Goal: Information Seeking & Learning: Find specific fact

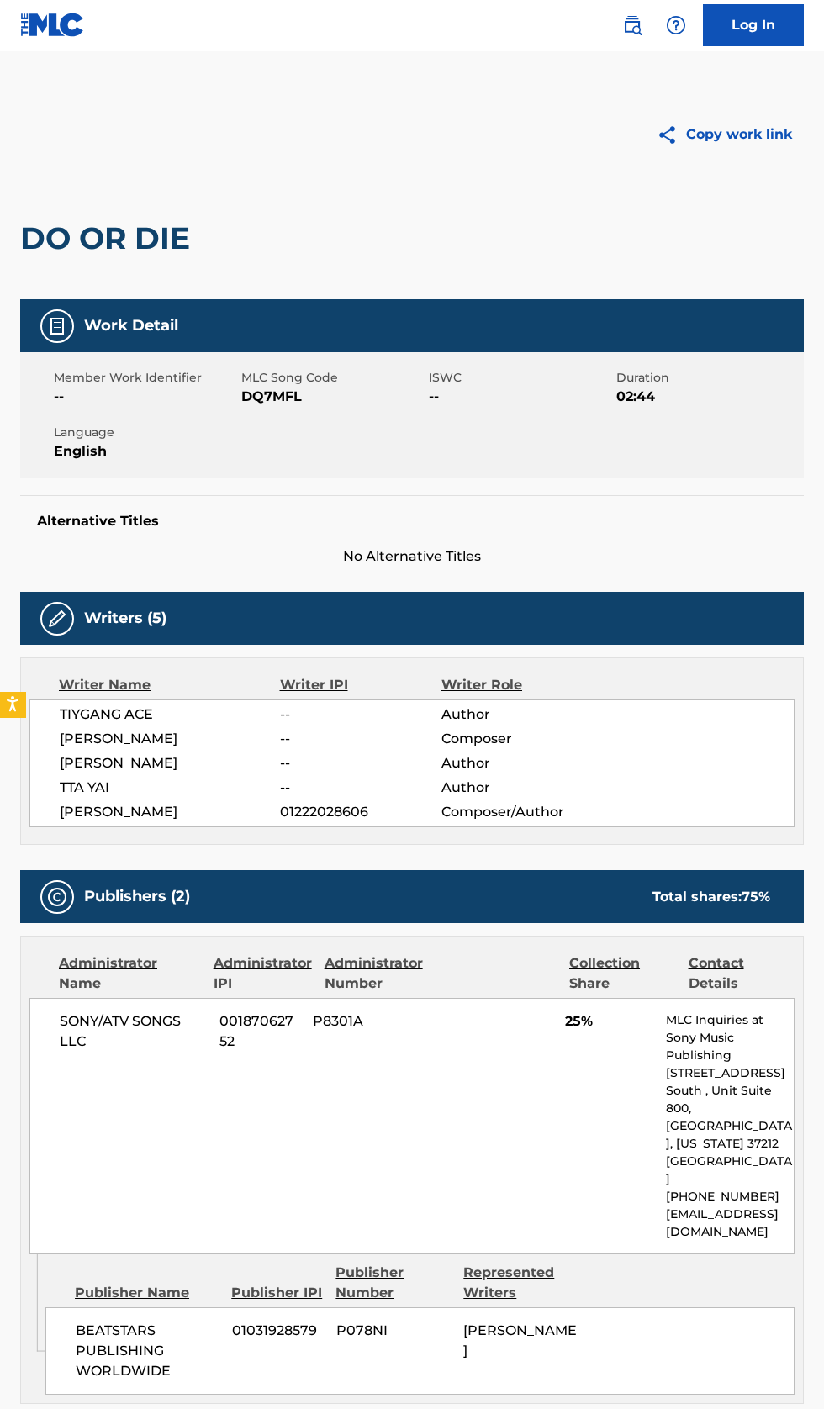
click at [634, 61] on main "Copy work link DO OR DIE Work Detail Member Work Identifier -- MLC Song Code DQ…" at bounding box center [412, 944] width 824 height 1789
click at [639, 21] on img at bounding box center [632, 25] width 20 height 20
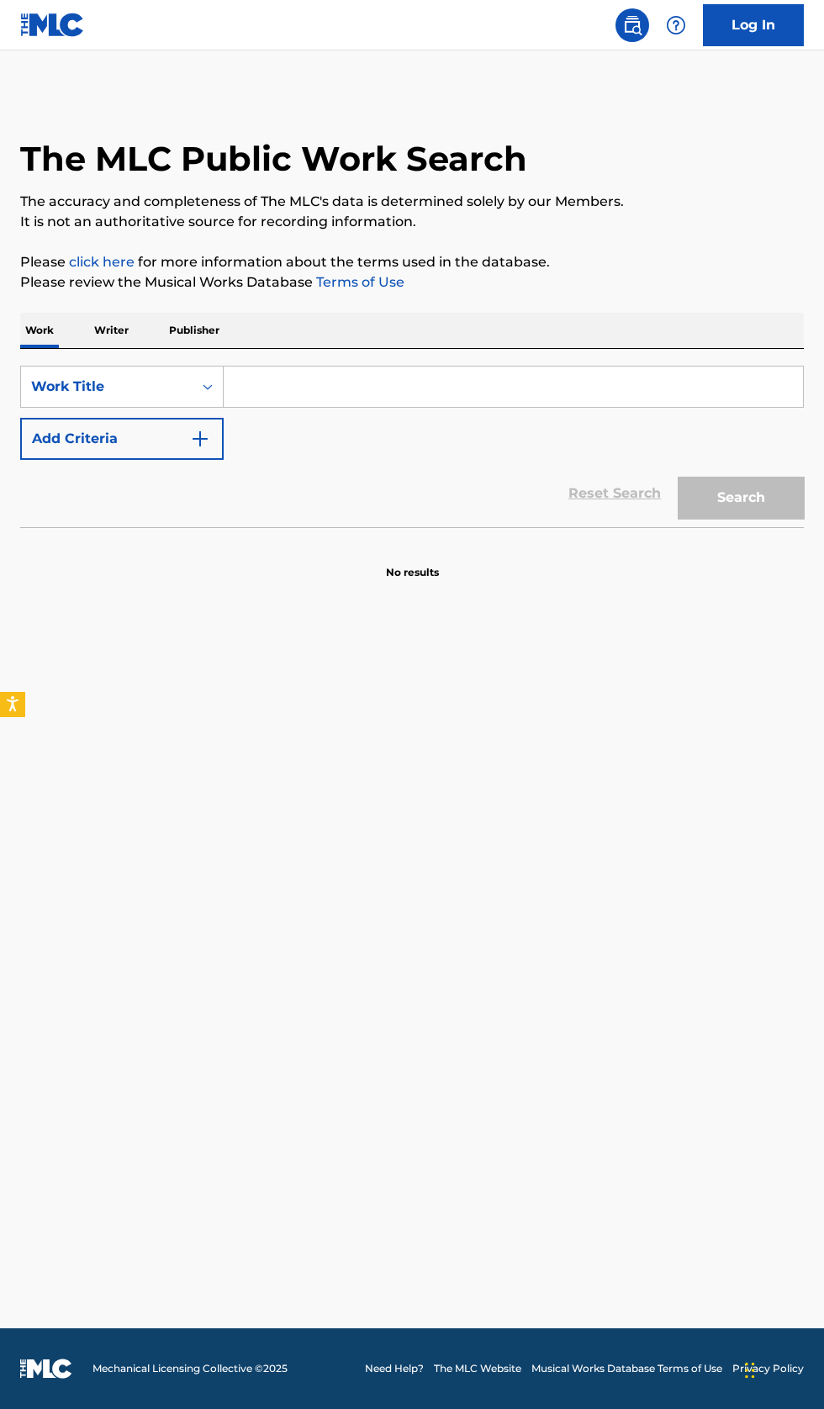
click at [424, 440] on div "SearchWithCriteria063c4107-f4ba-4da7-ac2b-4a9f505ec931 Work Title Add Criteria" at bounding box center [411, 413] width 783 height 94
click at [116, 334] on p "Writer" at bounding box center [111, 330] width 45 height 35
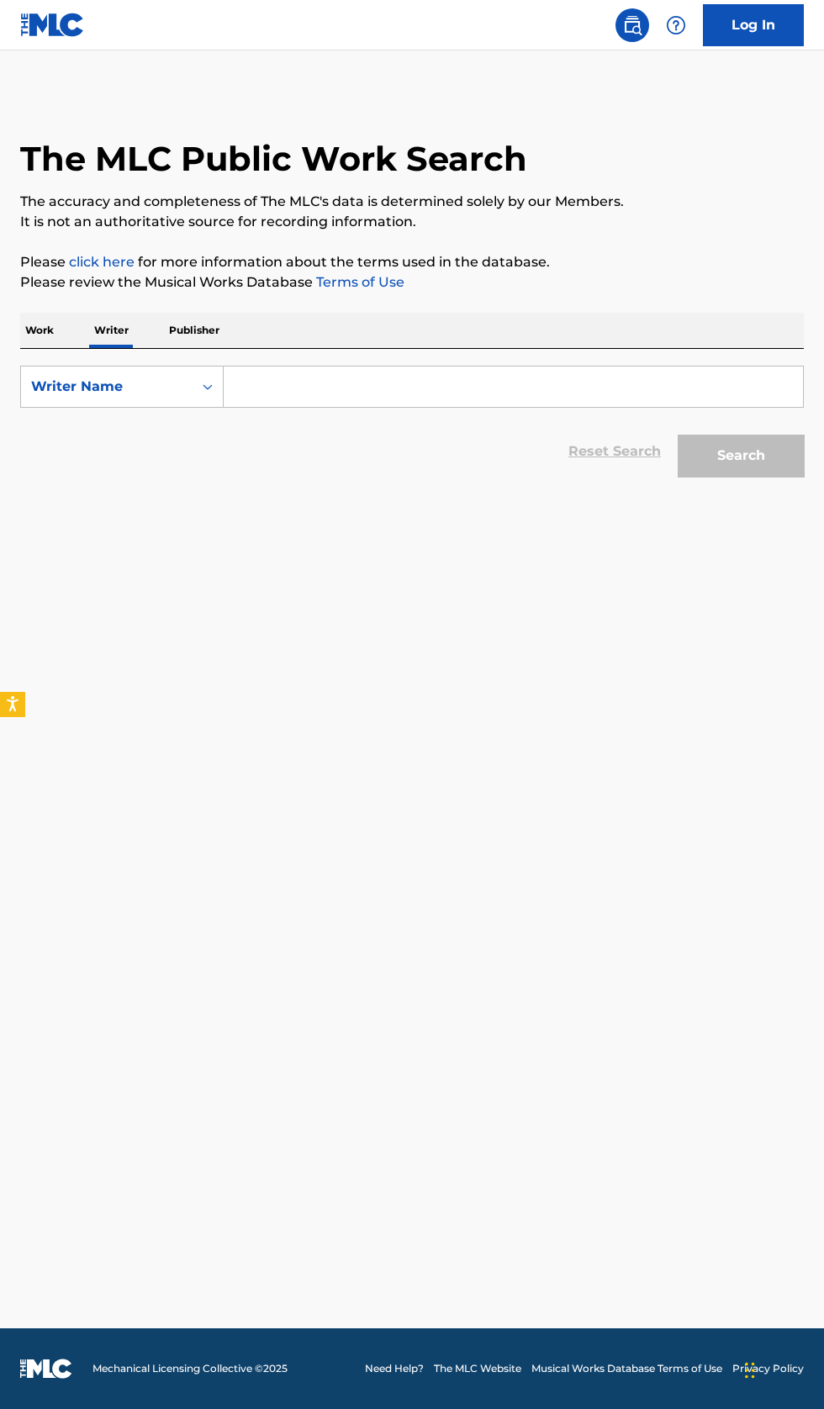
click at [421, 387] on input "Search Form" at bounding box center [513, 386] width 579 height 40
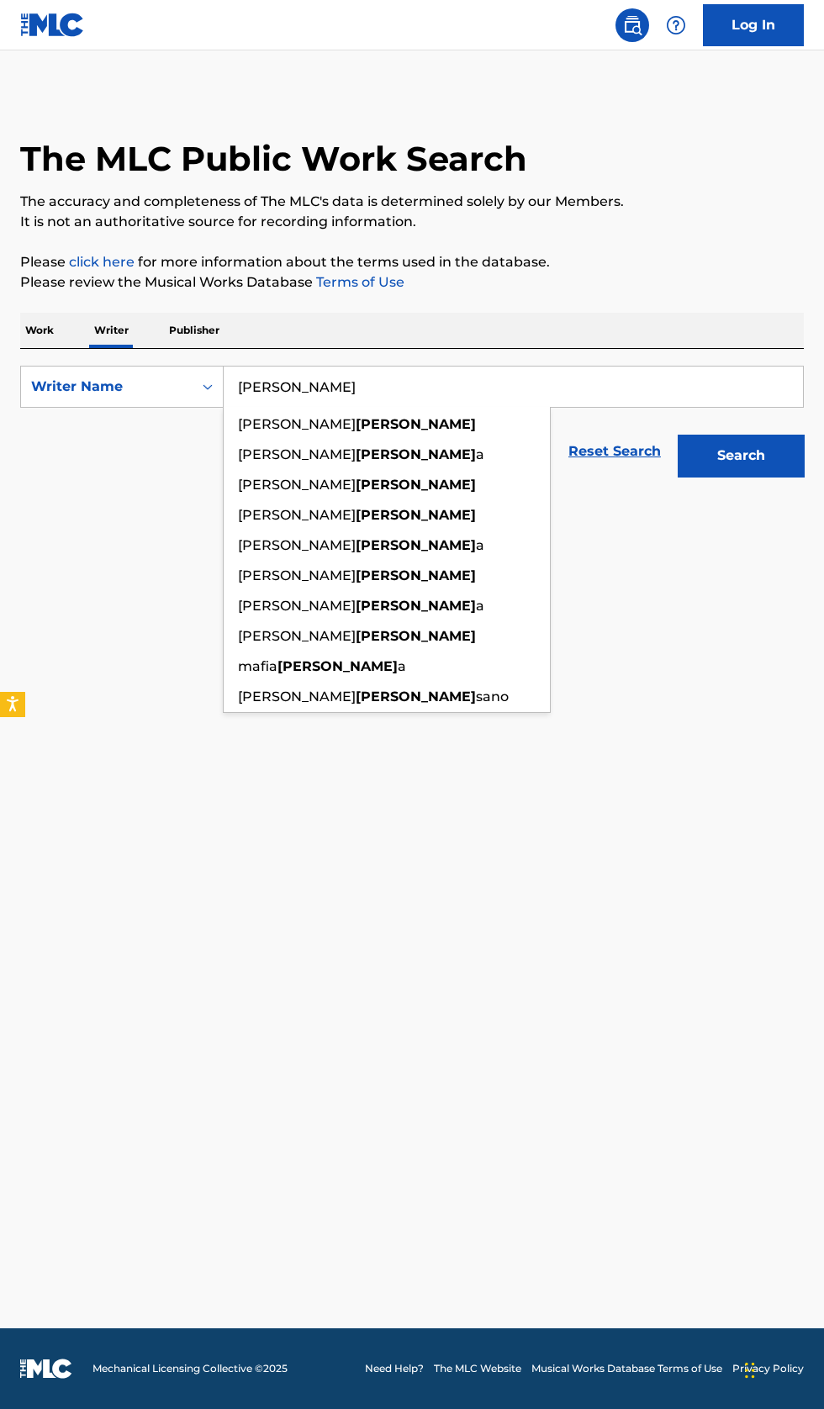
click at [774, 470] on button "Search" at bounding box center [740, 456] width 126 height 42
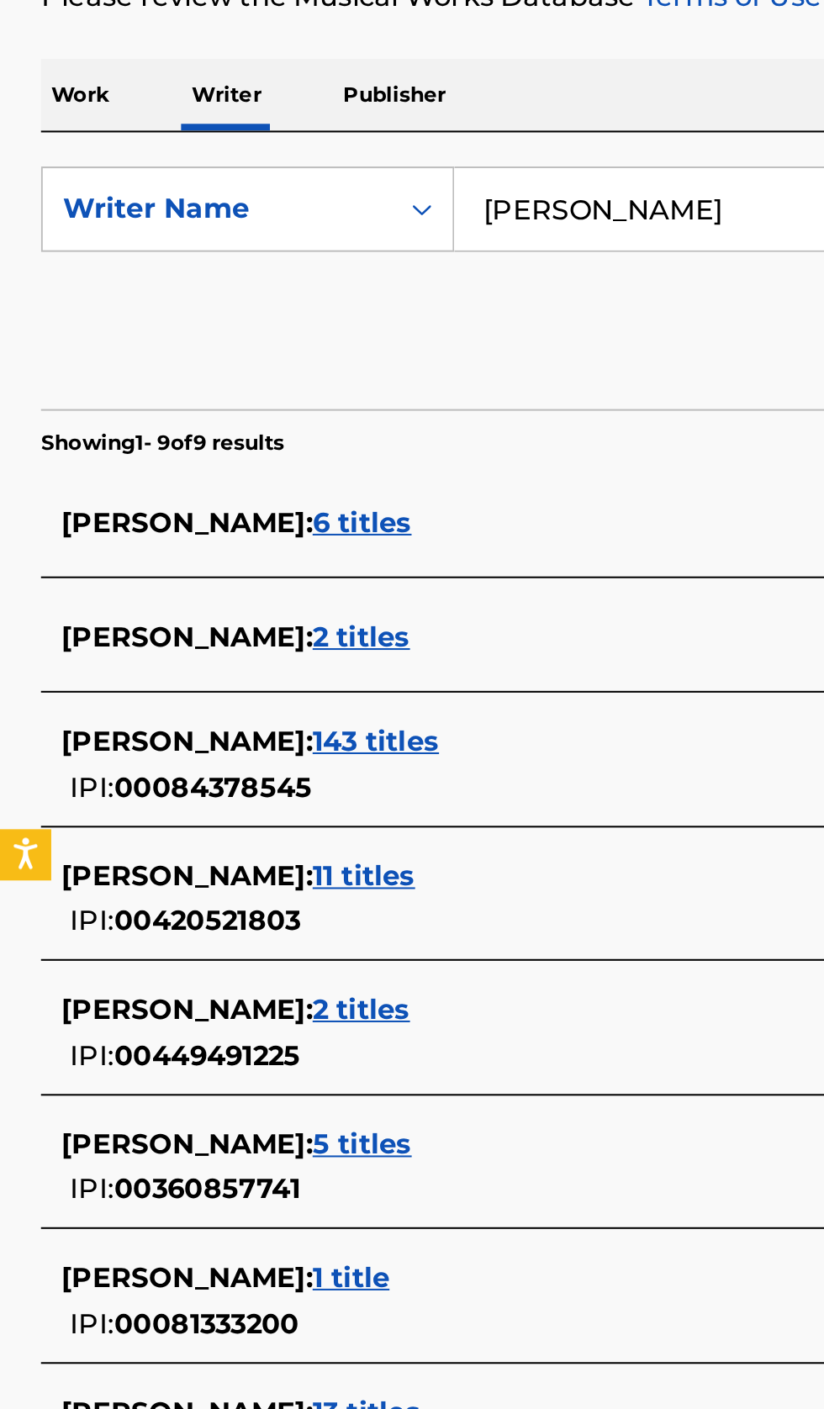
click at [356, 389] on input "Rocci" at bounding box center [513, 386] width 579 height 40
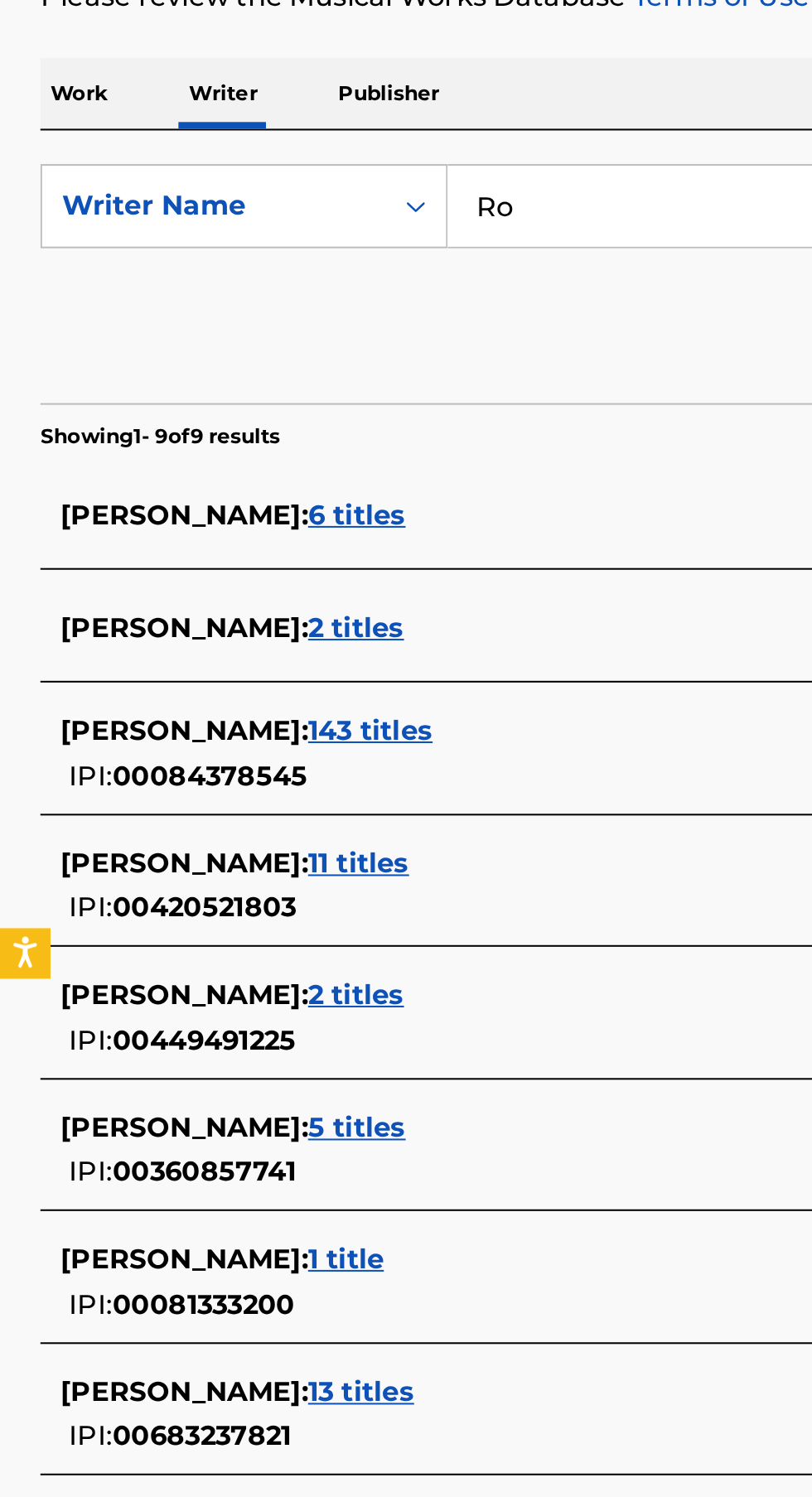
type input "R"
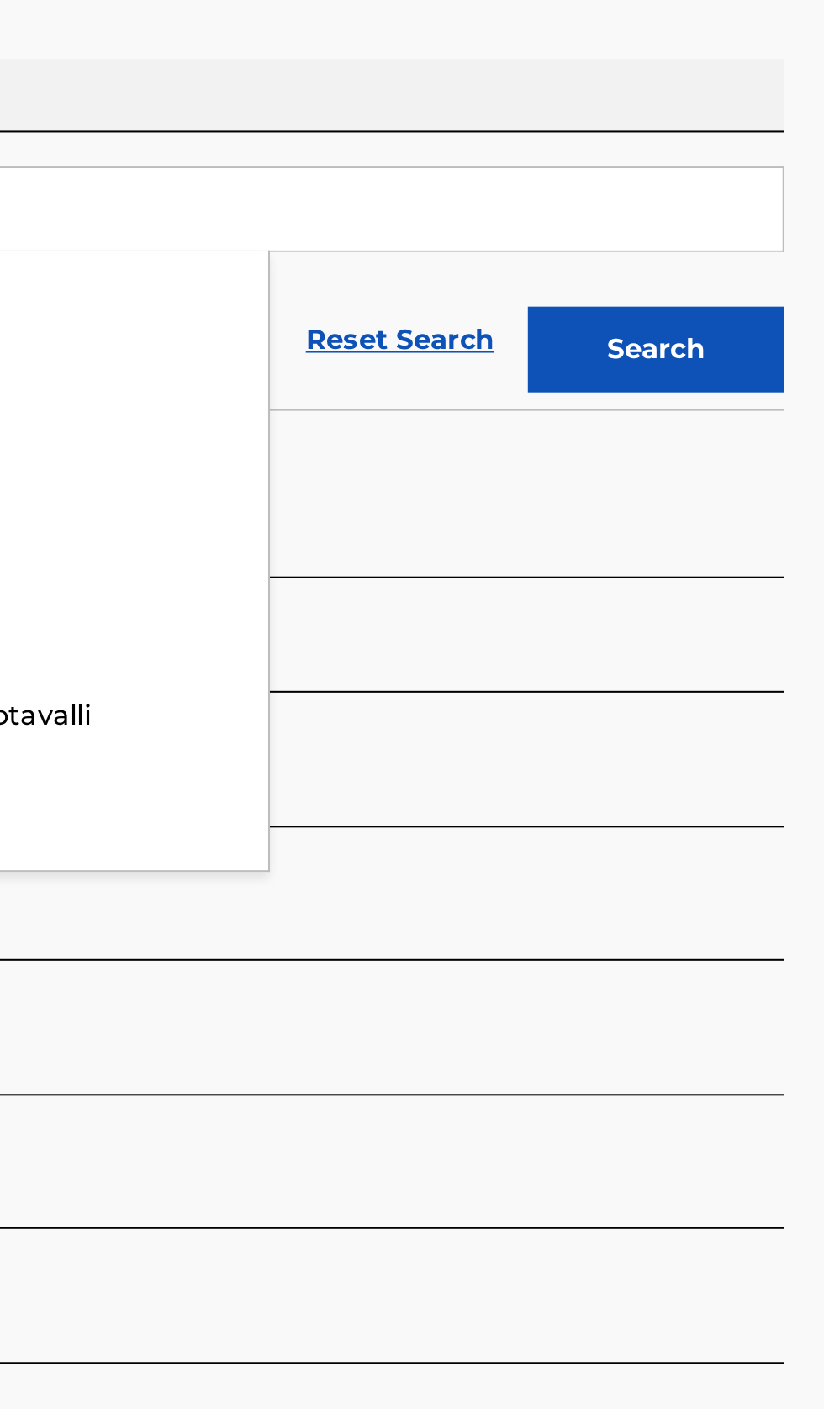
type input "Pouya"
click at [765, 472] on button "Search" at bounding box center [740, 456] width 126 height 42
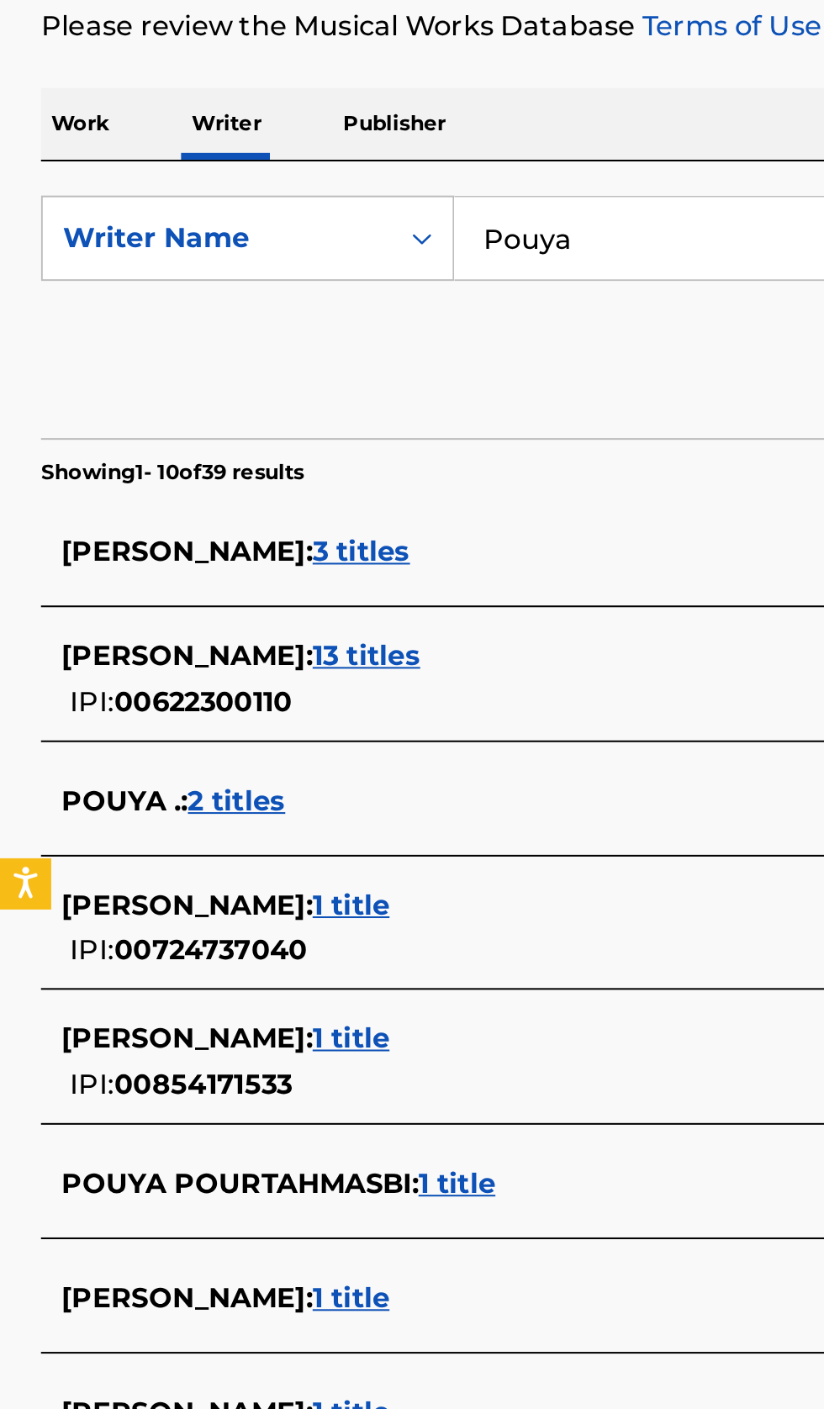
click at [287, 656] on div "POUYA . : 2 titles" at bounding box center [389, 664] width 719 height 20
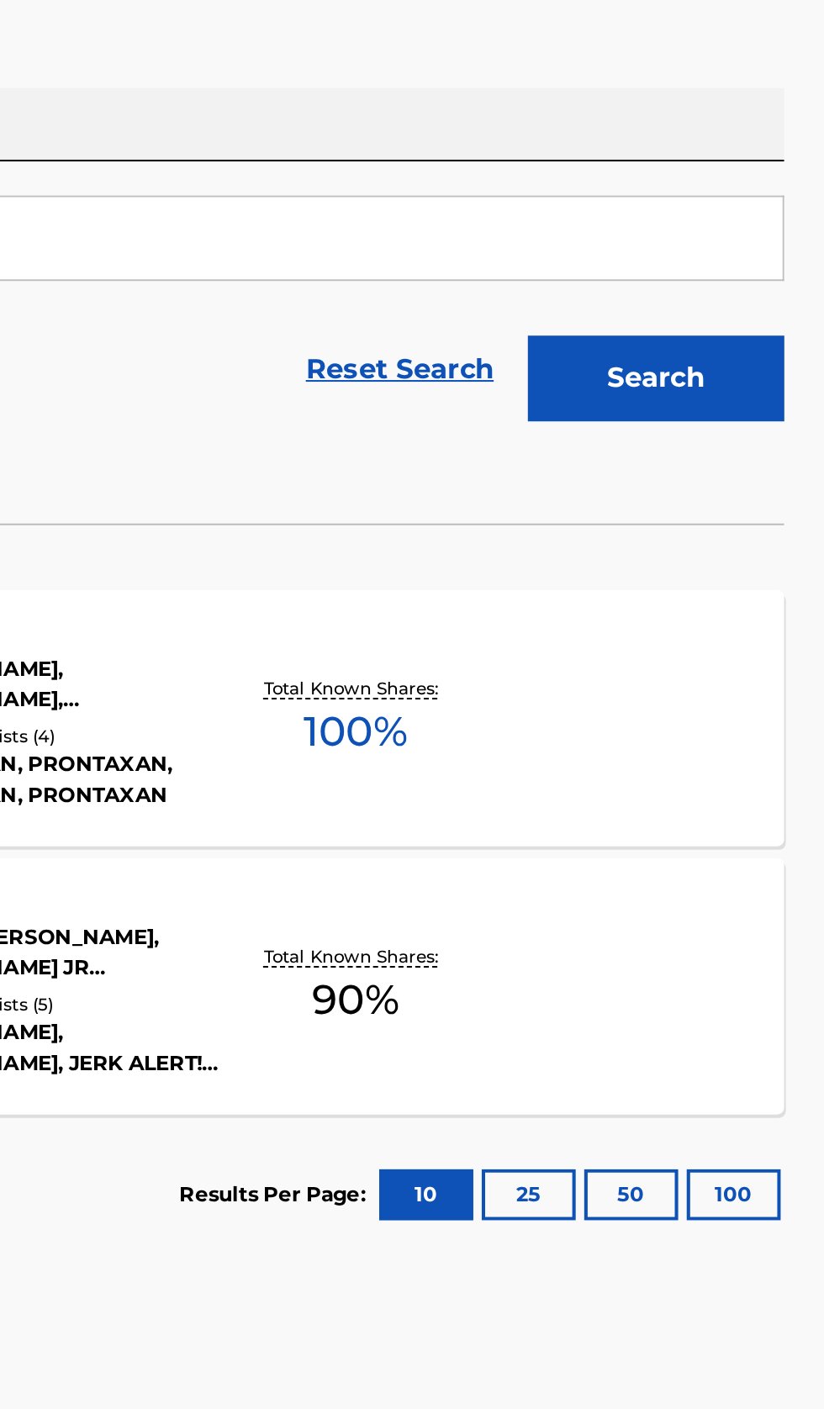
click at [730, 645] on div "DAT STICK (REMIX) MLC Song Code : DB1OLA ISWC : Writers ( 4 ) RICH BRIAN, GHOST…" at bounding box center [411, 623] width 783 height 126
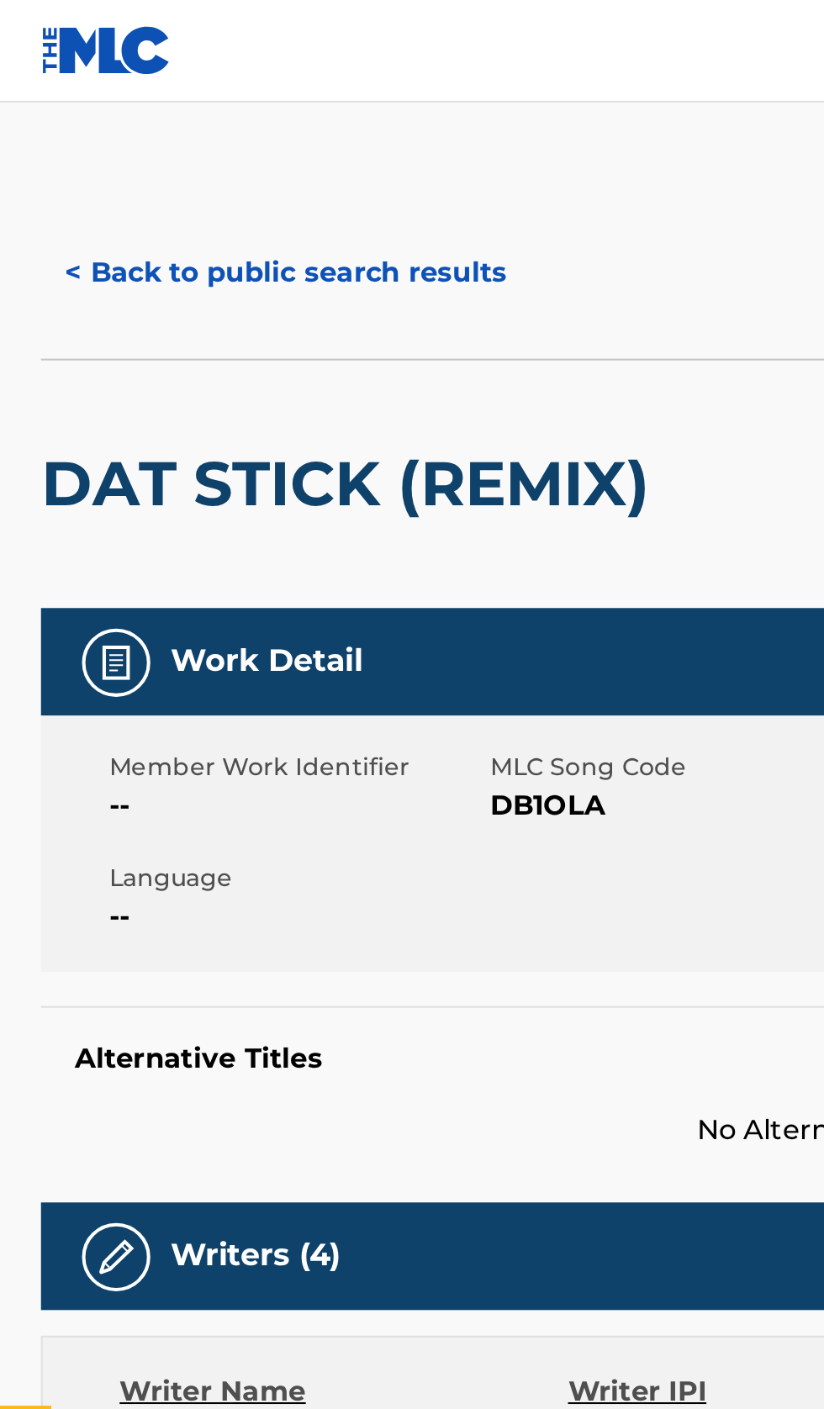
click at [178, 137] on button "< Back to public search results" at bounding box center [140, 134] width 241 height 42
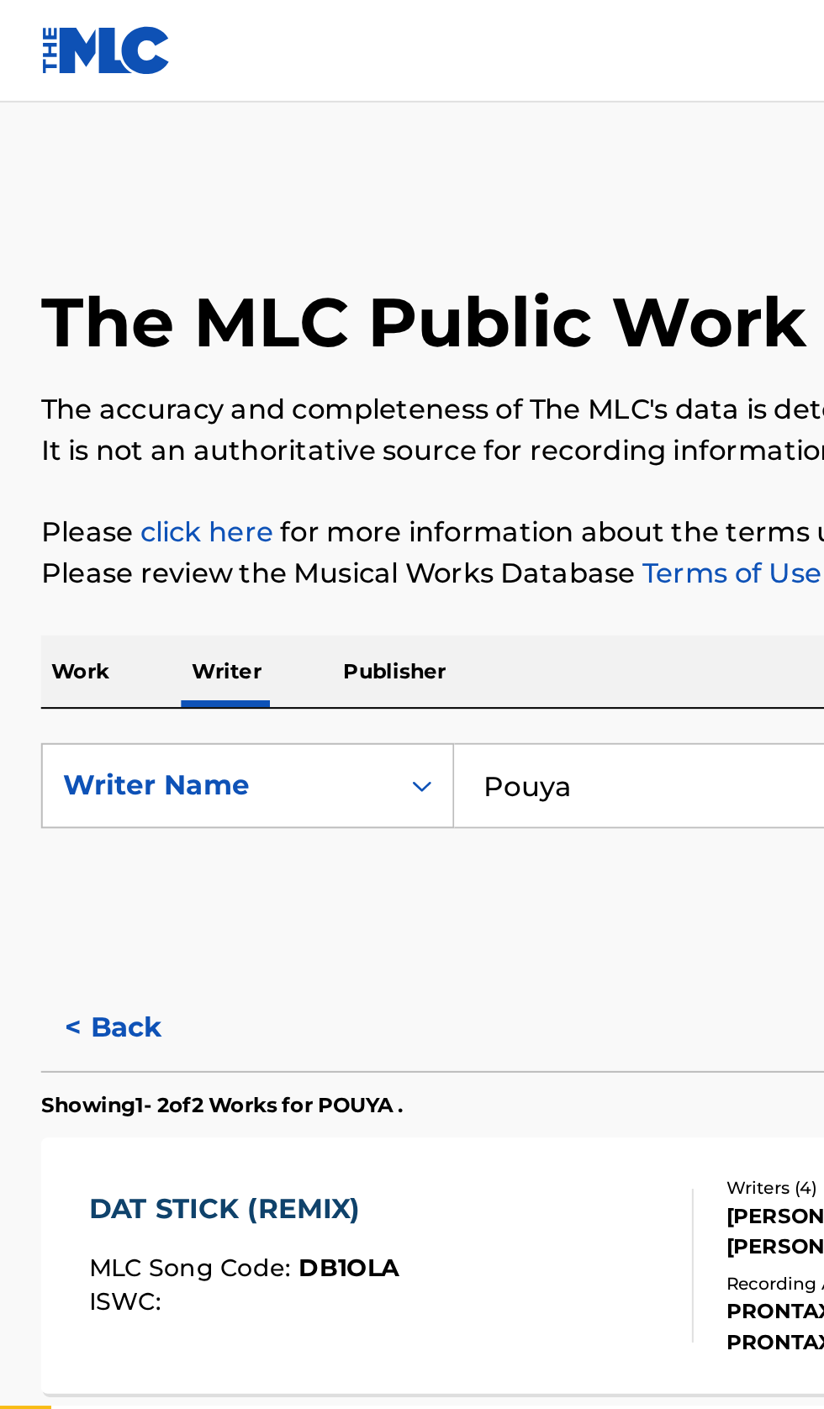
click at [45, 330] on p "Work" at bounding box center [39, 330] width 39 height 35
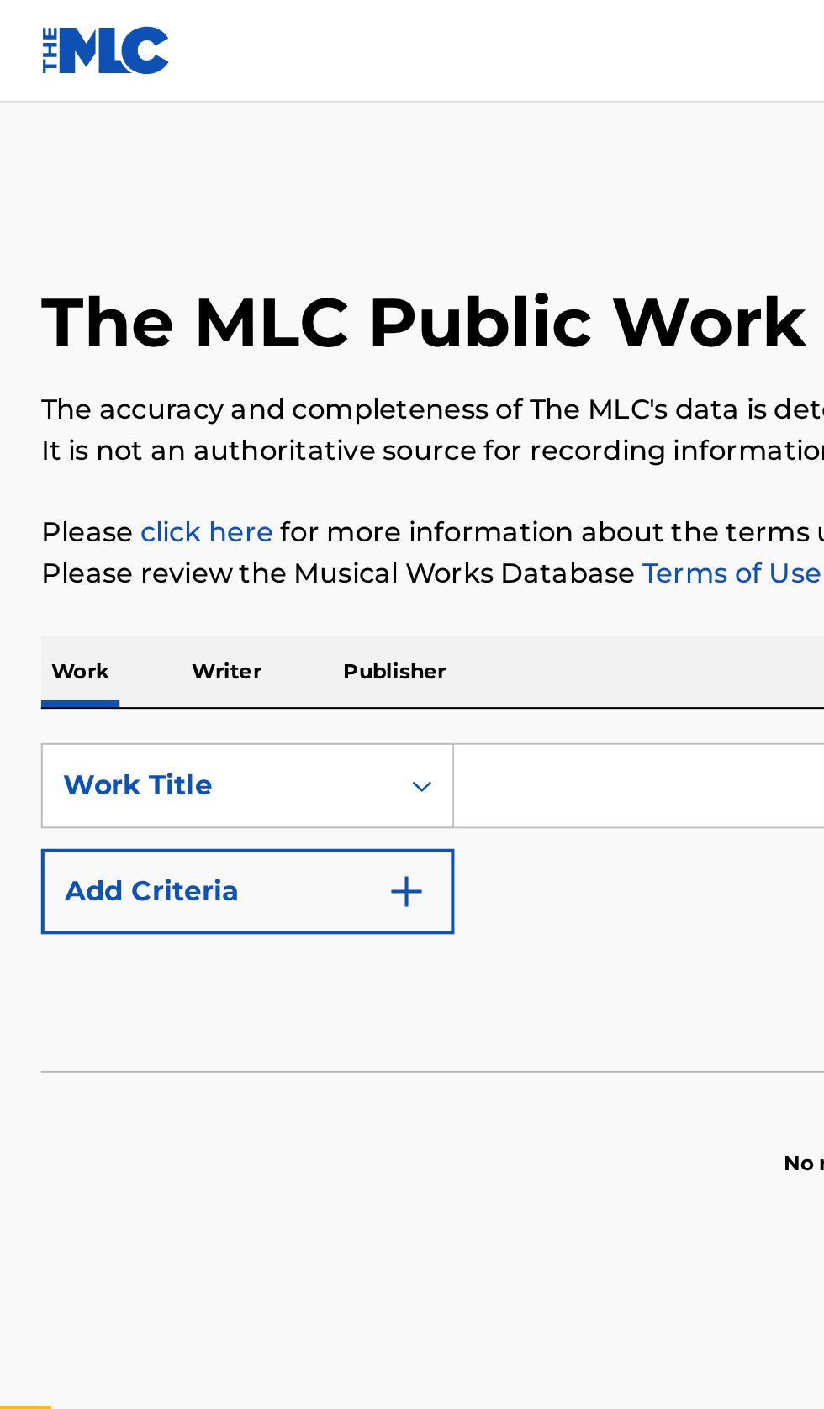
click at [308, 387] on input "Search Form" at bounding box center [513, 386] width 579 height 40
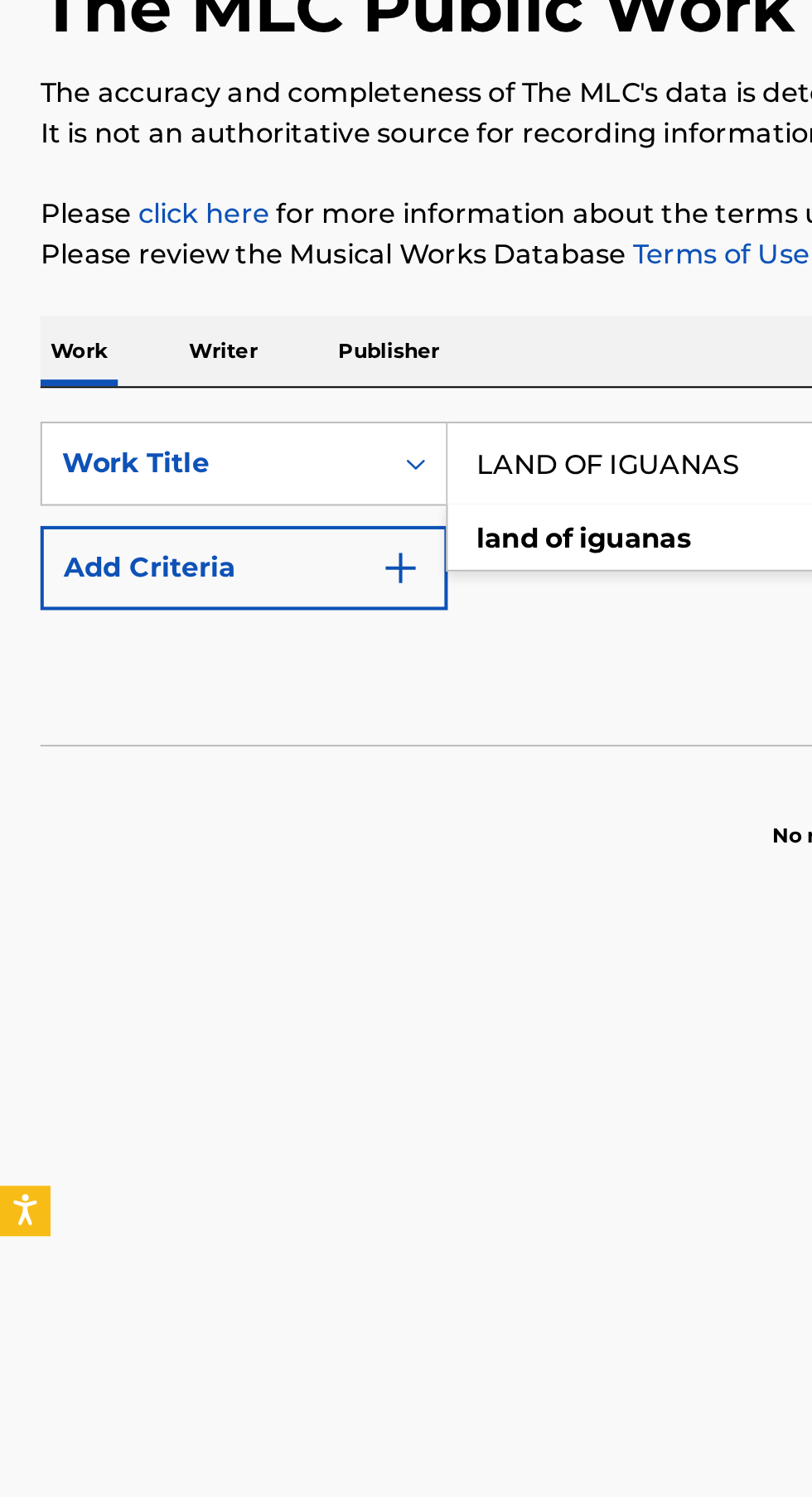
type input "LAND OF IGUANAS"
click at [197, 450] on button "Add Criteria" at bounding box center [119, 433] width 200 height 41
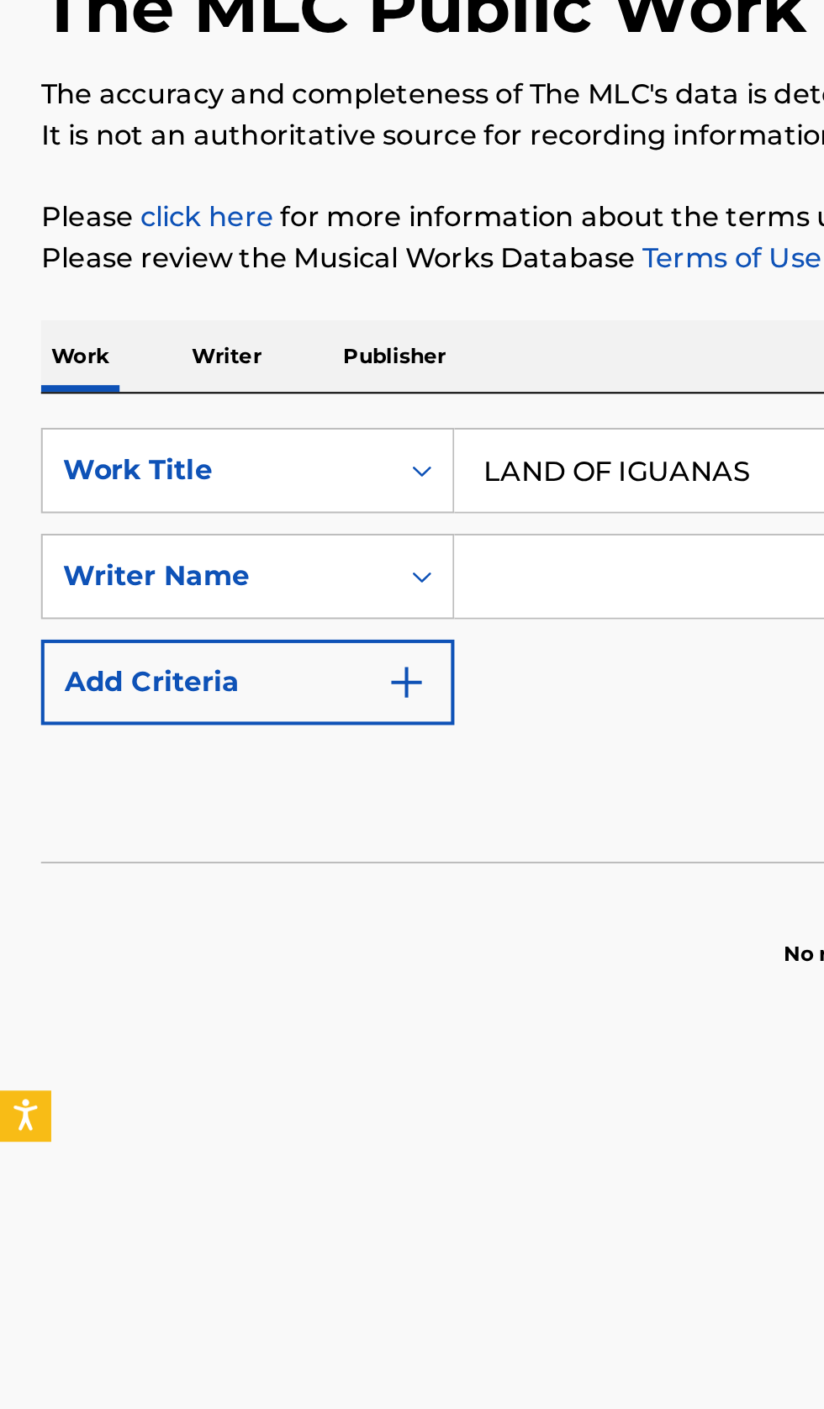
click at [311, 435] on input "Search Form" at bounding box center [498, 439] width 548 height 40
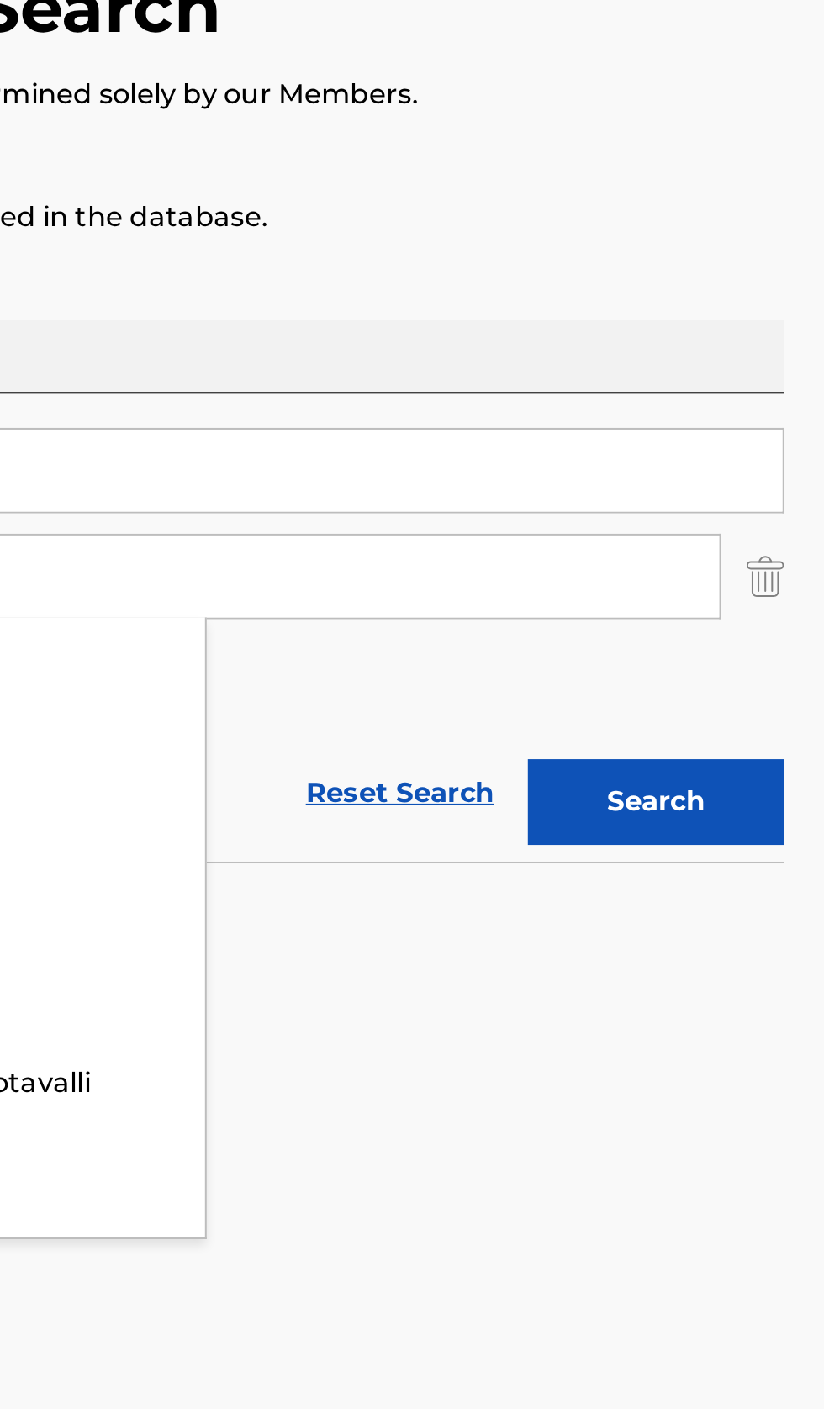
click at [783, 559] on button "Search" at bounding box center [740, 550] width 126 height 42
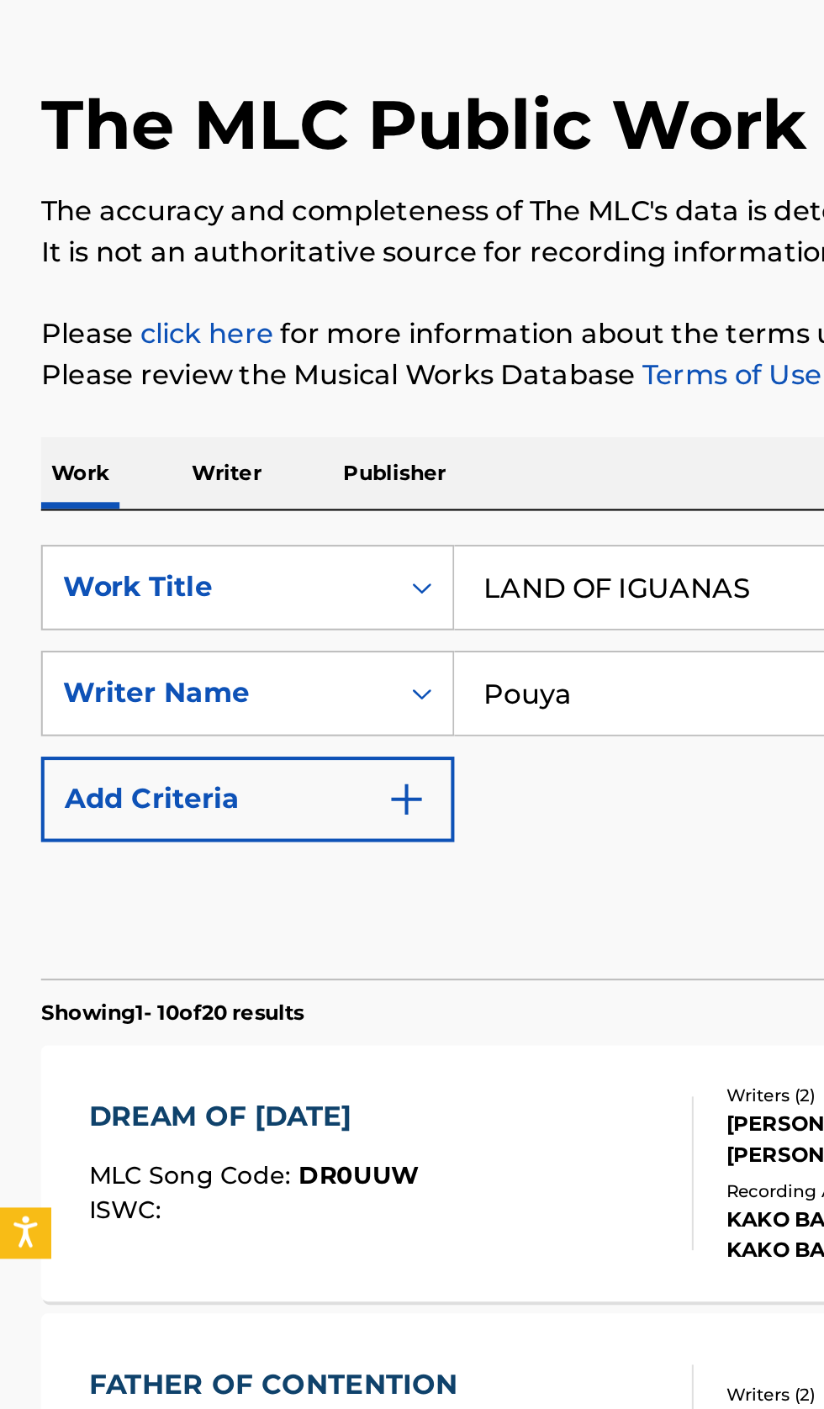
click at [335, 444] on input "Pouya" at bounding box center [498, 439] width 548 height 40
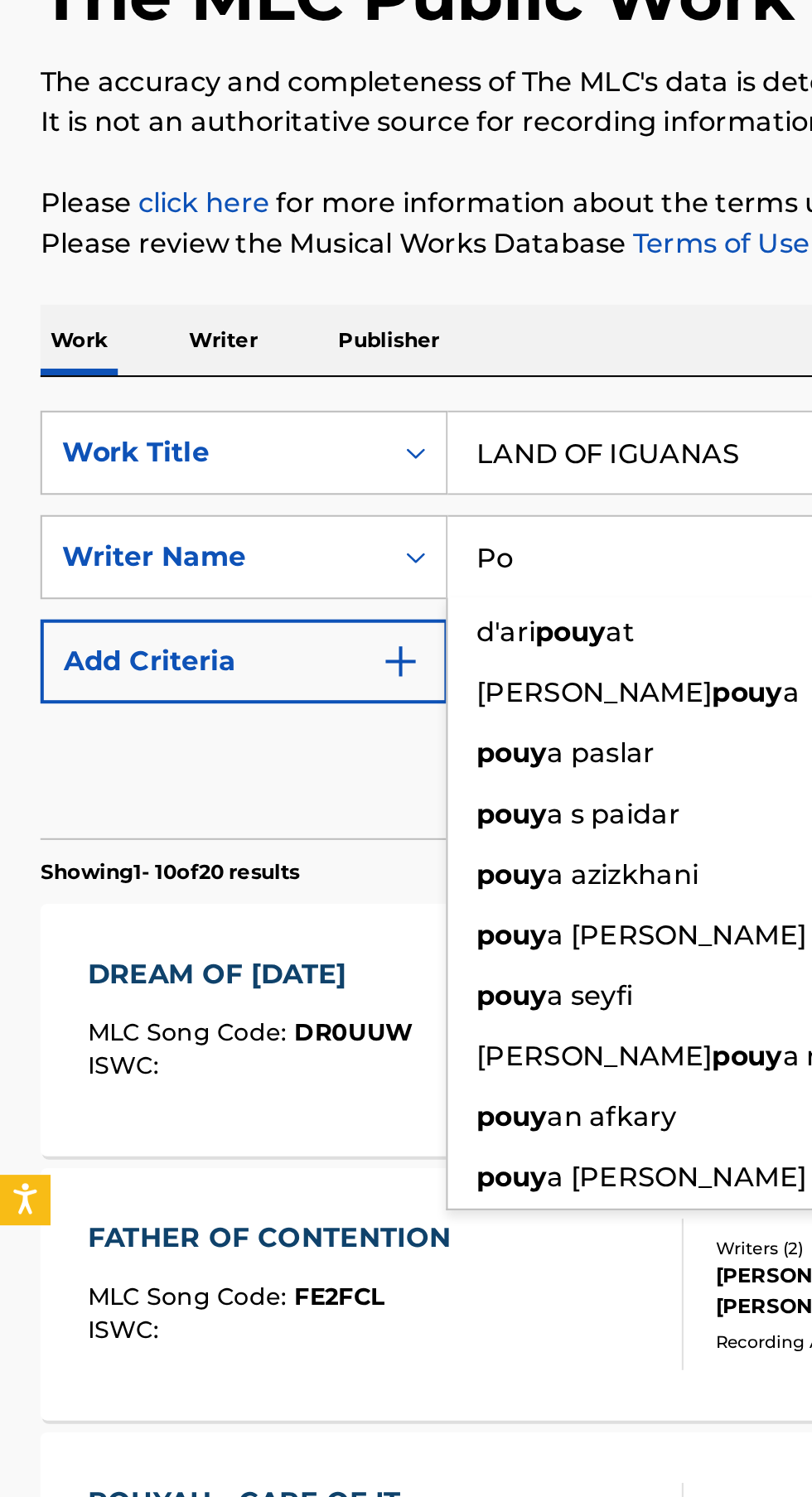
type input "P"
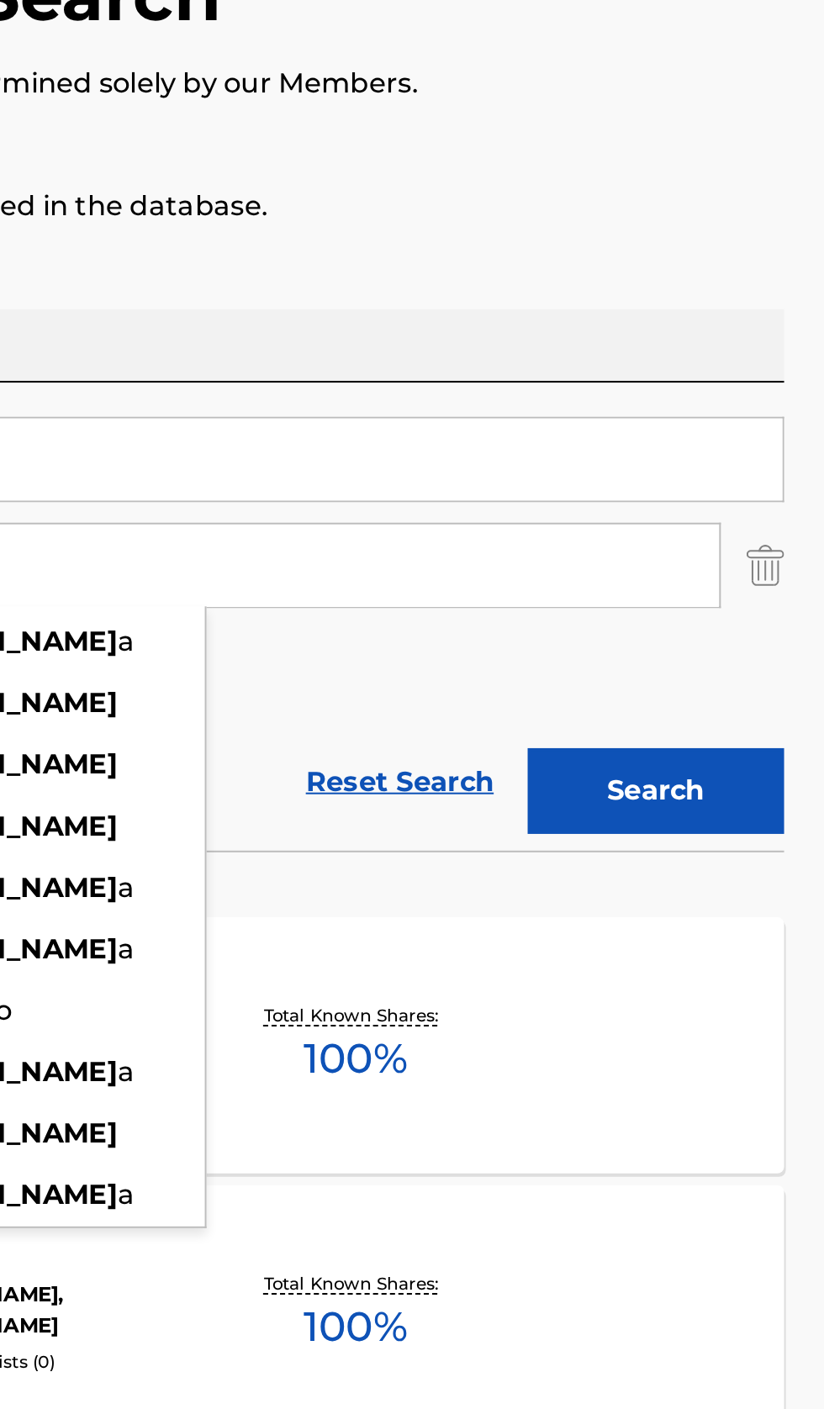
type input "Rocci"
click at [788, 554] on button "Search" at bounding box center [740, 550] width 126 height 42
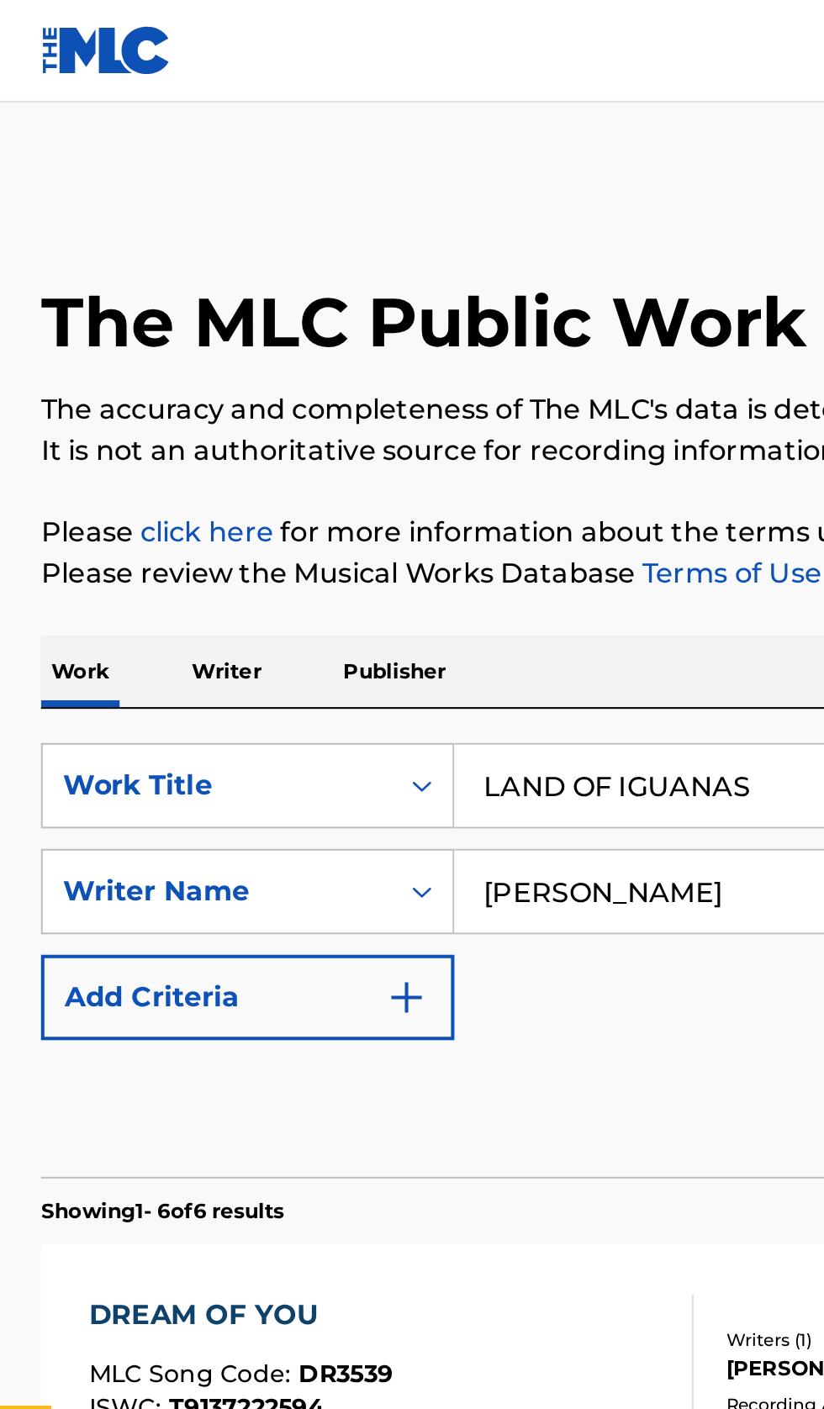
click at [114, 320] on p "Writer" at bounding box center [111, 330] width 45 height 35
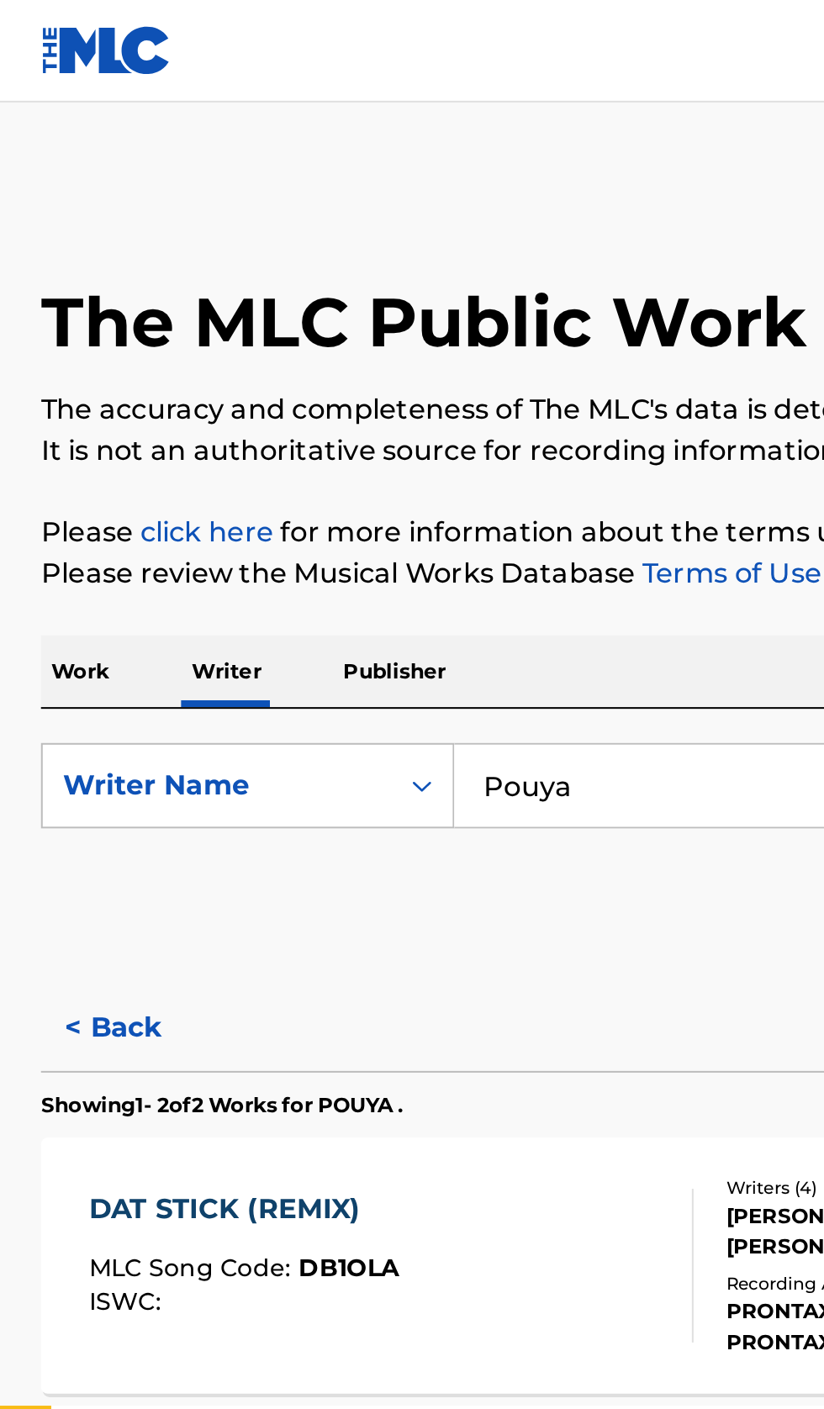
click at [331, 392] on input "Pouya" at bounding box center [513, 386] width 579 height 40
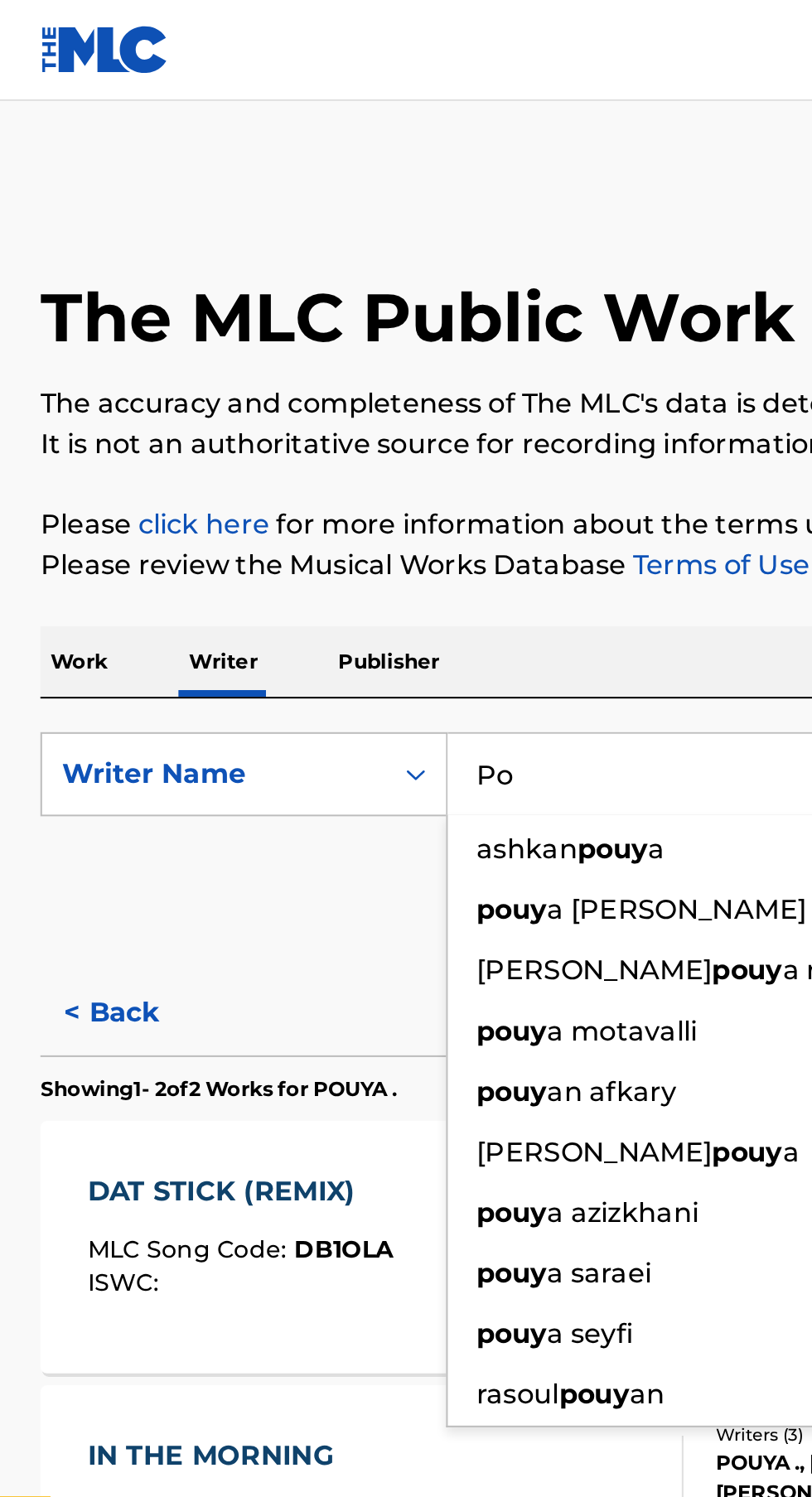
type input "P"
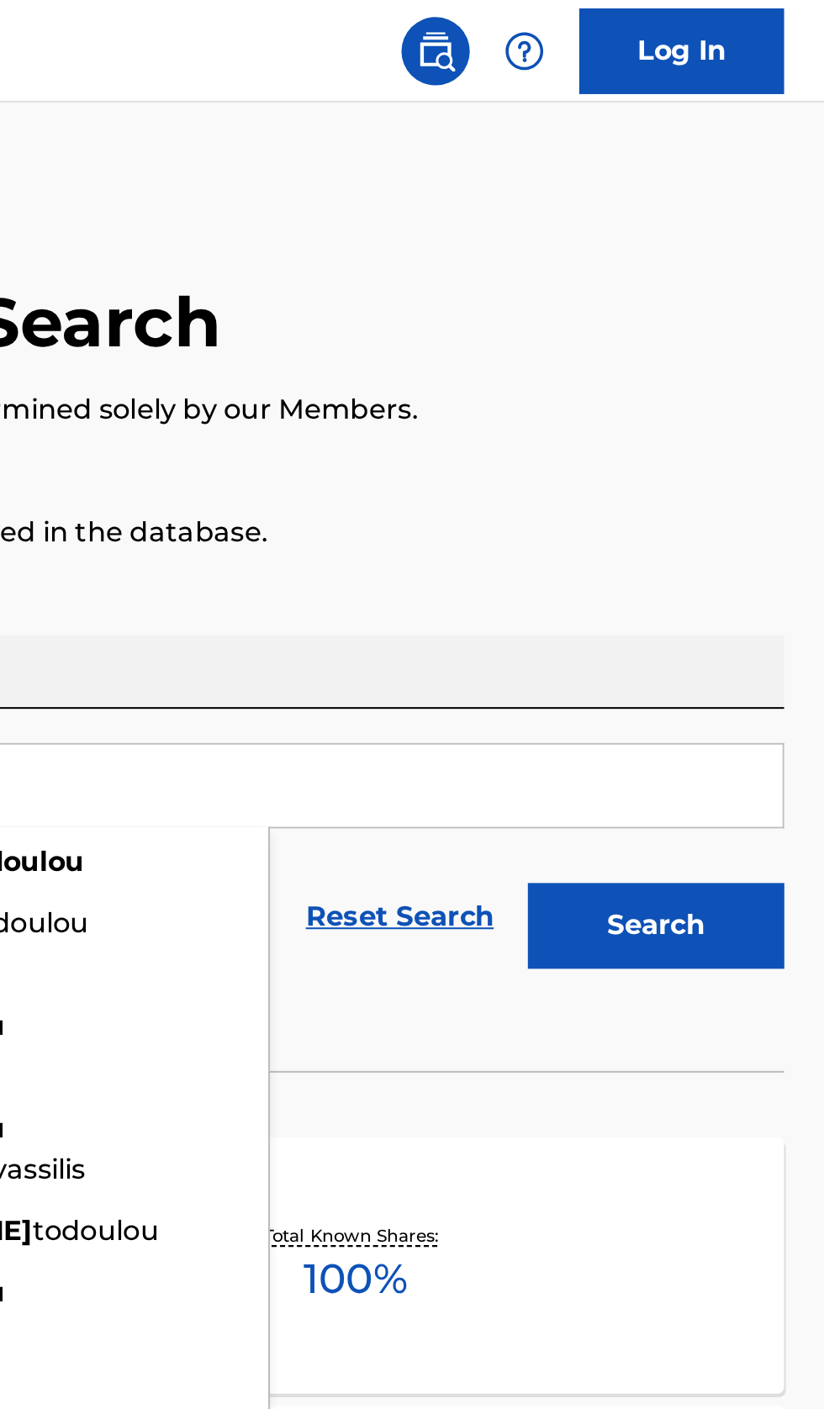
type input "Chris Christodoulou"
click at [782, 457] on button "Search" at bounding box center [740, 456] width 126 height 42
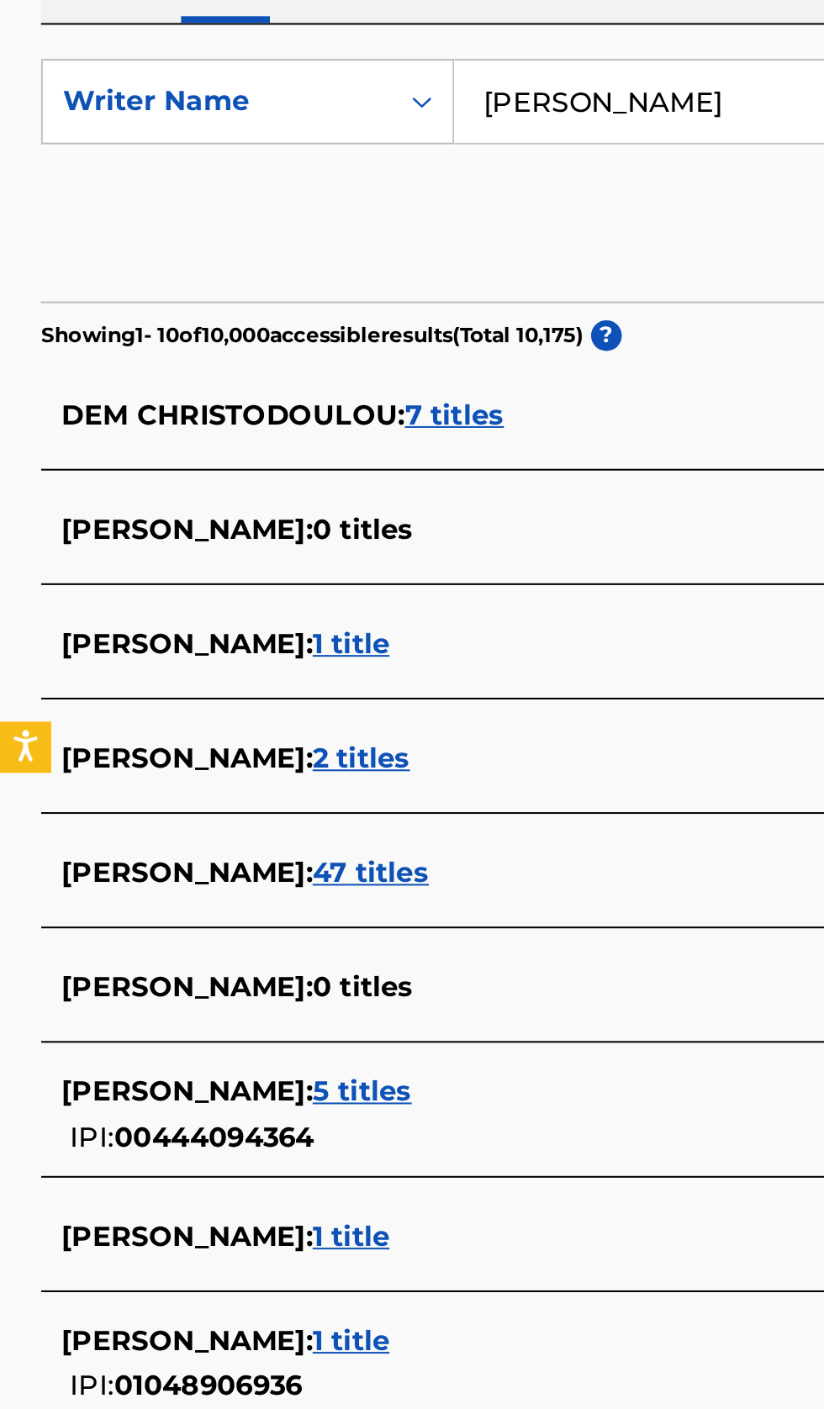
click at [319, 879] on div "CHARIS CHRISTODOULOU : 5 titles" at bounding box center [389, 874] width 719 height 20
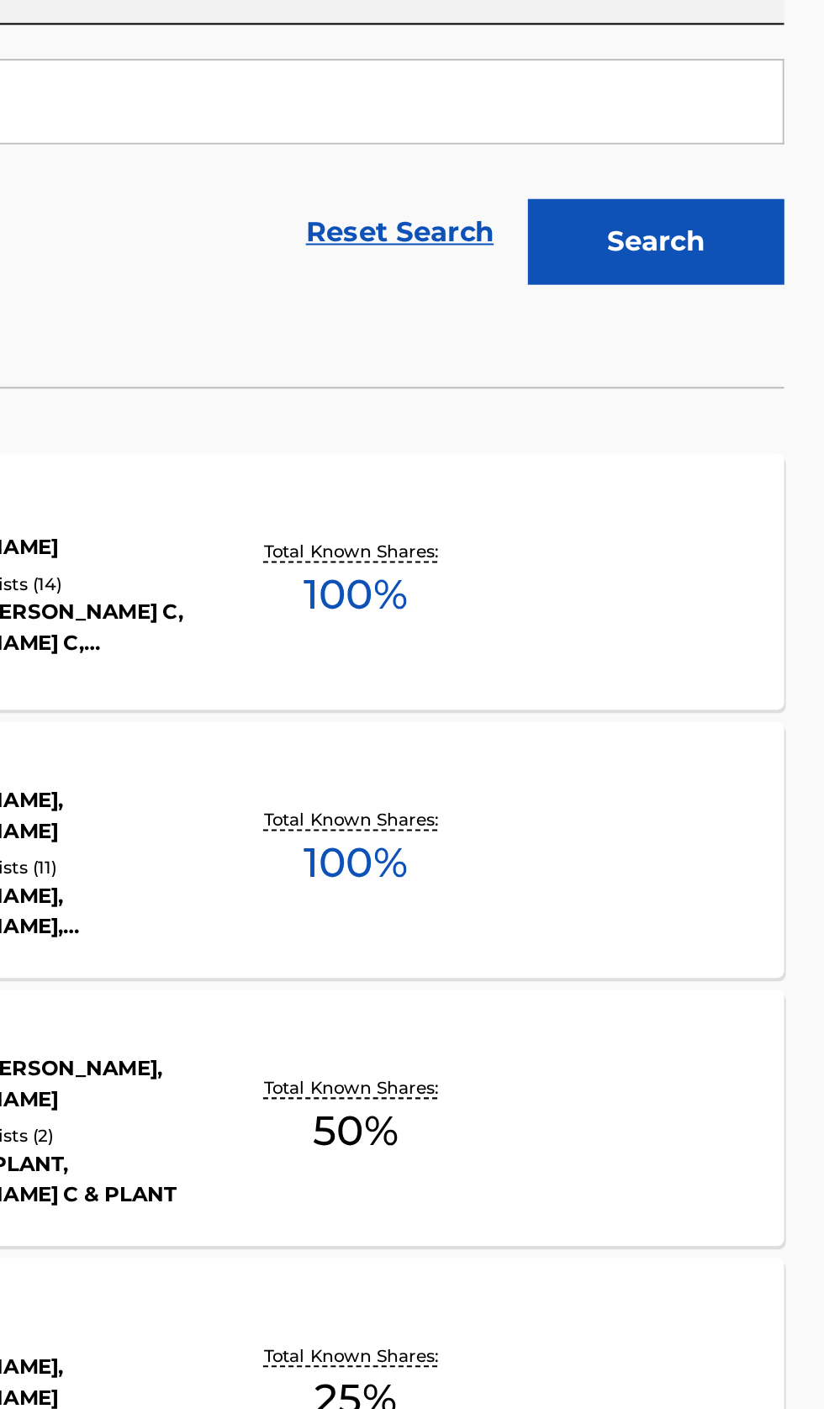
click at [677, 642] on div "SPARTACUS MLC Song Code : SH0IMO ISWC : T3041071045 Writers ( 1 ) CHARIS CHRIST…" at bounding box center [411, 623] width 783 height 126
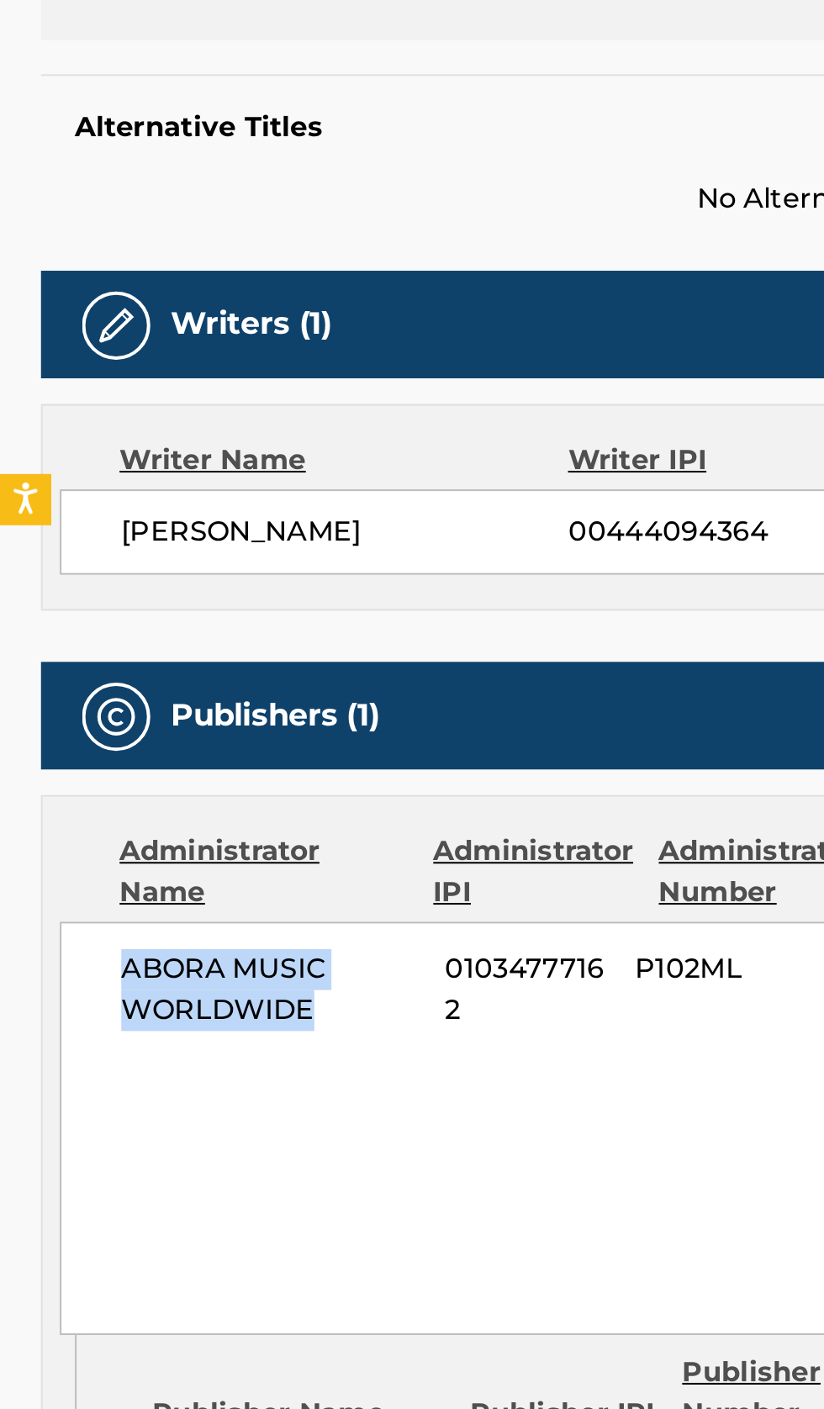
copy span "ABORA MUSIC WORLDWIDE"
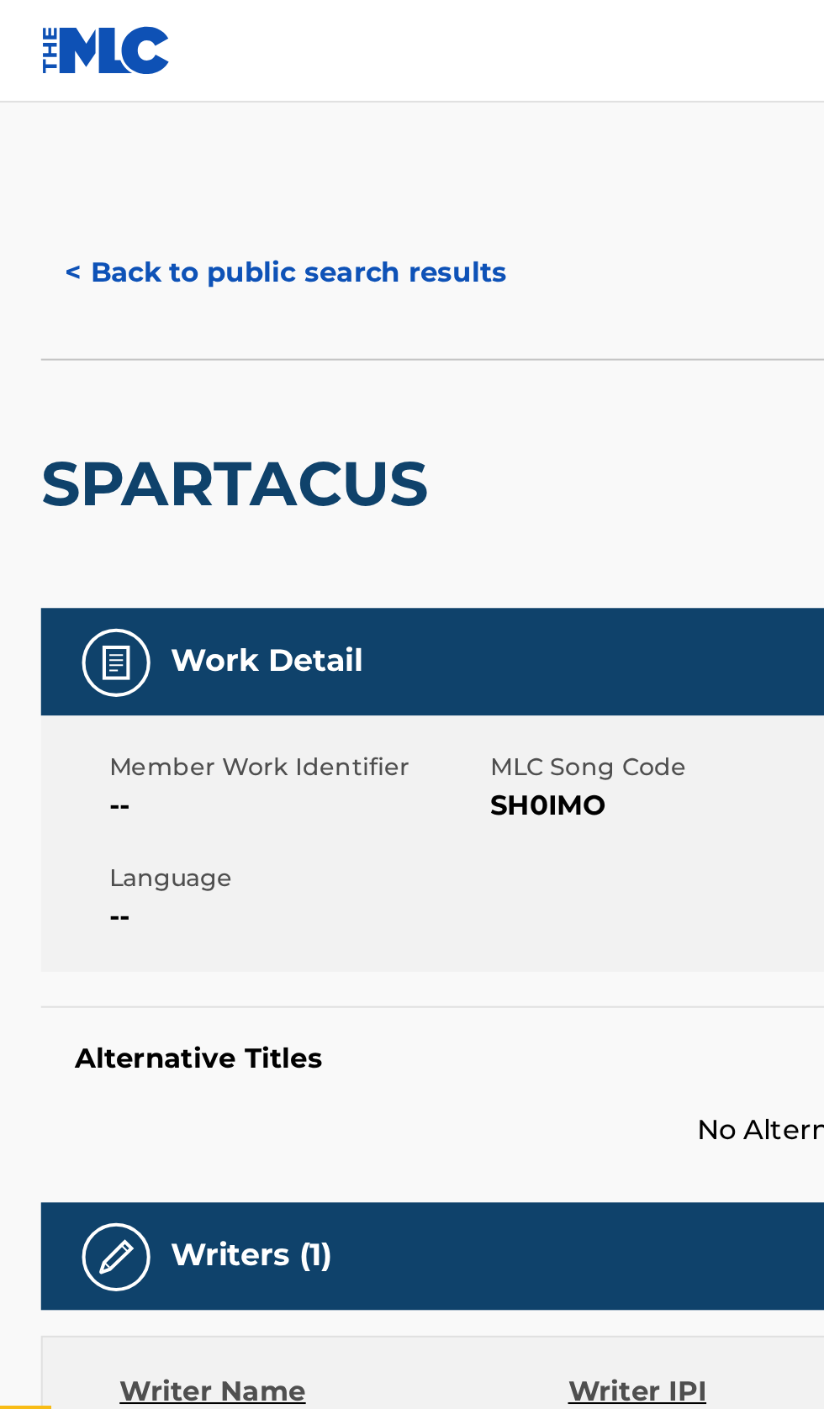
click at [155, 151] on button "< Back to public search results" at bounding box center [140, 134] width 241 height 42
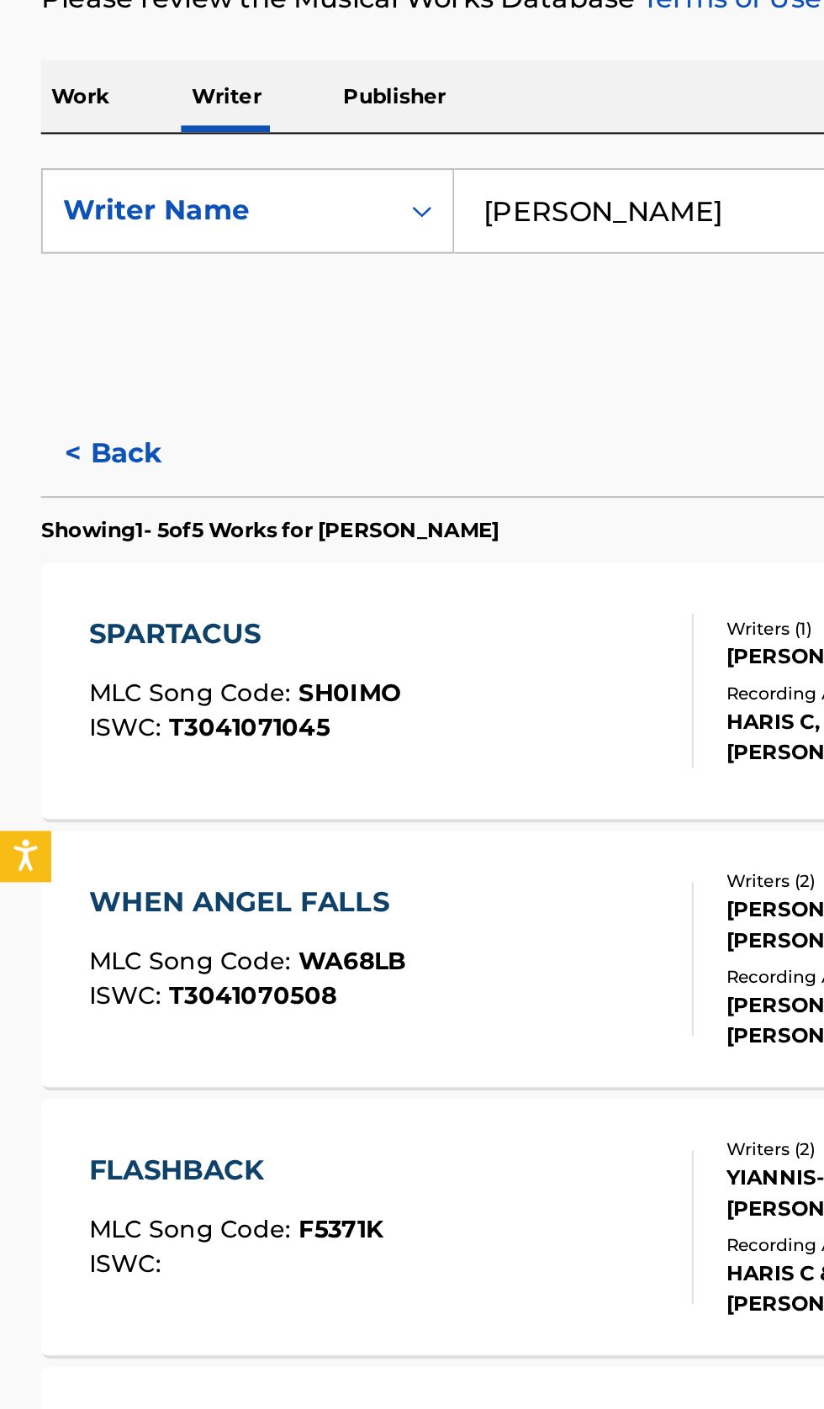
click at [70, 517] on button "< Back" at bounding box center [70, 506] width 101 height 42
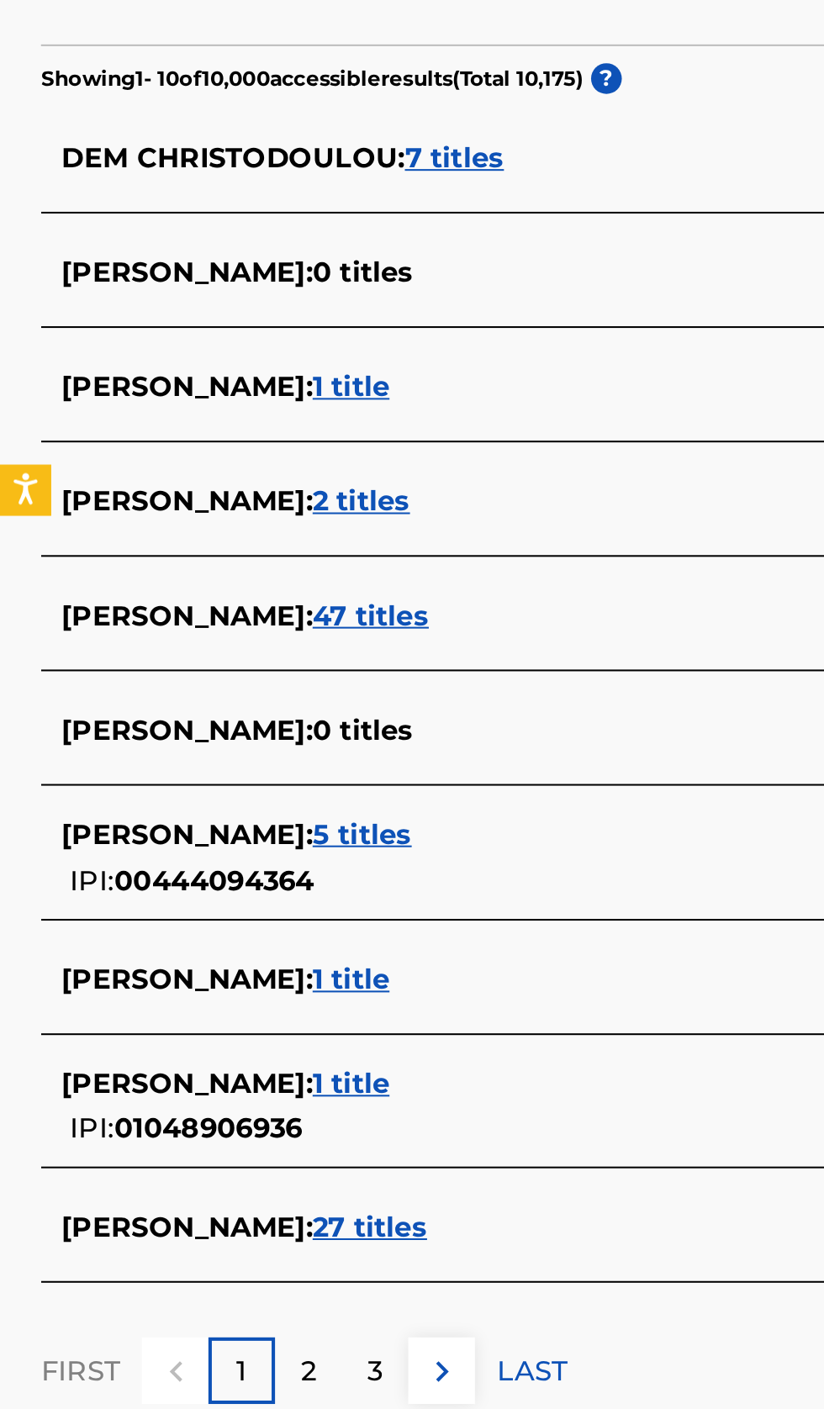
click at [335, 1012] on div "CHRIS CHRISTODOULOU : 1 title IPI: 01048906936" at bounding box center [389, 1008] width 719 height 43
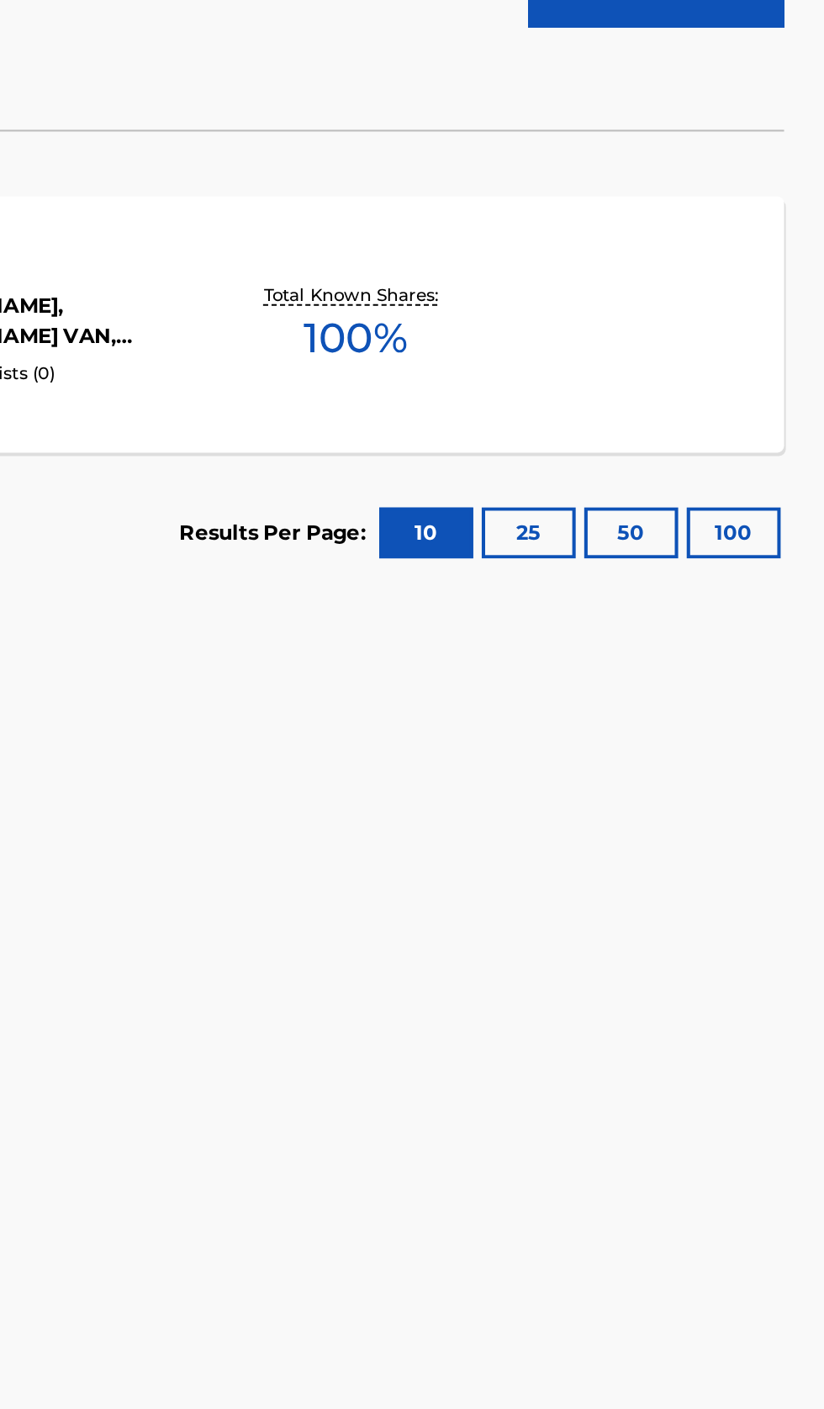
click at [719, 651] on div "BOTTOM LINE ACOUSTIC MLC Song Code : BB7QPW ISWC : T3037722871 Writers ( 8 ) HE…" at bounding box center [411, 623] width 783 height 126
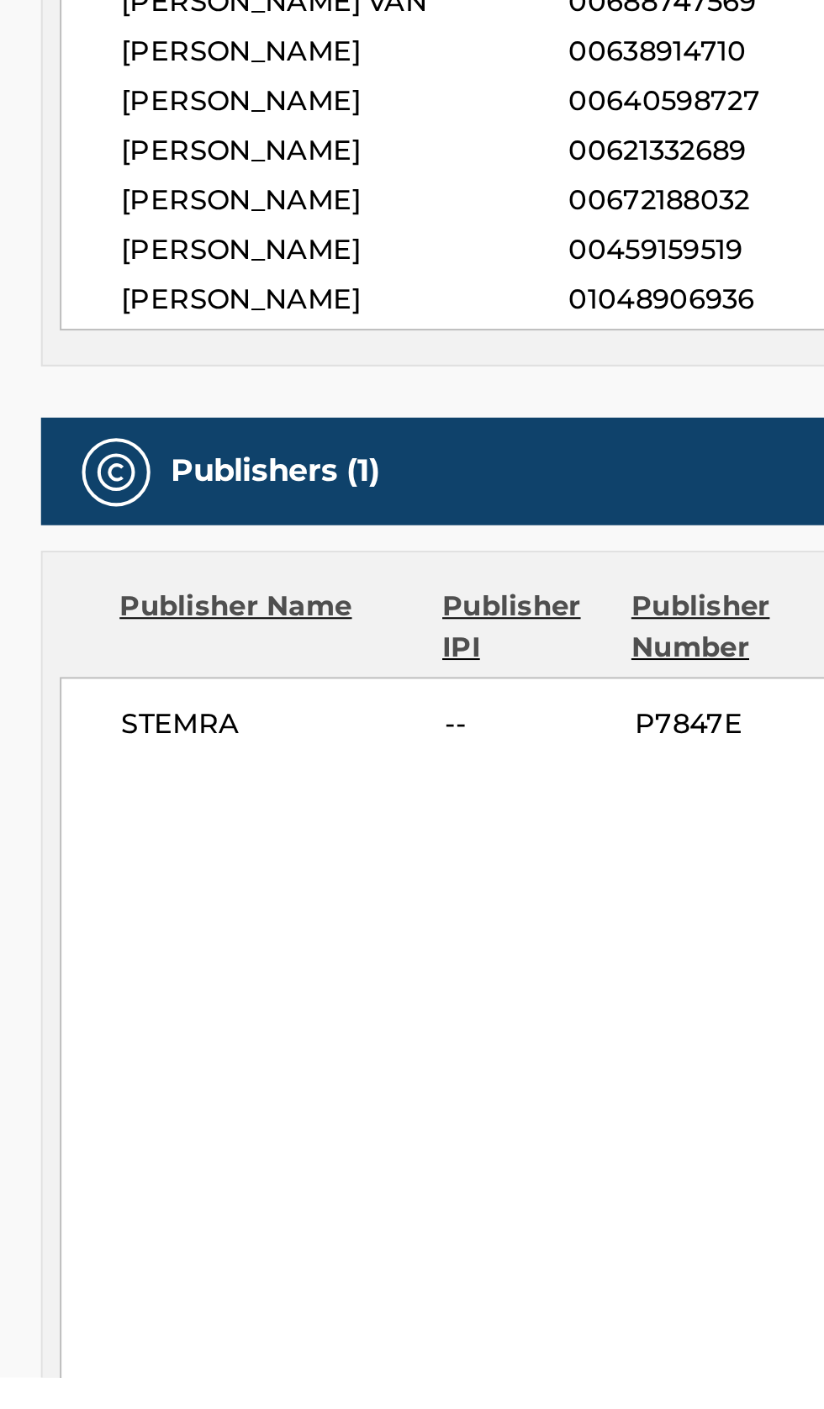
scroll to position [22, 0]
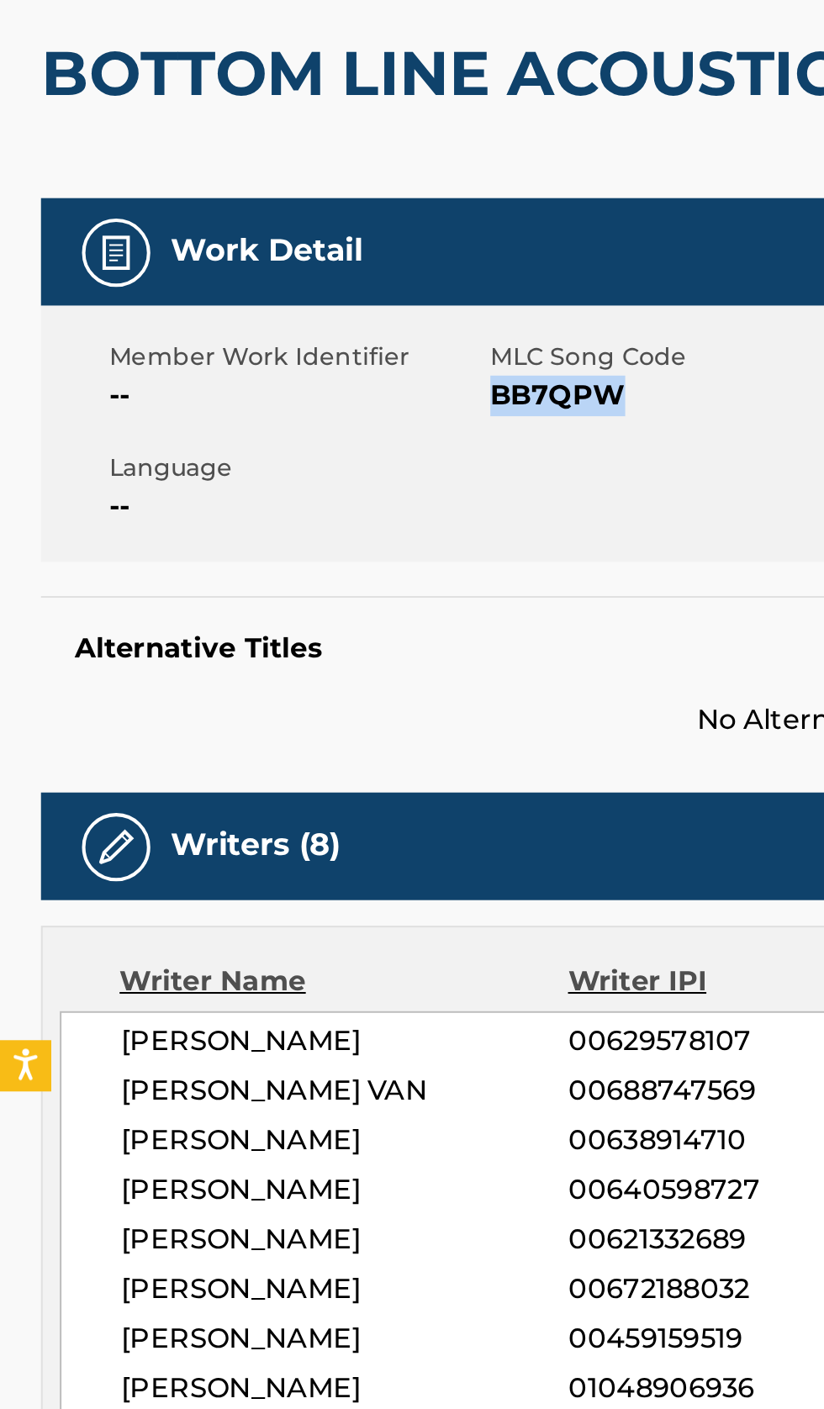
copy span "BB7QPW"
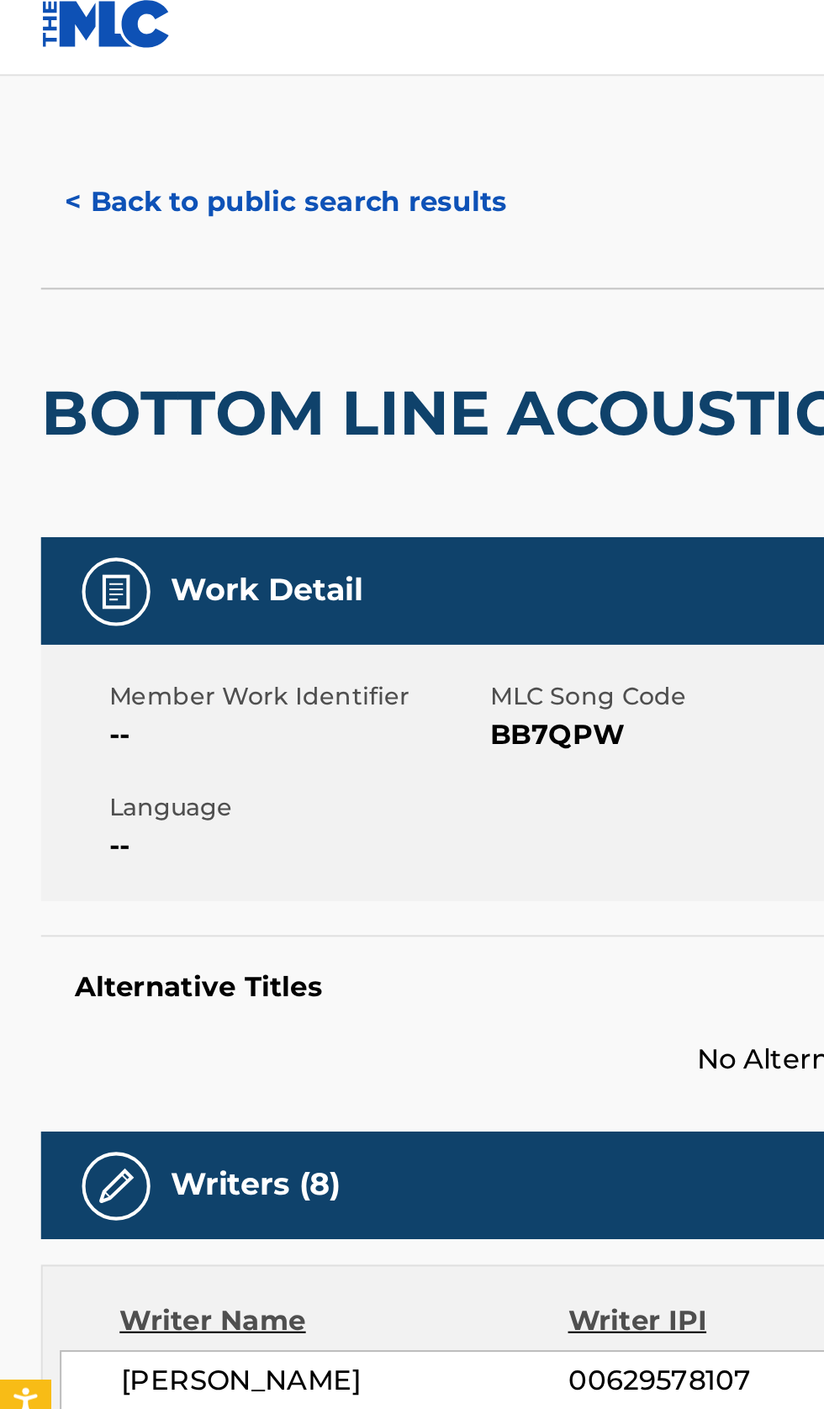
scroll to position [0, 0]
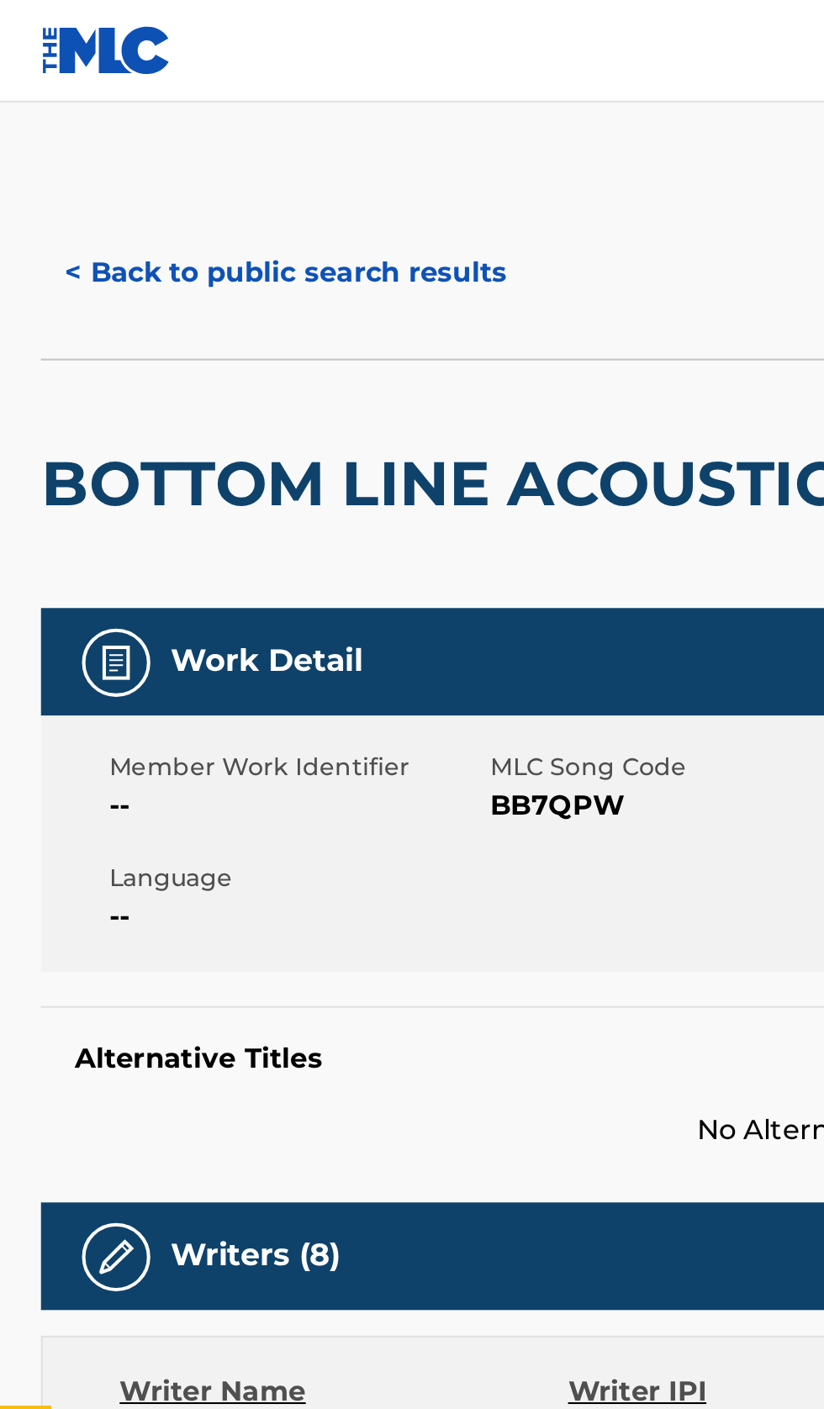
click at [162, 141] on button "< Back to public search results" at bounding box center [140, 134] width 241 height 42
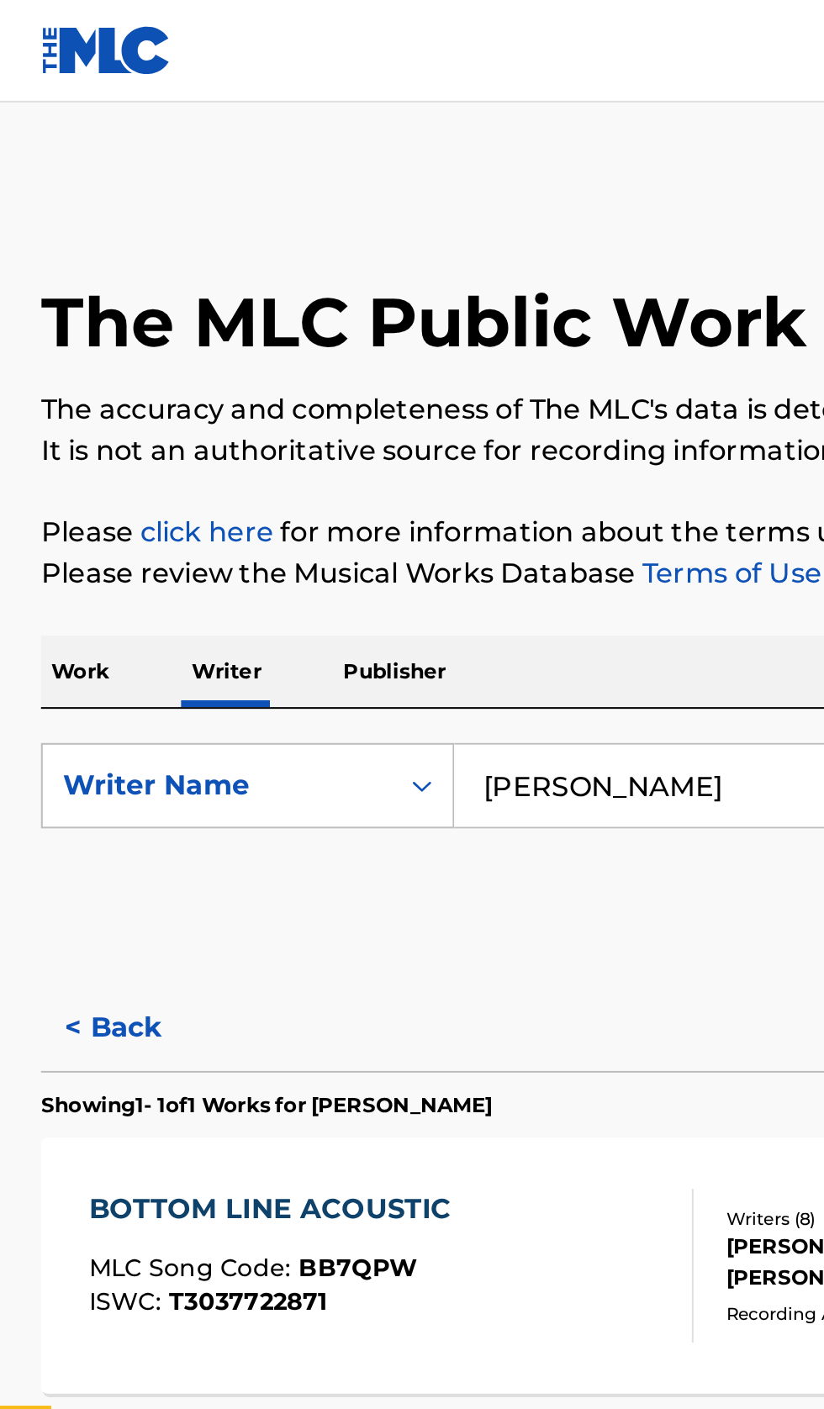
click at [48, 330] on p "Work" at bounding box center [39, 330] width 39 height 35
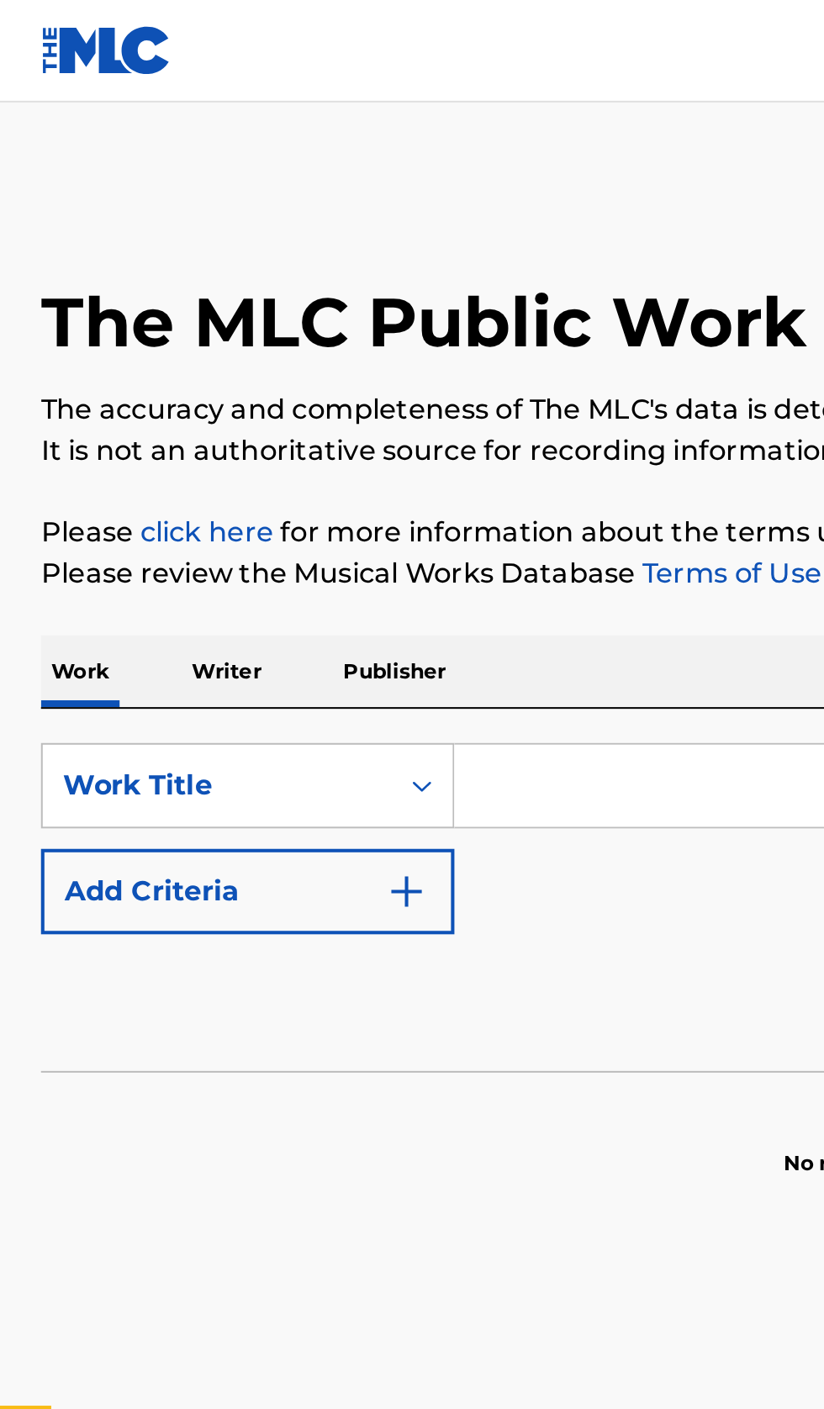
click at [319, 391] on input "Search Form" at bounding box center [513, 386] width 579 height 40
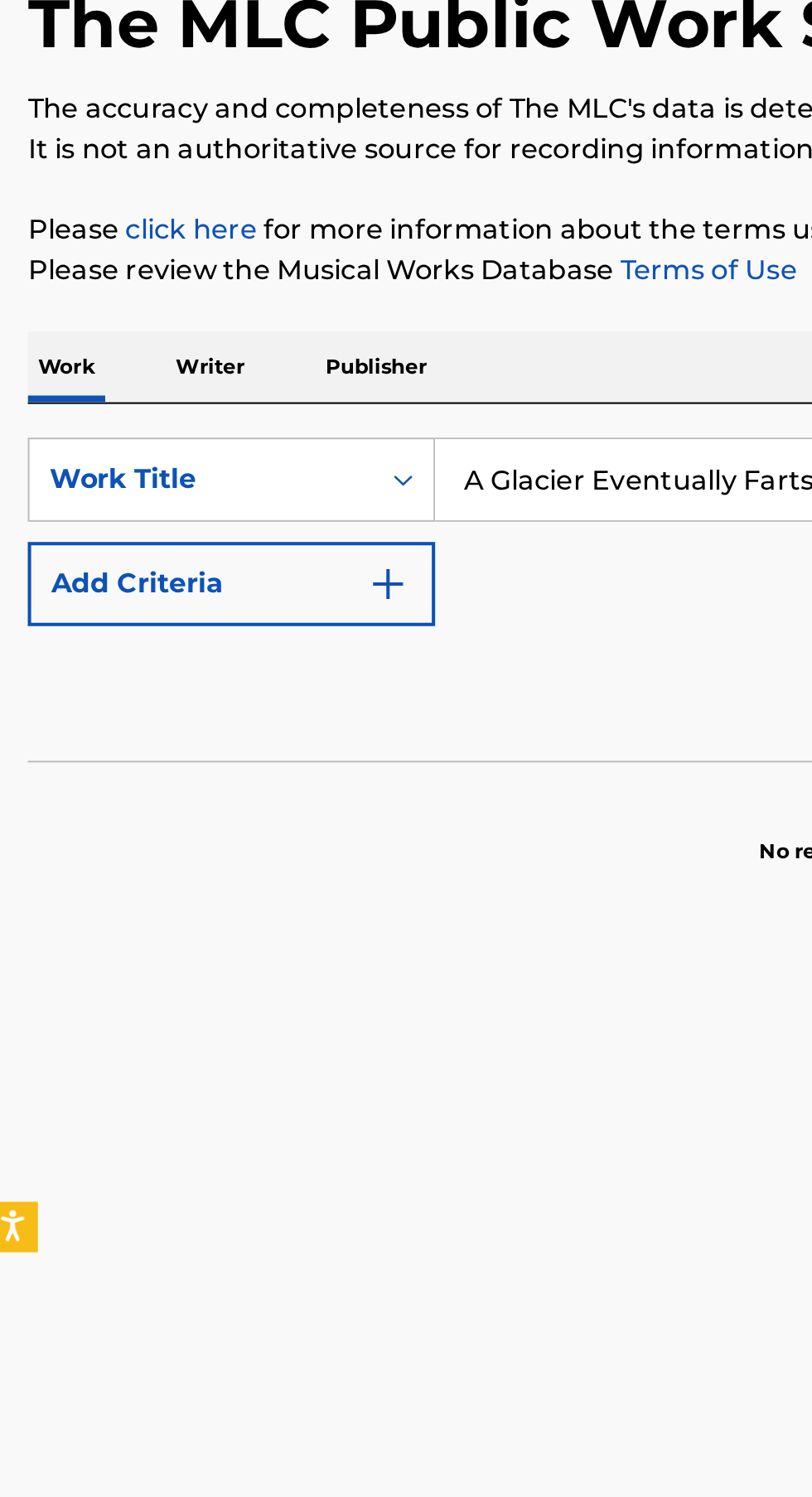
type input "A Glacier Eventually Farts"
click at [195, 439] on img "Search Form" at bounding box center [197, 433] width 20 height 20
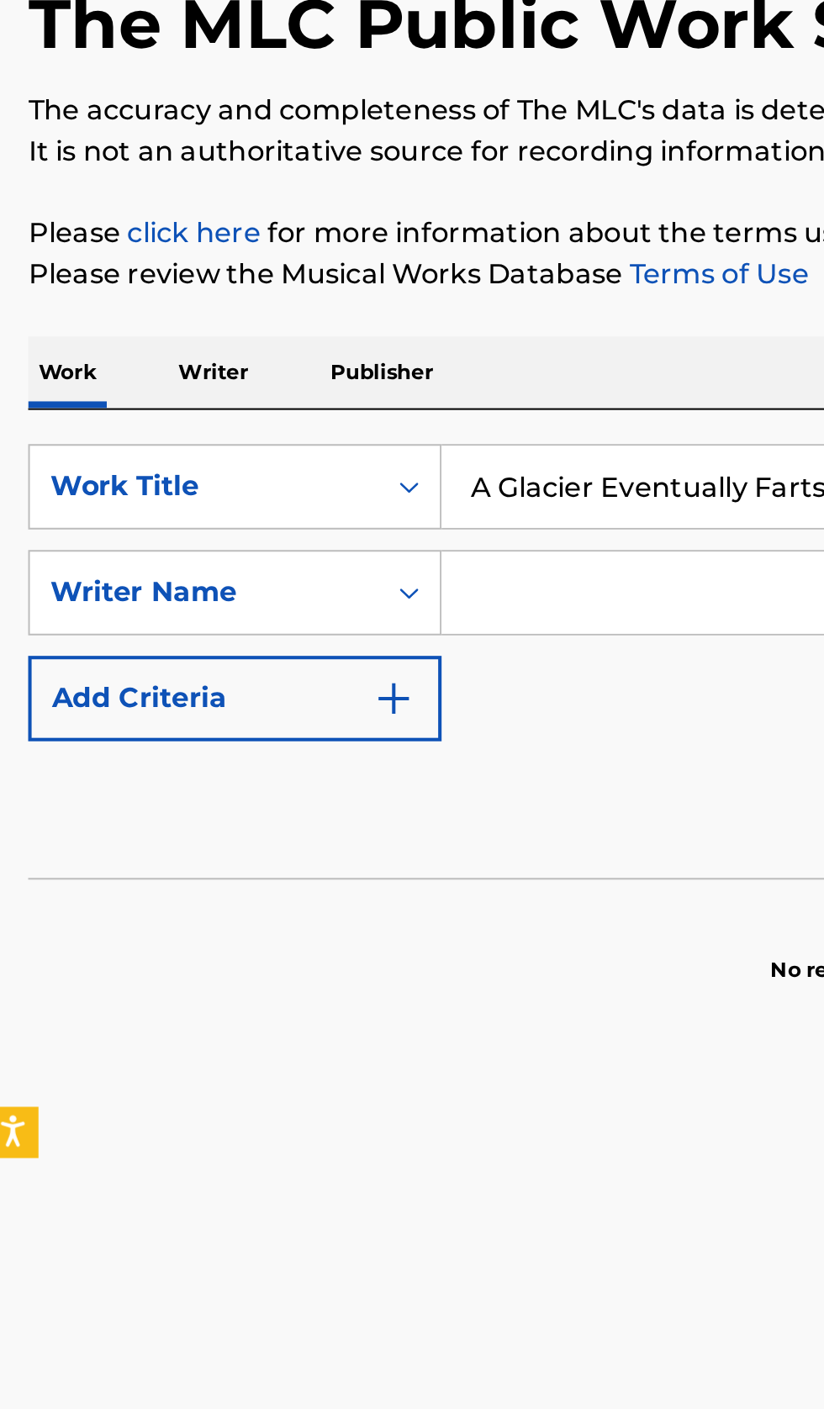
click at [291, 445] on input "Search Form" at bounding box center [498, 439] width 548 height 40
click at [103, 340] on p "Writer" at bounding box center [111, 330] width 45 height 35
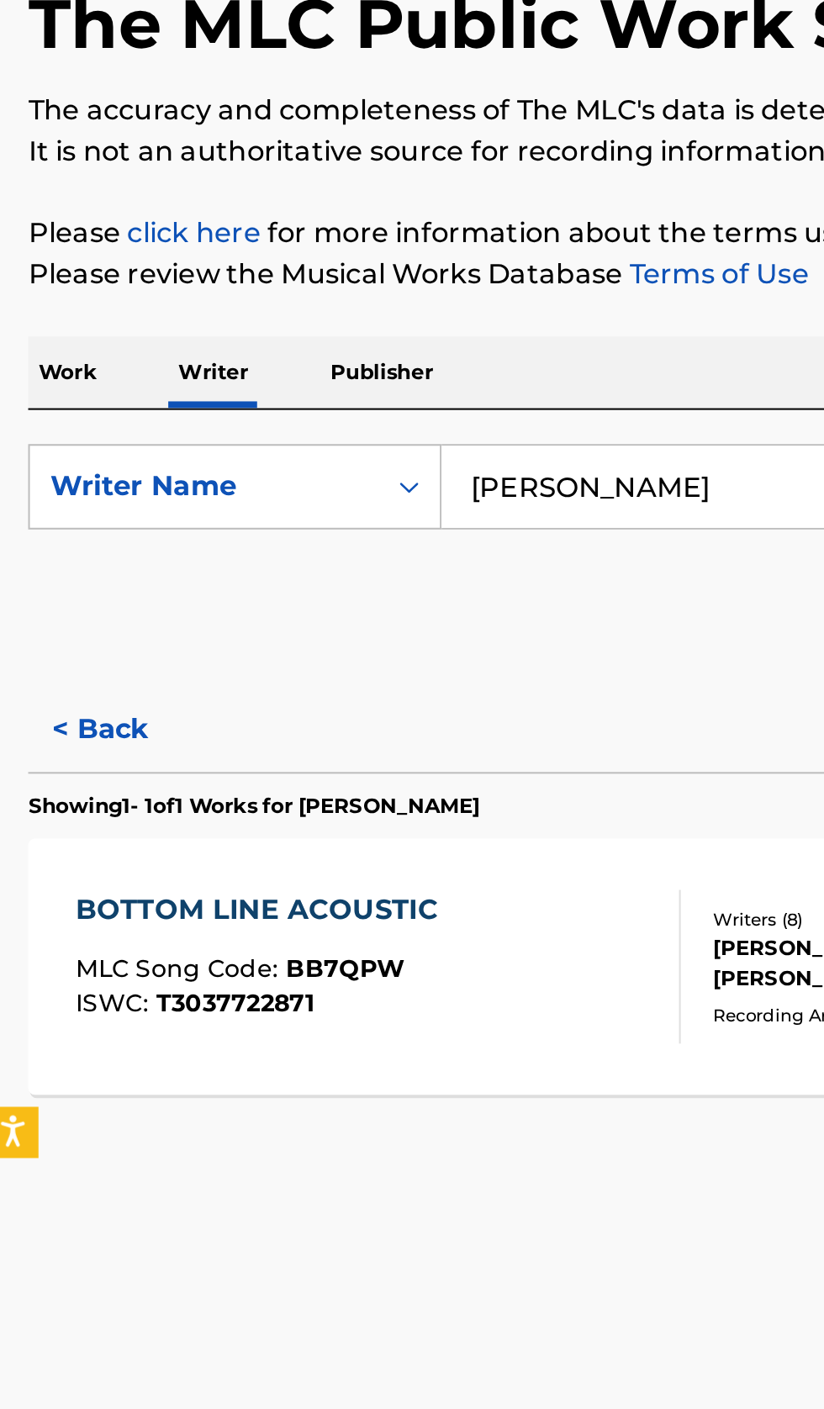
click at [316, 390] on input "Chris Christodoulou" at bounding box center [513, 386] width 579 height 40
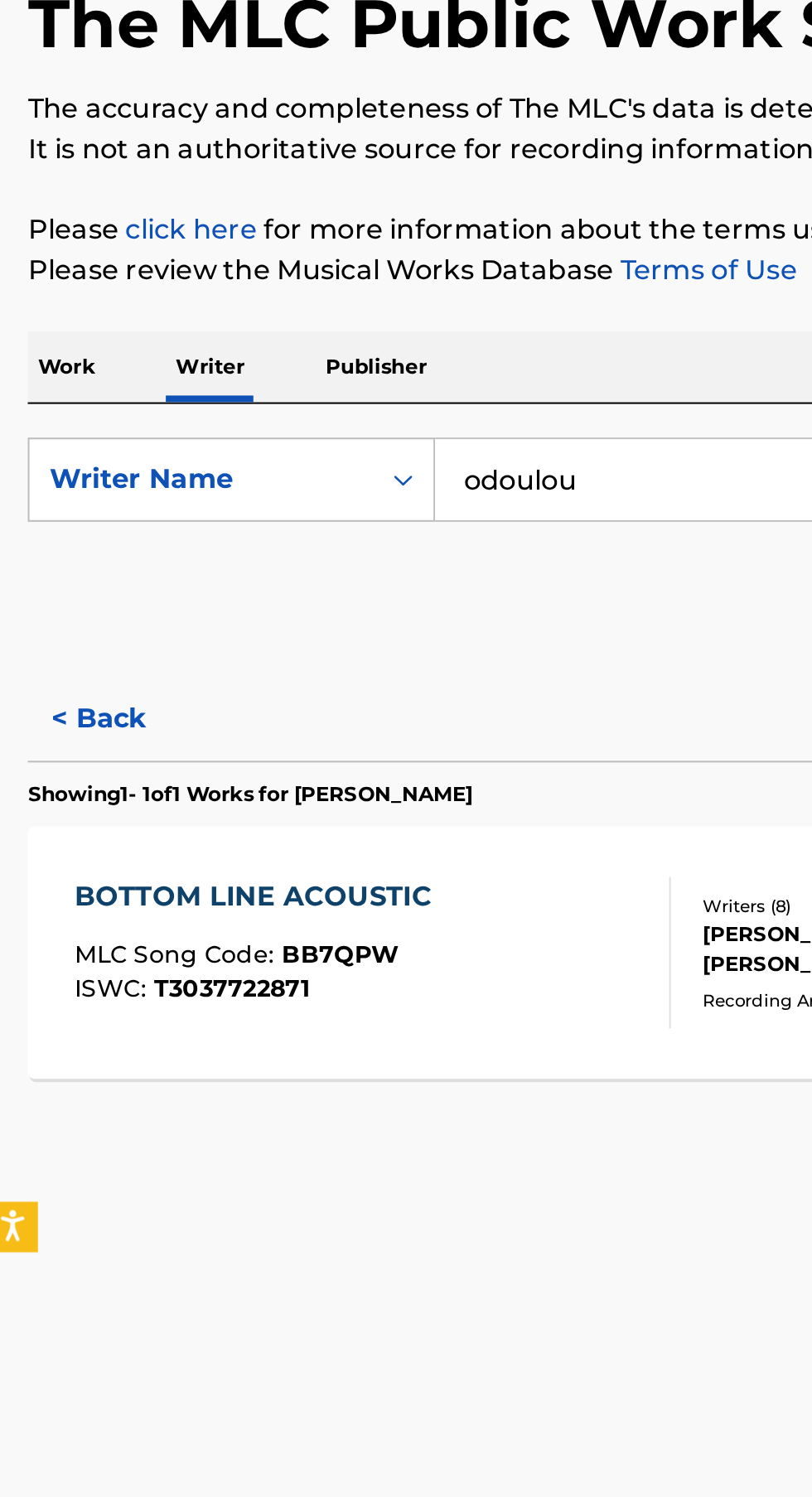
click at [342, 383] on input "odoulou" at bounding box center [506, 380] width 571 height 39
type input "o"
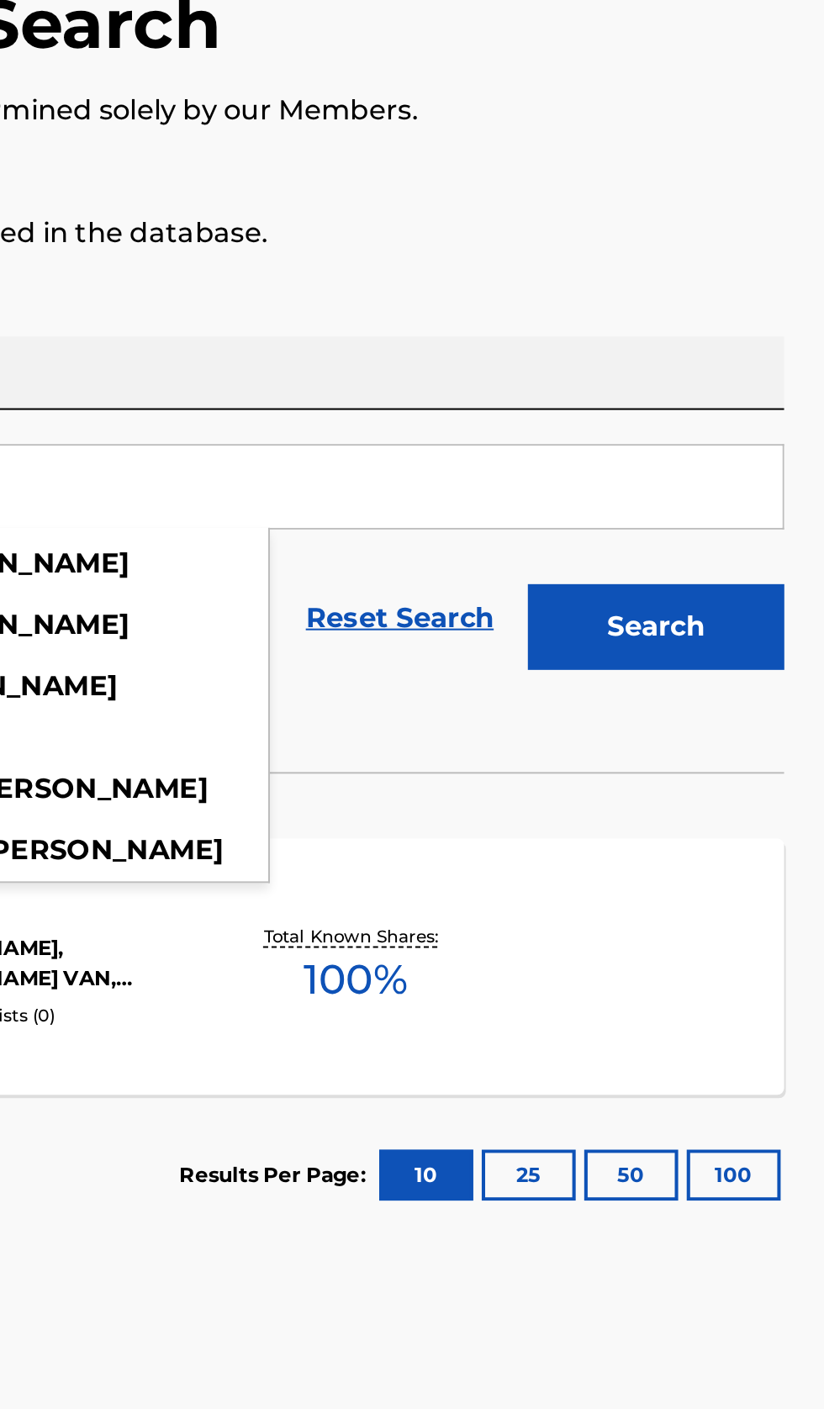
type input "Tyree Thomas"
click at [789, 466] on button "Search" at bounding box center [740, 456] width 126 height 42
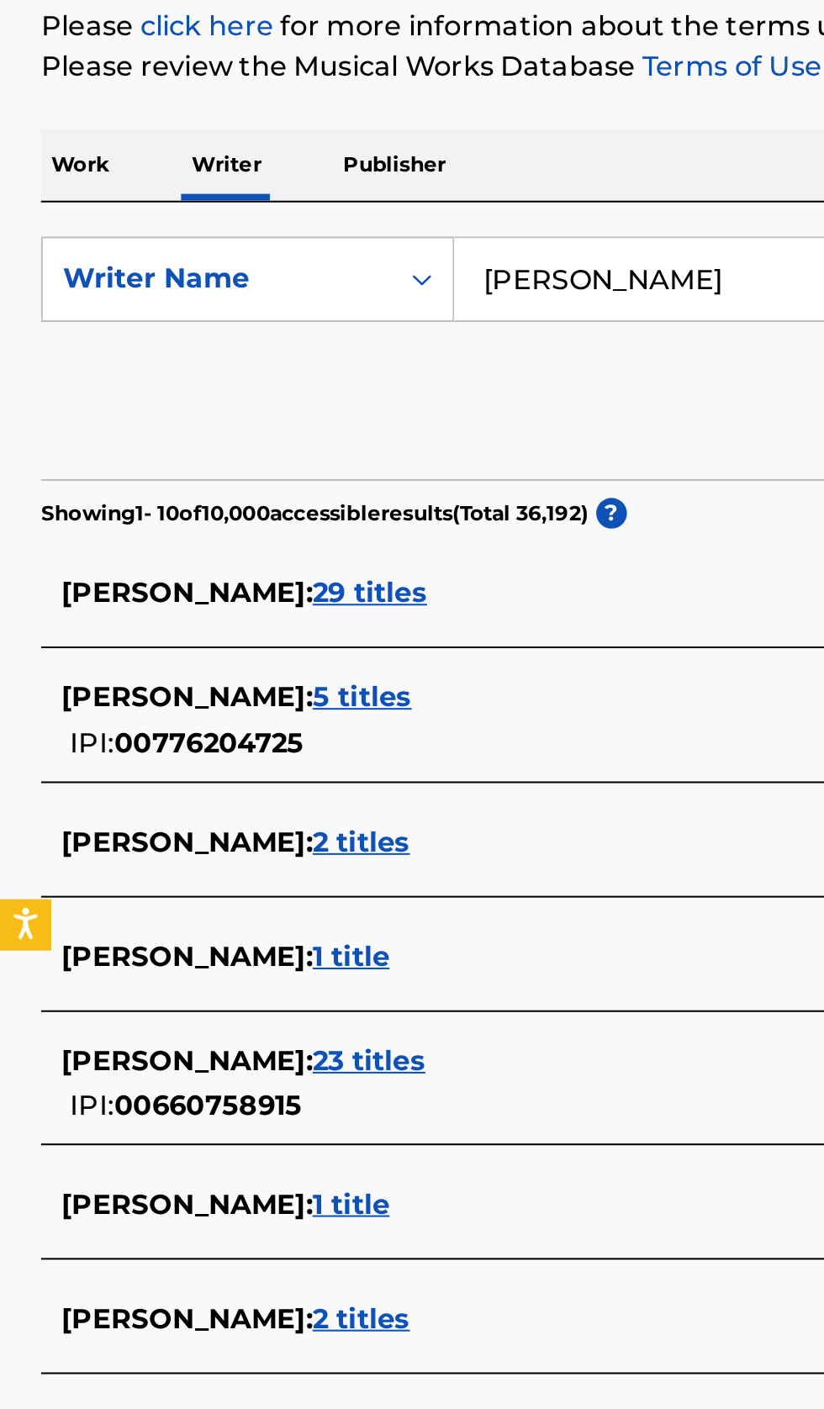
click at [277, 785] on div "TYREE THOMAS : 23 titles IPI: 00660758915" at bounding box center [389, 783] width 719 height 43
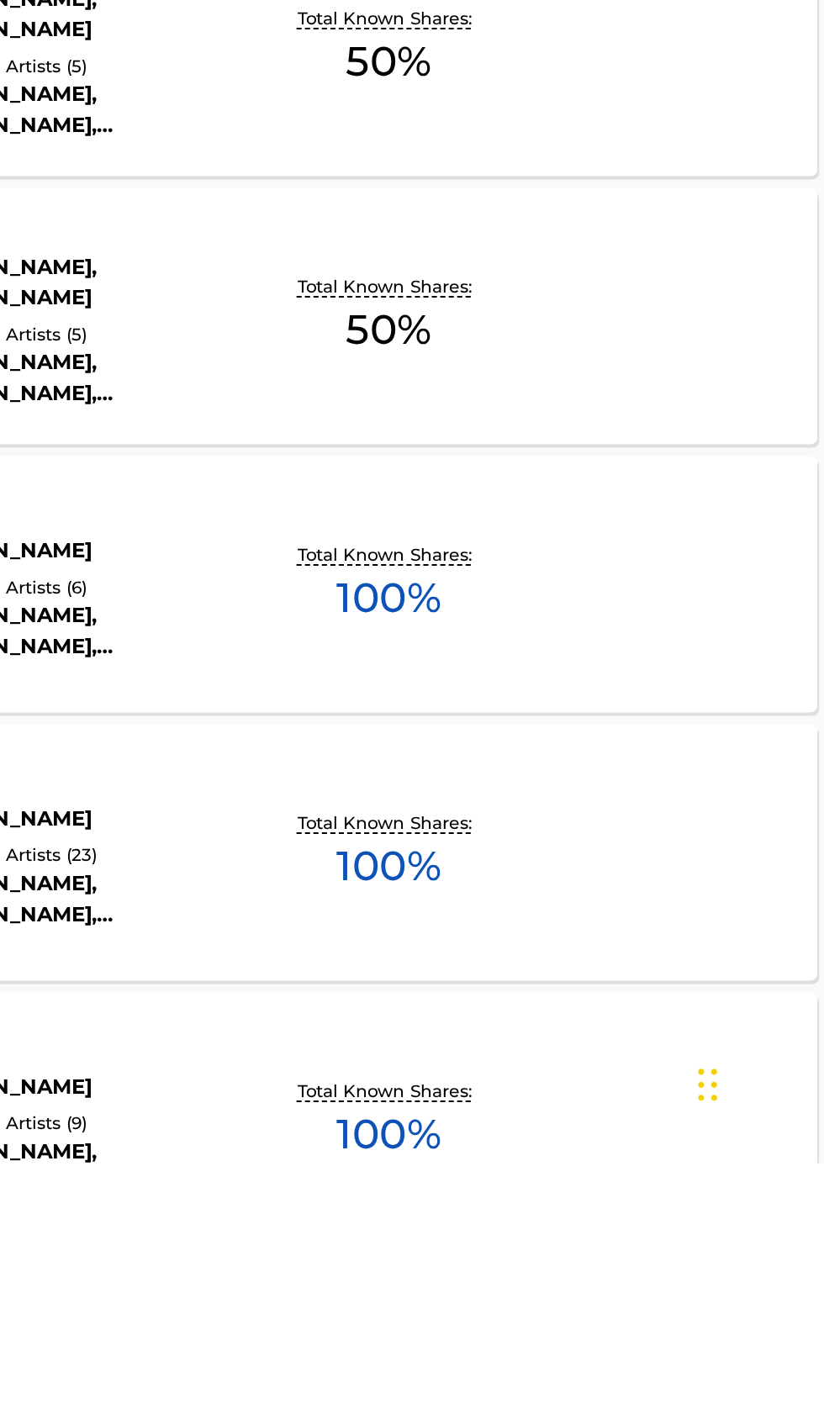
scroll to position [161, 0]
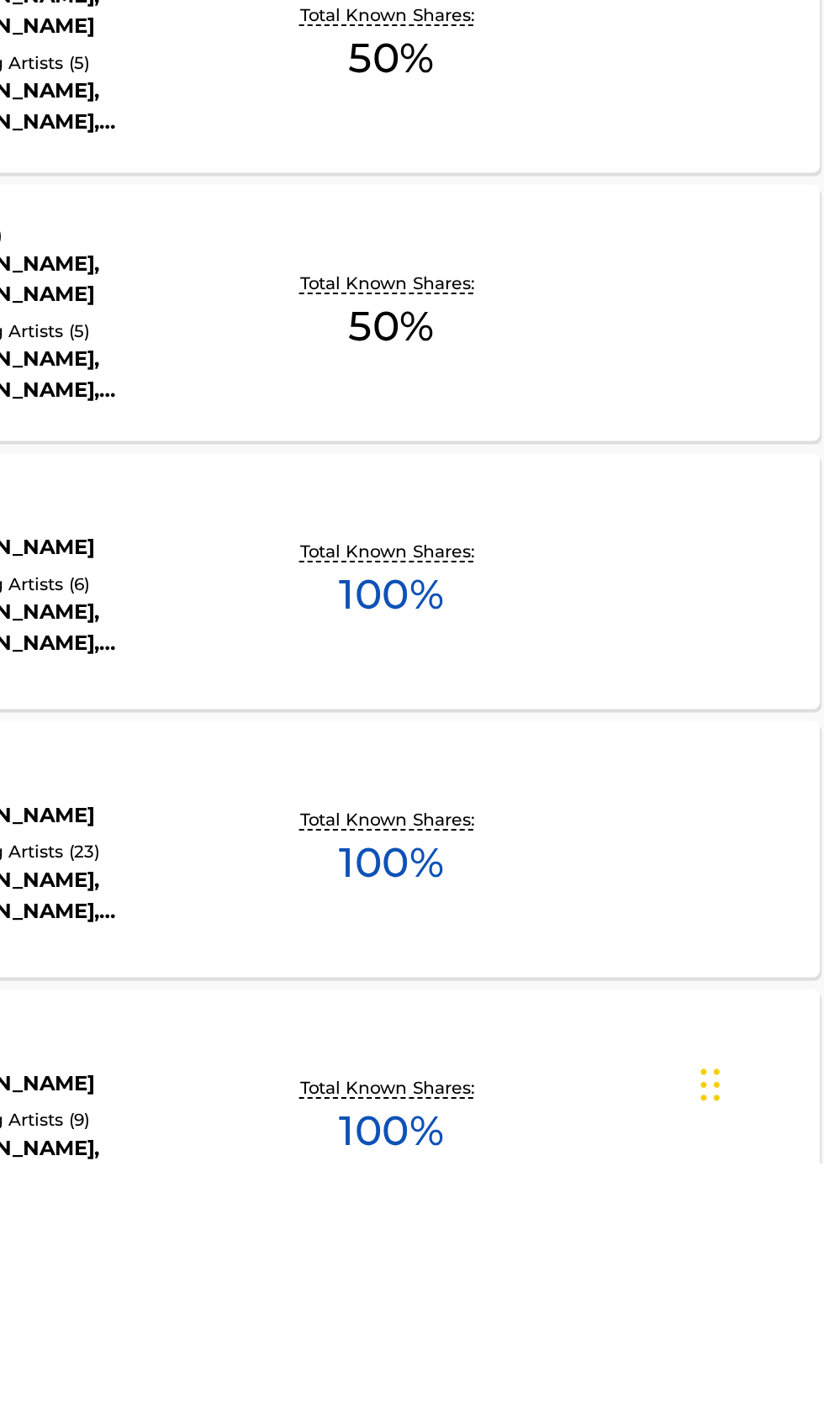
click at [704, 1155] on div "LOVE FOR YA MLC Song Code : LA19X0 ISWC : T3080345213 Writers ( 1 ) TYREE THOMA…" at bounding box center [411, 1122] width 783 height 126
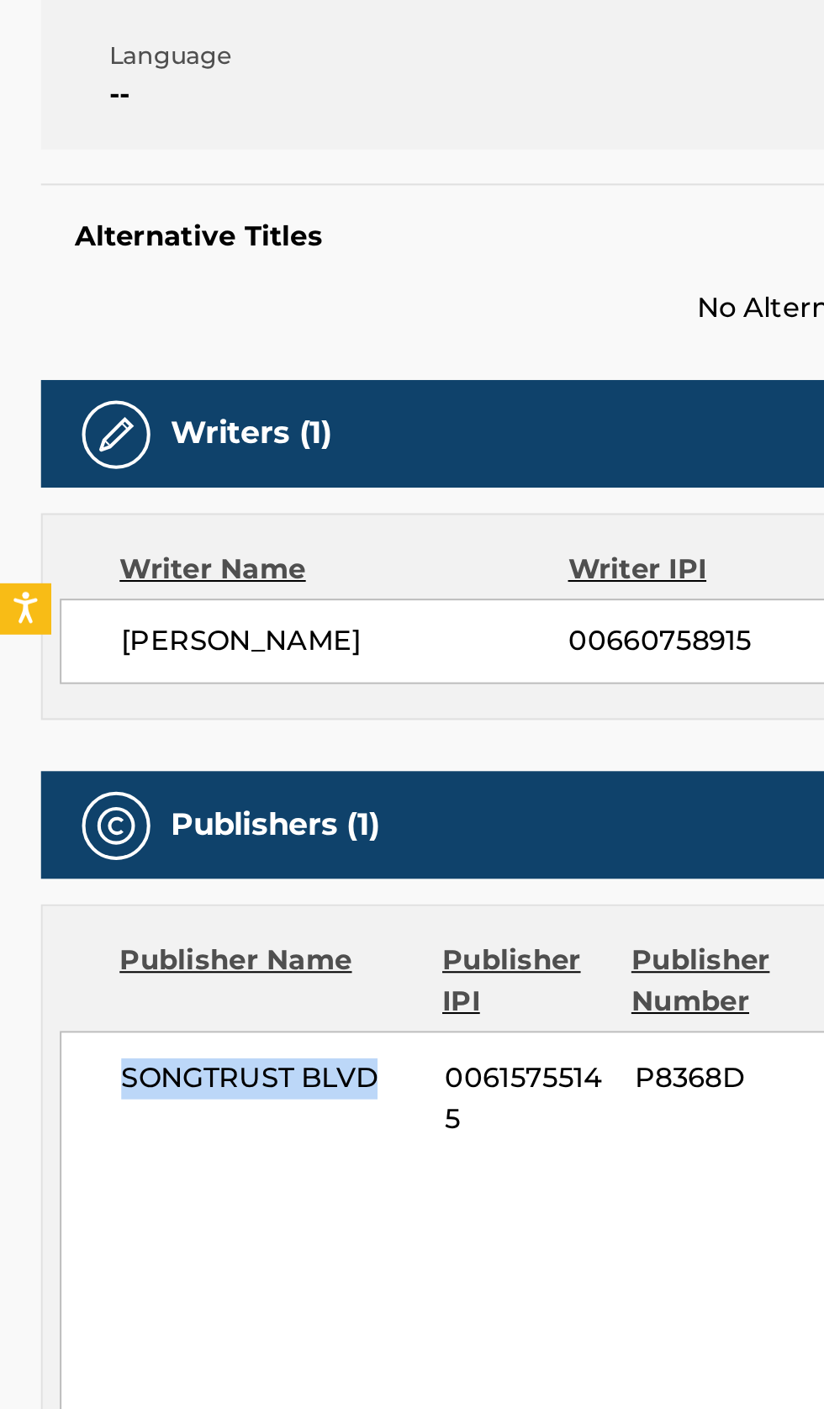
copy span "SONGTRUST BLVD"
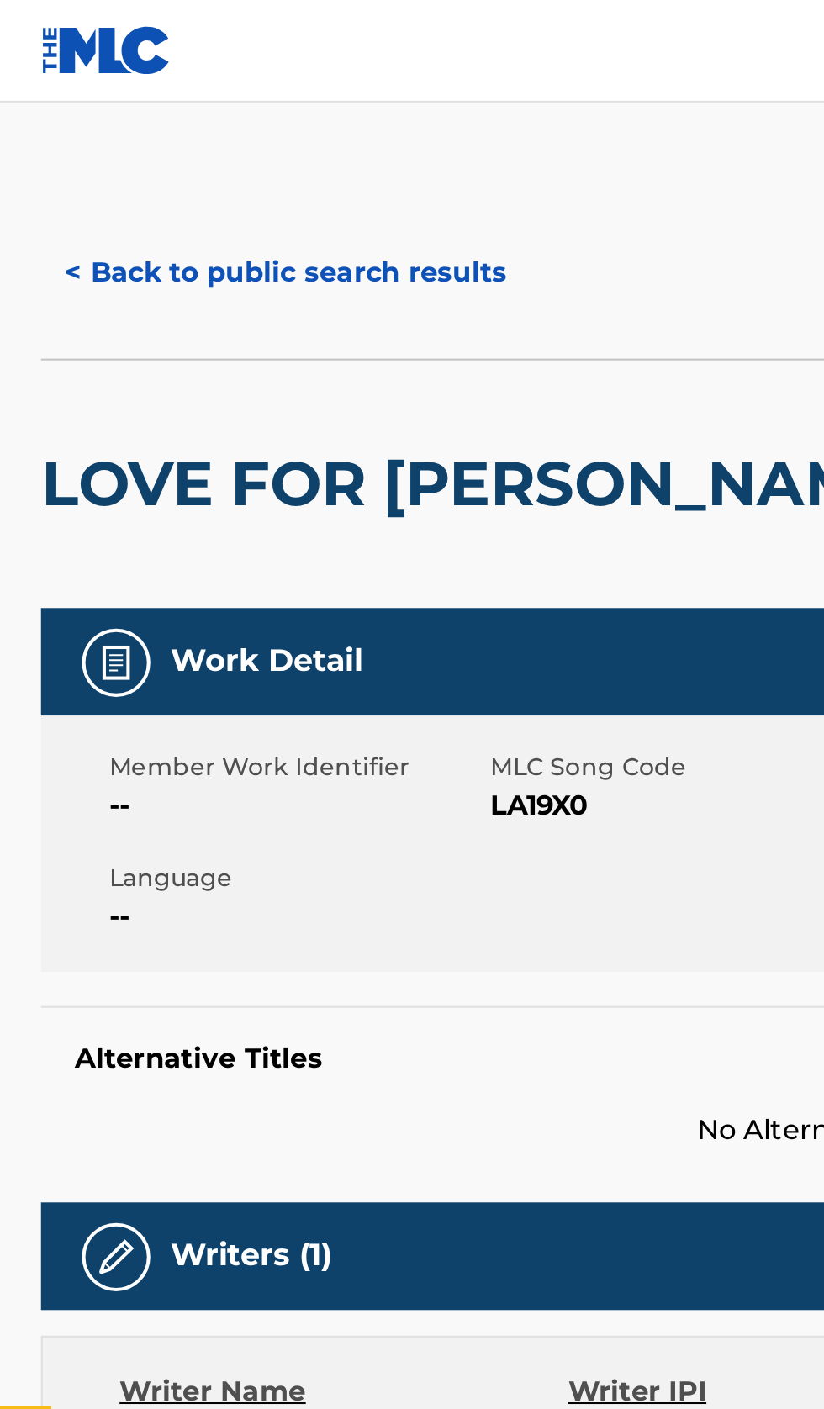
click at [156, 129] on button "< Back to public search results" at bounding box center [140, 134] width 241 height 42
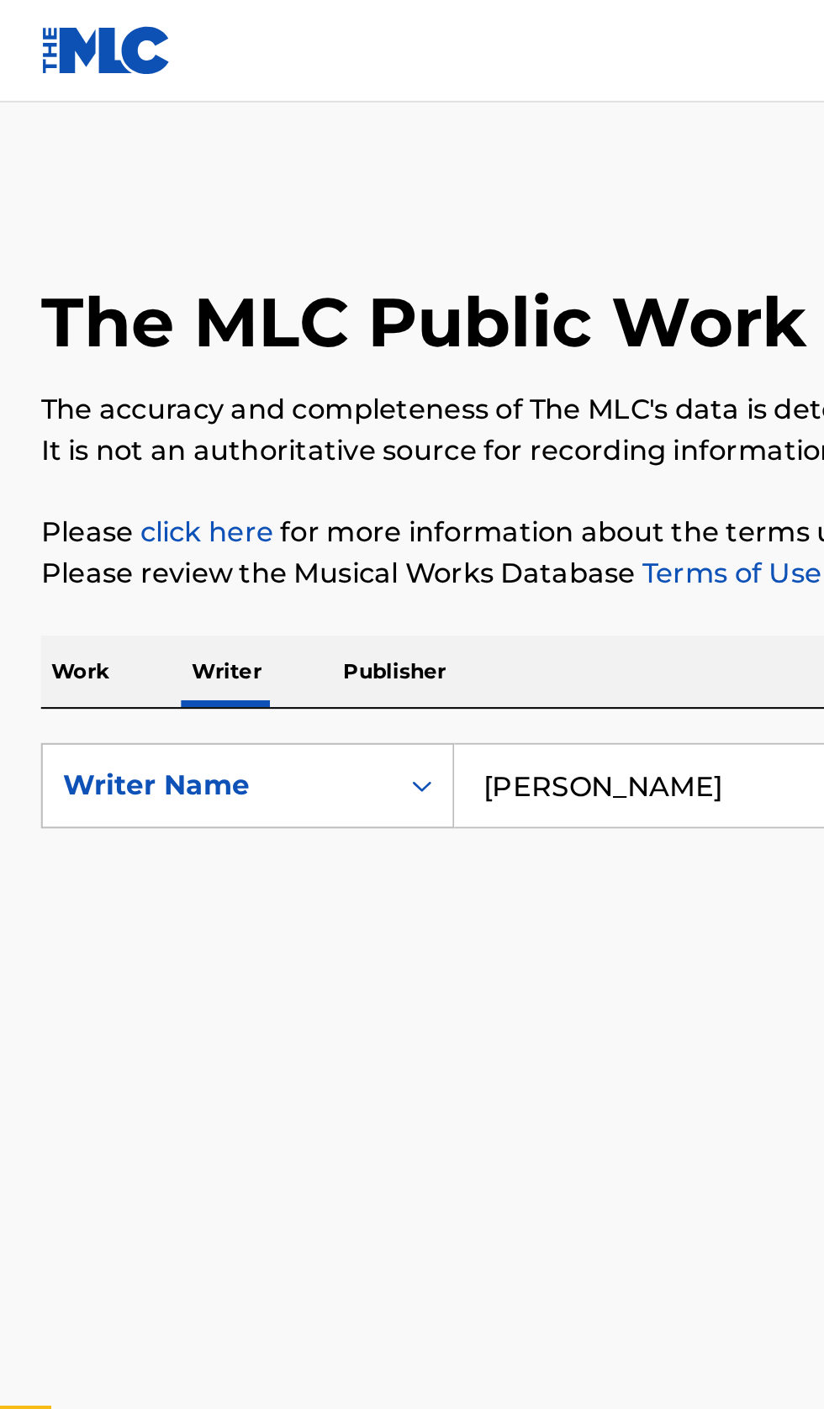
scroll to position [161, 0]
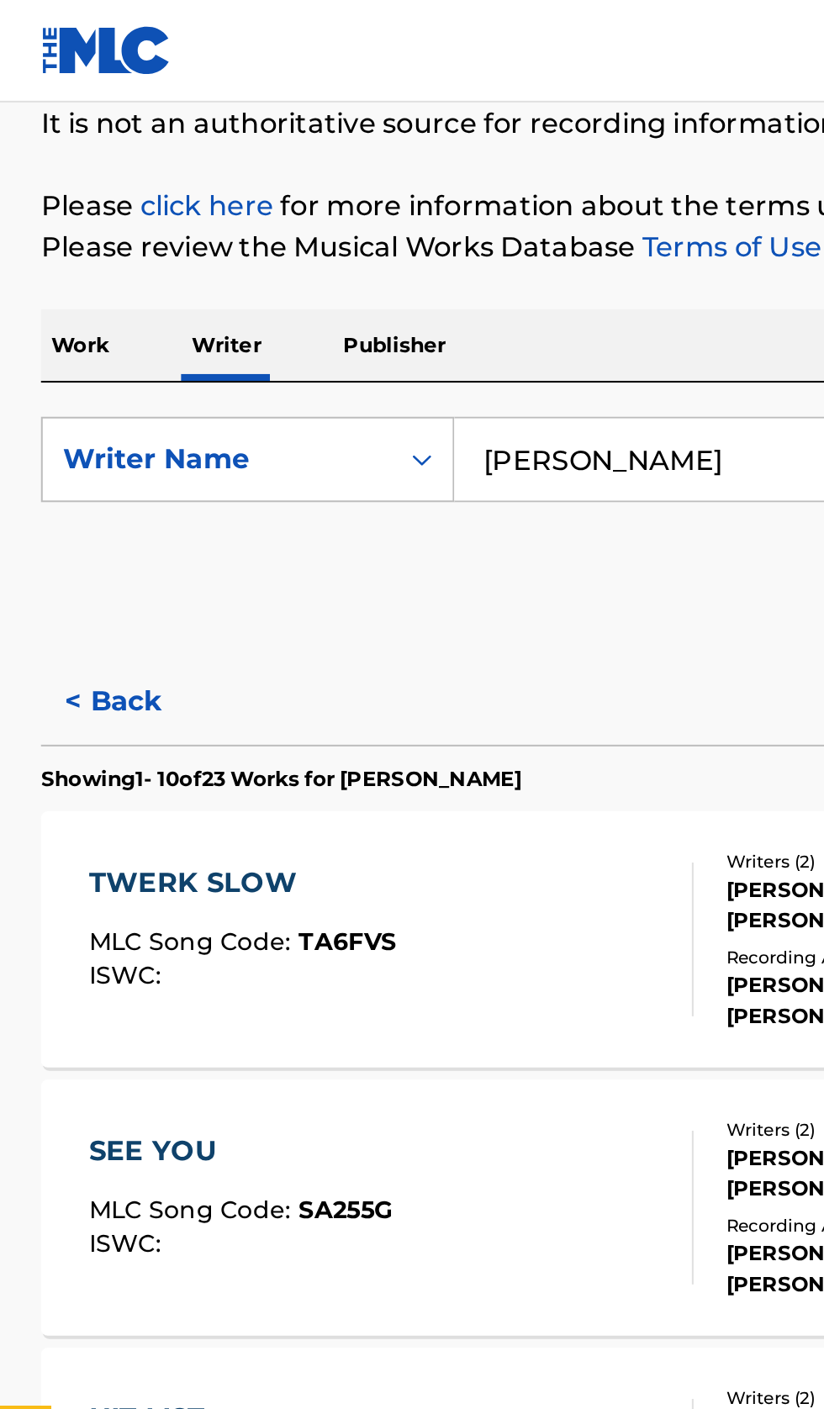
click at [366, 223] on input "Tyree Thomas" at bounding box center [513, 226] width 579 height 40
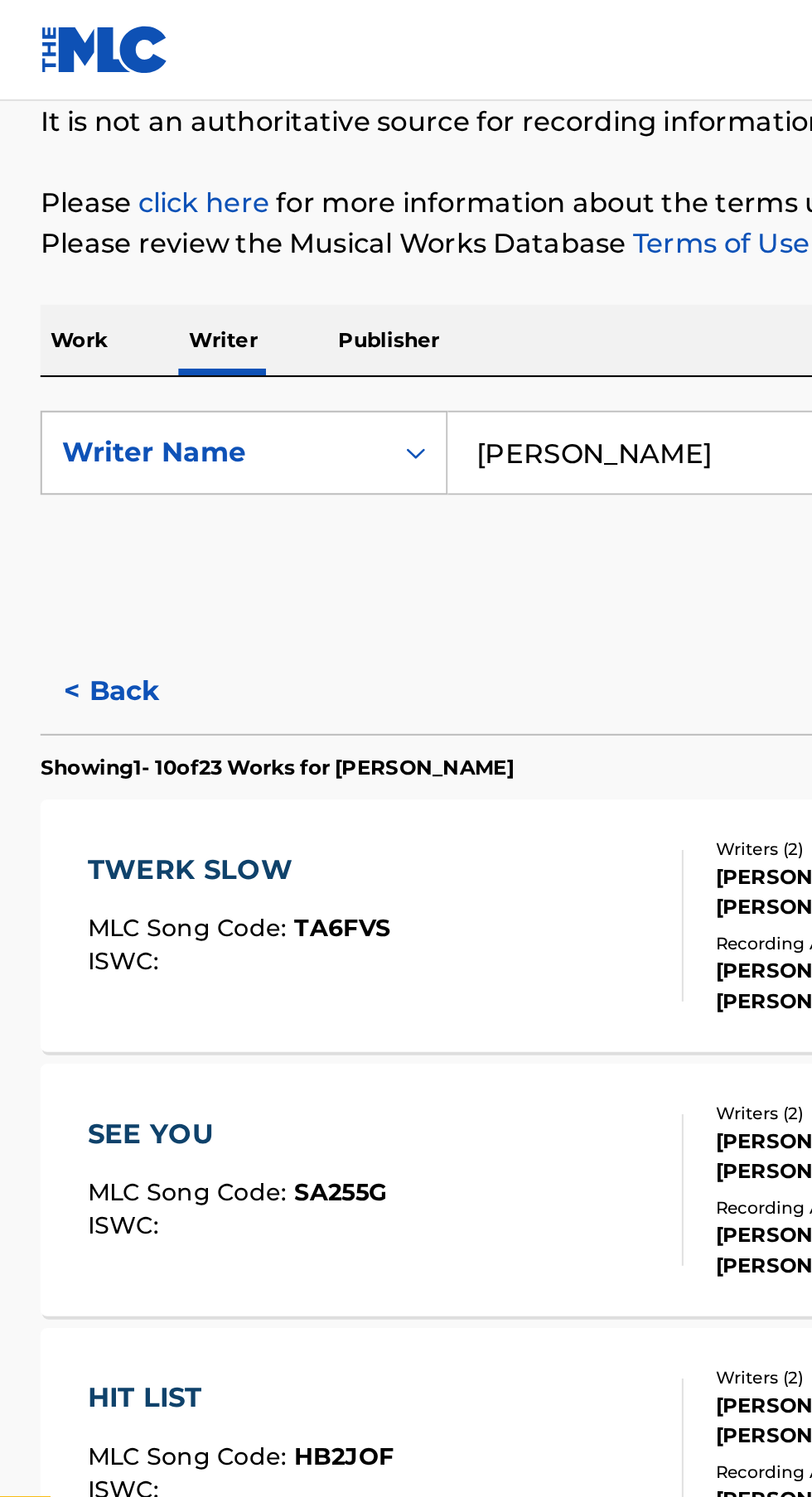
type input "T"
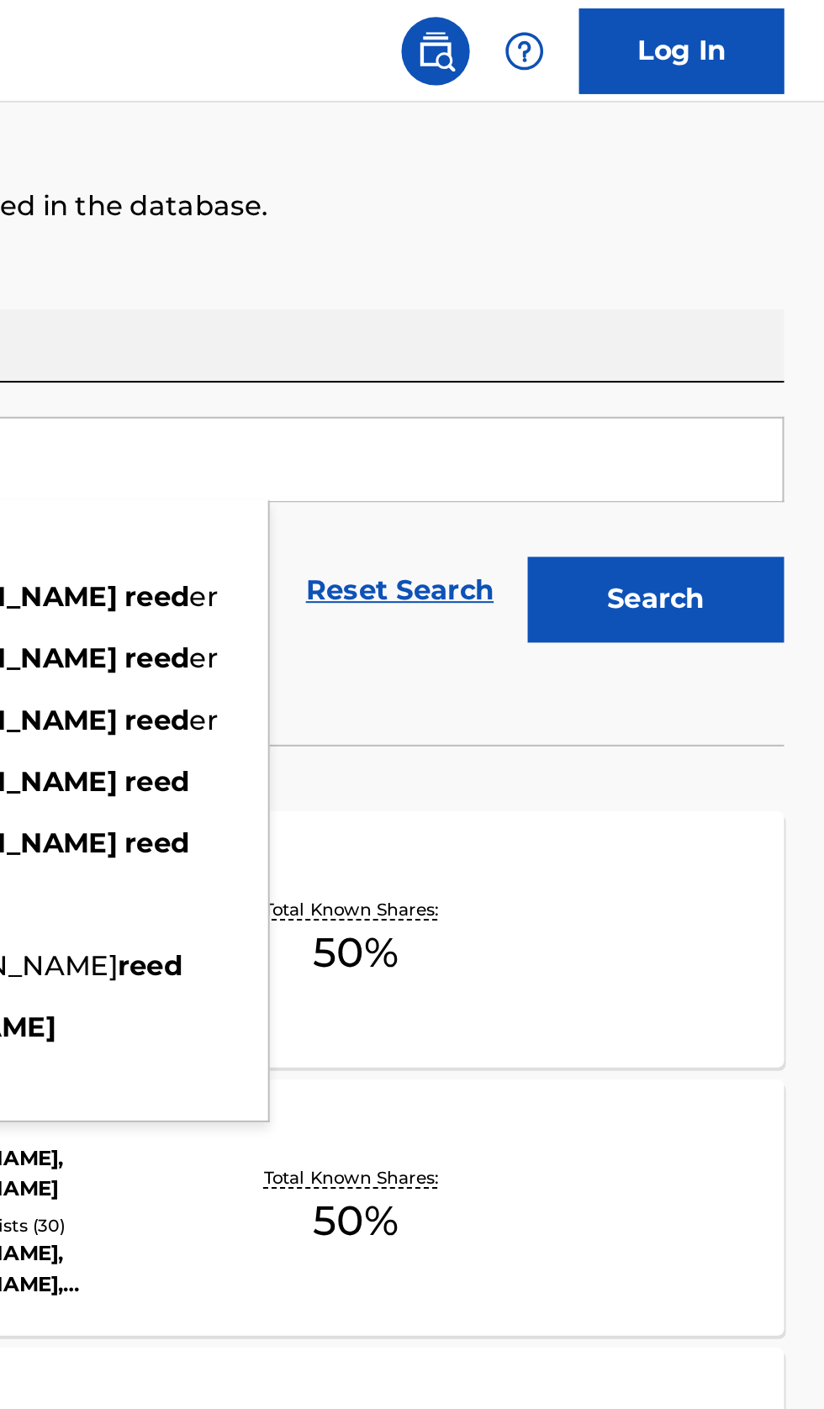
type input "Thomas Reed"
click at [781, 298] on button "Search" at bounding box center [740, 295] width 126 height 42
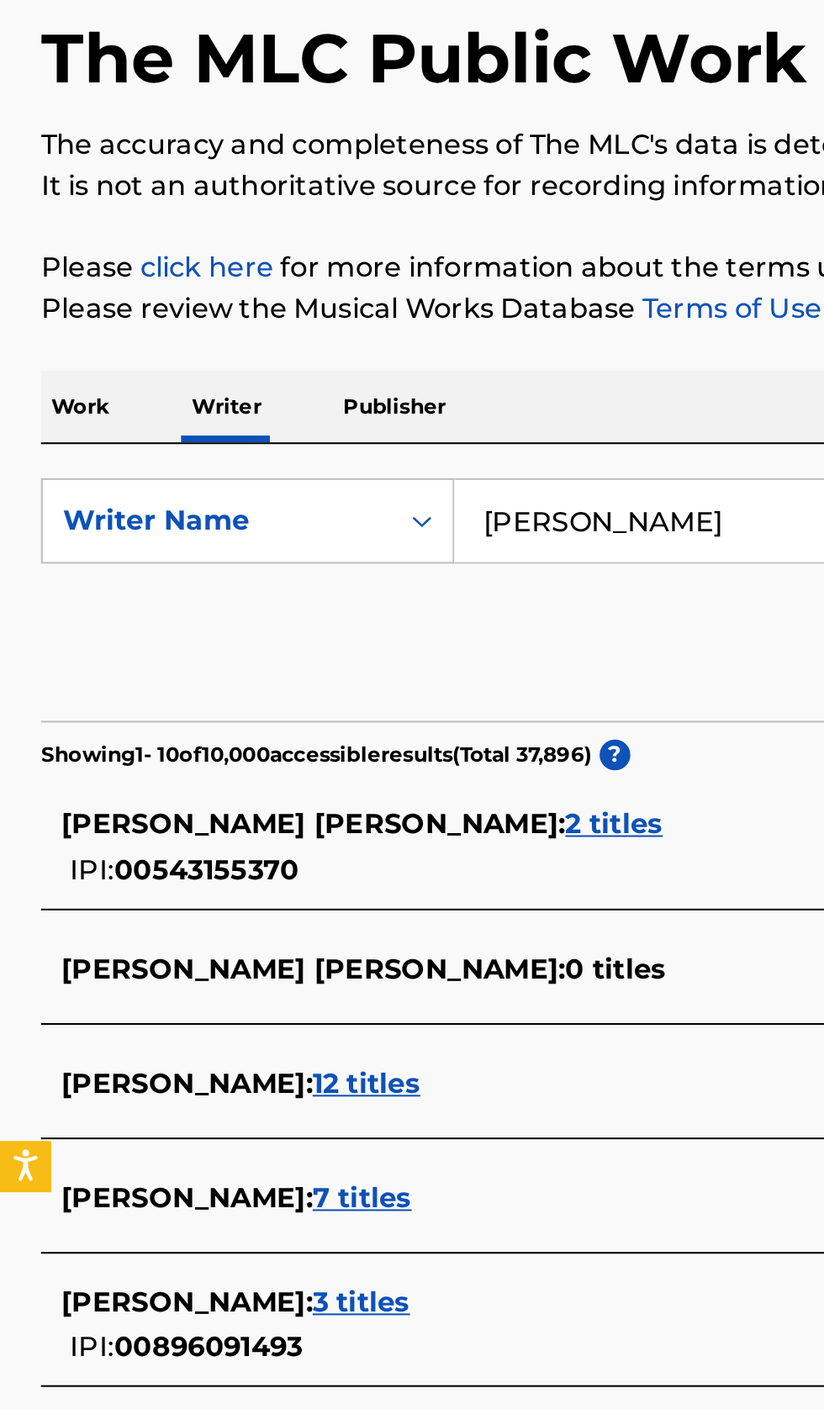
scroll to position [0, 0]
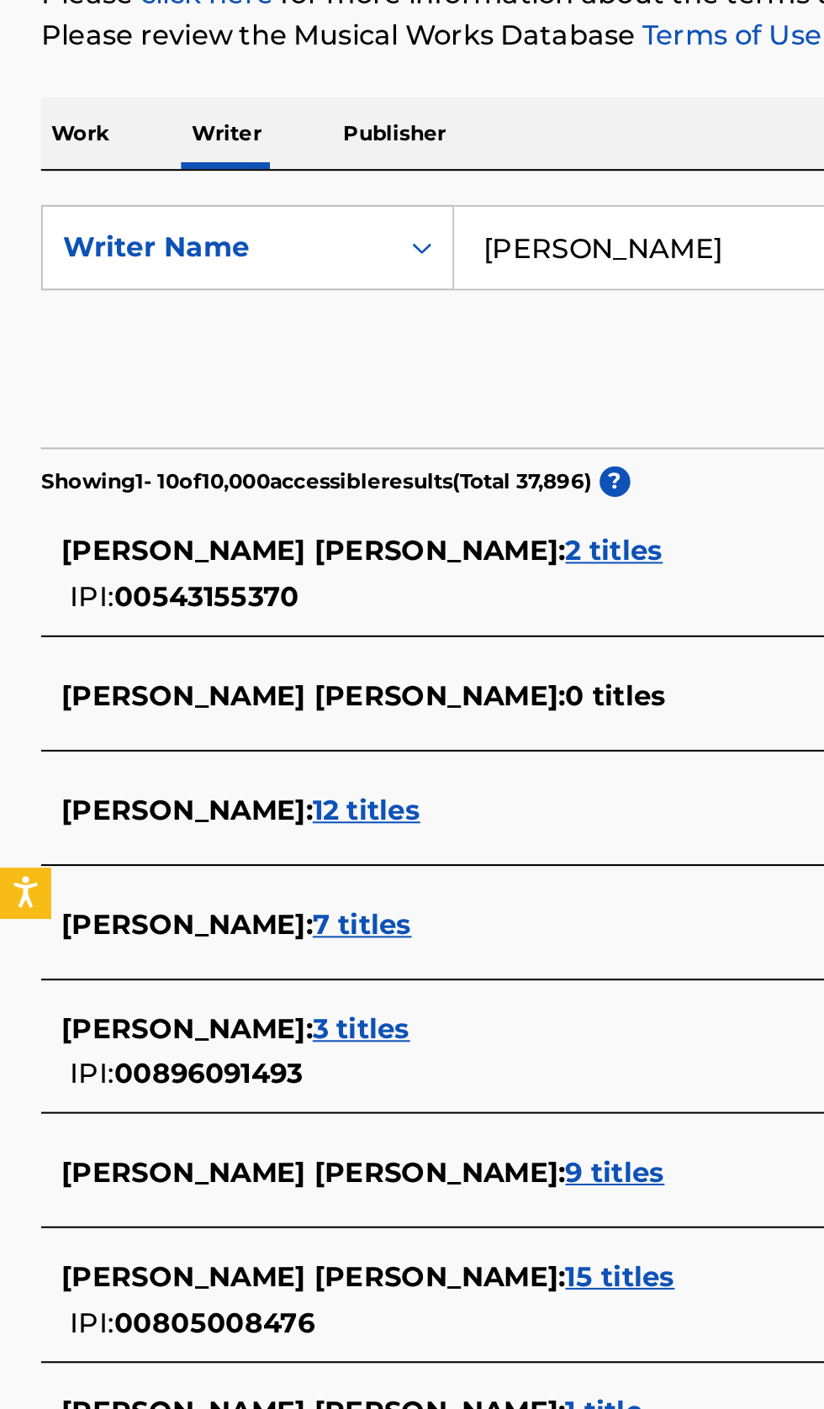
click at [278, 660] on div "THOMAS REED : 12 titles" at bounding box center [389, 664] width 719 height 20
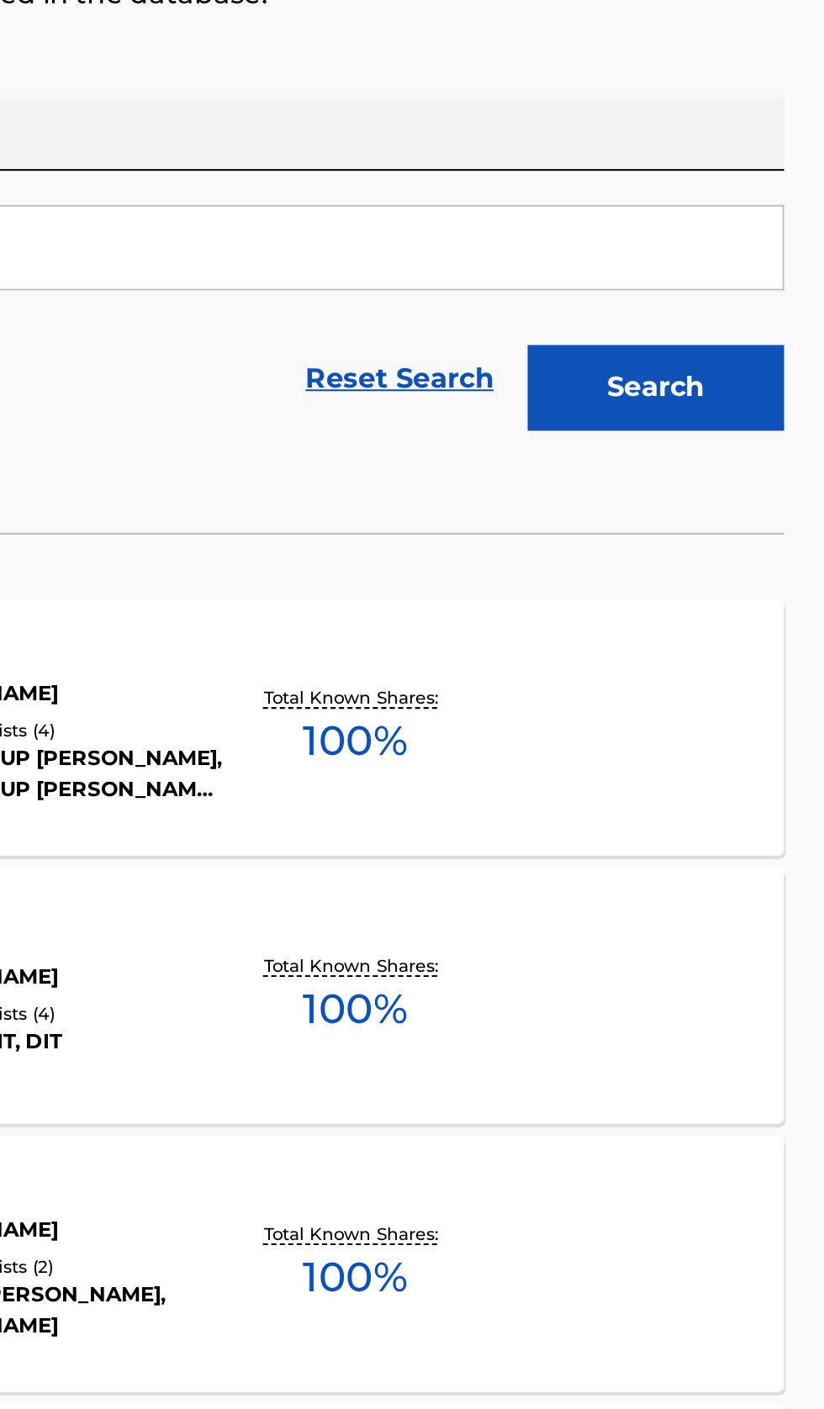
click at [726, 651] on div "JEKYLL & HYDE MLC Song Code : JC4QT5 ISWC : Writers ( 1 ) THOMAS REED Recording…" at bounding box center [411, 623] width 783 height 126
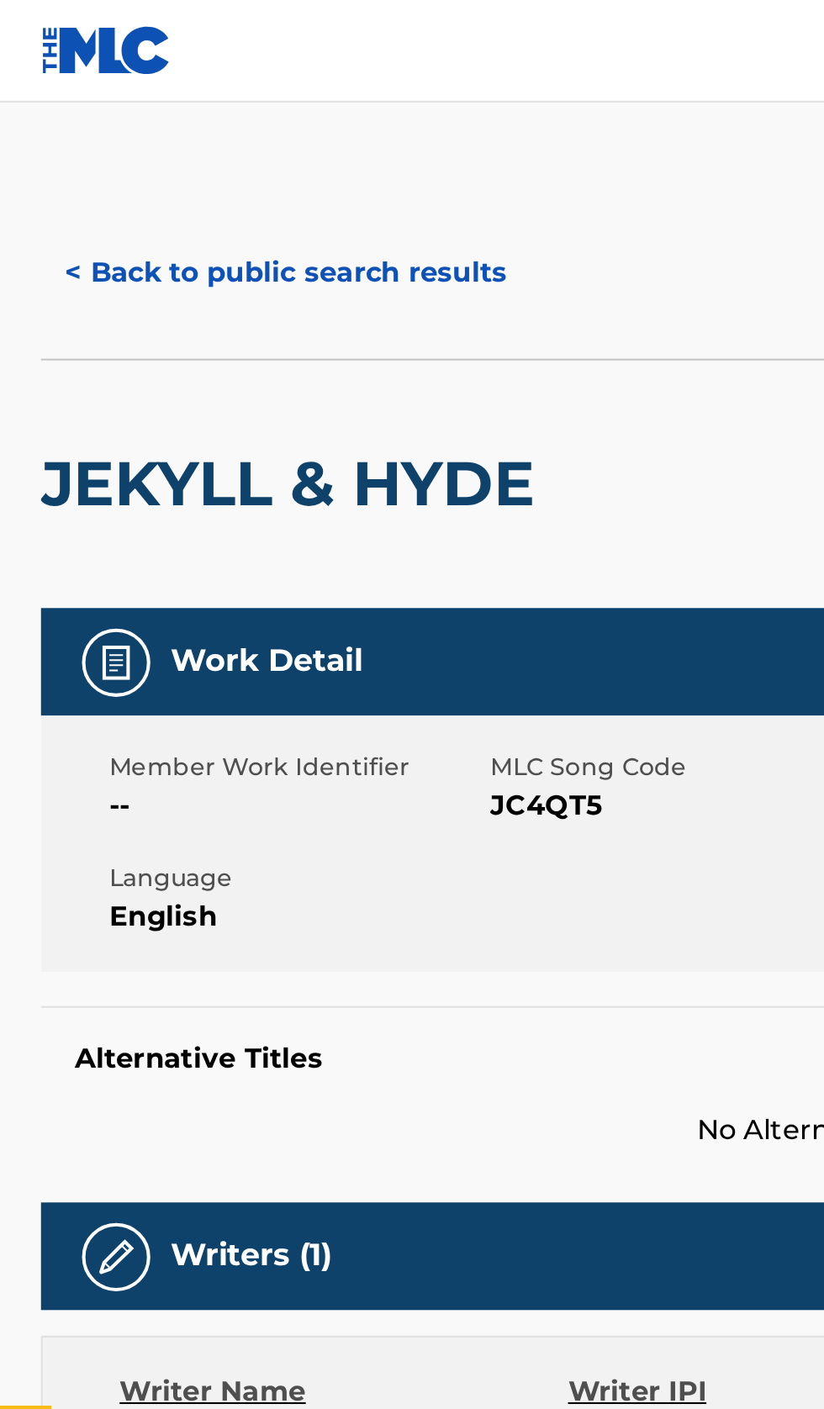
click at [202, 134] on button "< Back to public search results" at bounding box center [140, 134] width 241 height 42
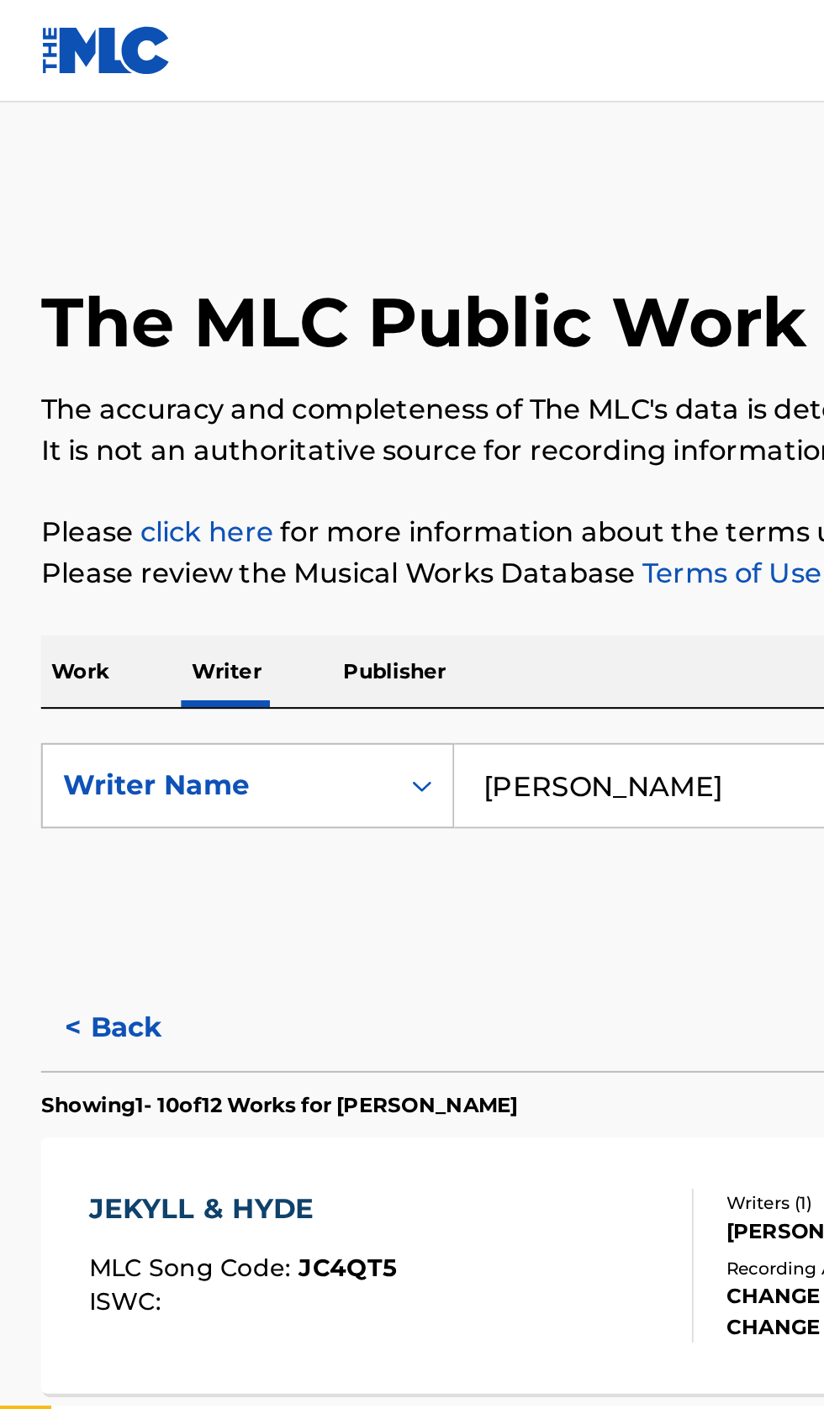
click at [361, 394] on input "Thomas Reed" at bounding box center [513, 386] width 579 height 40
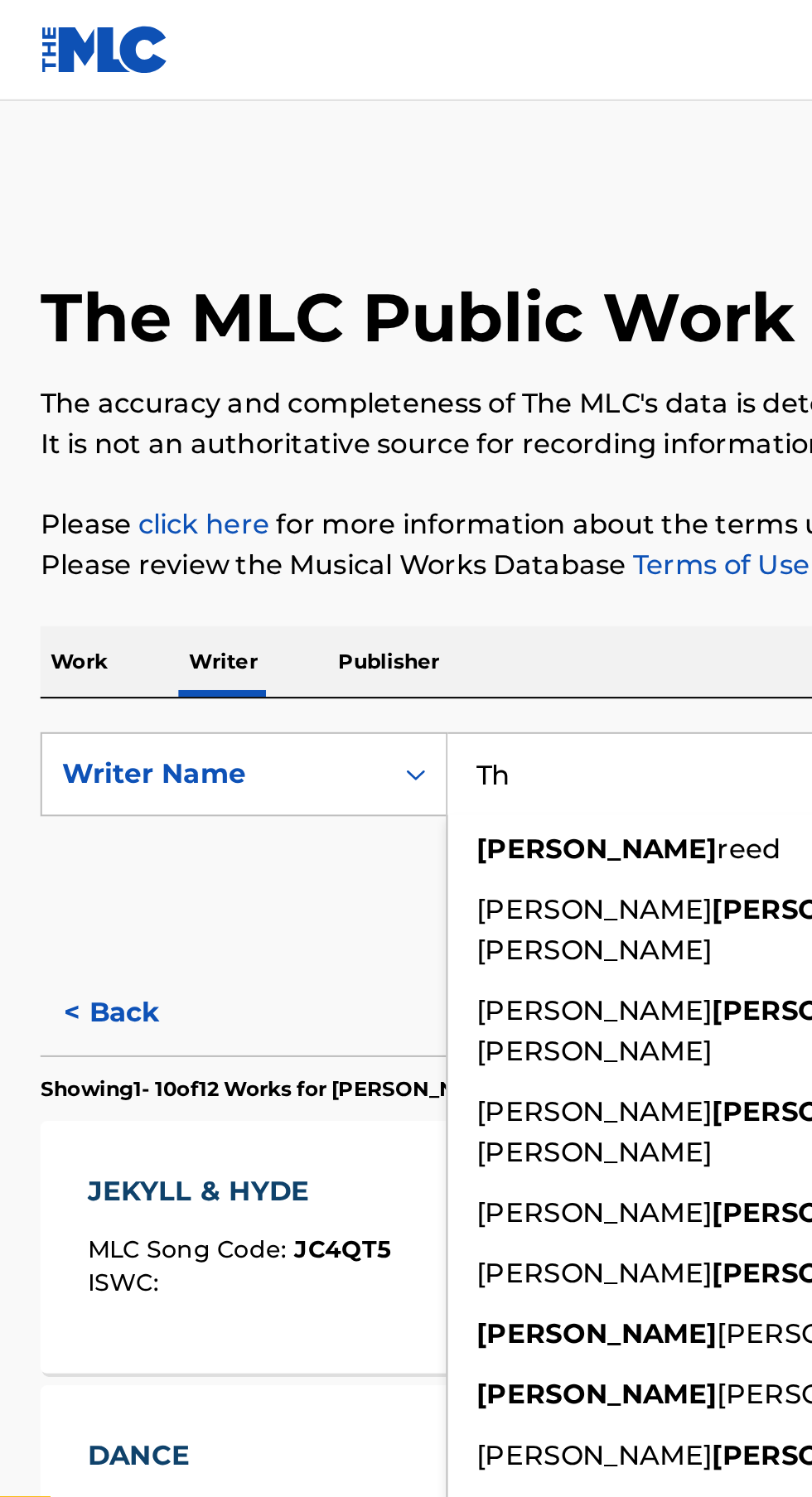
type input "T"
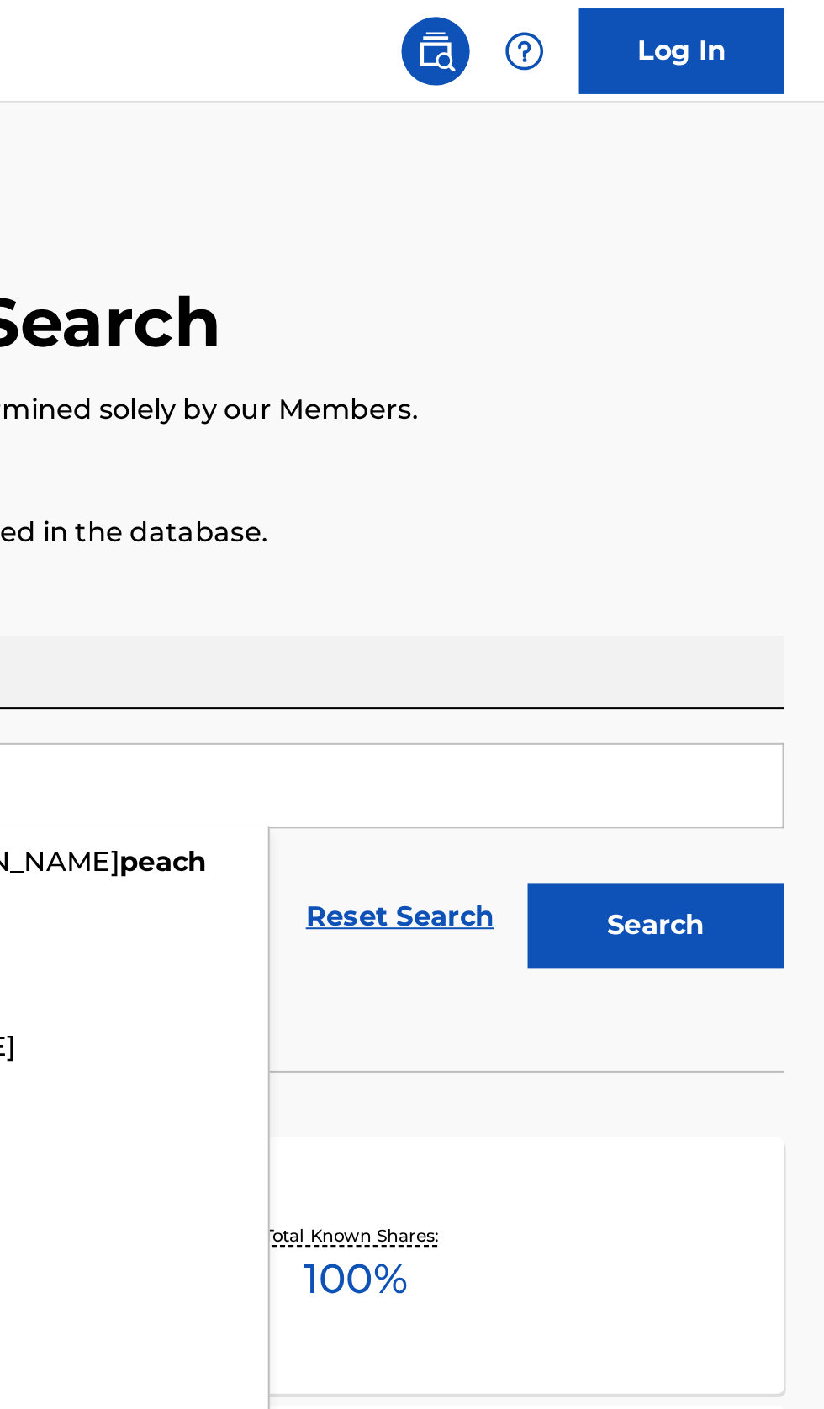
type input "Peach"
click at [780, 450] on button "Search" at bounding box center [740, 456] width 126 height 42
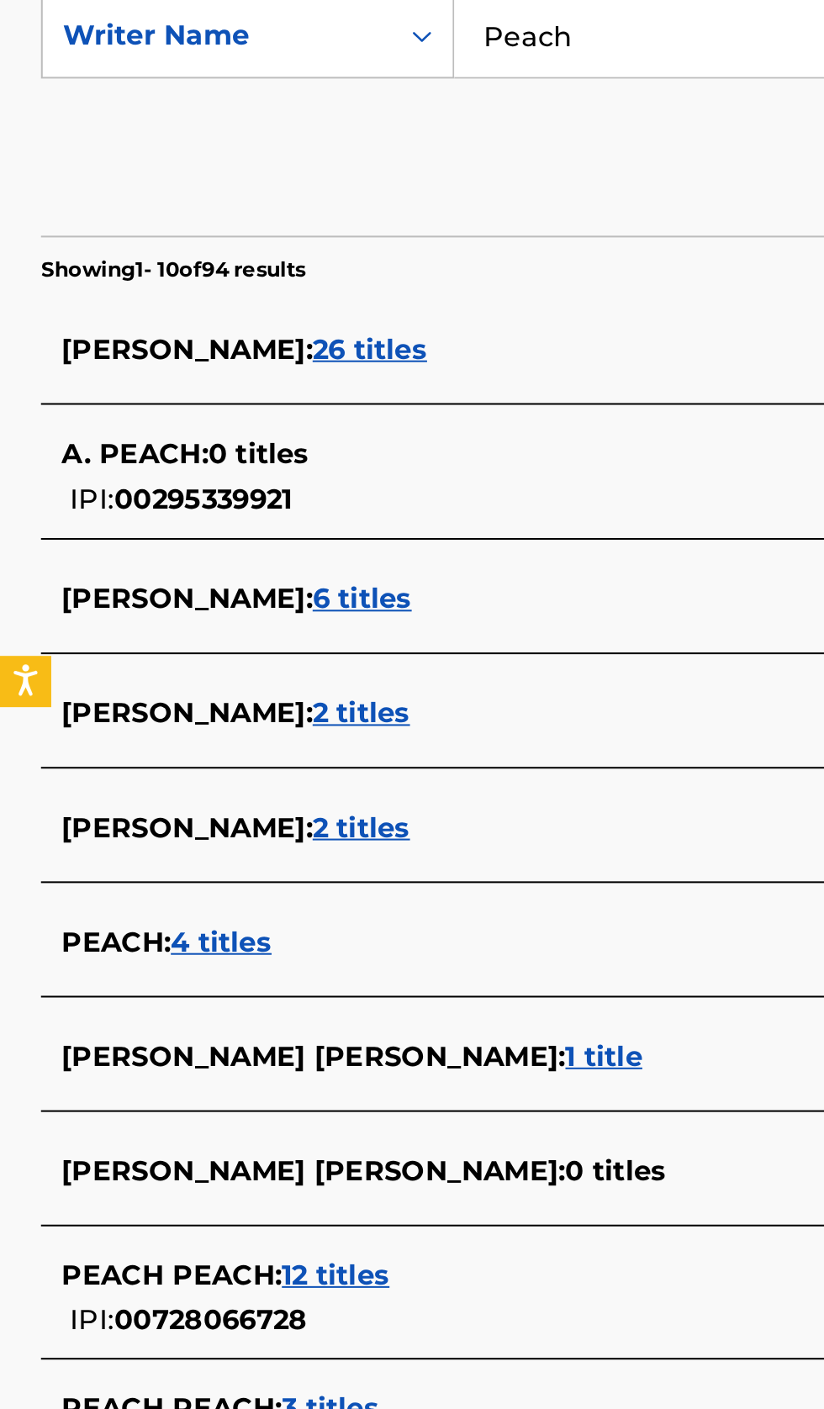
click at [213, 839] on div "PEACH : 4 titles" at bounding box center [389, 833] width 719 height 20
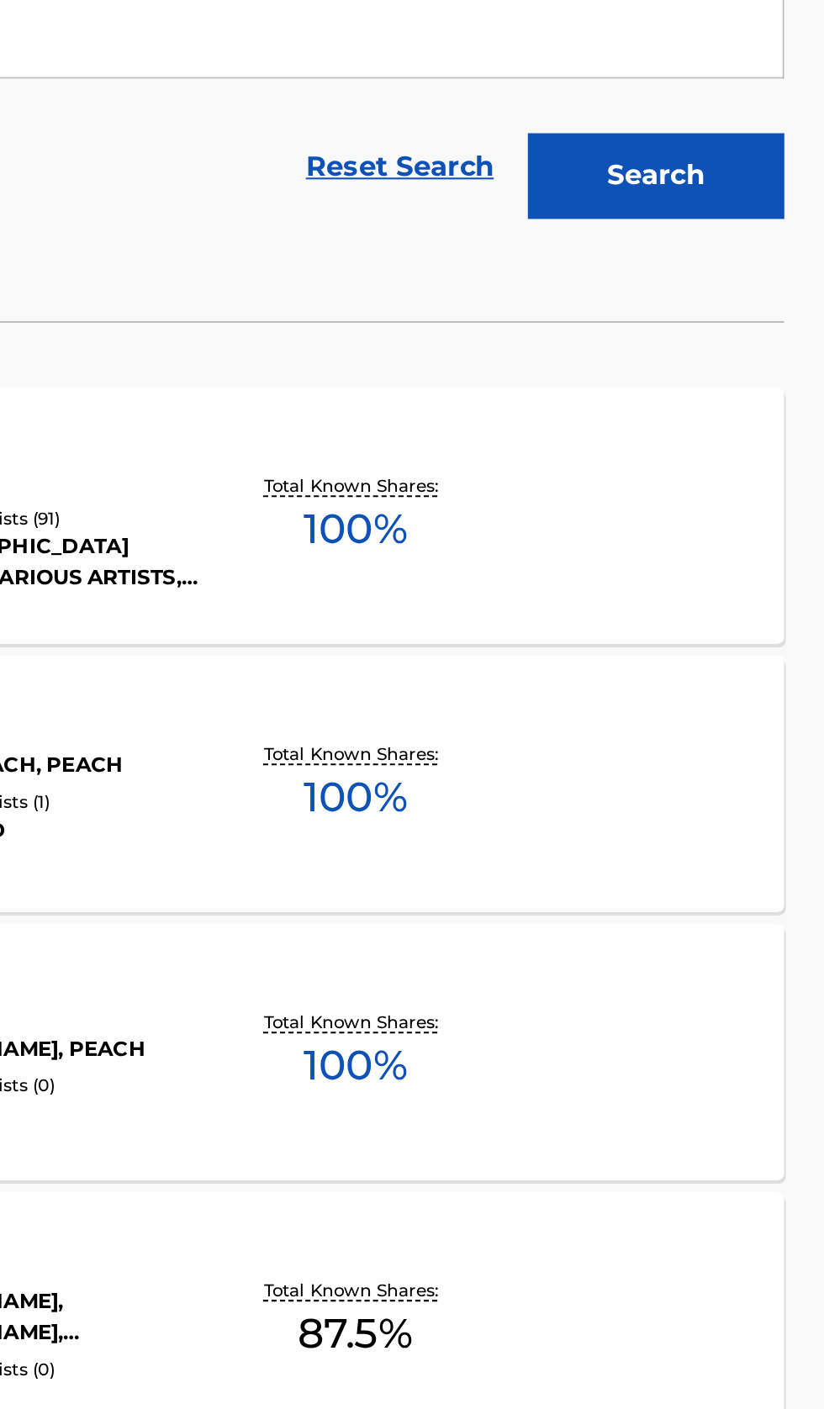
click at [730, 656] on div "DO LORD SEND ME MLC Song Code : D01597 ISWC : Writers ( 1 ) PEACH Recording Art…" at bounding box center [411, 623] width 783 height 126
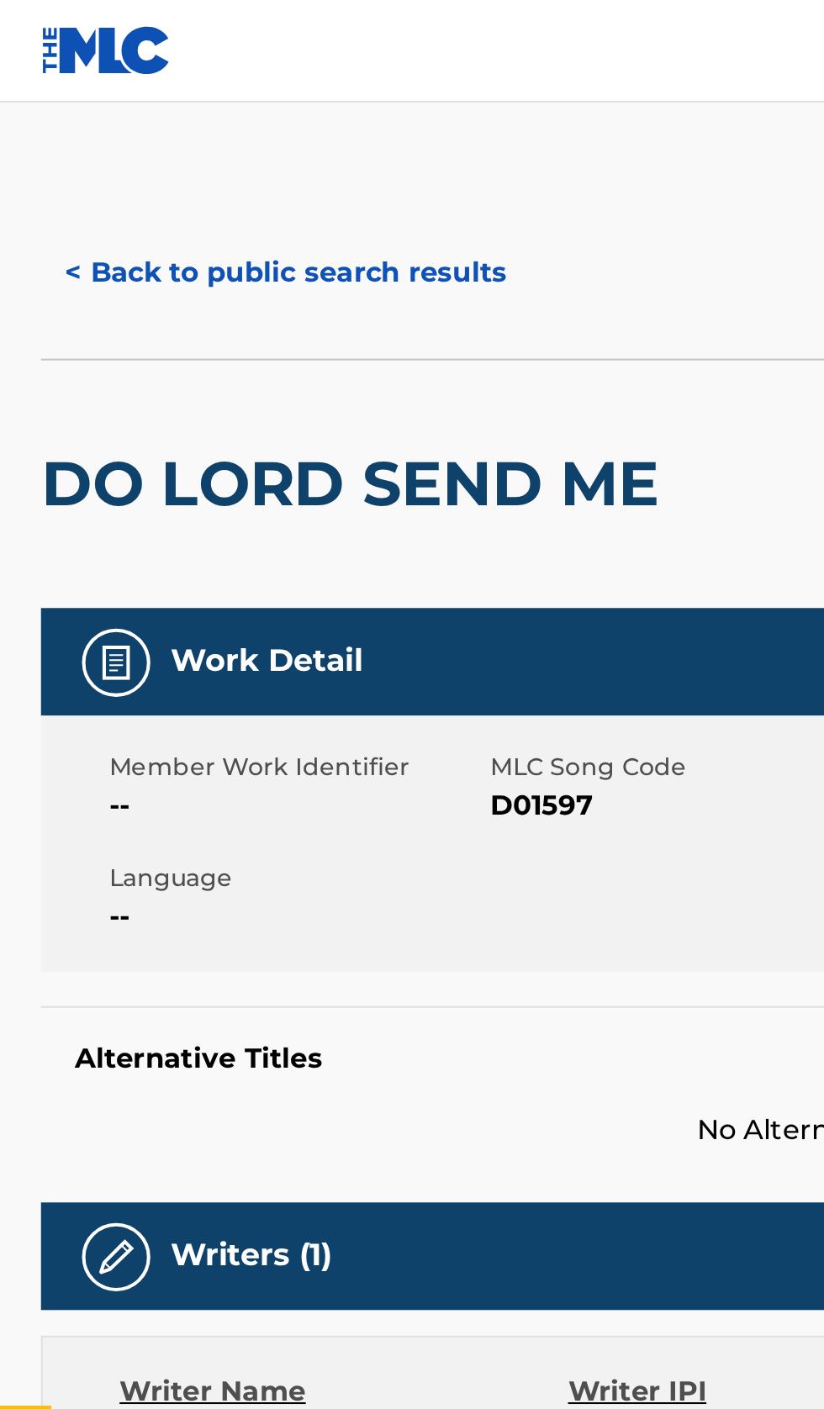
click at [153, 134] on button "< Back to public search results" at bounding box center [140, 134] width 241 height 42
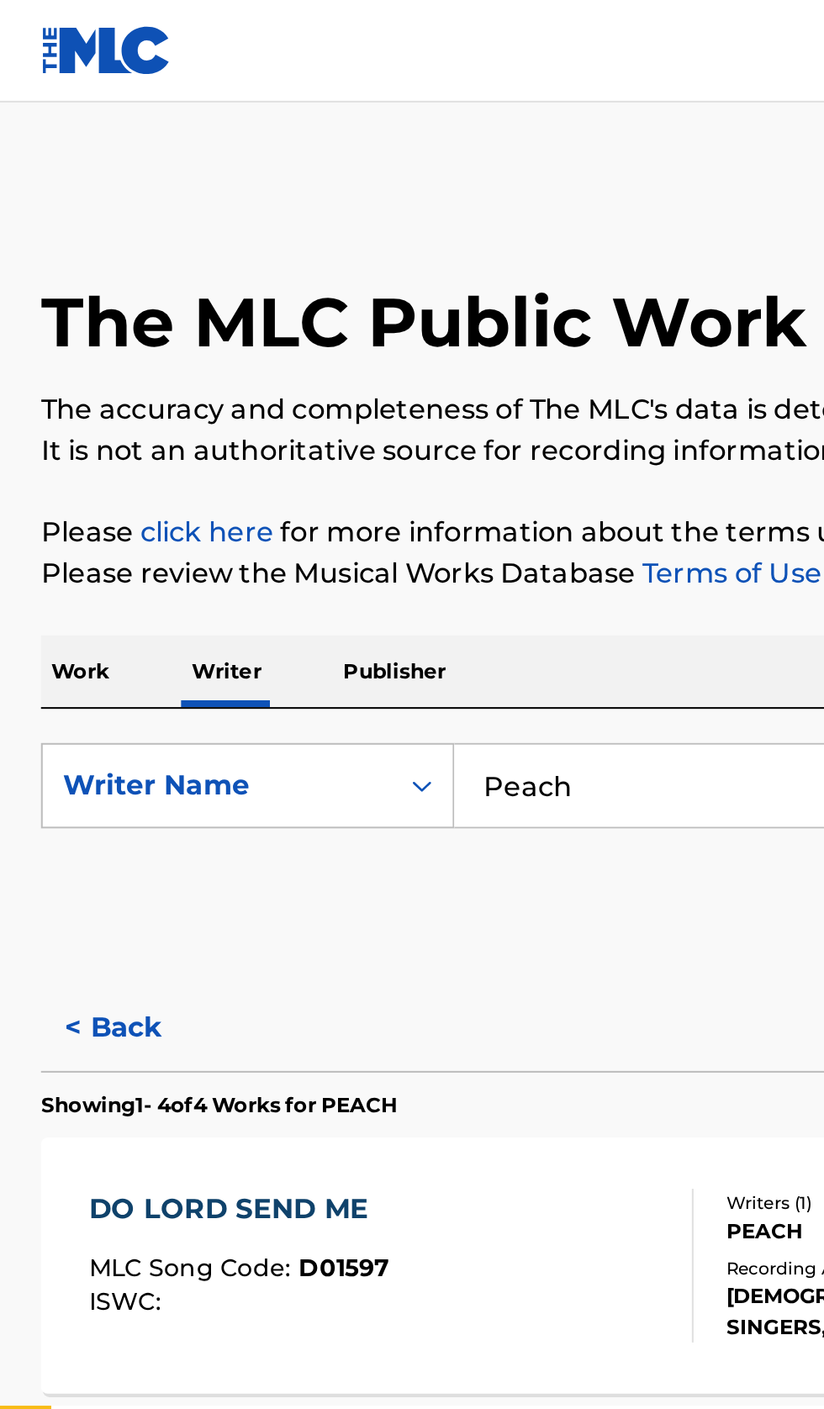
click at [328, 394] on input "Peach" at bounding box center [513, 386] width 579 height 40
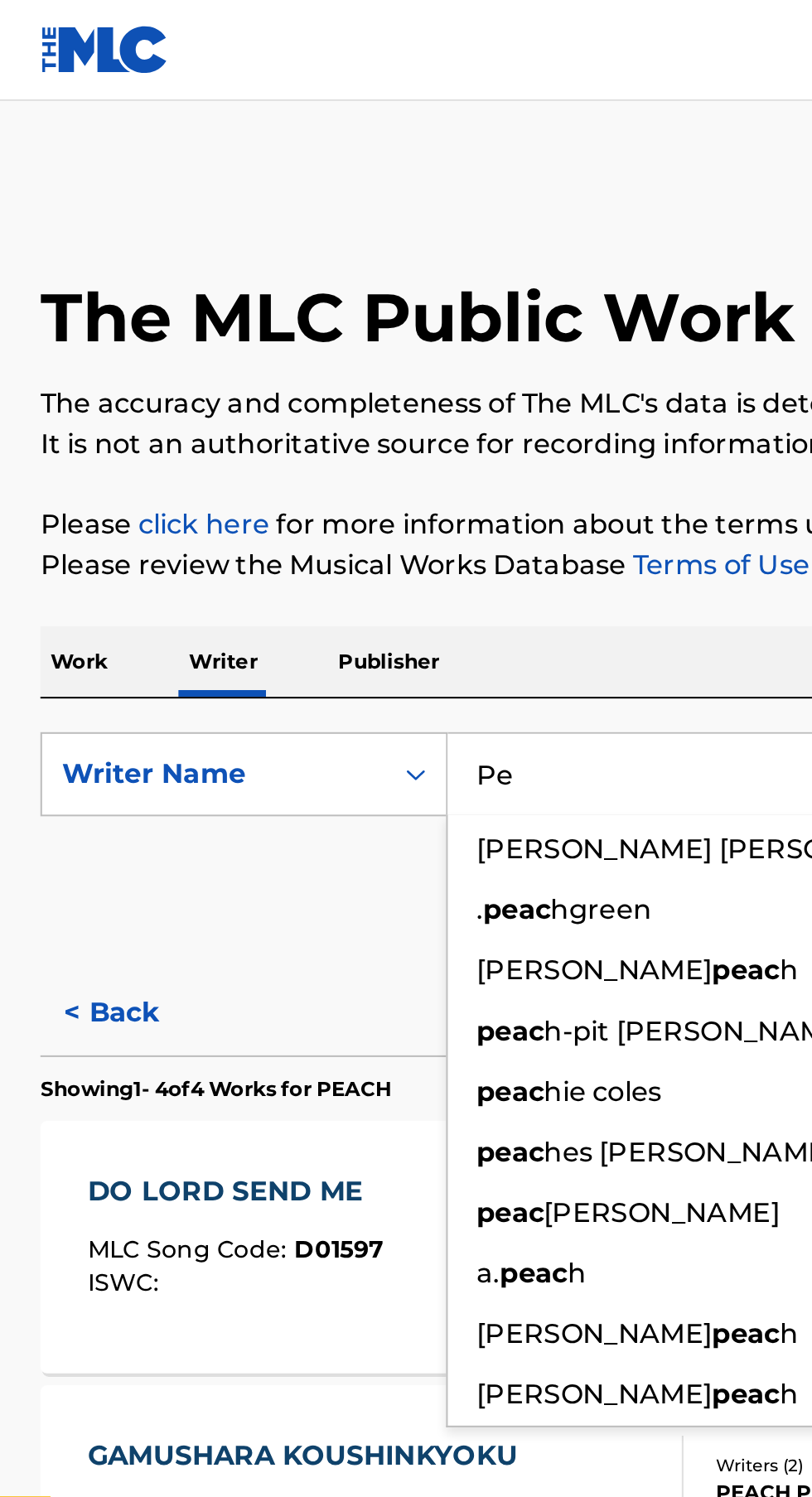
type input "P"
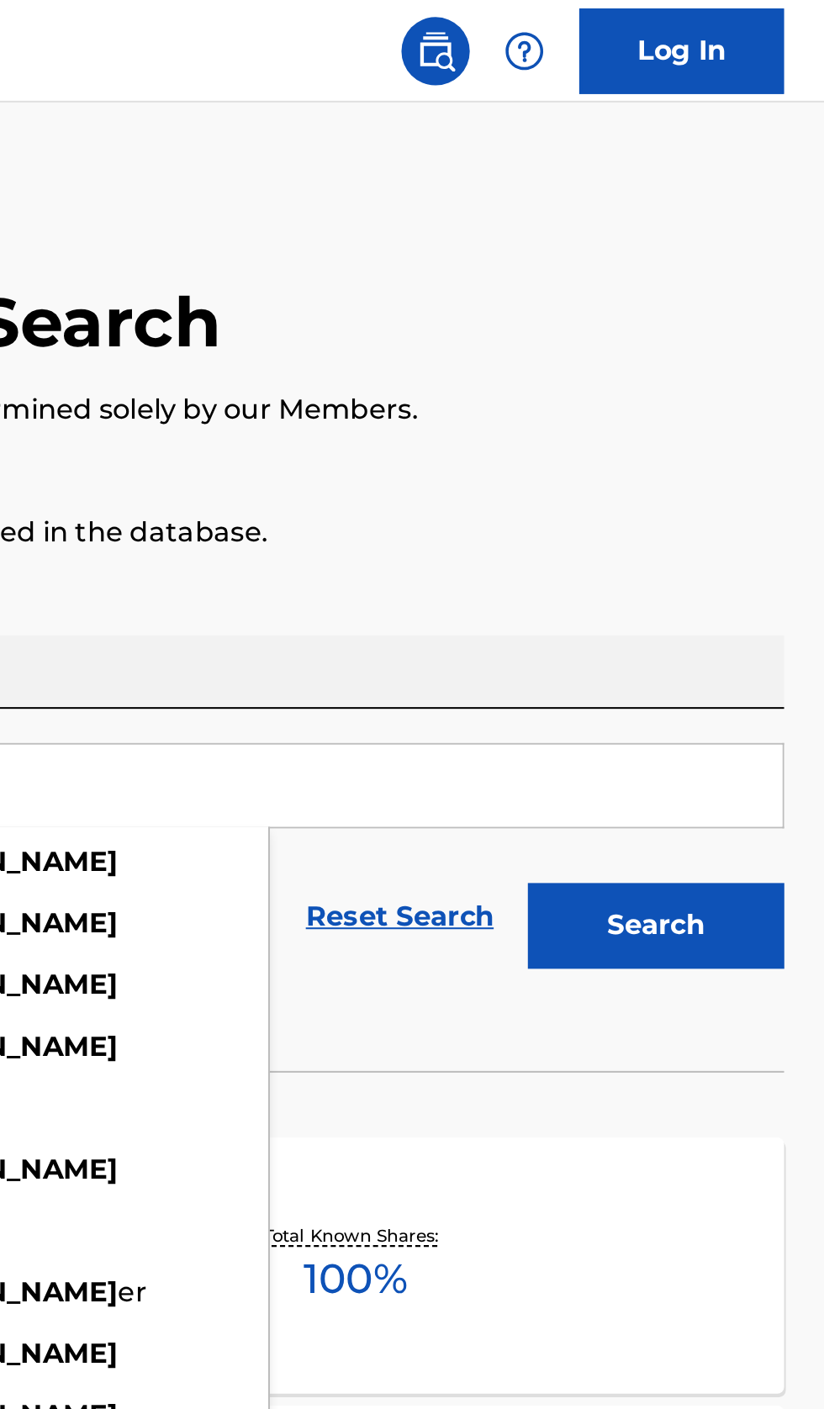
click at [777, 446] on button "Search" at bounding box center [740, 456] width 126 height 42
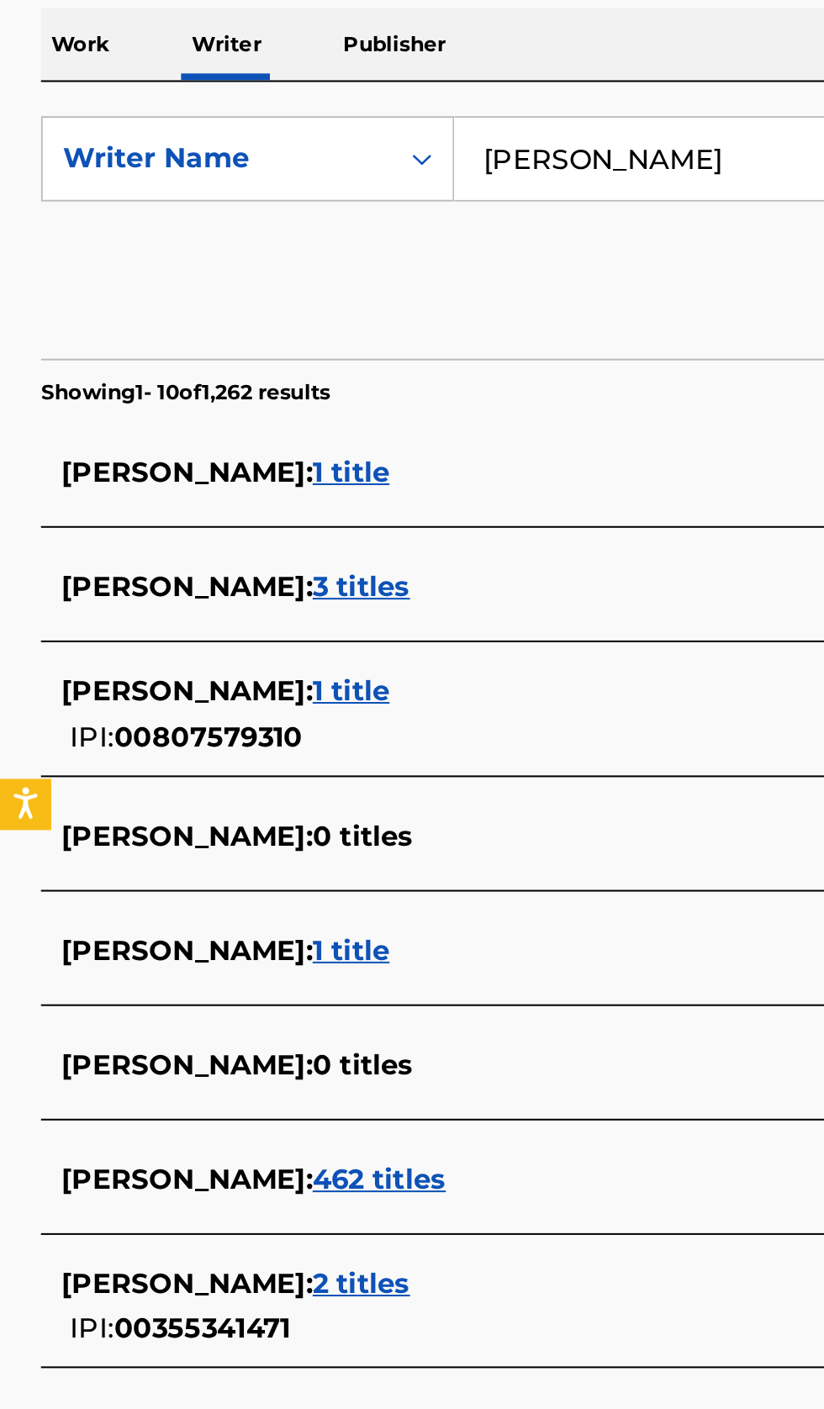
click at [325, 392] on input "Webb" at bounding box center [513, 386] width 579 height 40
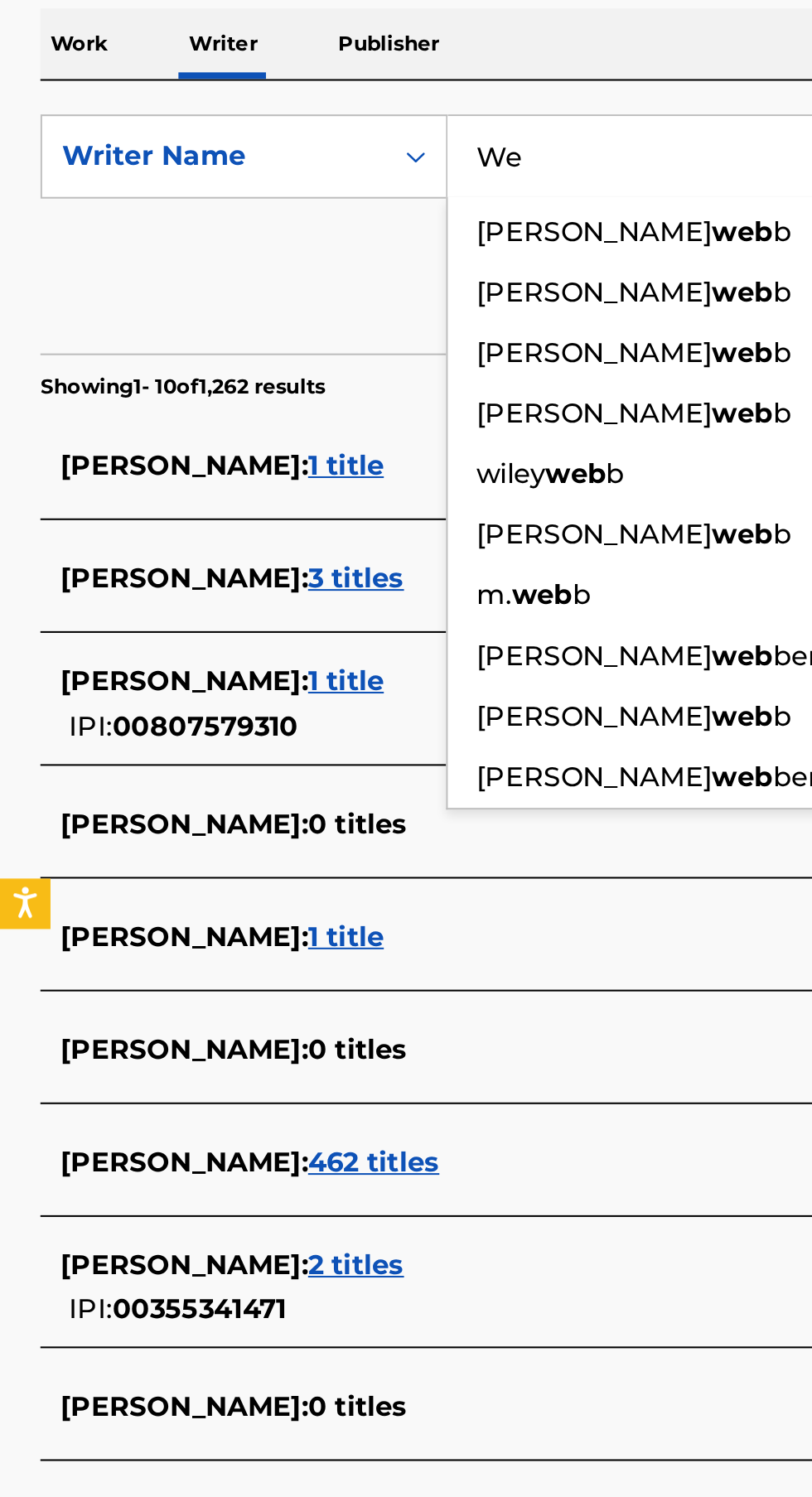
type input "W"
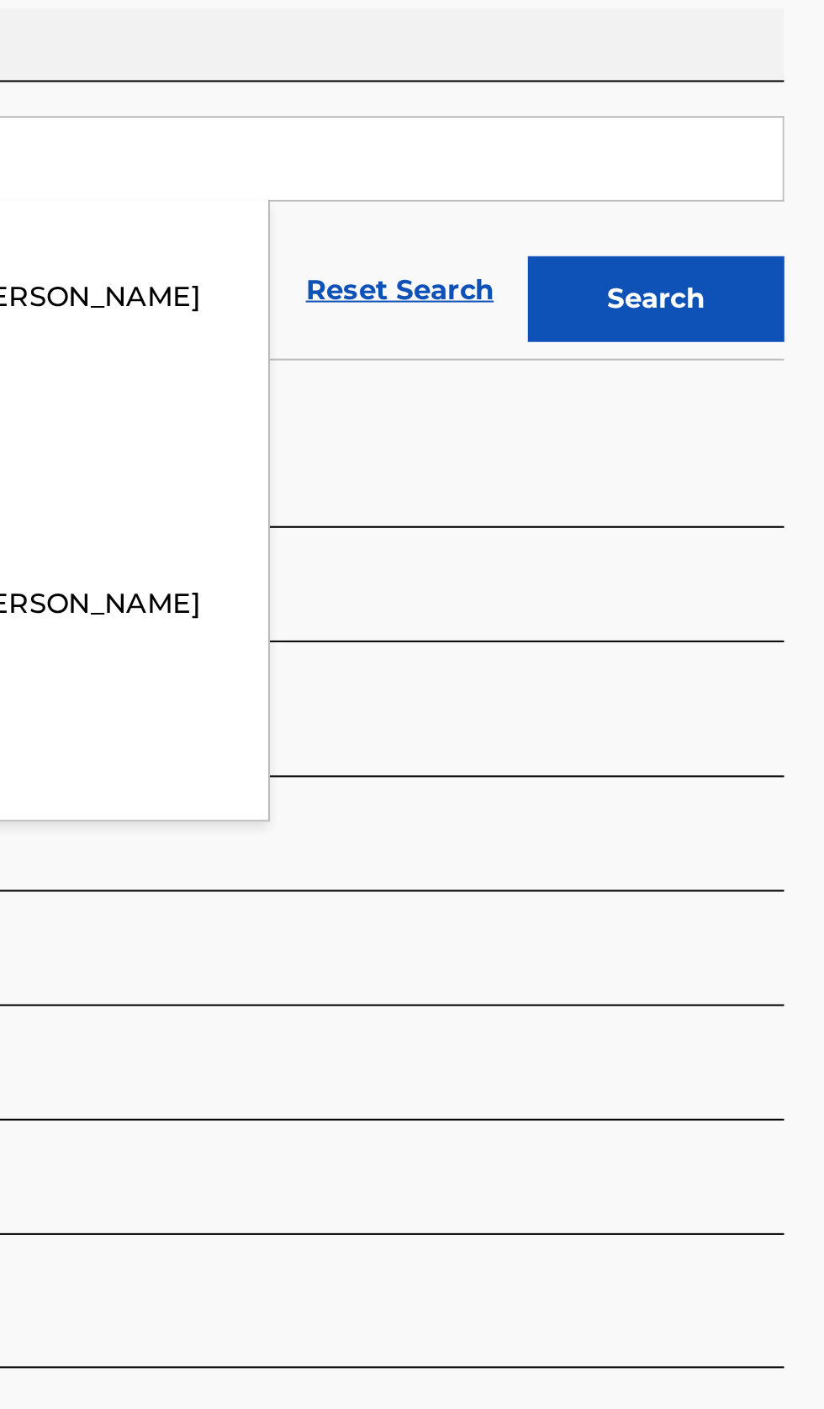
click at [772, 466] on button "Search" at bounding box center [740, 456] width 126 height 42
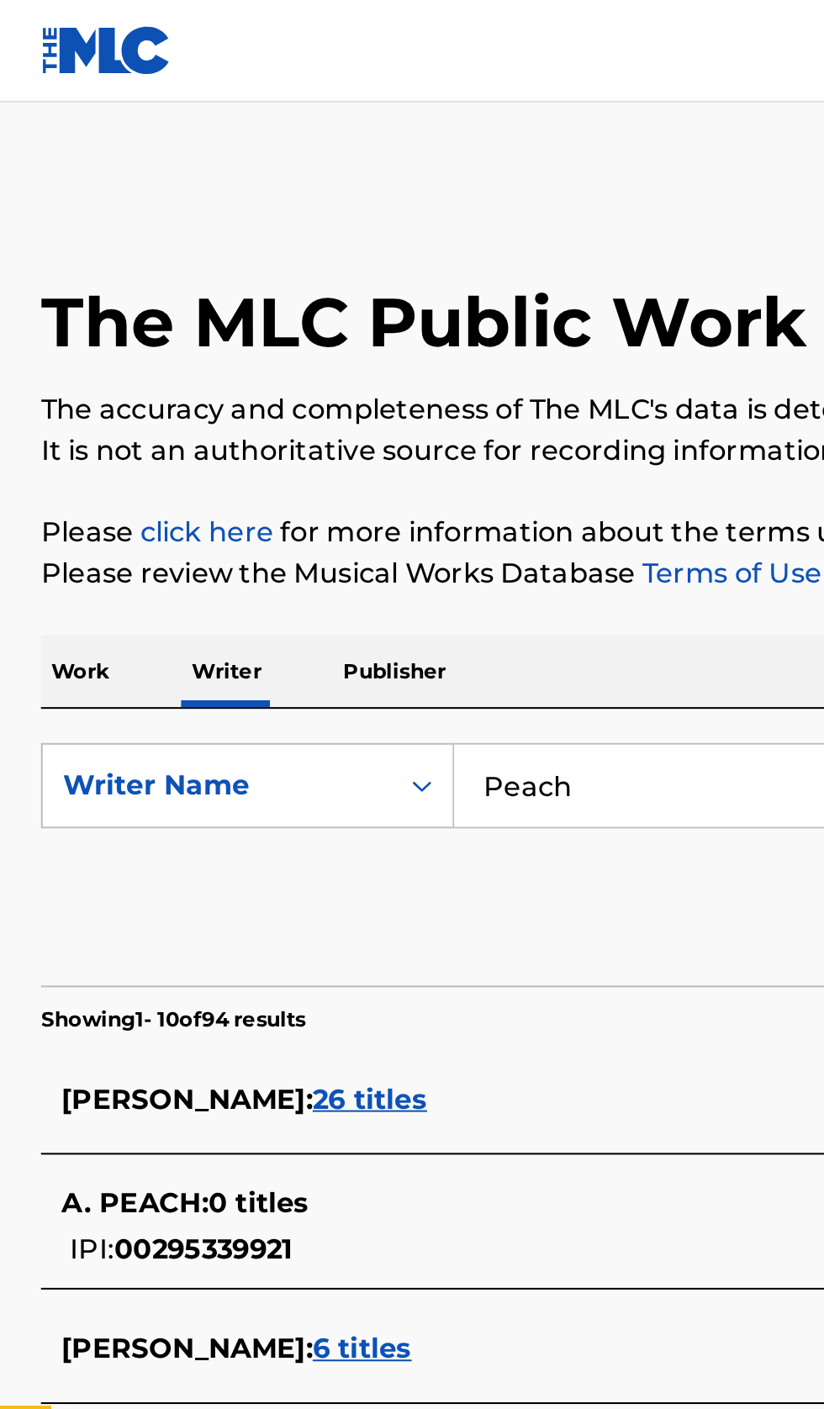
click at [334, 383] on input "Peach" at bounding box center [513, 386] width 579 height 40
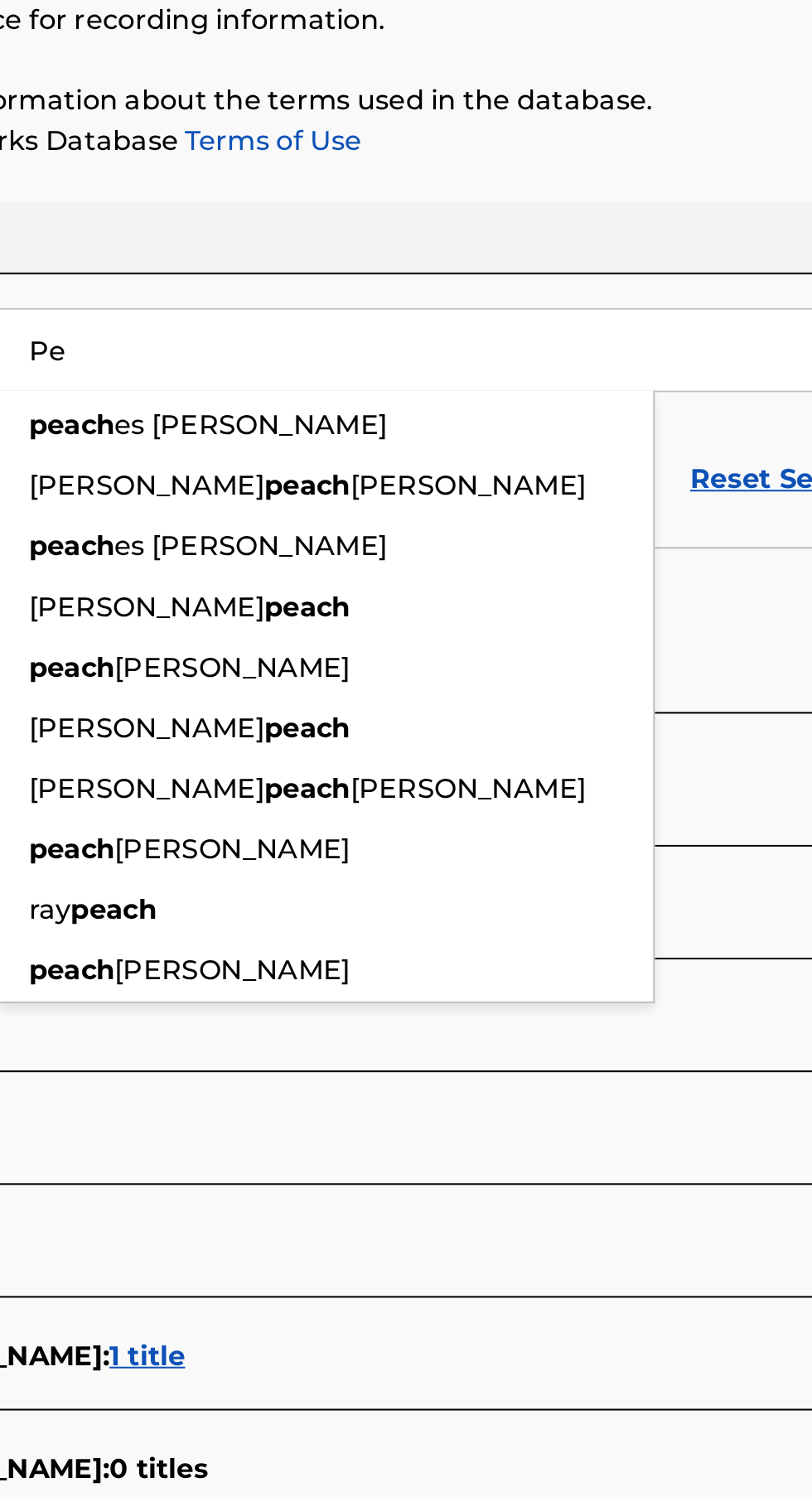
type input "P"
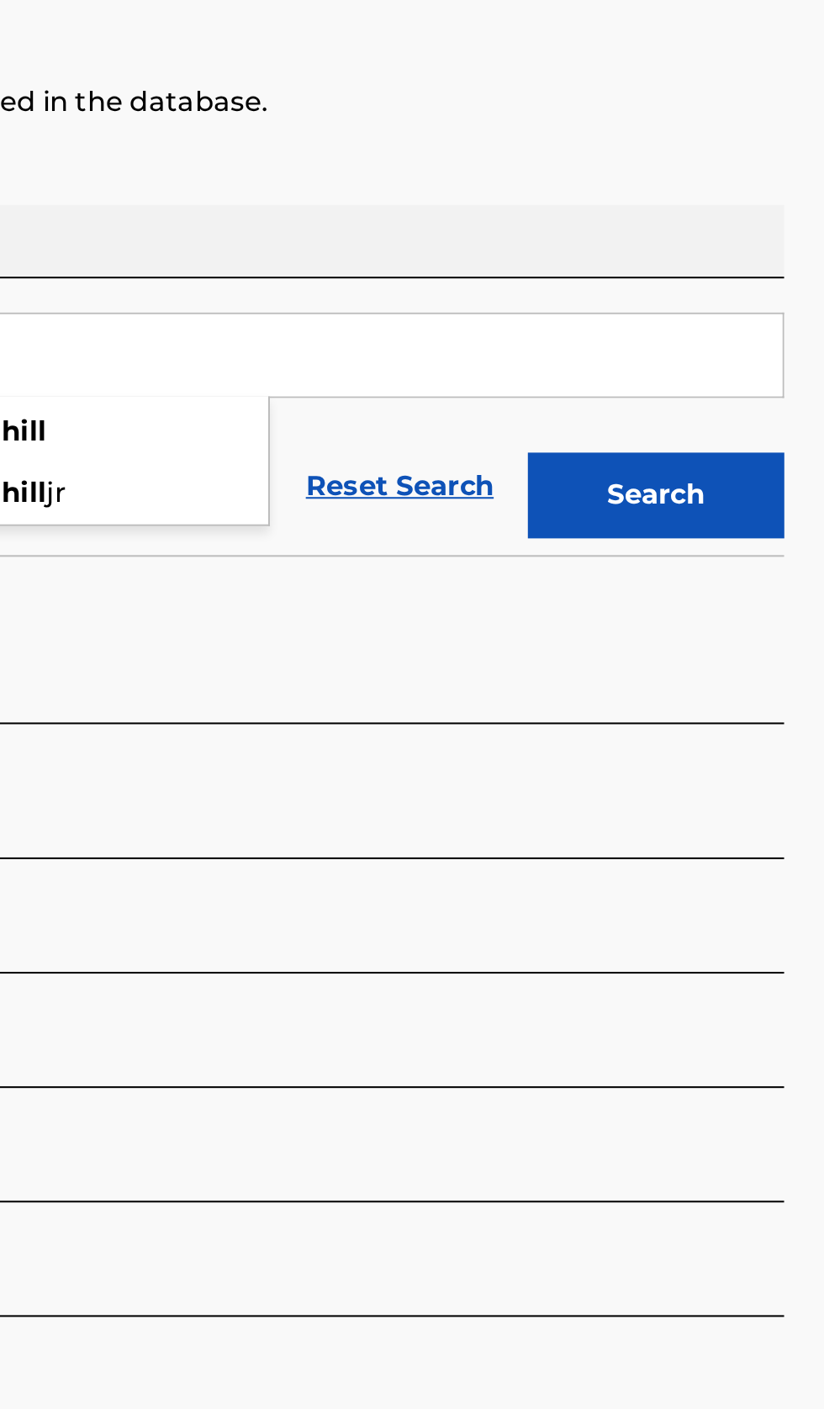
click at [760, 476] on button "Search" at bounding box center [740, 456] width 126 height 42
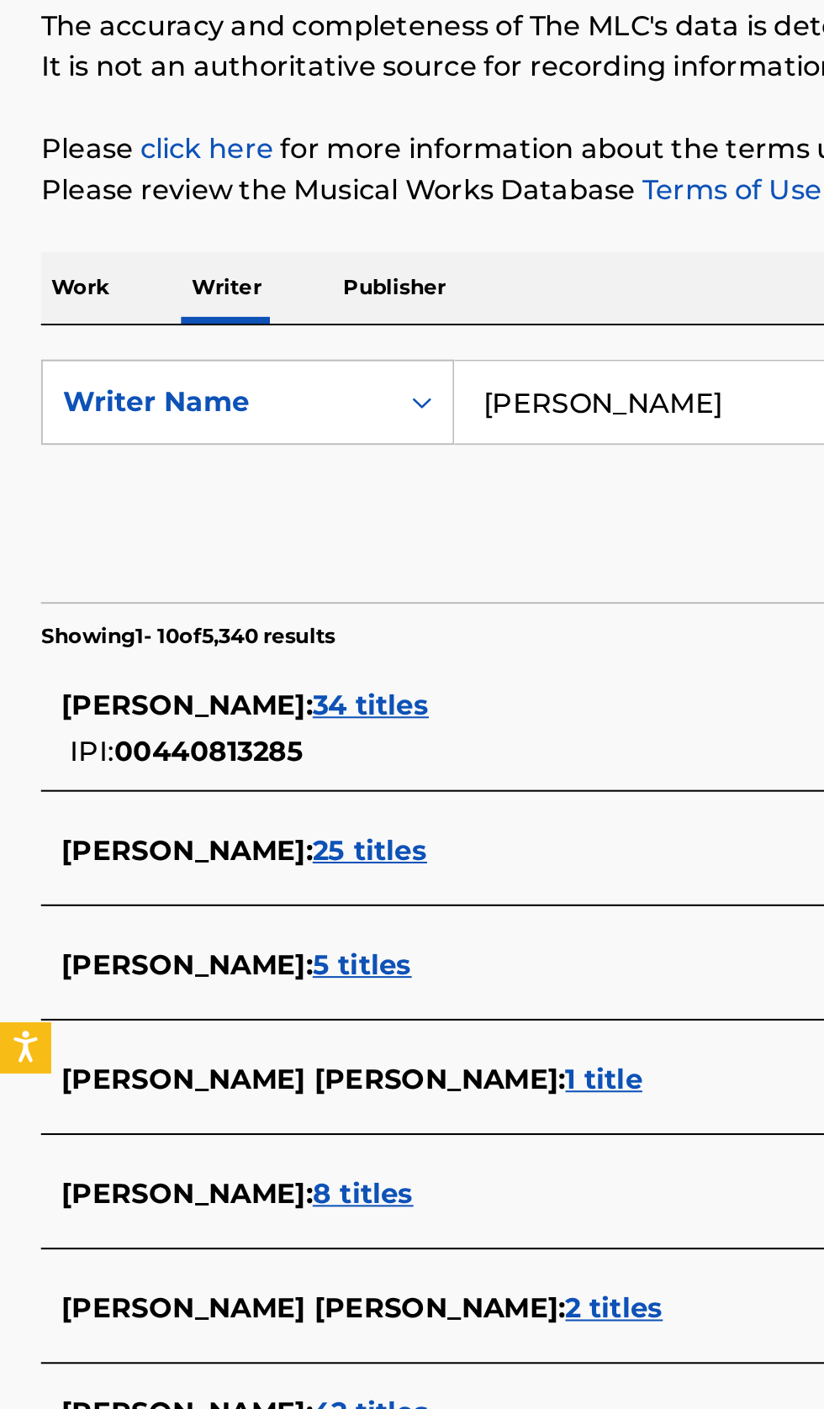
click at [331, 662] on div "RODNEY RAMONE HILL : 5 titles" at bounding box center [389, 664] width 719 height 20
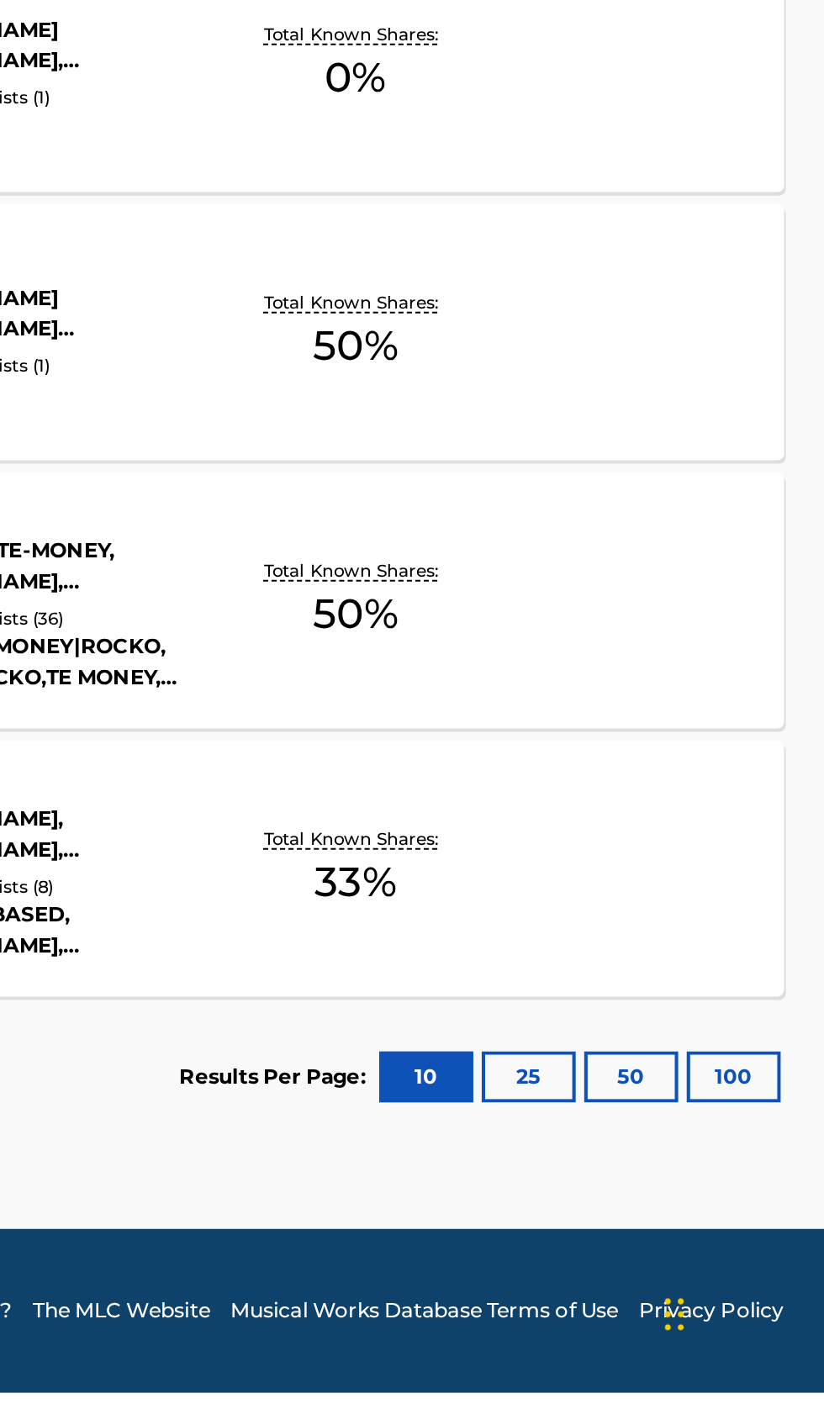
click at [793, 1247] on button "100" at bounding box center [779, 1253] width 46 height 25
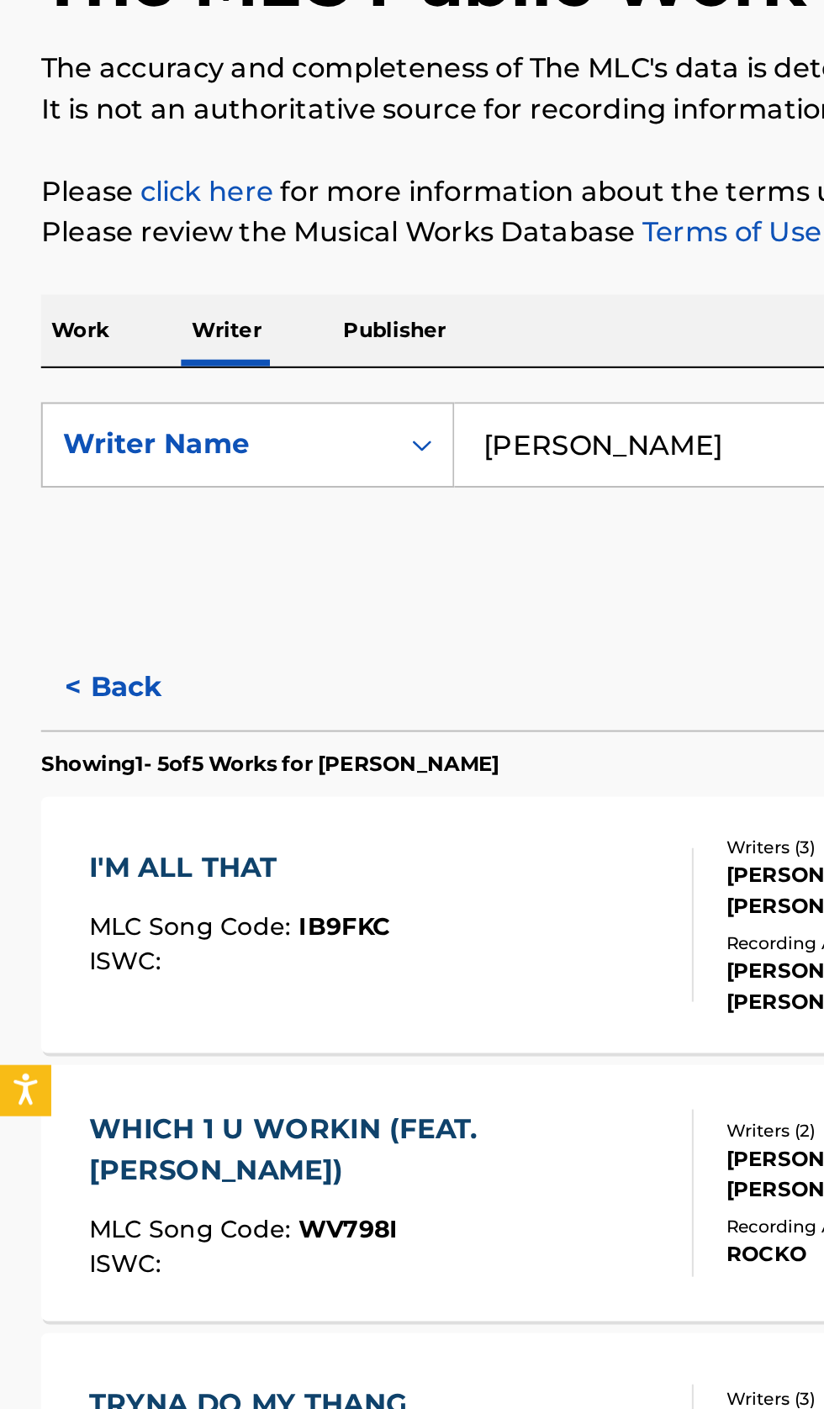
click at [374, 383] on input "Rodney Ramone Hill" at bounding box center [513, 386] width 579 height 40
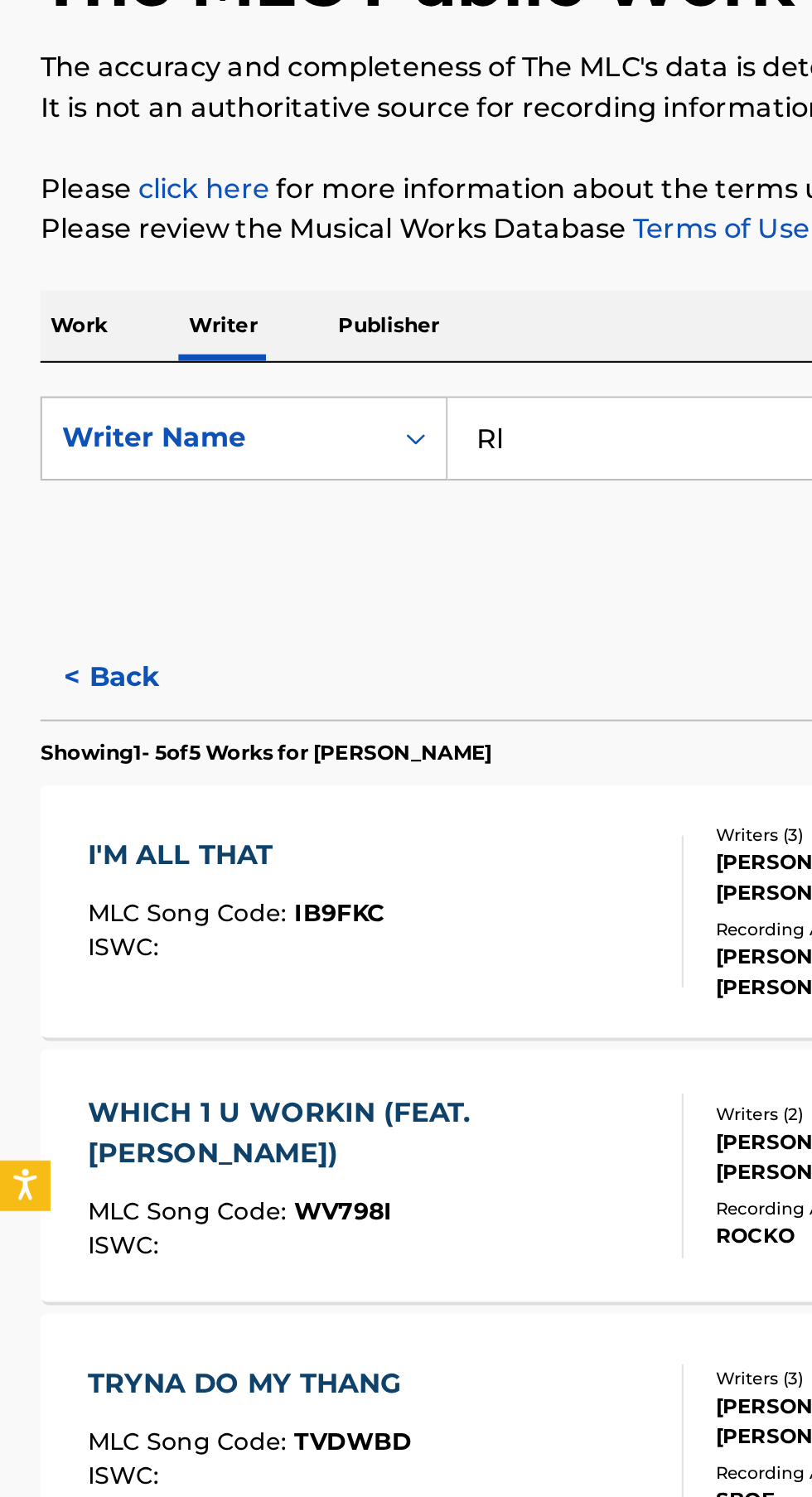
type input "l"
click at [346, 381] on input "l" at bounding box center [506, 380] width 571 height 39
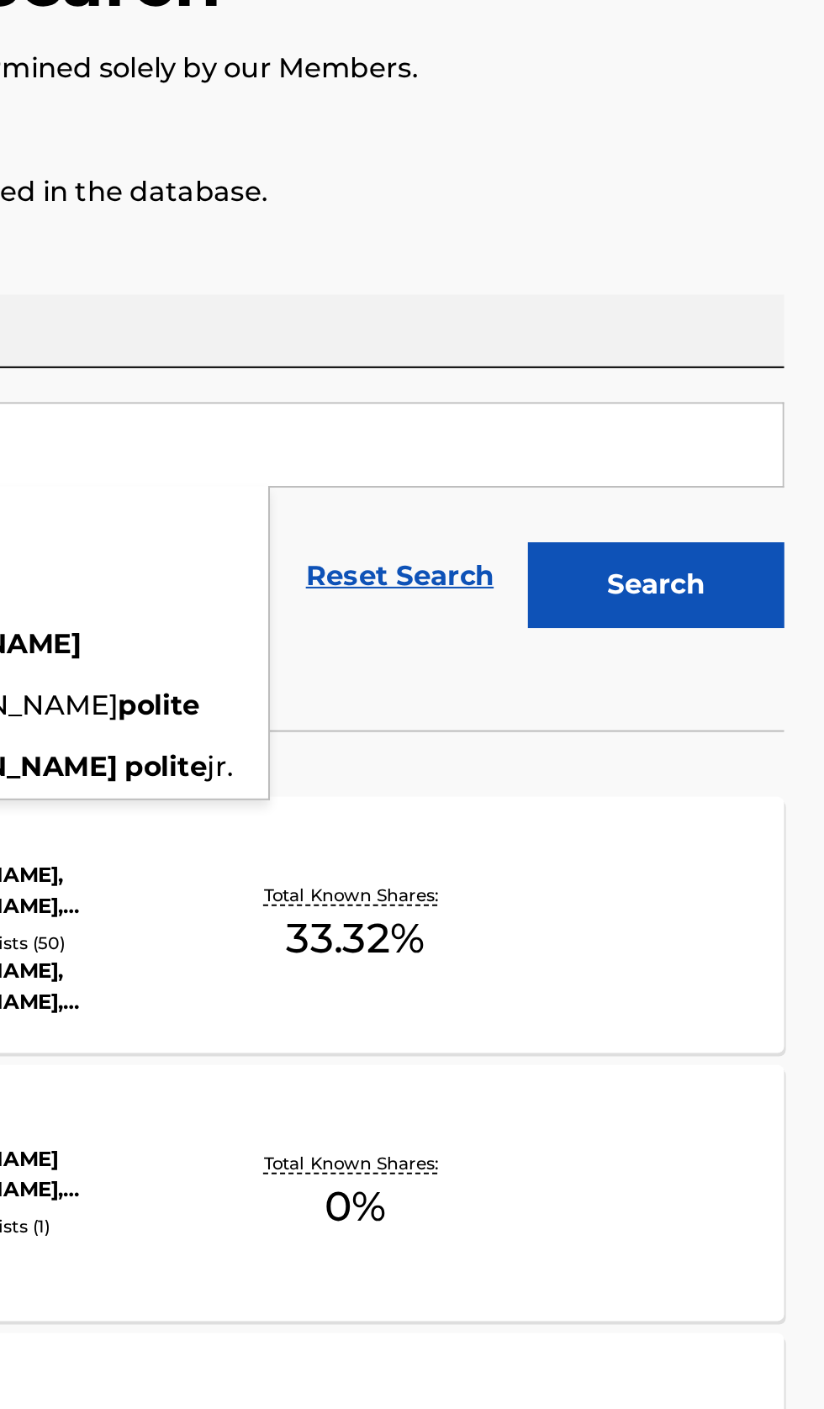
type input "Lloyd Polite"
click at [777, 462] on button "Search" at bounding box center [740, 456] width 126 height 42
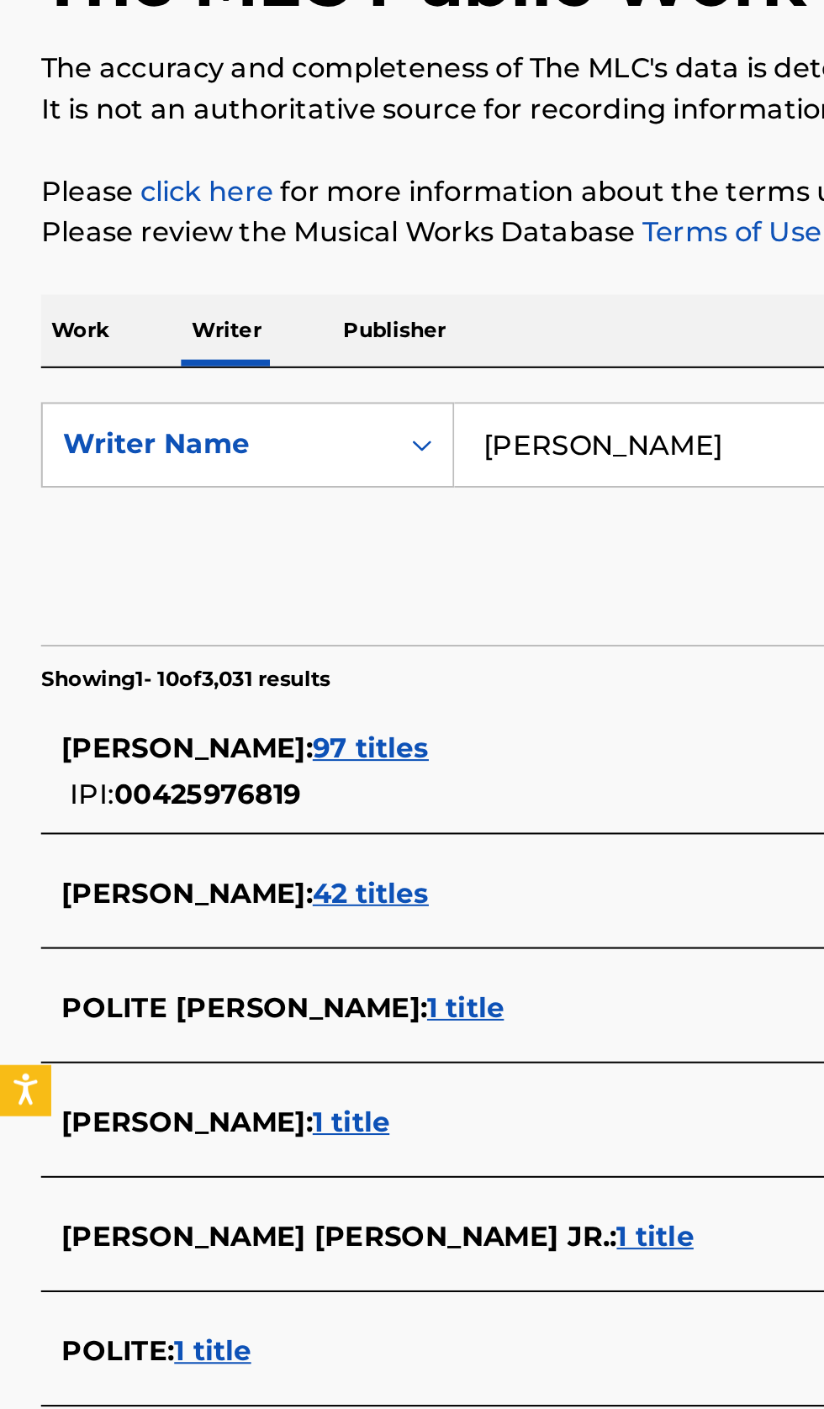
scroll to position [0, 0]
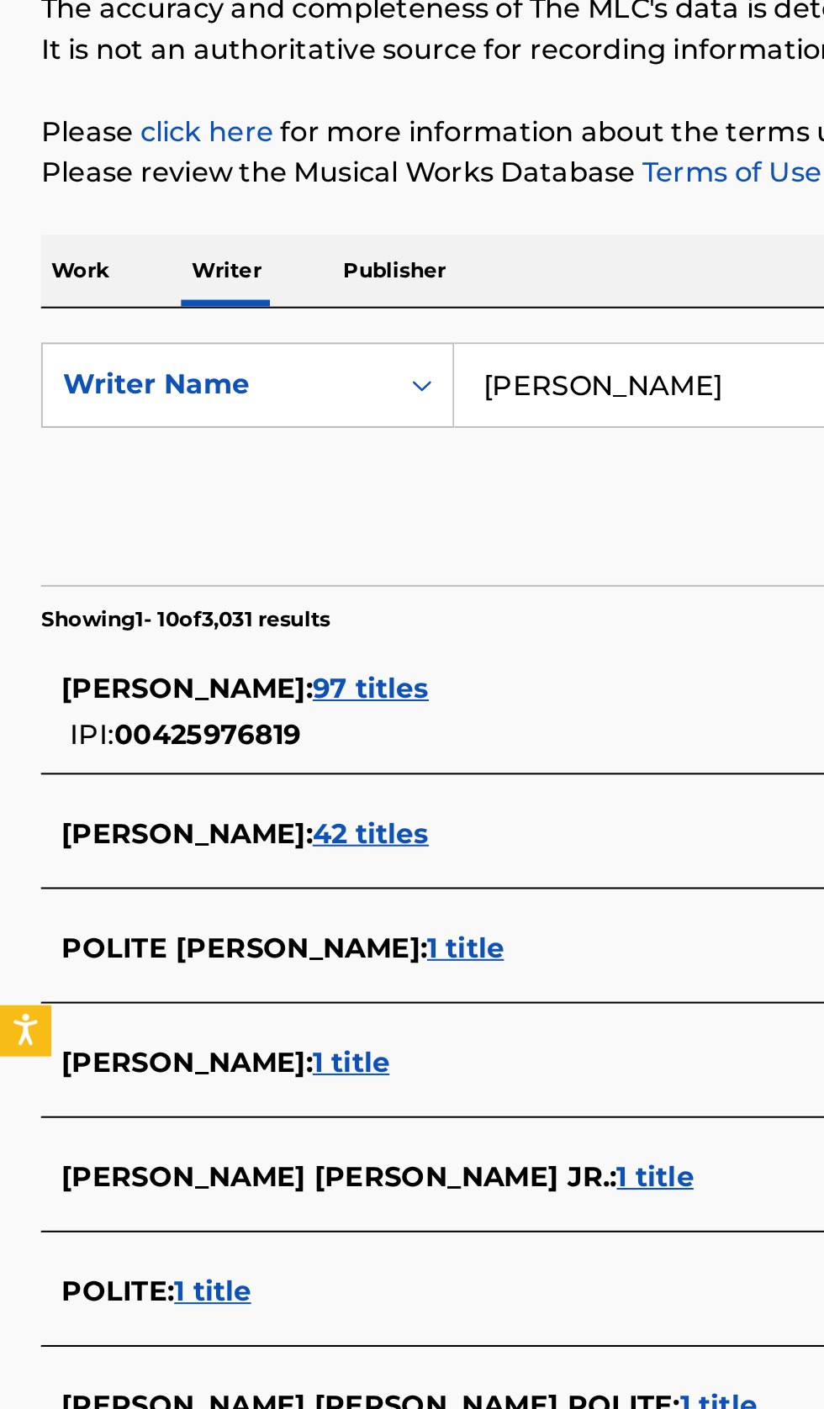
click at [289, 539] on div "LLOYD POLITE : 97 titles" at bounding box center [389, 536] width 719 height 20
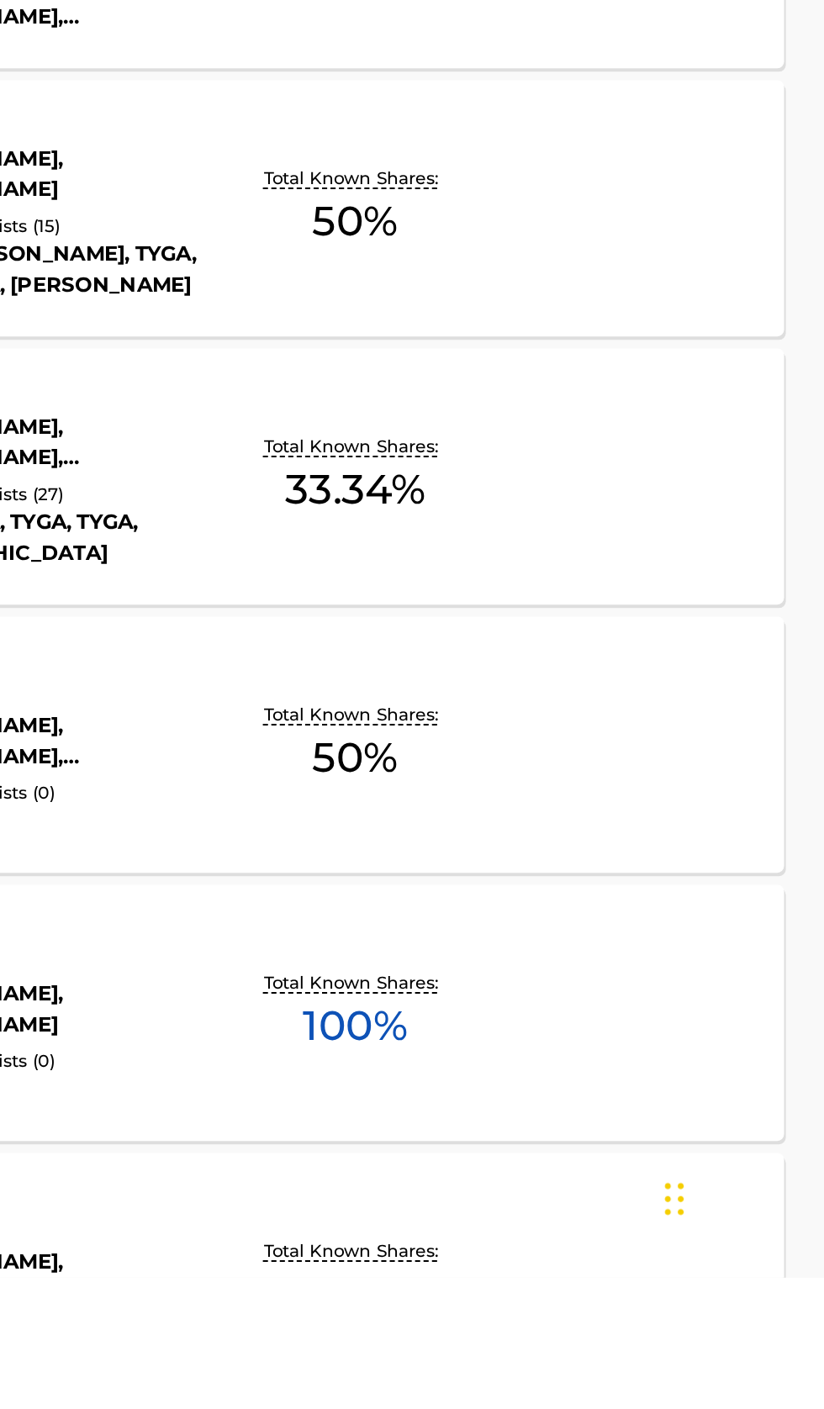
scroll to position [10, 0]
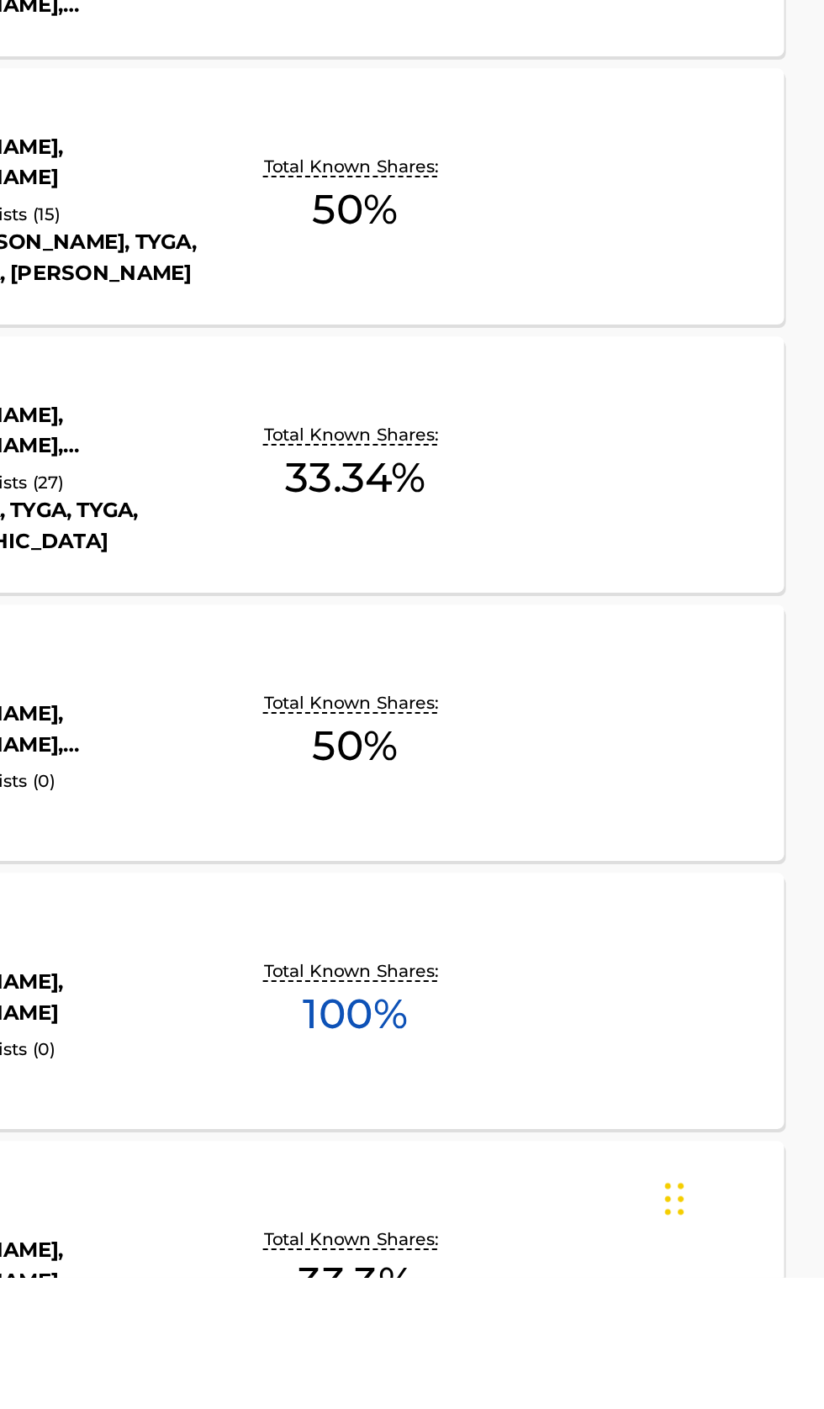
click at [749, 1289] on div "LET IT GO LLOYD MLC Song Code : LE3Y3Z ISWC : T9099662314 Writers ( 2 ) CHARLES…" at bounding box center [411, 1273] width 783 height 126
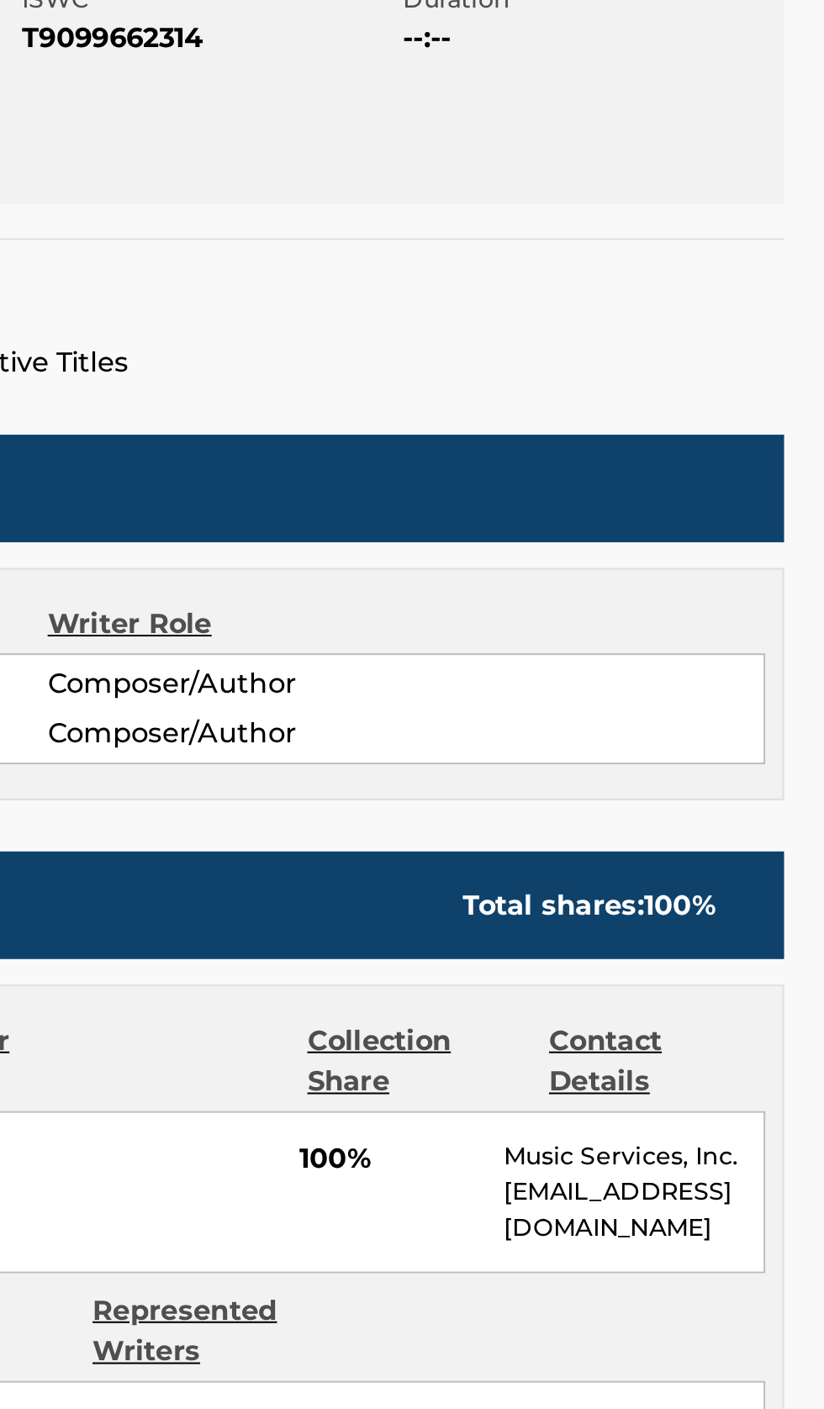
click at [733, 893] on div "Contact Details" at bounding box center [741, 900] width 106 height 40
click at [730, 892] on div "Contact Details" at bounding box center [741, 900] width 106 height 40
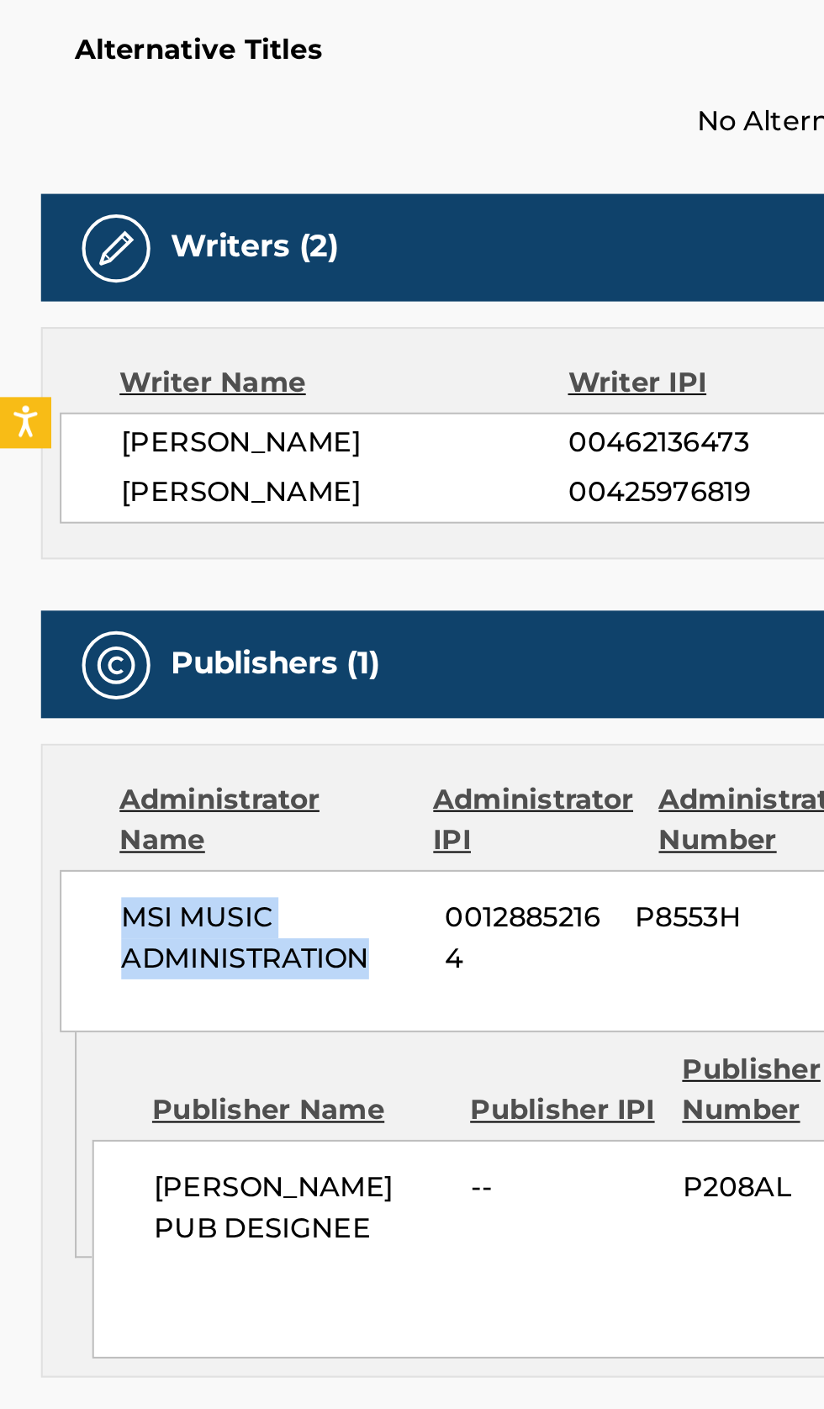
copy span "MSI MUSIC ADMINISTRATION"
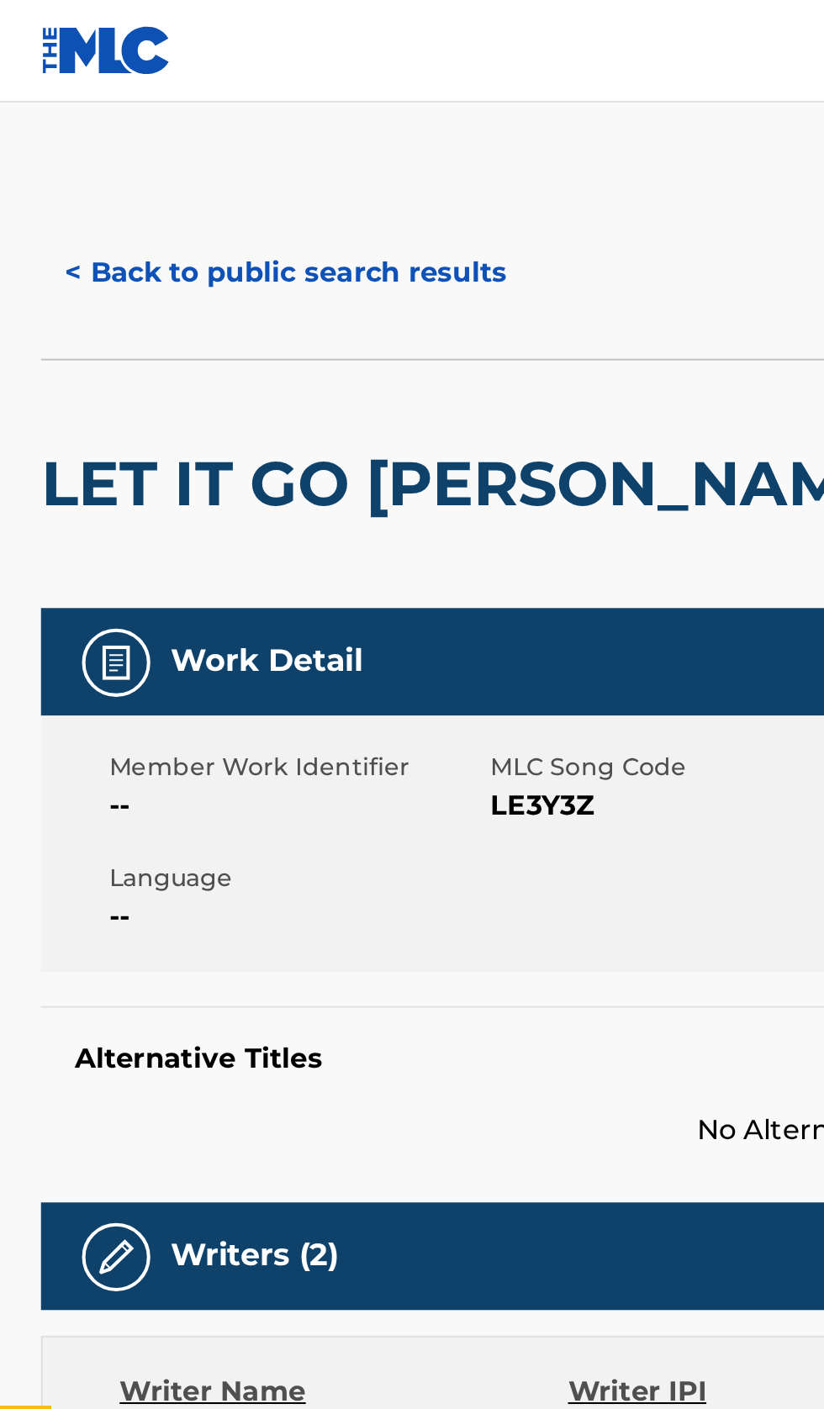
click at [165, 118] on button "< Back to public search results" at bounding box center [140, 134] width 241 height 42
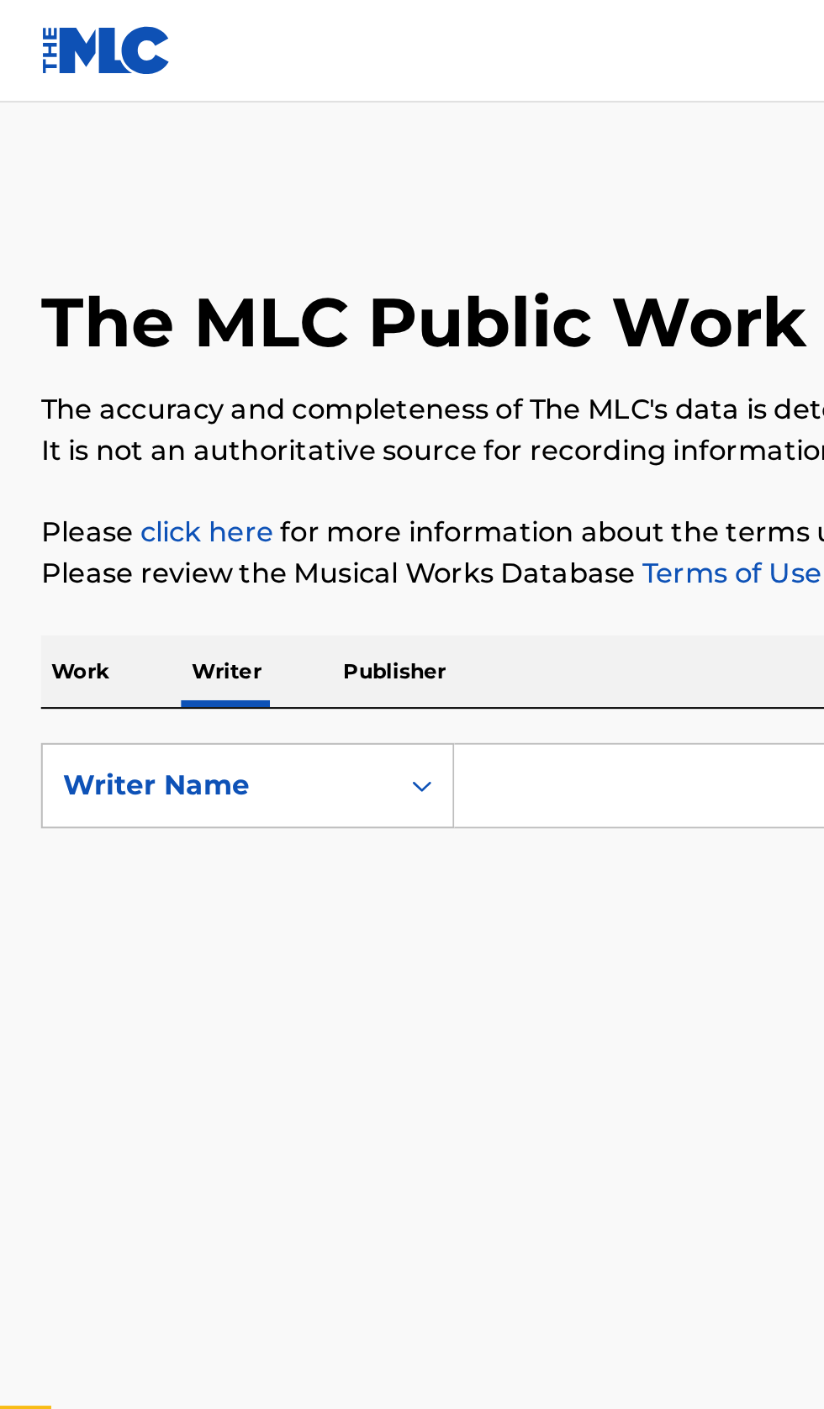
click at [303, 349] on div "SearchWithCriteria23b4a7f8-5610-4983-8acd-36a13d91a305 Writer Name Reset Search…" at bounding box center [411, 417] width 783 height 136
click at [303, 394] on input "Search Form" at bounding box center [513, 386] width 579 height 40
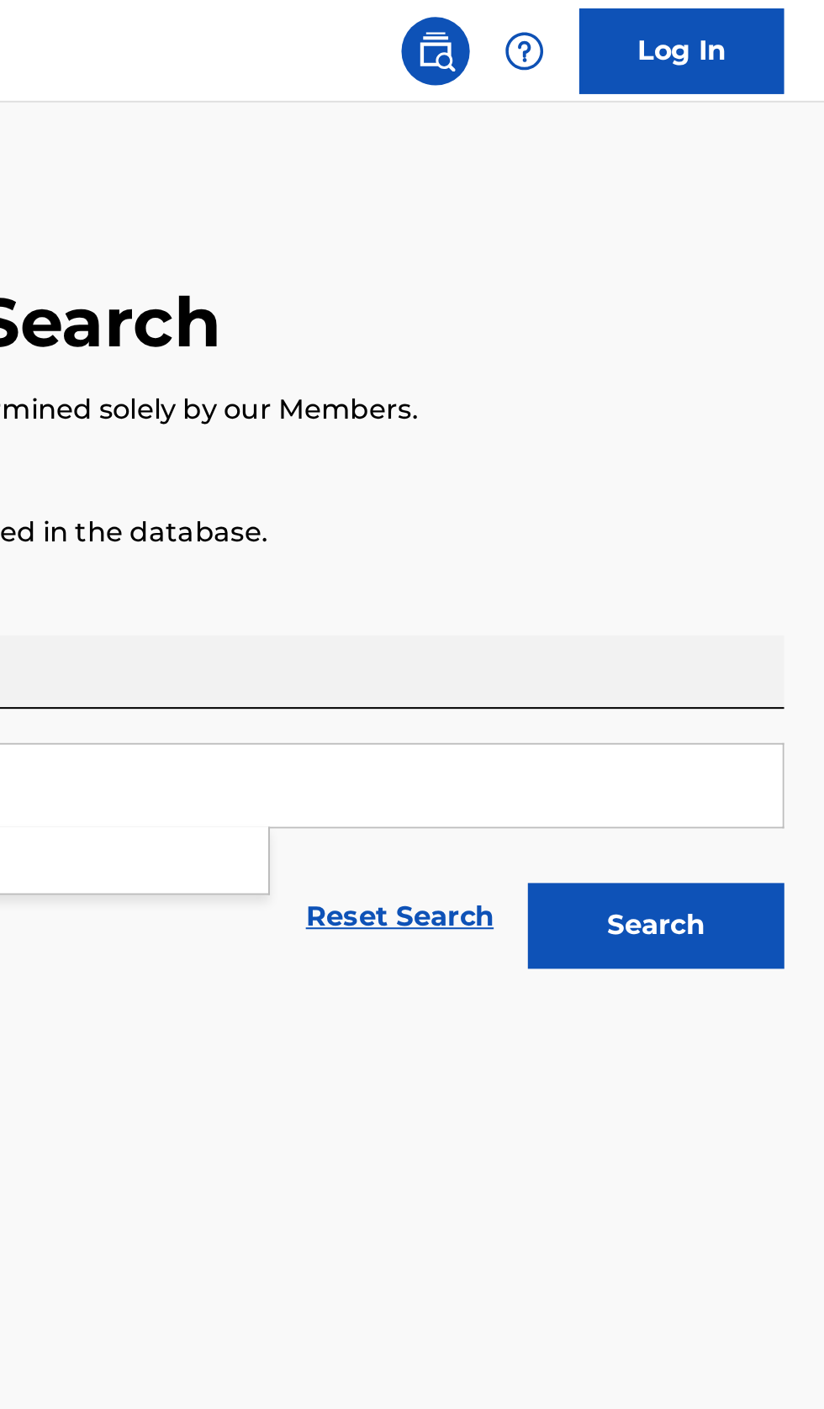
type input "Black Fortune"
click at [773, 455] on button "Search" at bounding box center [740, 456] width 126 height 42
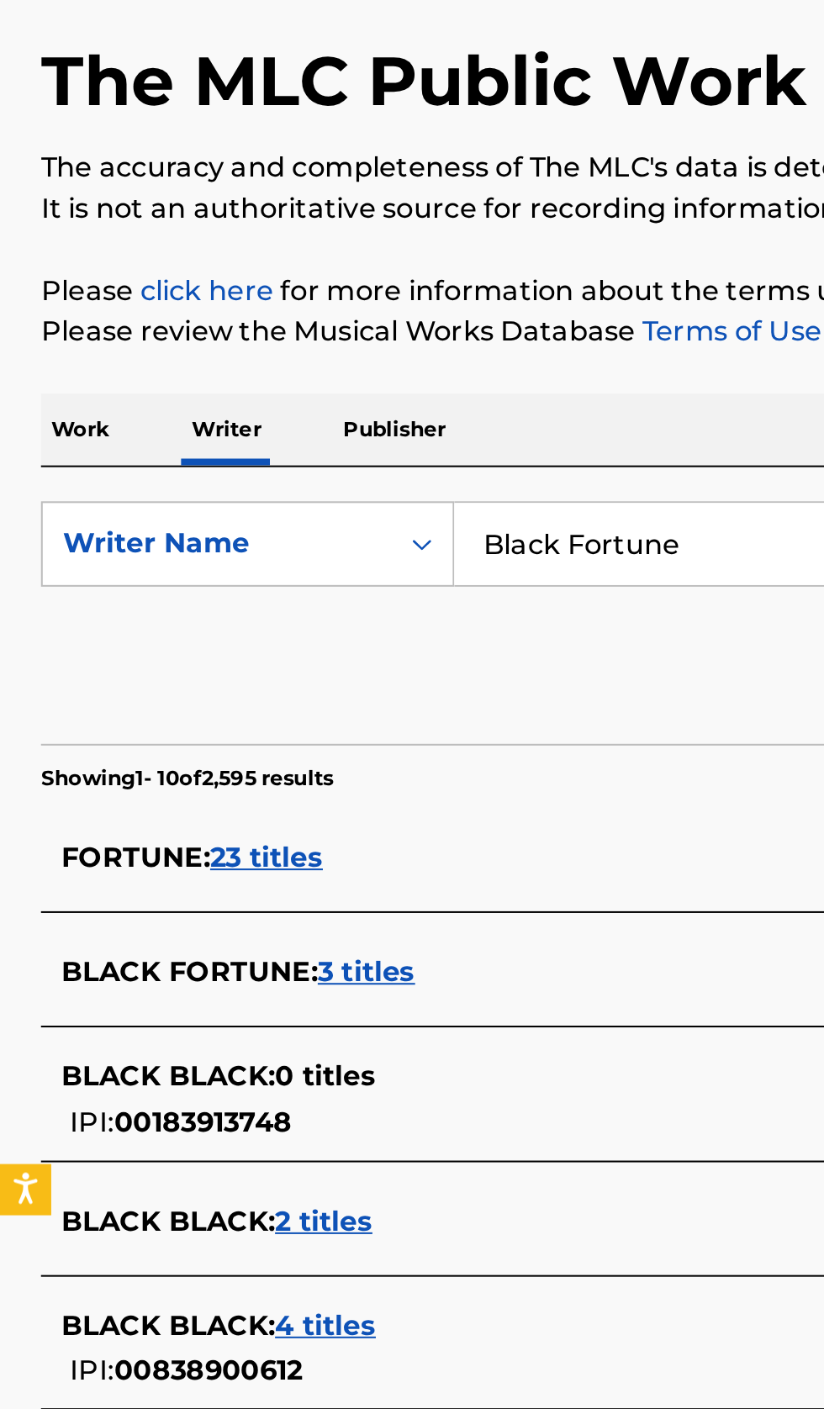
click at [271, 596] on div "BLACK FORTUNE : 3 titles" at bounding box center [389, 598] width 719 height 20
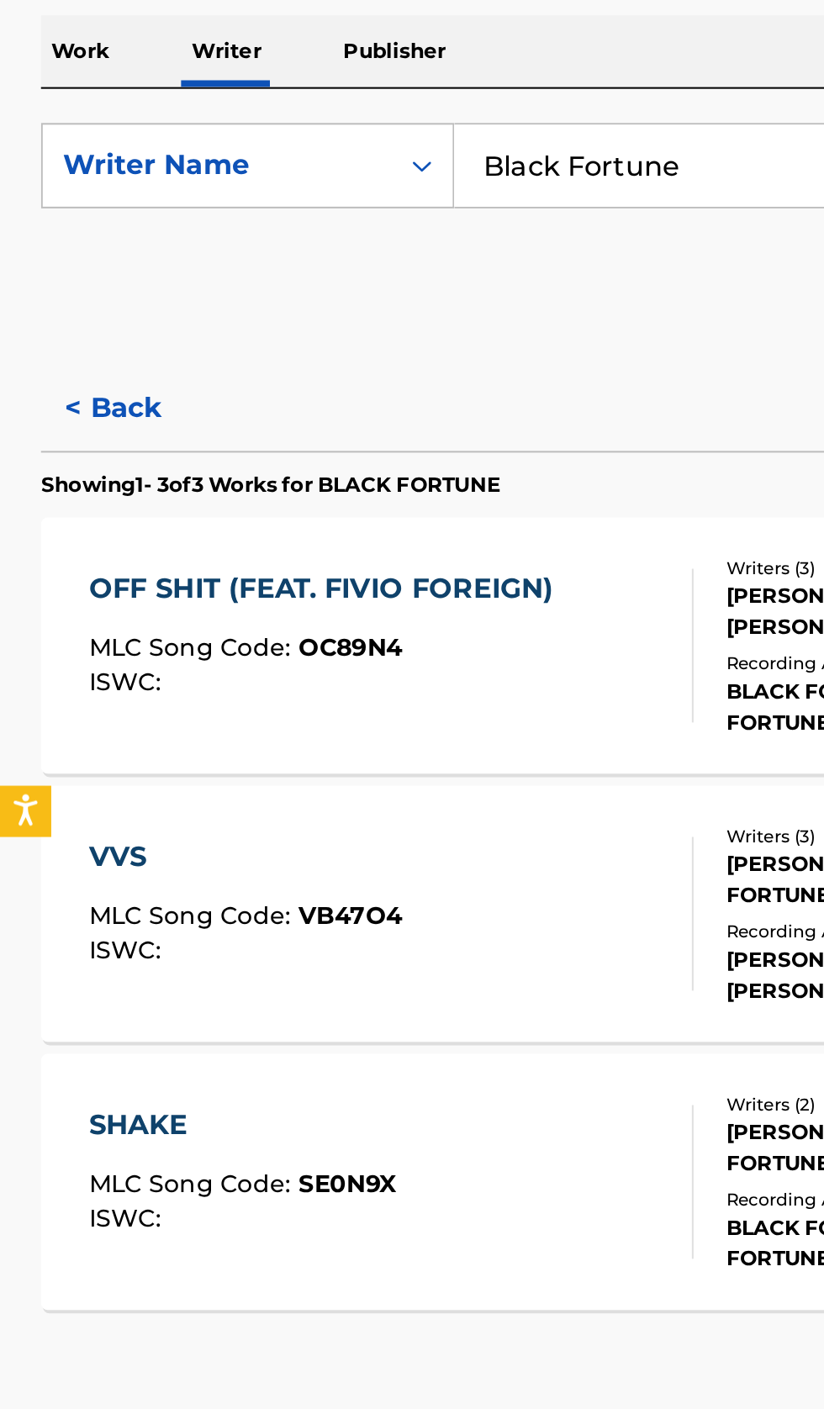
click at [55, 509] on button "< Back" at bounding box center [70, 506] width 101 height 42
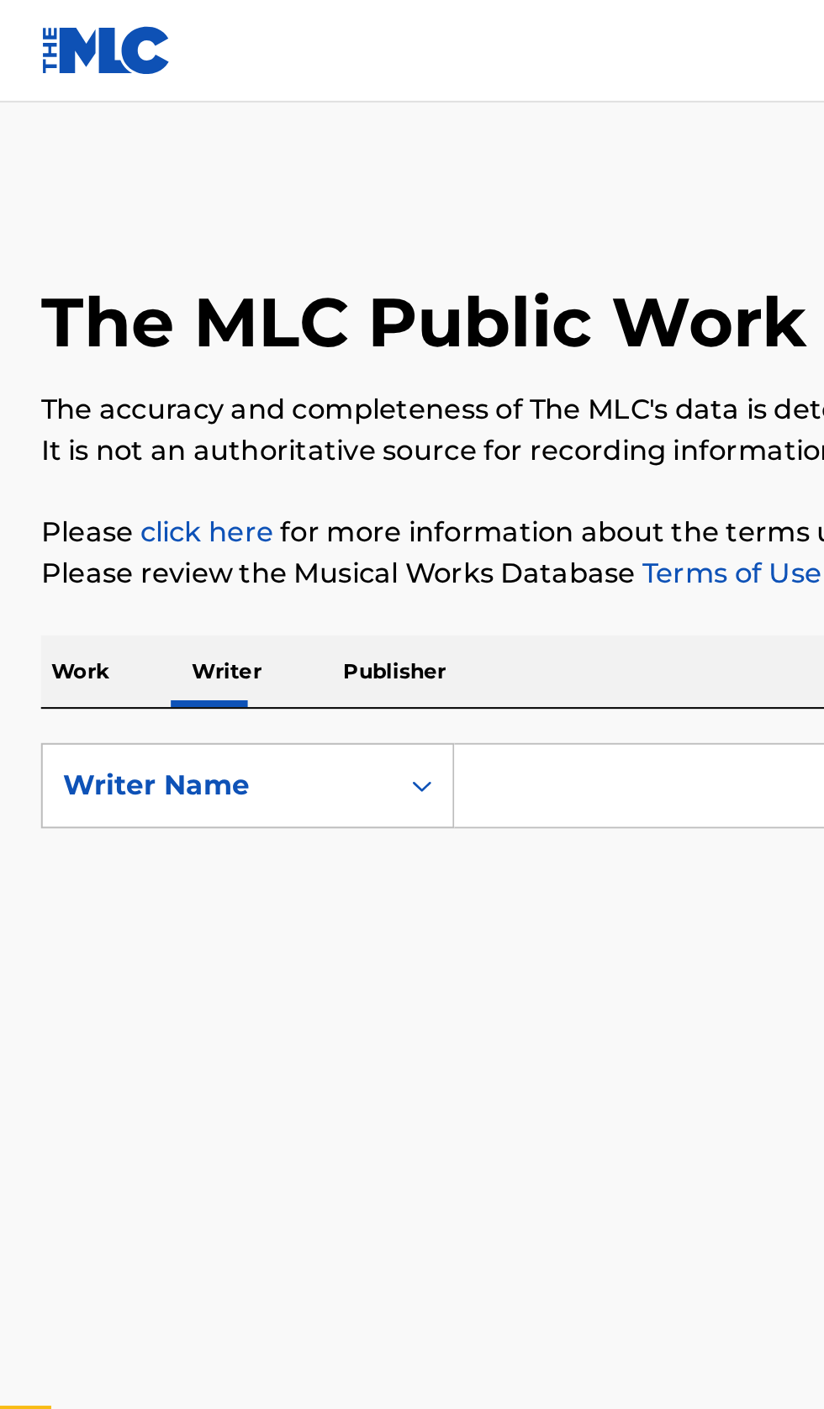
click at [311, 382] on input "Search Form" at bounding box center [513, 386] width 579 height 40
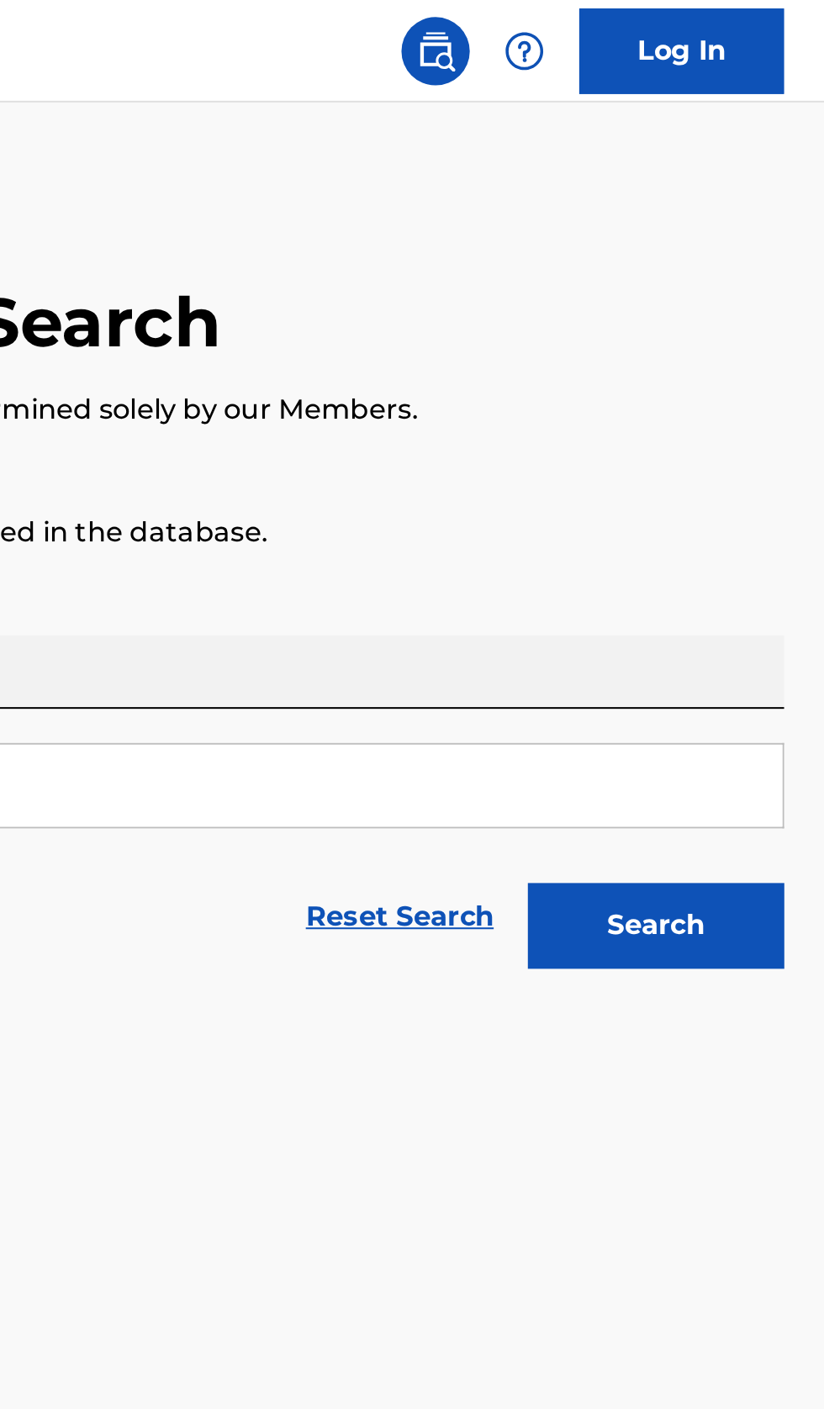
click at [767, 466] on button "Search" at bounding box center [740, 456] width 126 height 42
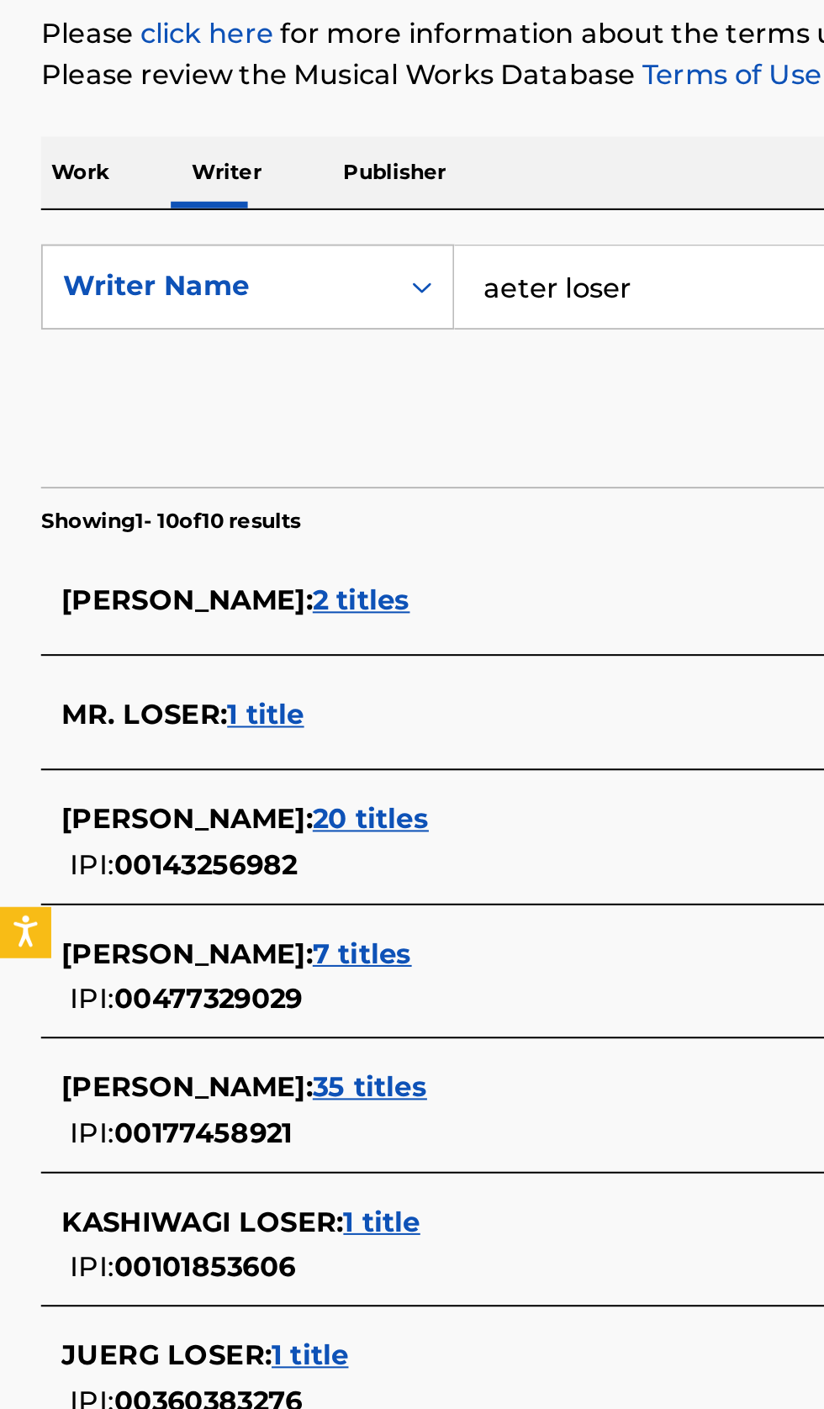
click at [349, 387] on input "aeter loser" at bounding box center [513, 386] width 579 height 40
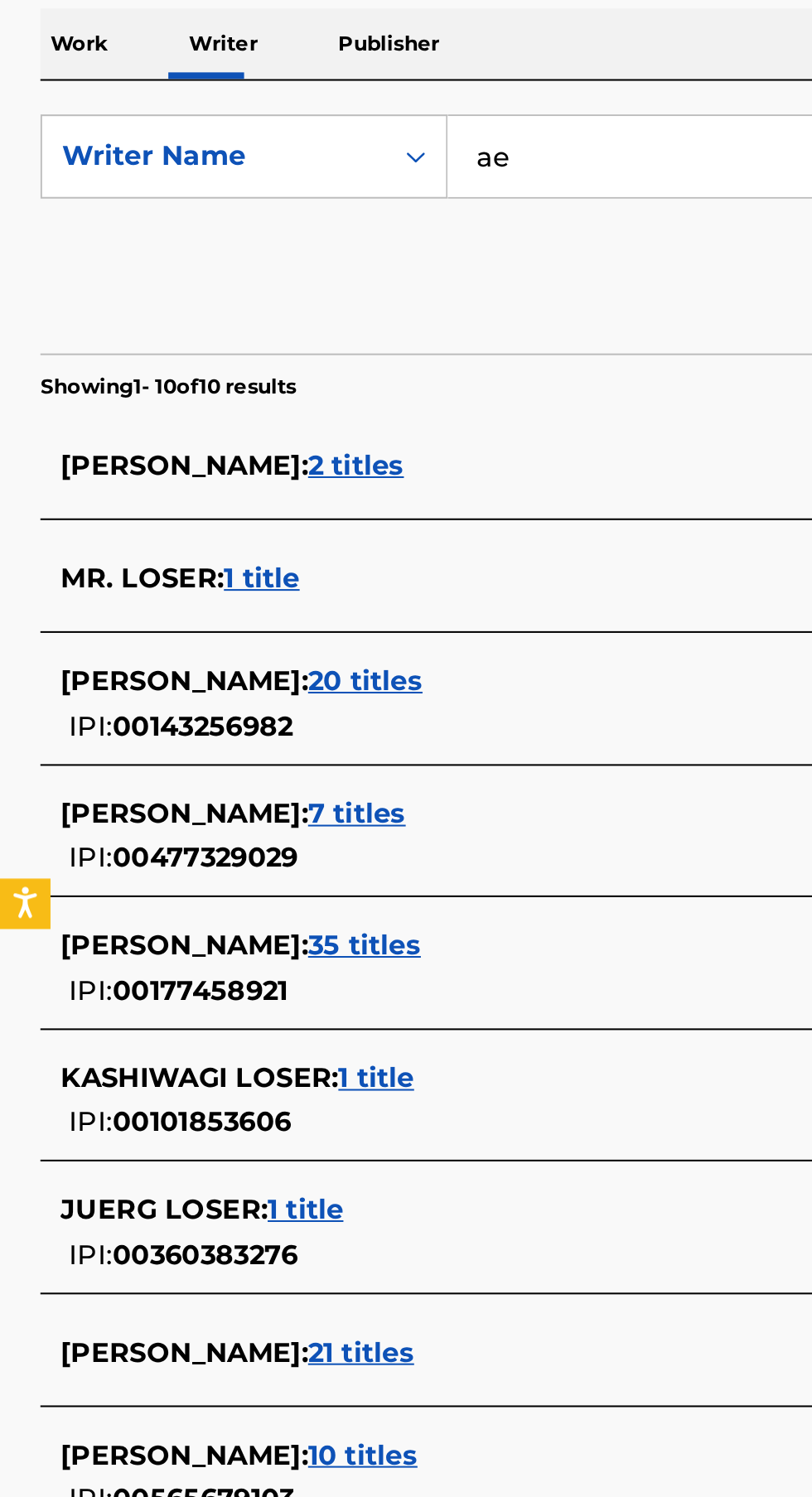
type input "a"
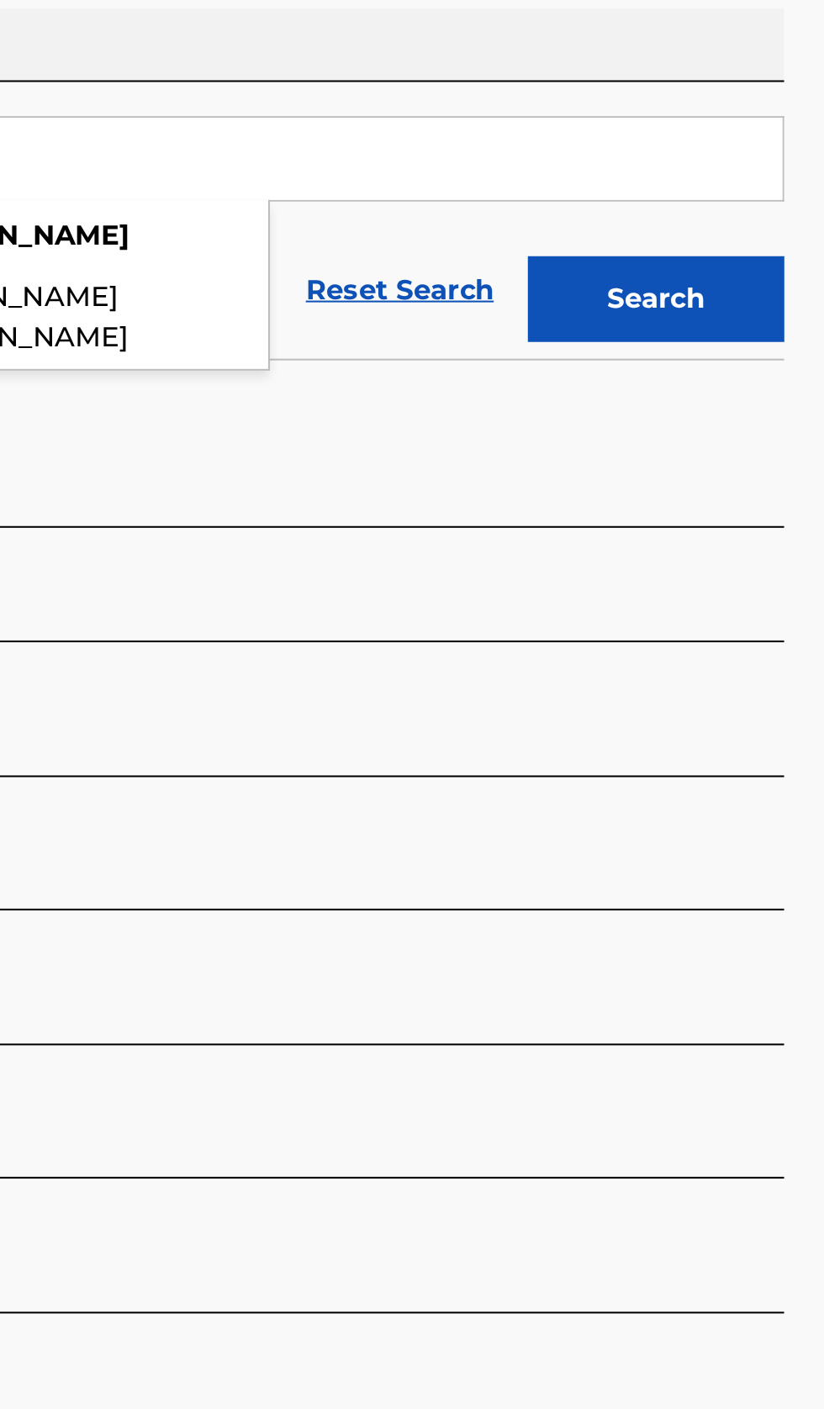
type input "Jay Pittman"
click at [767, 468] on button "Search" at bounding box center [740, 456] width 126 height 42
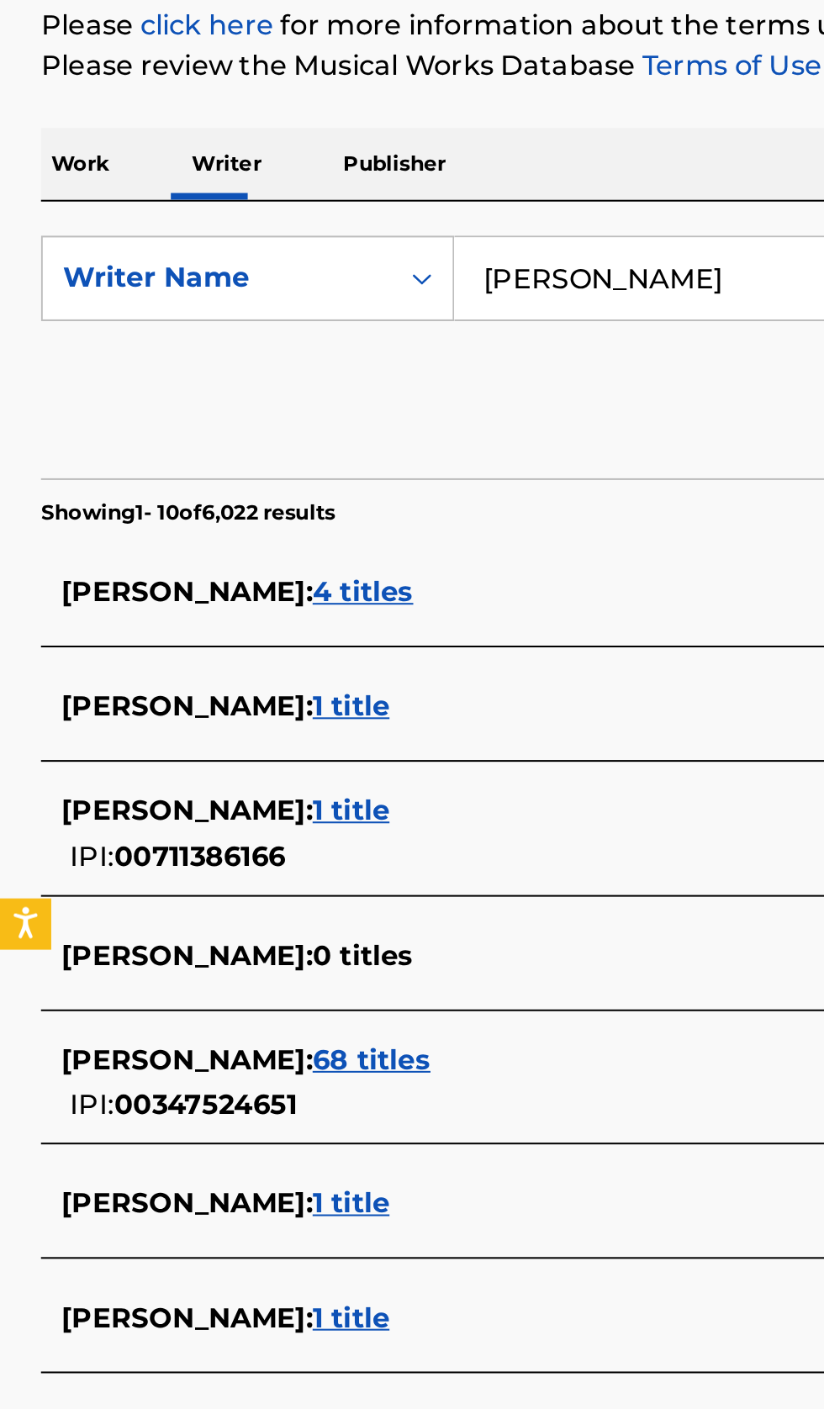
click at [290, 536] on div "JAY PITTMAN : 4 titles" at bounding box center [389, 541] width 719 height 20
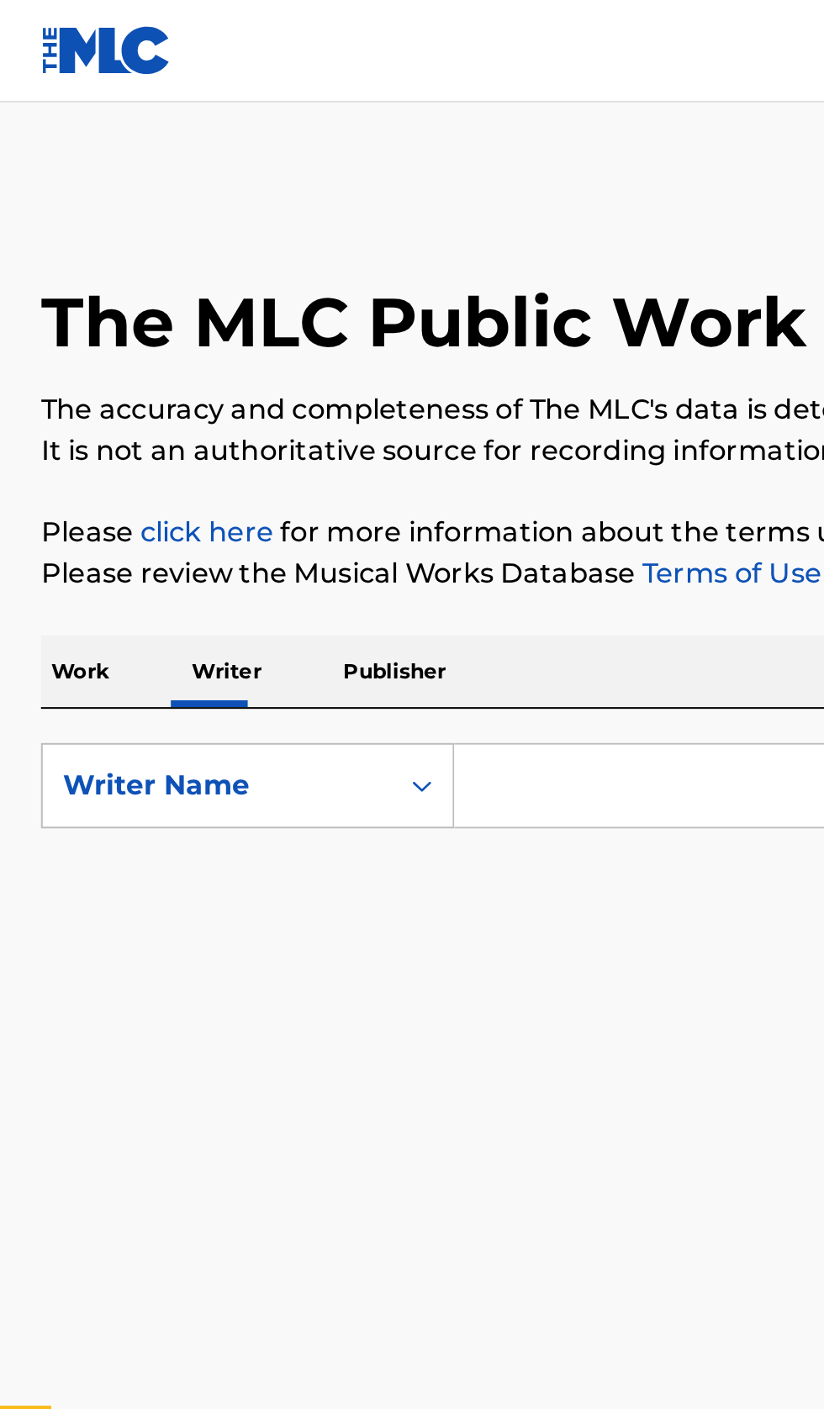
click at [287, 388] on input "Search Form" at bounding box center [513, 386] width 579 height 40
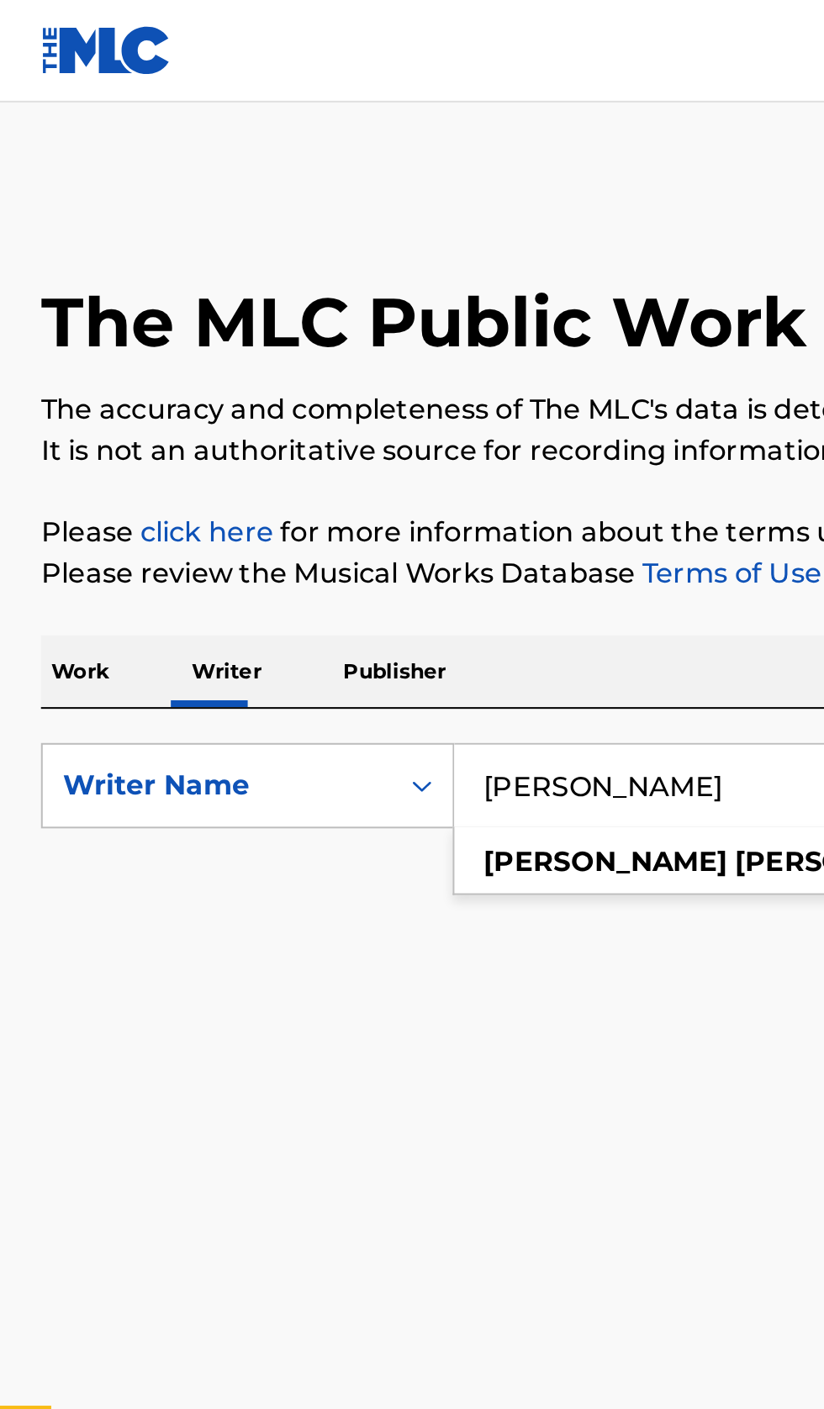
type input "[PERSON_NAME]"
click at [48, 340] on p "Work" at bounding box center [39, 330] width 39 height 35
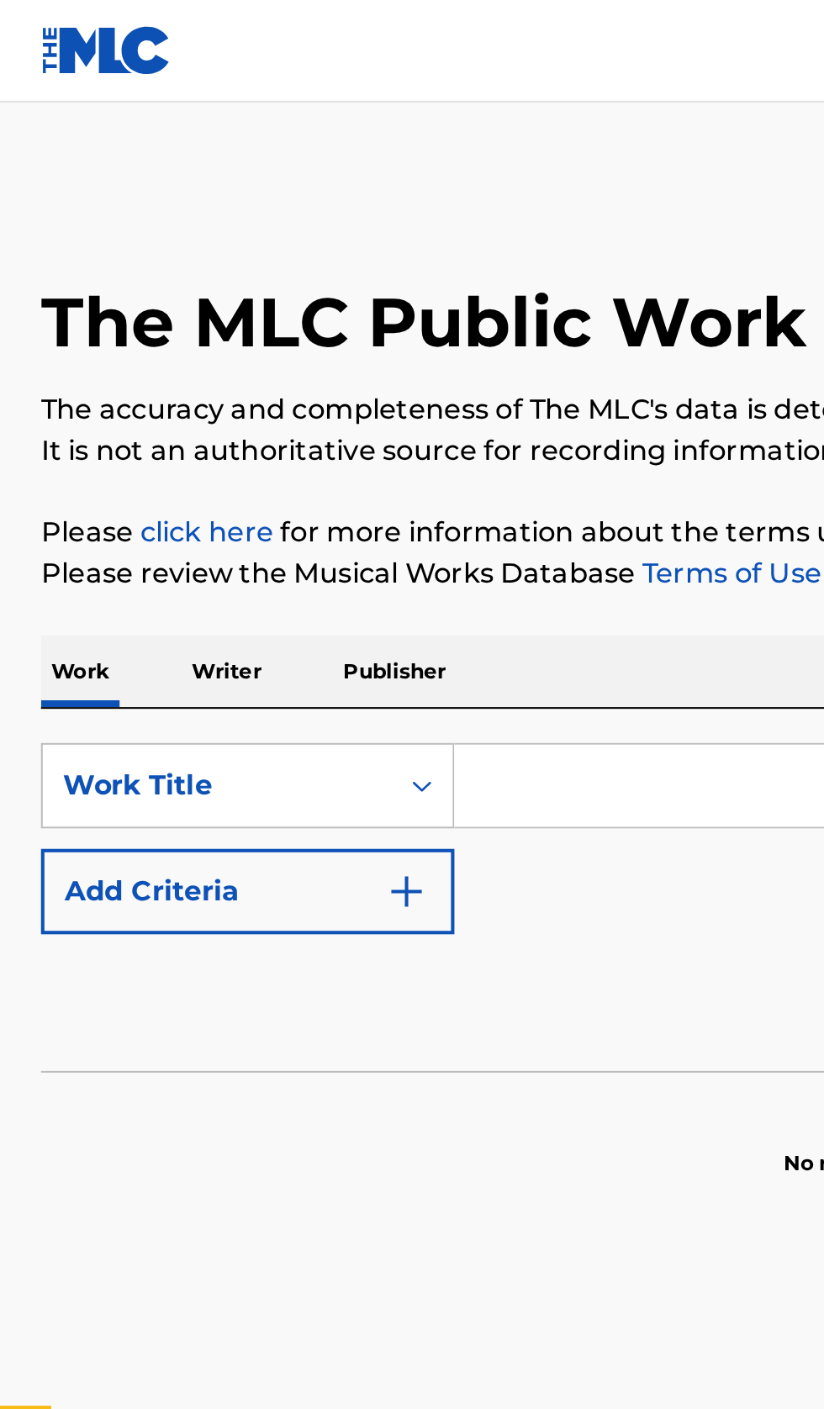
click at [295, 390] on input "Search Form" at bounding box center [513, 386] width 579 height 40
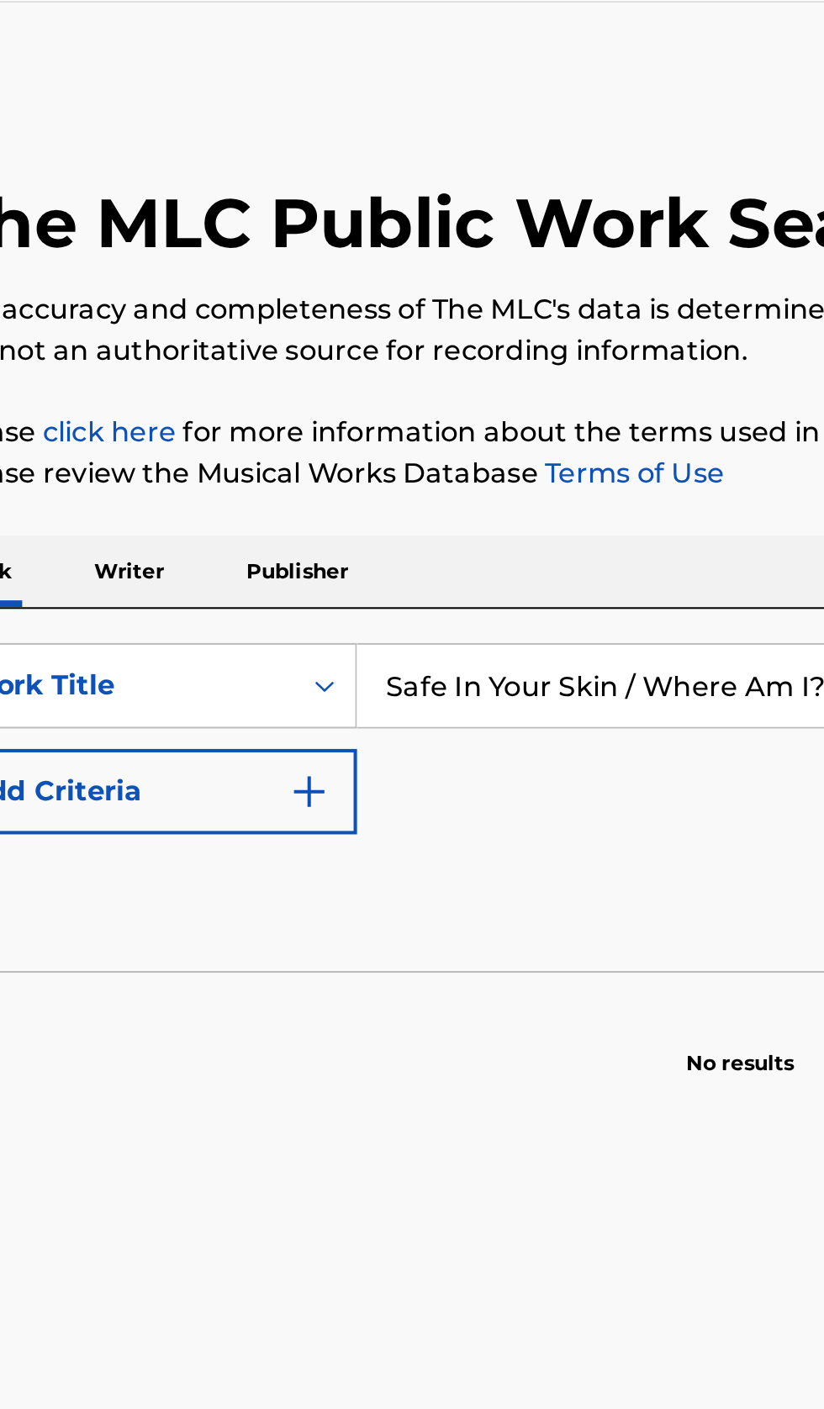
type input "Safe In Your Skin / Where Am I?"
click at [217, 453] on button "Add Criteria" at bounding box center [121, 439] width 203 height 42
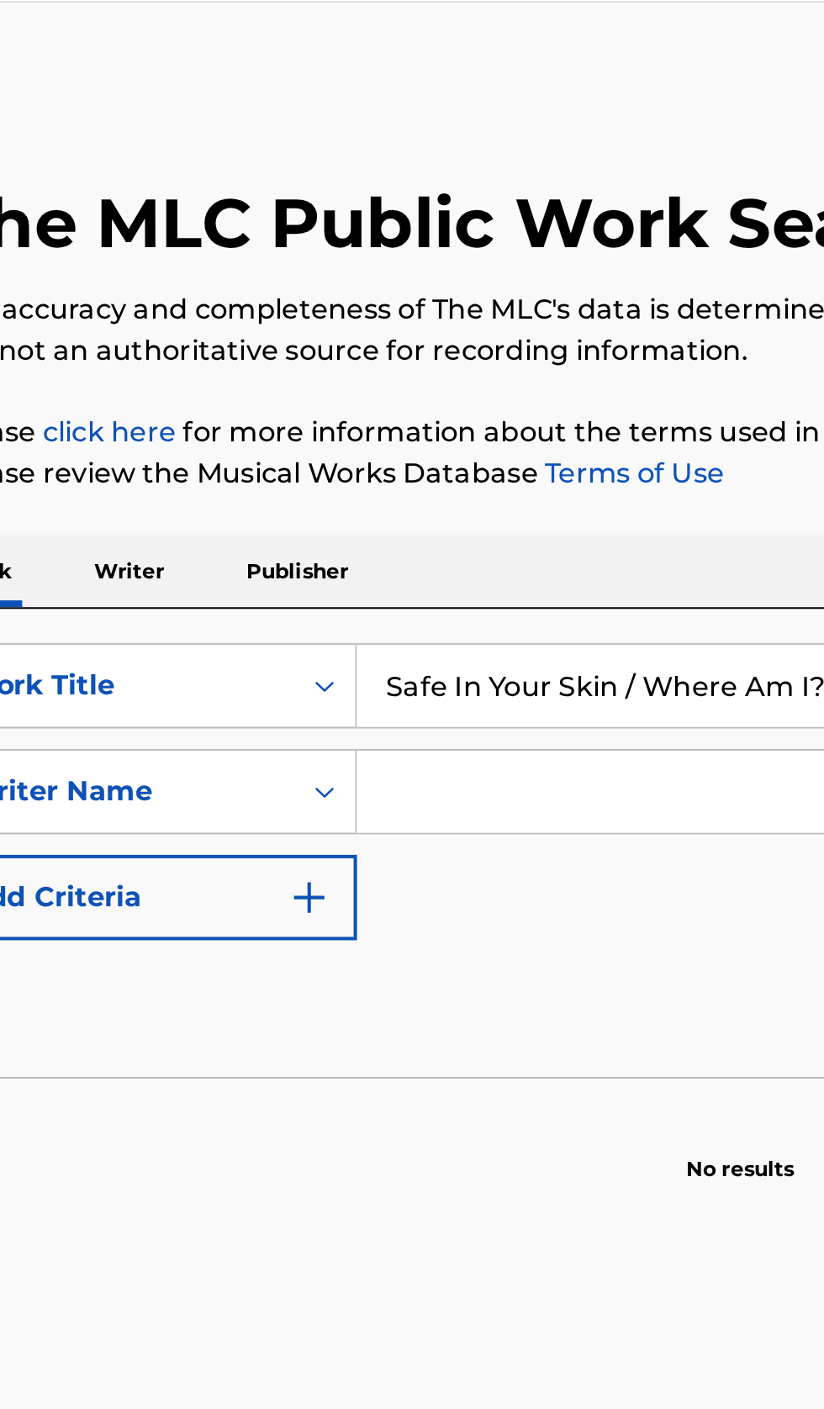
click at [294, 444] on input "Search Form" at bounding box center [498, 439] width 548 height 40
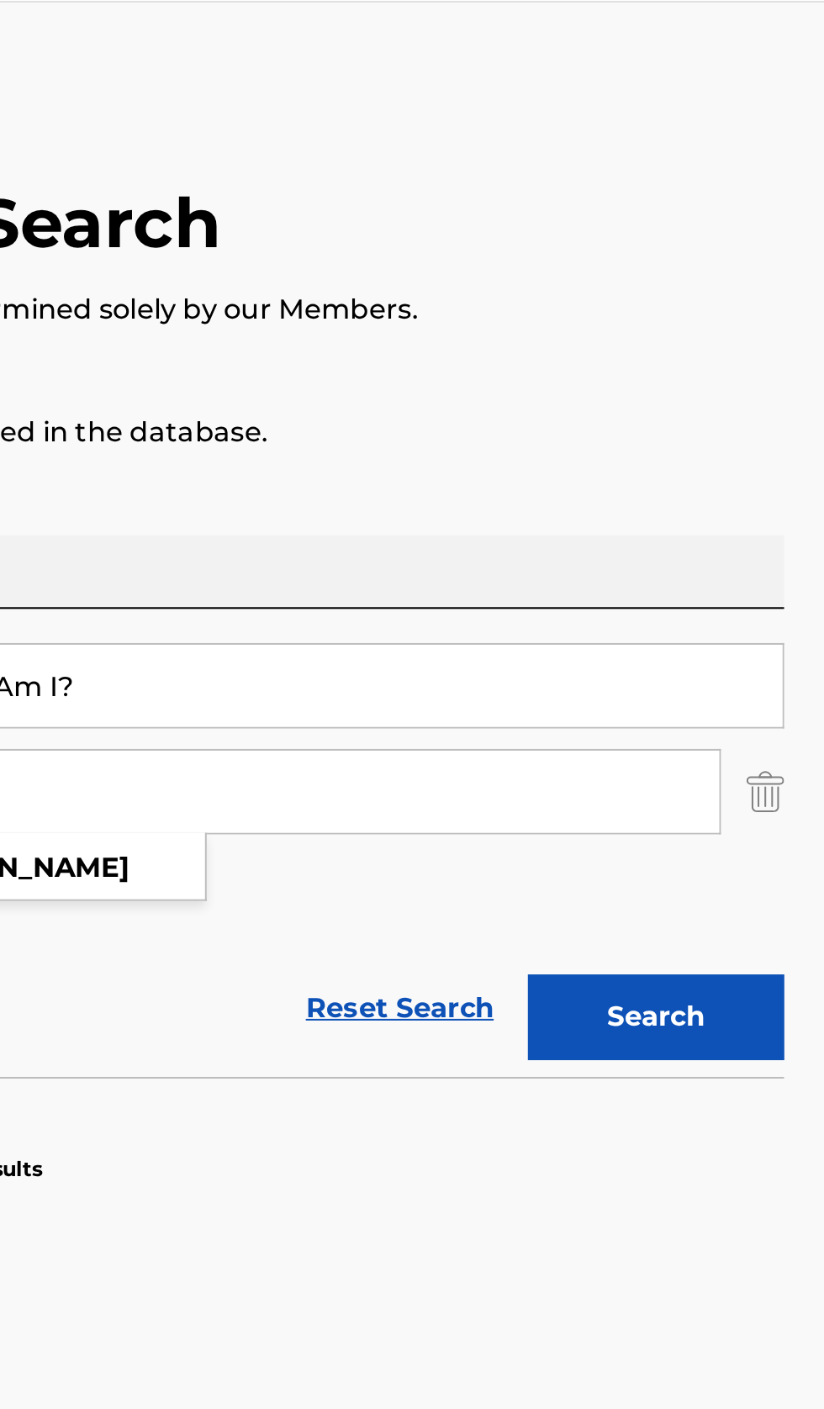
type input "[PERSON_NAME]"
click at [760, 540] on button "Search" at bounding box center [740, 550] width 126 height 42
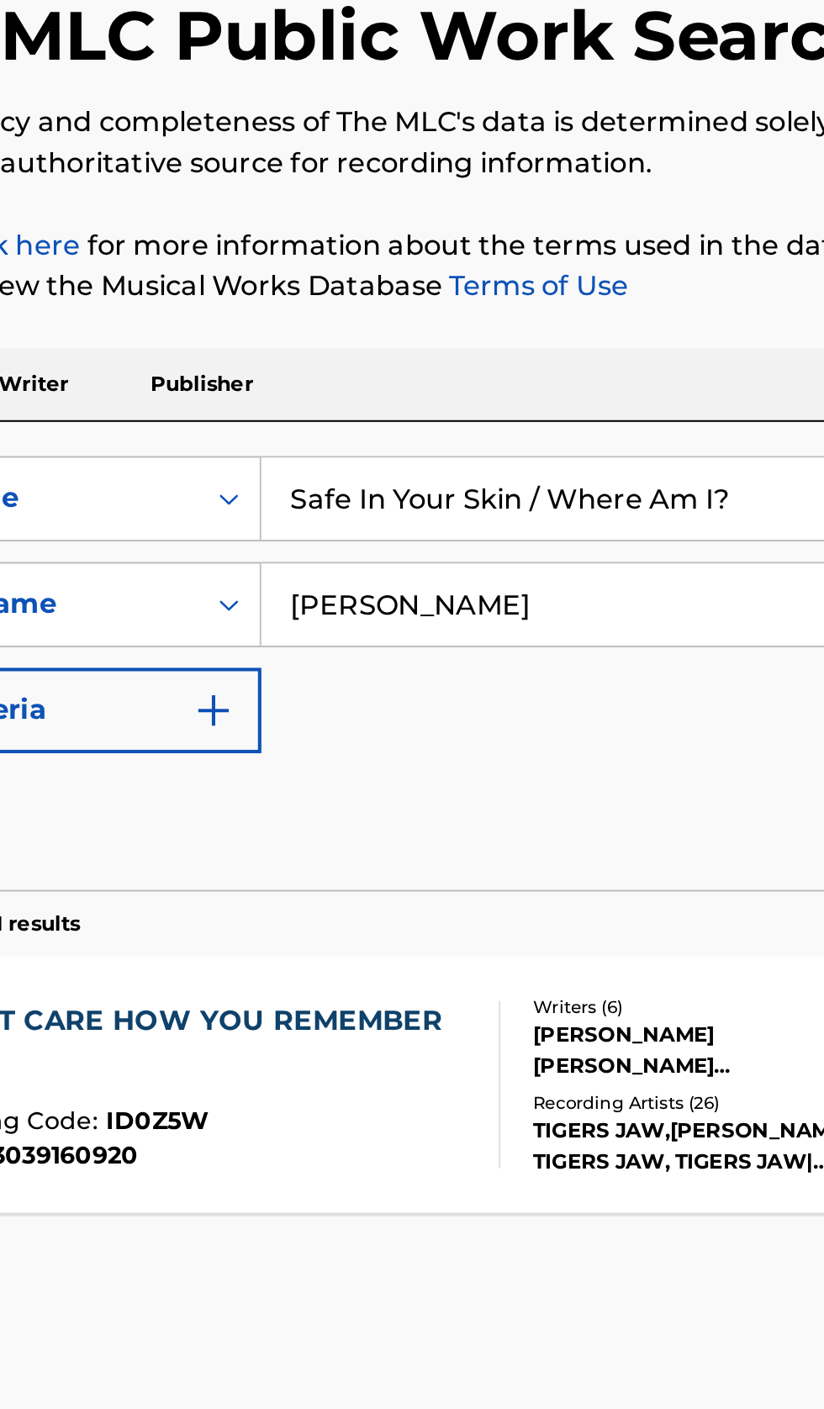
click at [472, 389] on input "Safe In Your Skin / Where Am I?" at bounding box center [513, 386] width 579 height 40
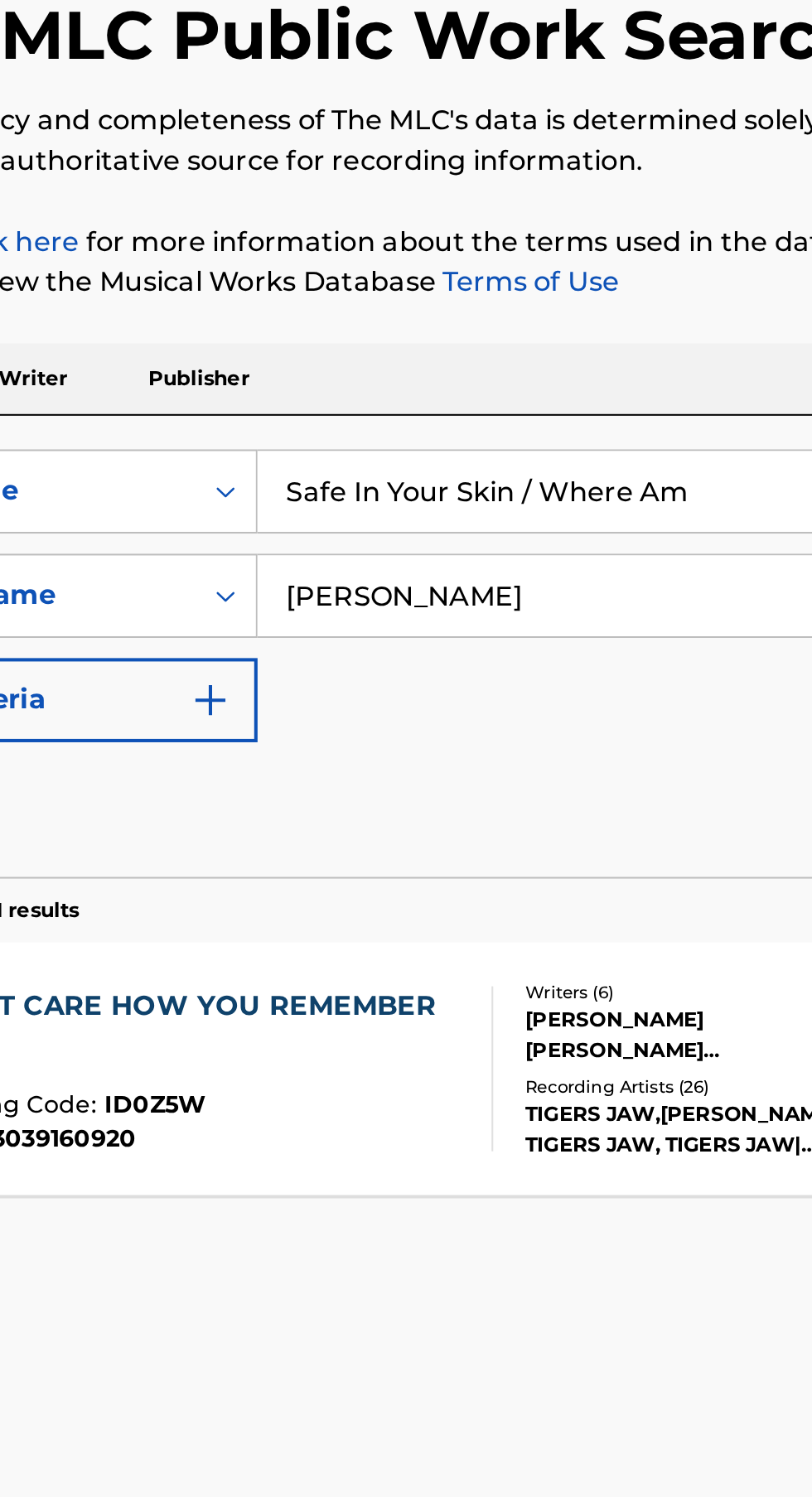
click at [364, 387] on input "Safe In Your Skin / Where Am" at bounding box center [506, 380] width 571 height 39
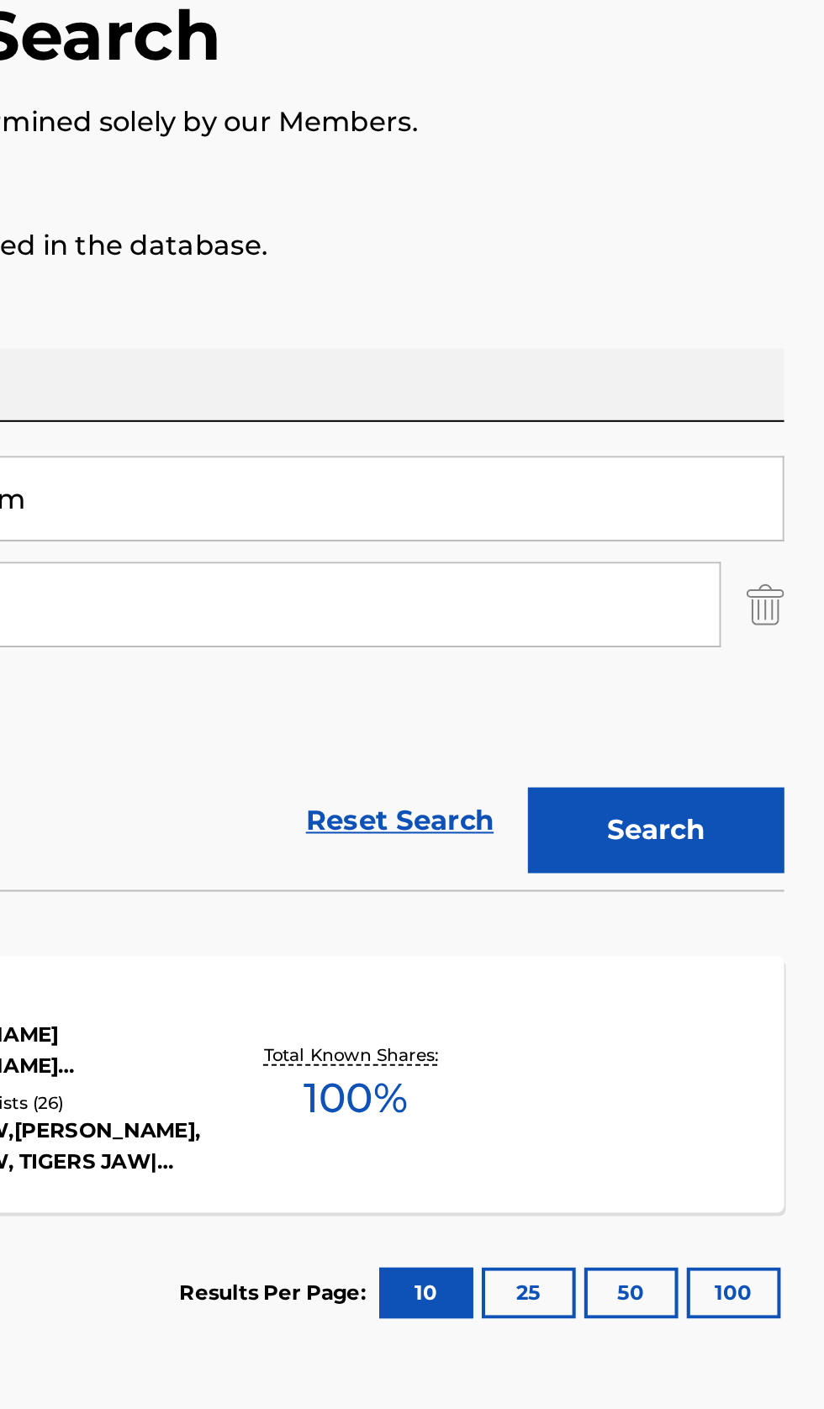
type input "Safe In Your Skin Where Am"
click at [770, 538] on button "Search" at bounding box center [740, 550] width 126 height 42
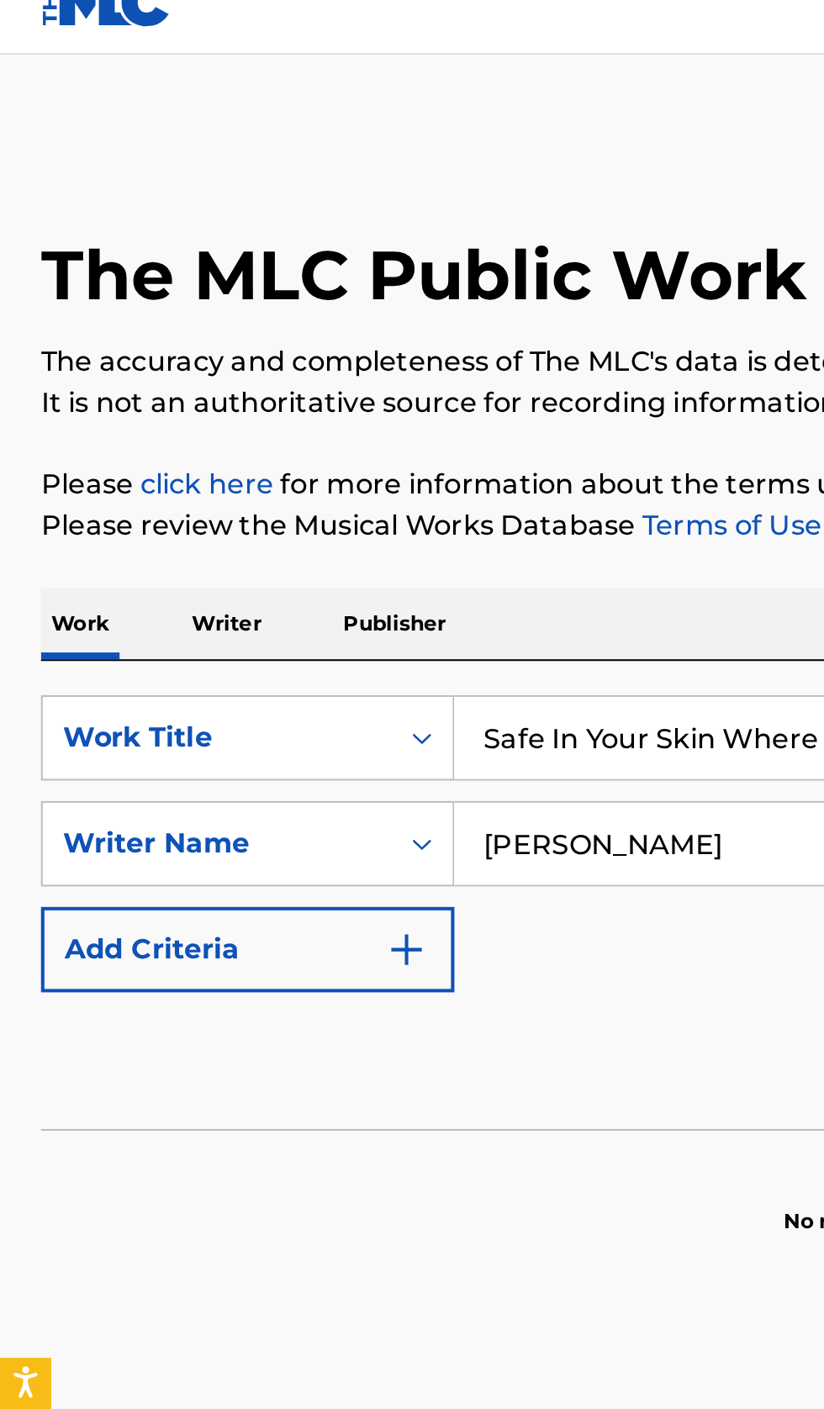
click at [118, 335] on p "Writer" at bounding box center [111, 330] width 45 height 35
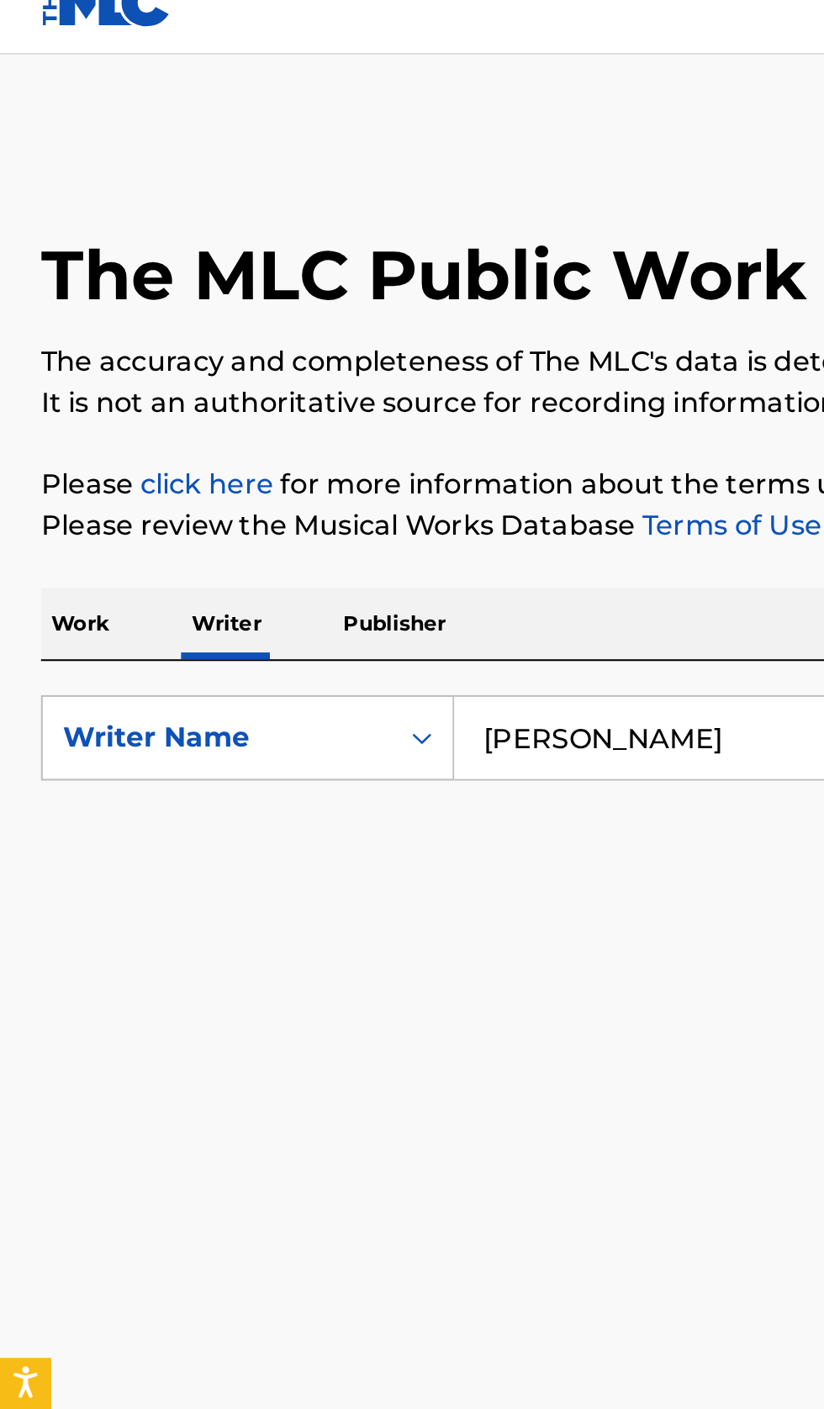
click at [311, 383] on input "COLIN GORMAN" at bounding box center [513, 386] width 579 height 40
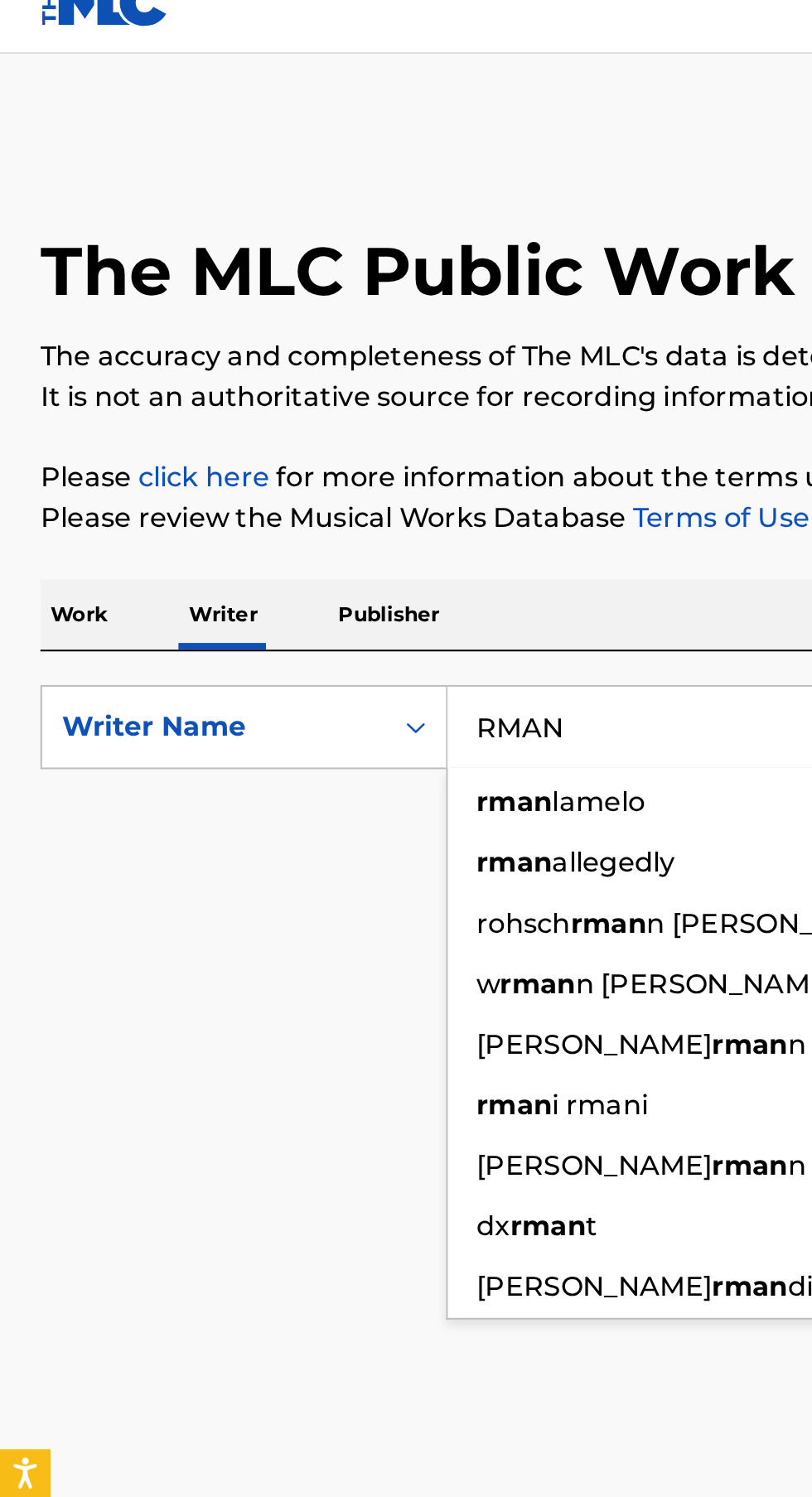
click at [344, 375] on input "RMAN" at bounding box center [506, 380] width 571 height 39
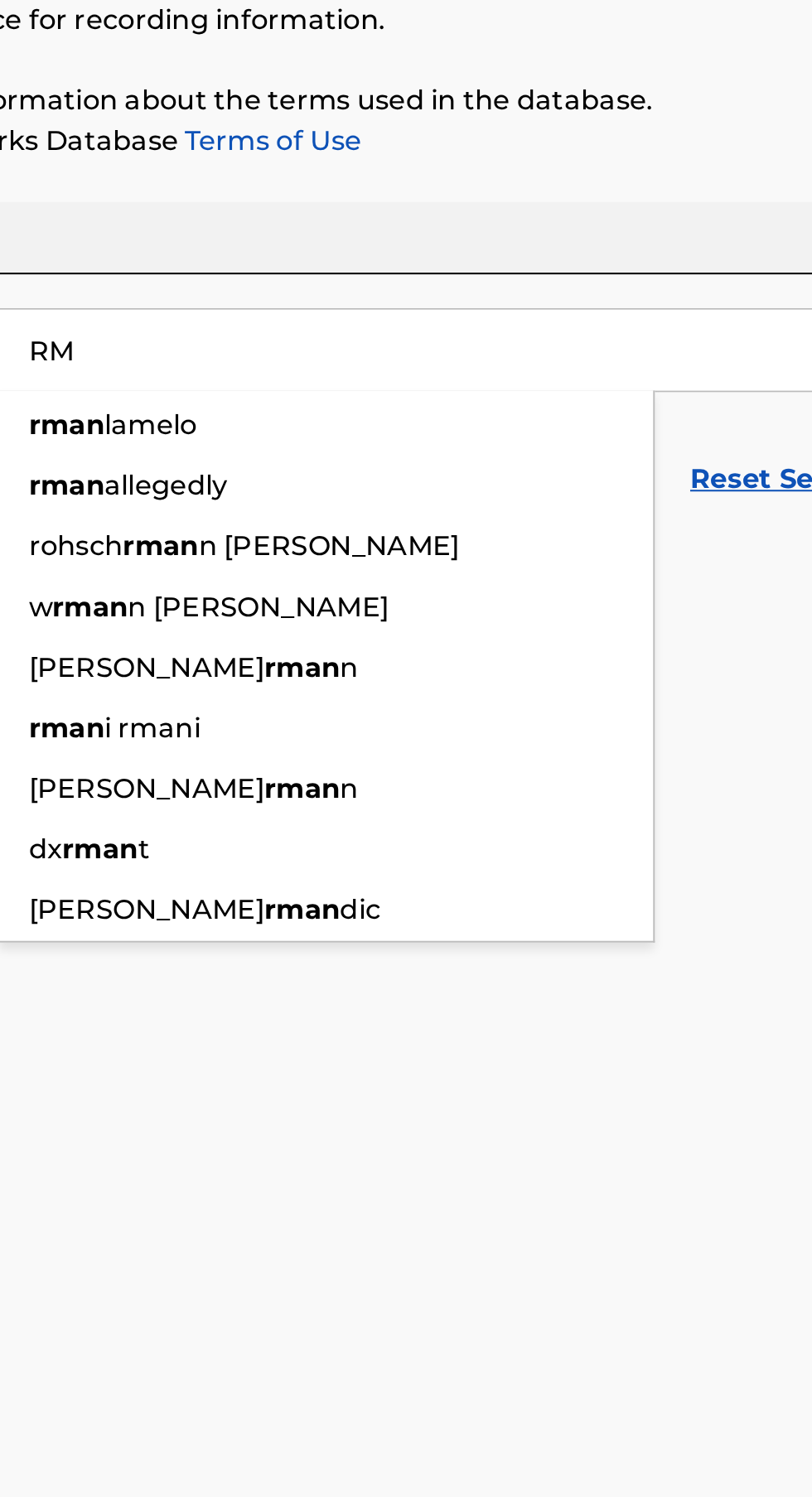
type input "R"
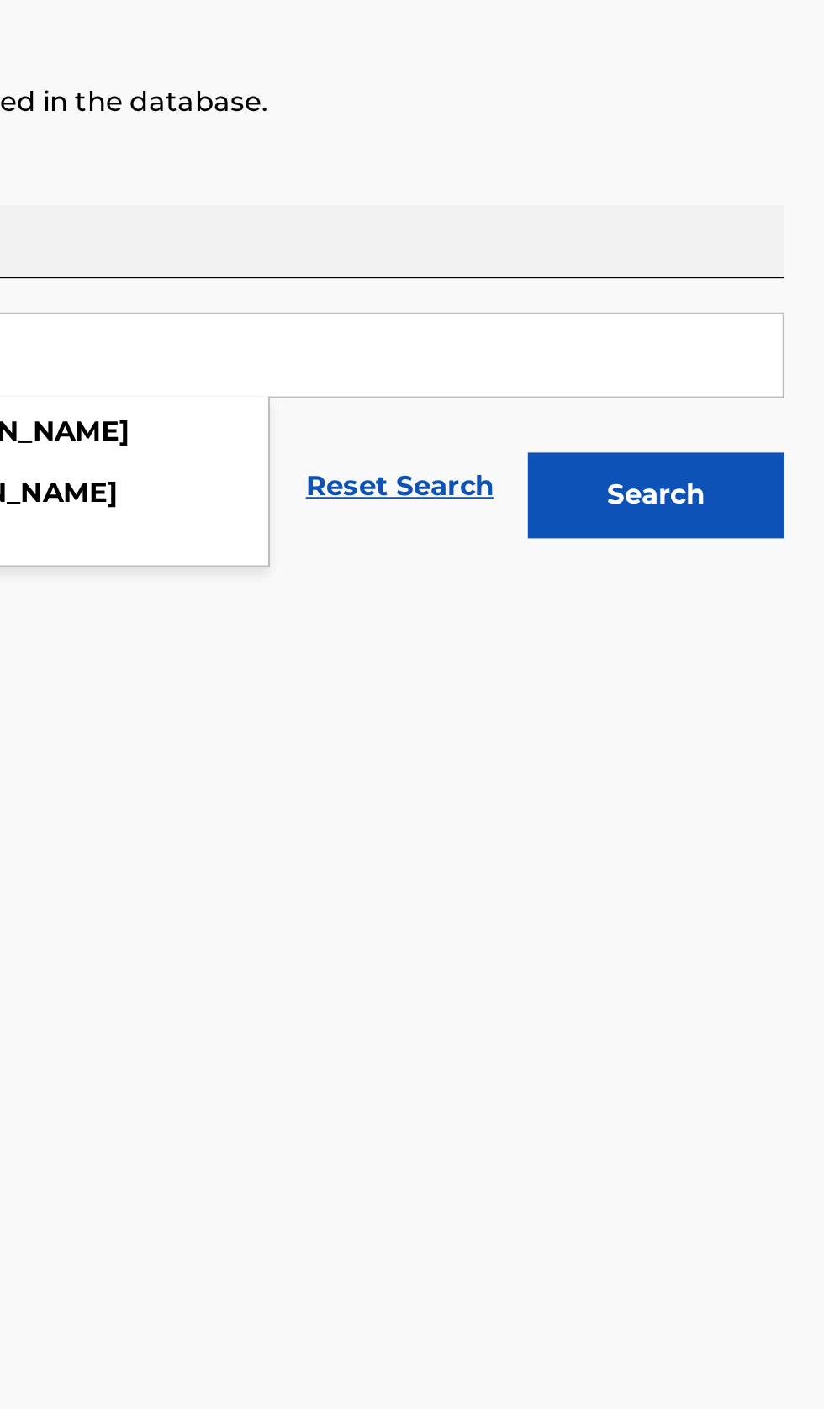
type input "myles turner"
click at [770, 466] on button "Search" at bounding box center [740, 456] width 126 height 42
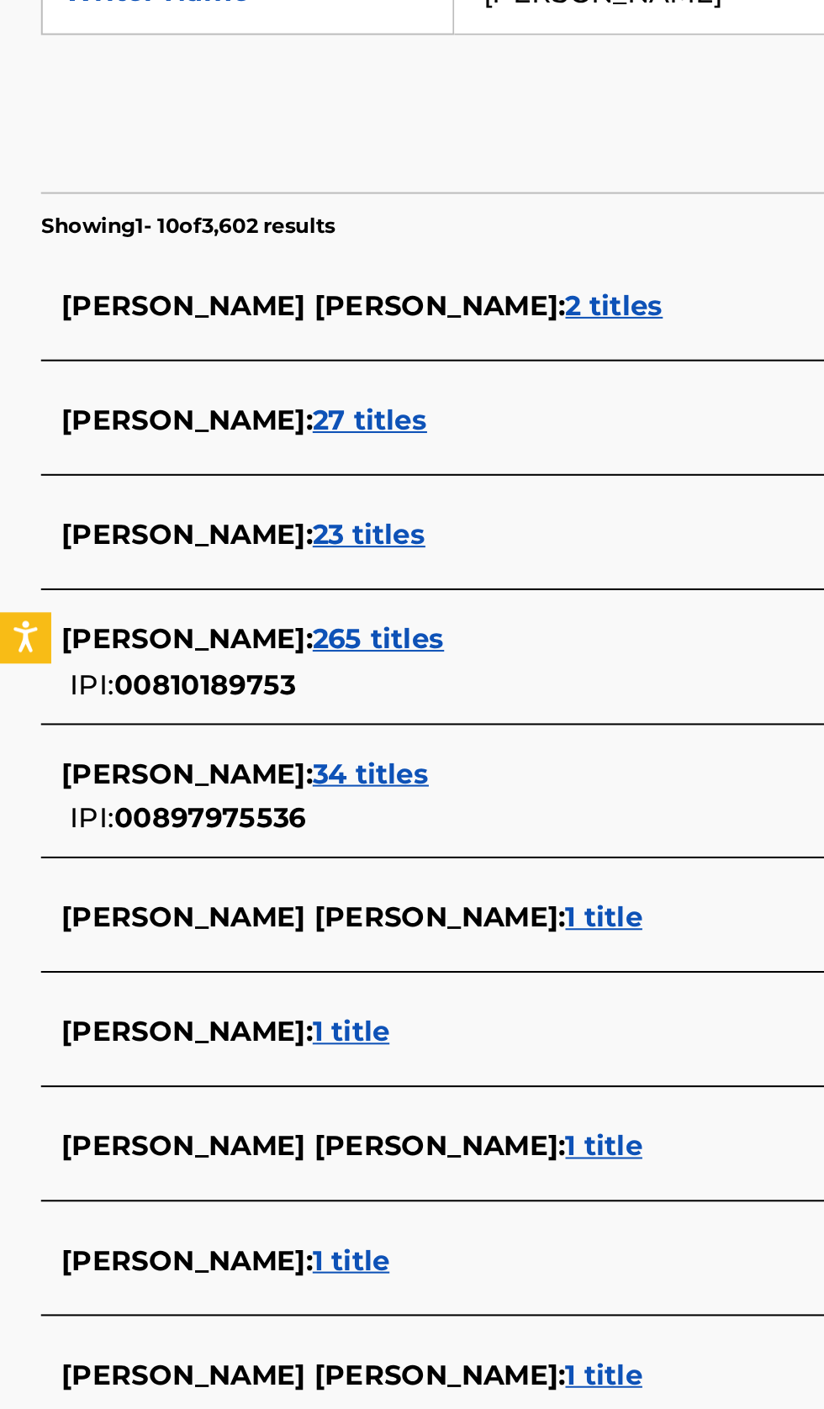
click at [245, 1013] on div "MYLES TURNER : 1 title" at bounding box center [389, 1011] width 719 height 20
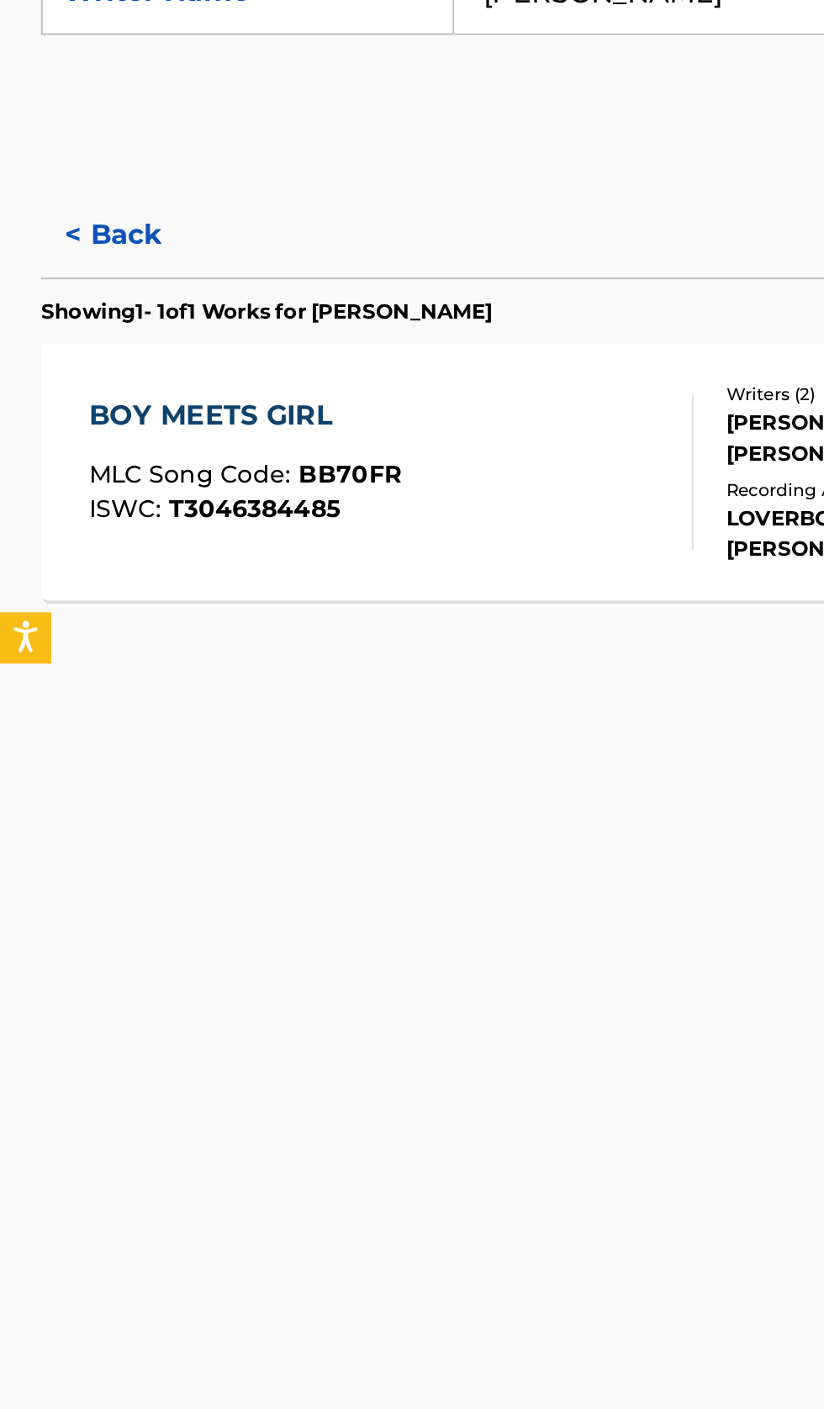
click at [73, 499] on button "< Back" at bounding box center [70, 506] width 101 height 42
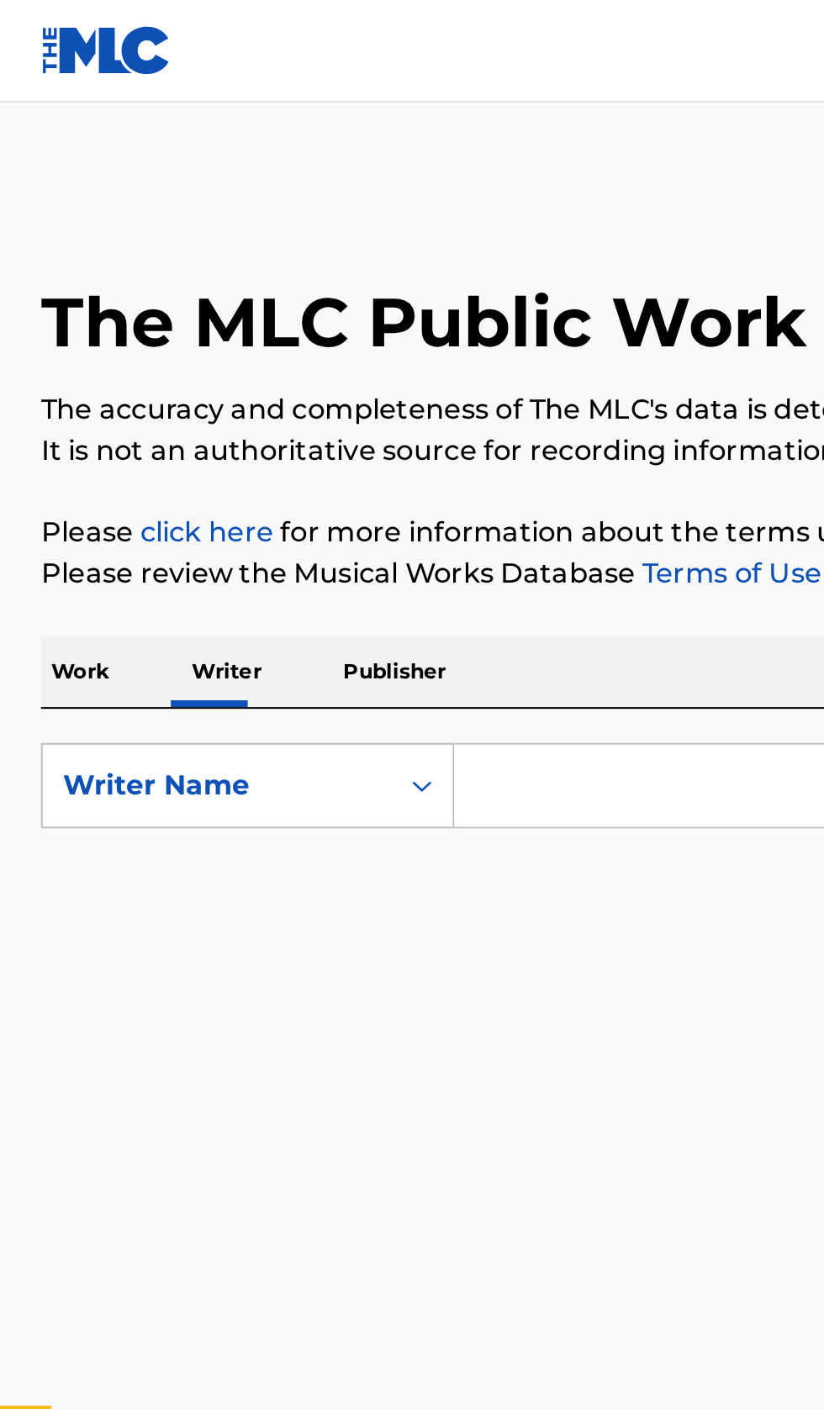
click at [288, 390] on input "Search Form" at bounding box center [513, 386] width 579 height 40
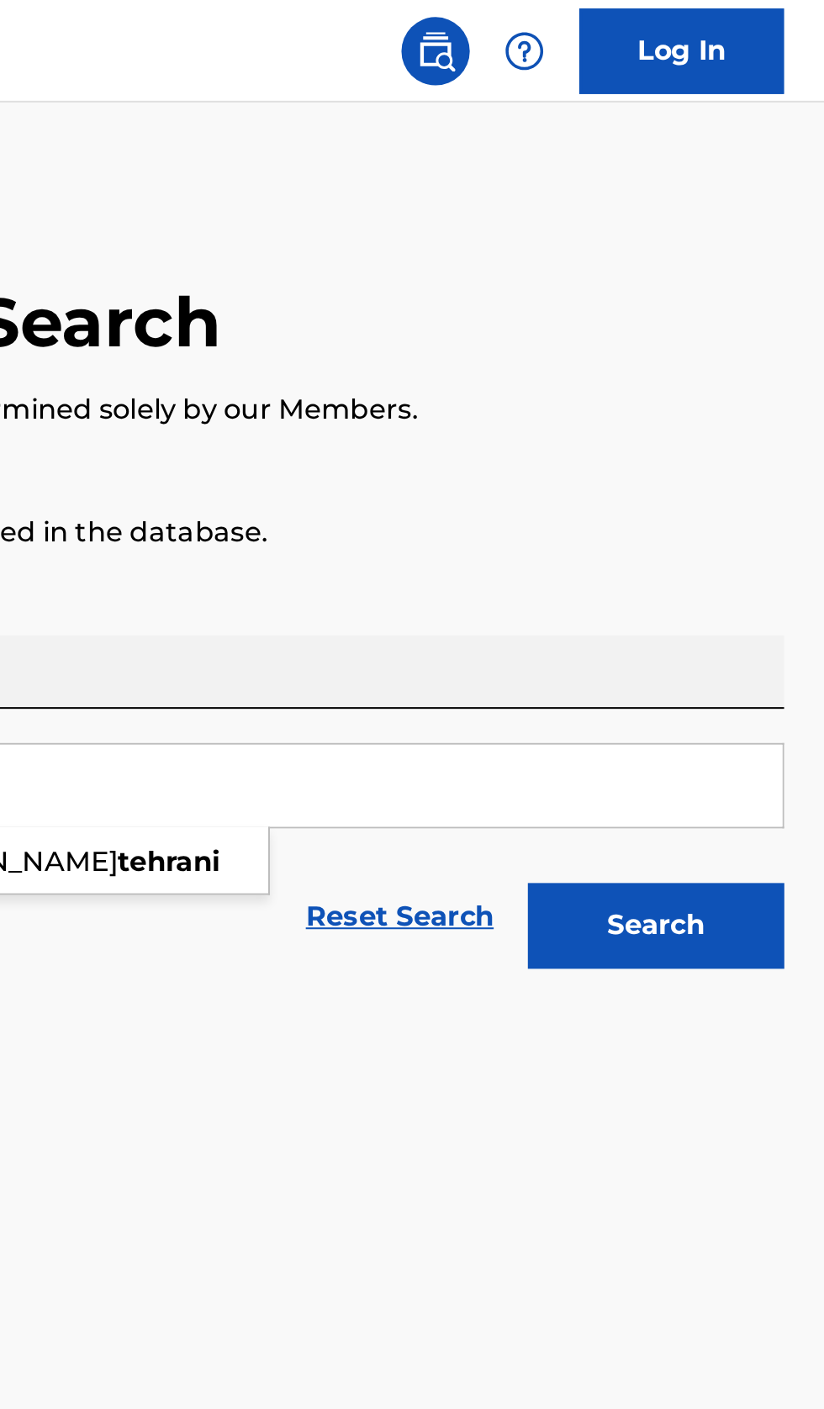
click at [760, 461] on button "Search" at bounding box center [740, 456] width 126 height 42
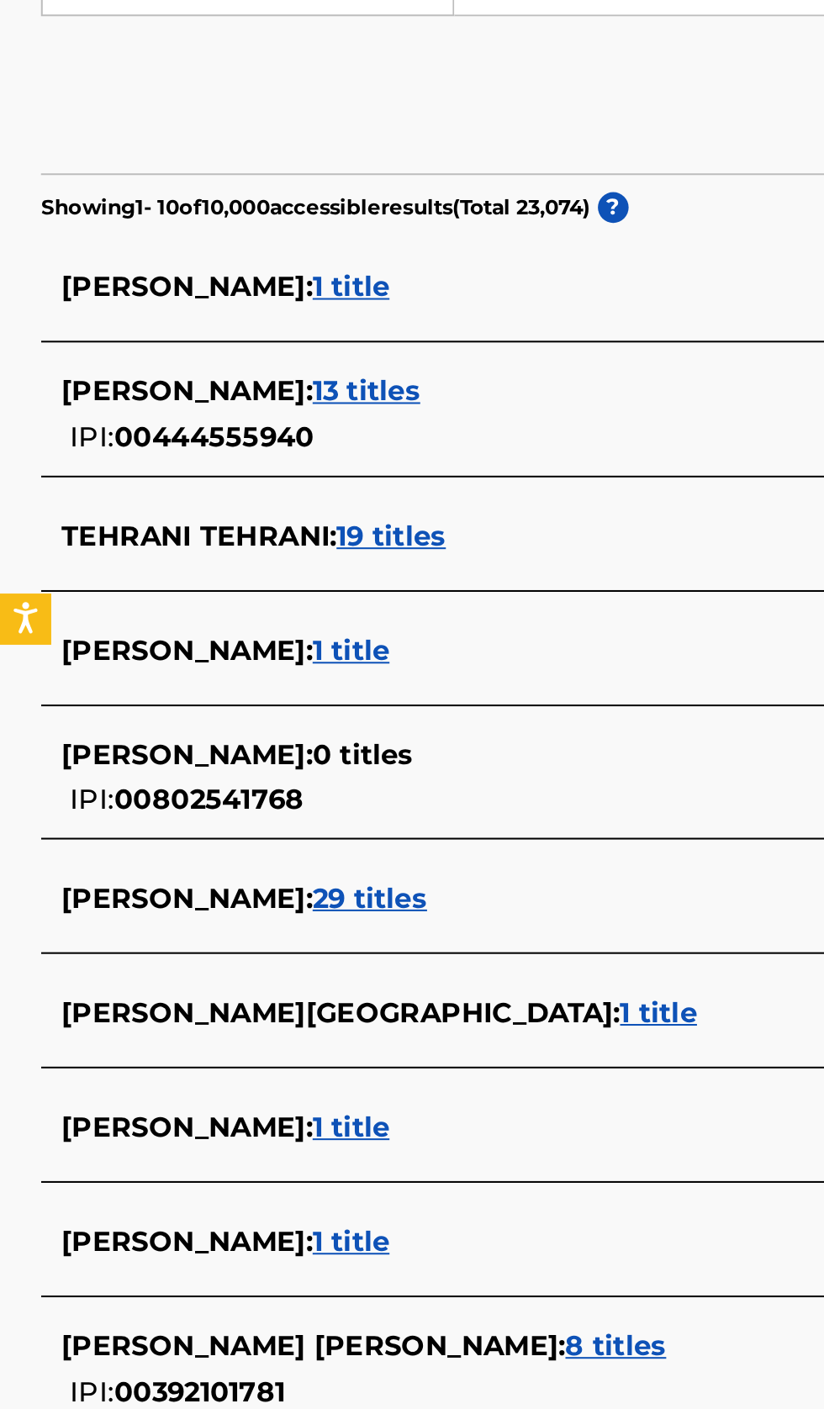
click at [361, 1067] on div "[PERSON_NAME] [PERSON_NAME] : 8 titles" at bounding box center [389, 1062] width 719 height 20
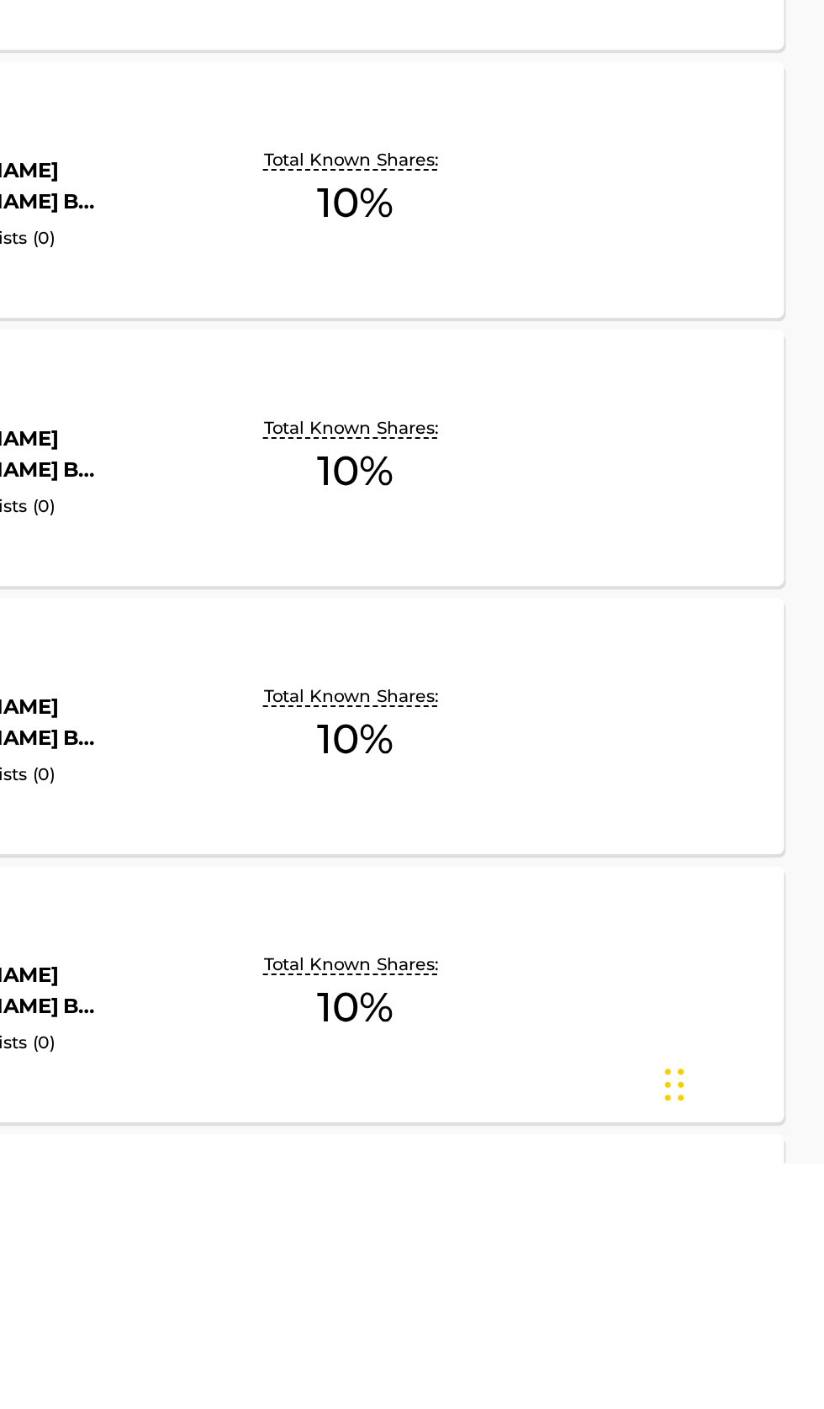
scroll to position [130, 0]
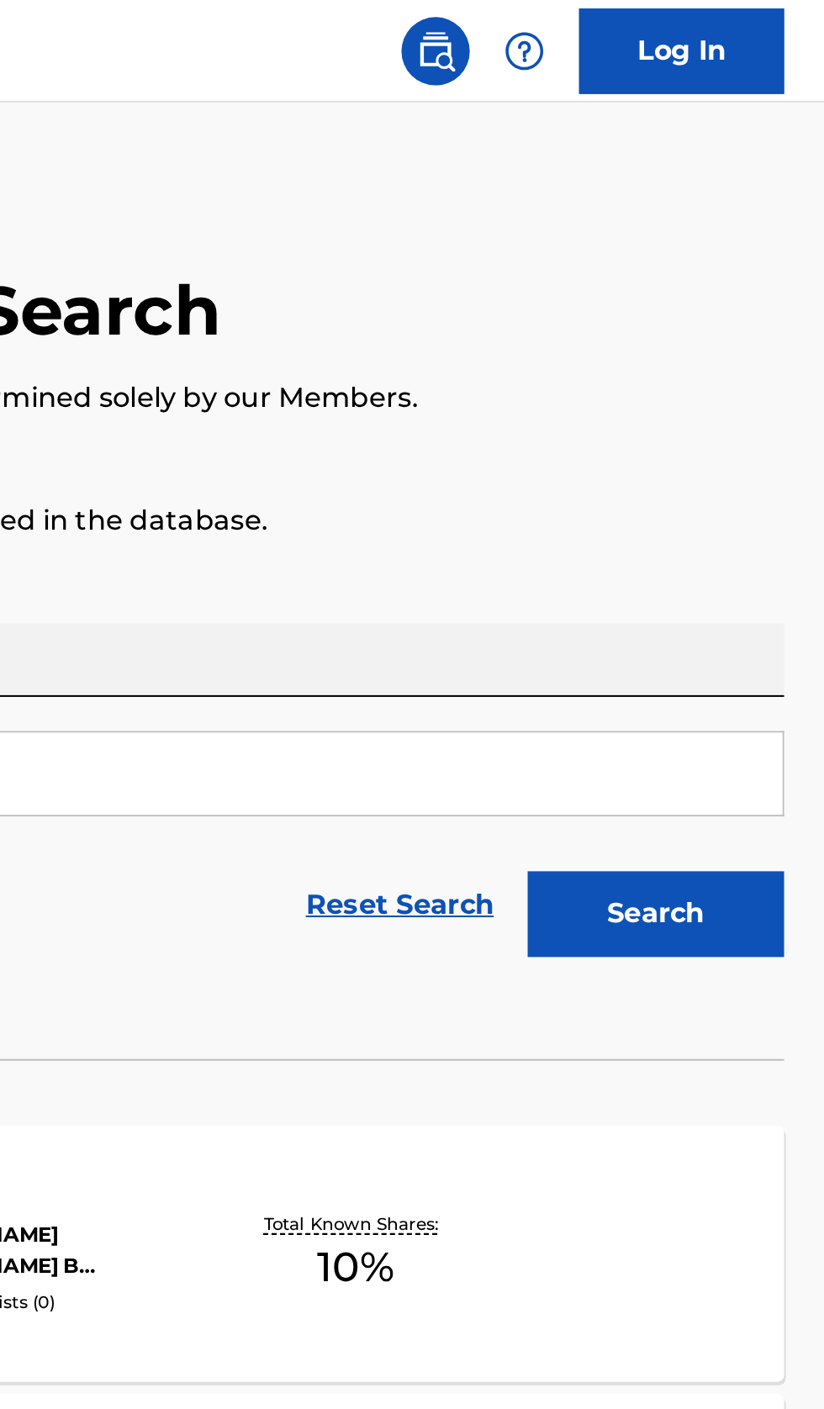
scroll to position [0, 0]
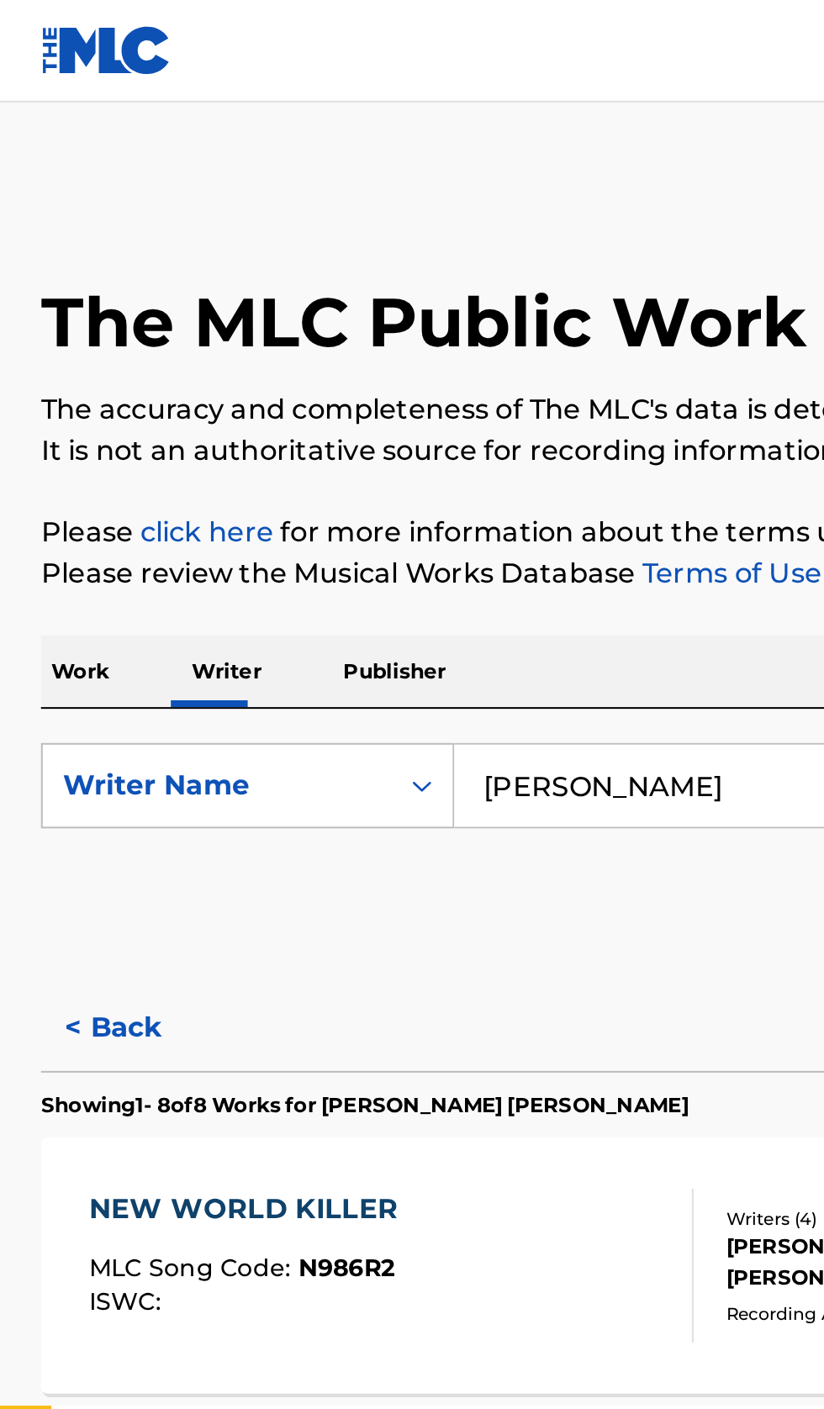
click at [56, 501] on button "< Back" at bounding box center [70, 506] width 101 height 42
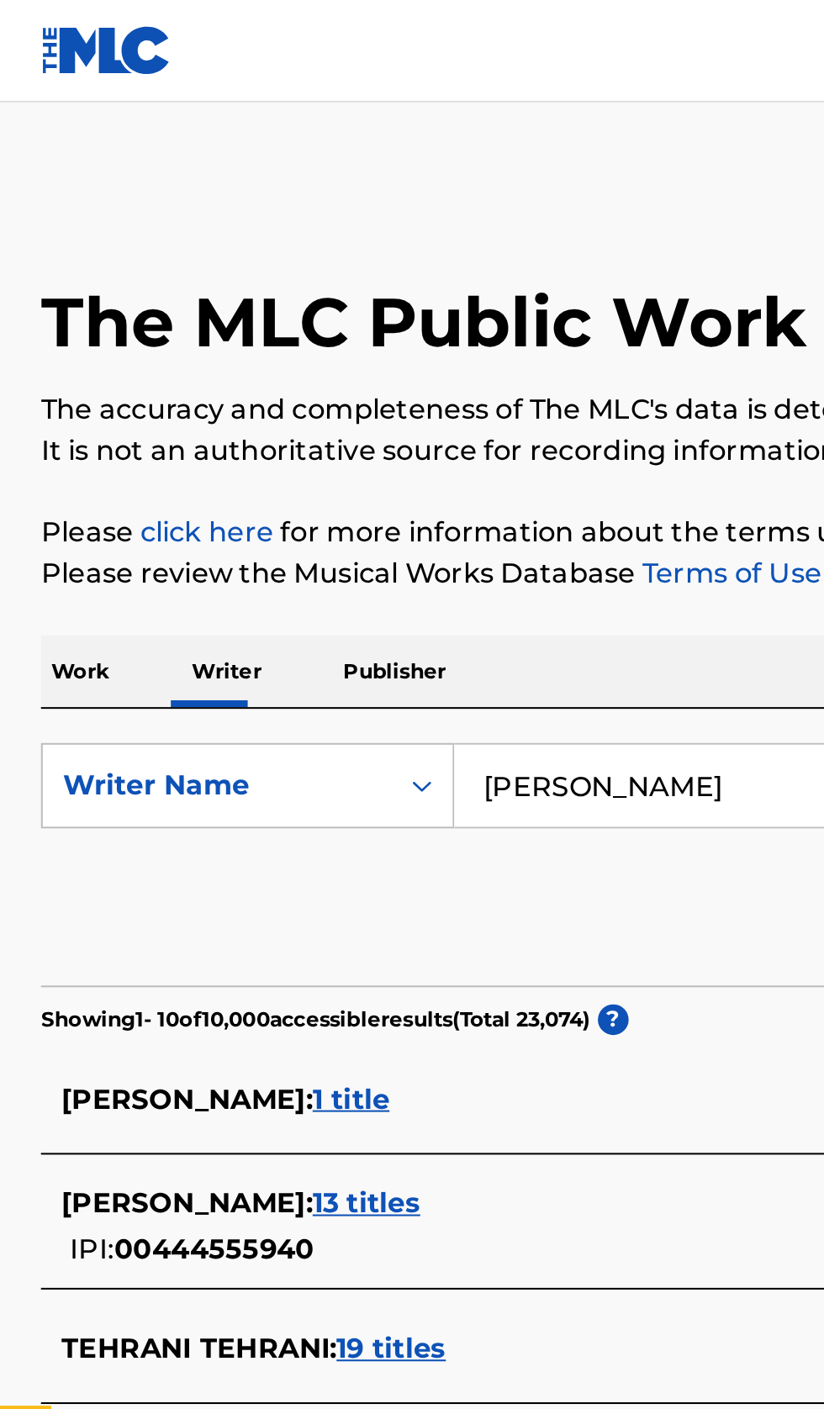
click at [382, 382] on input "Alexander Tehrani" at bounding box center [513, 386] width 579 height 40
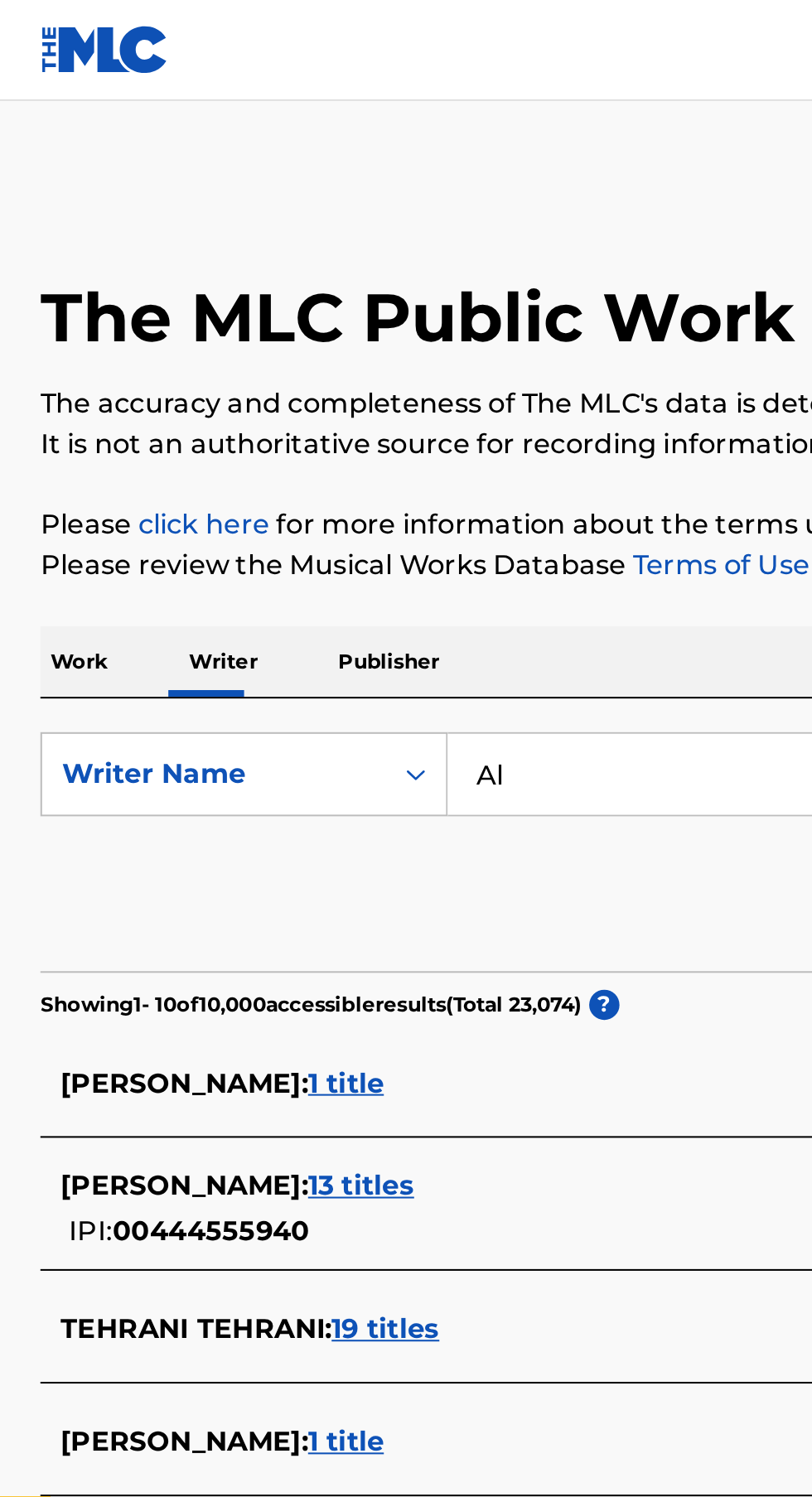
type input "A"
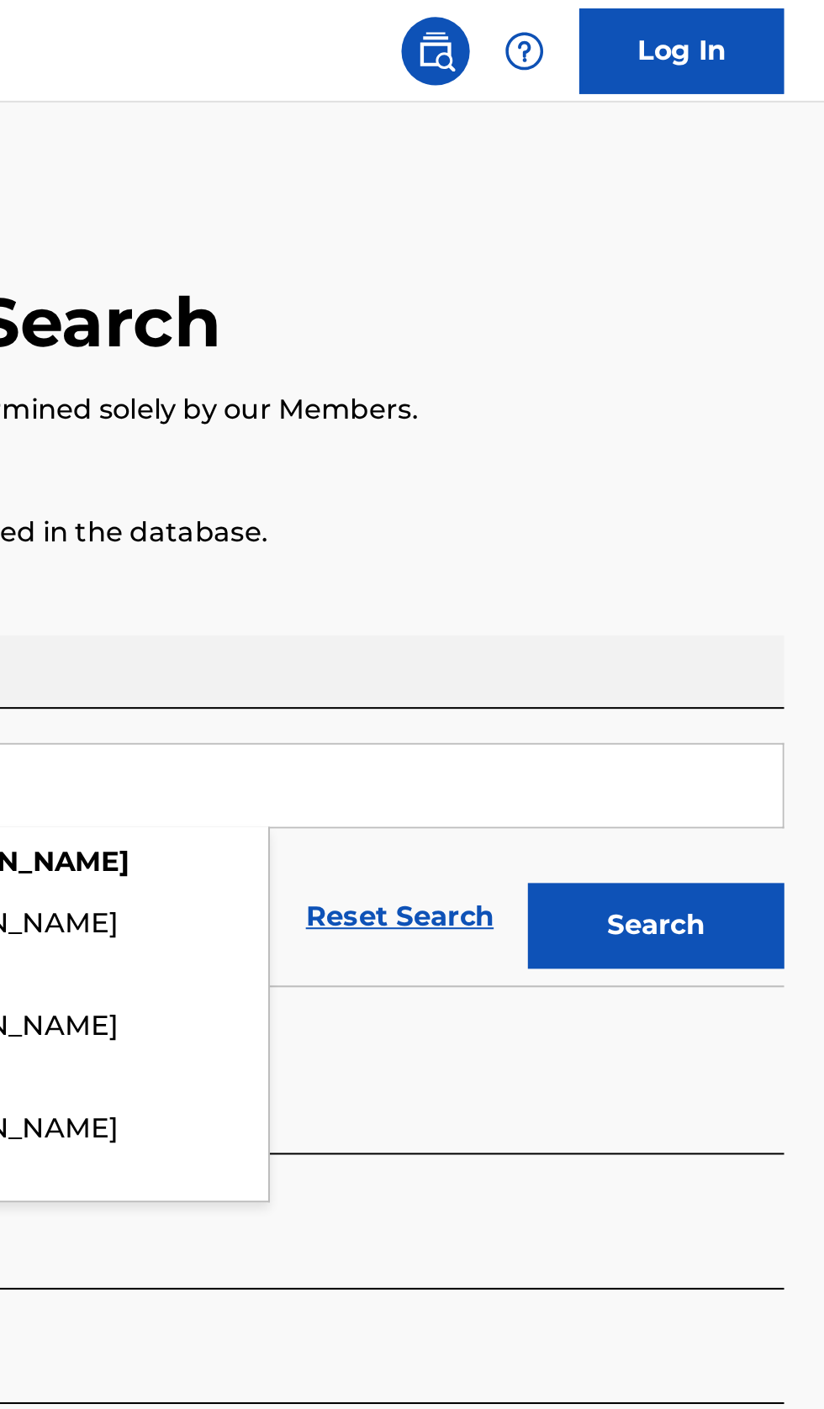
type input "Benjamin Walsh"
click at [777, 460] on button "Search" at bounding box center [740, 456] width 126 height 42
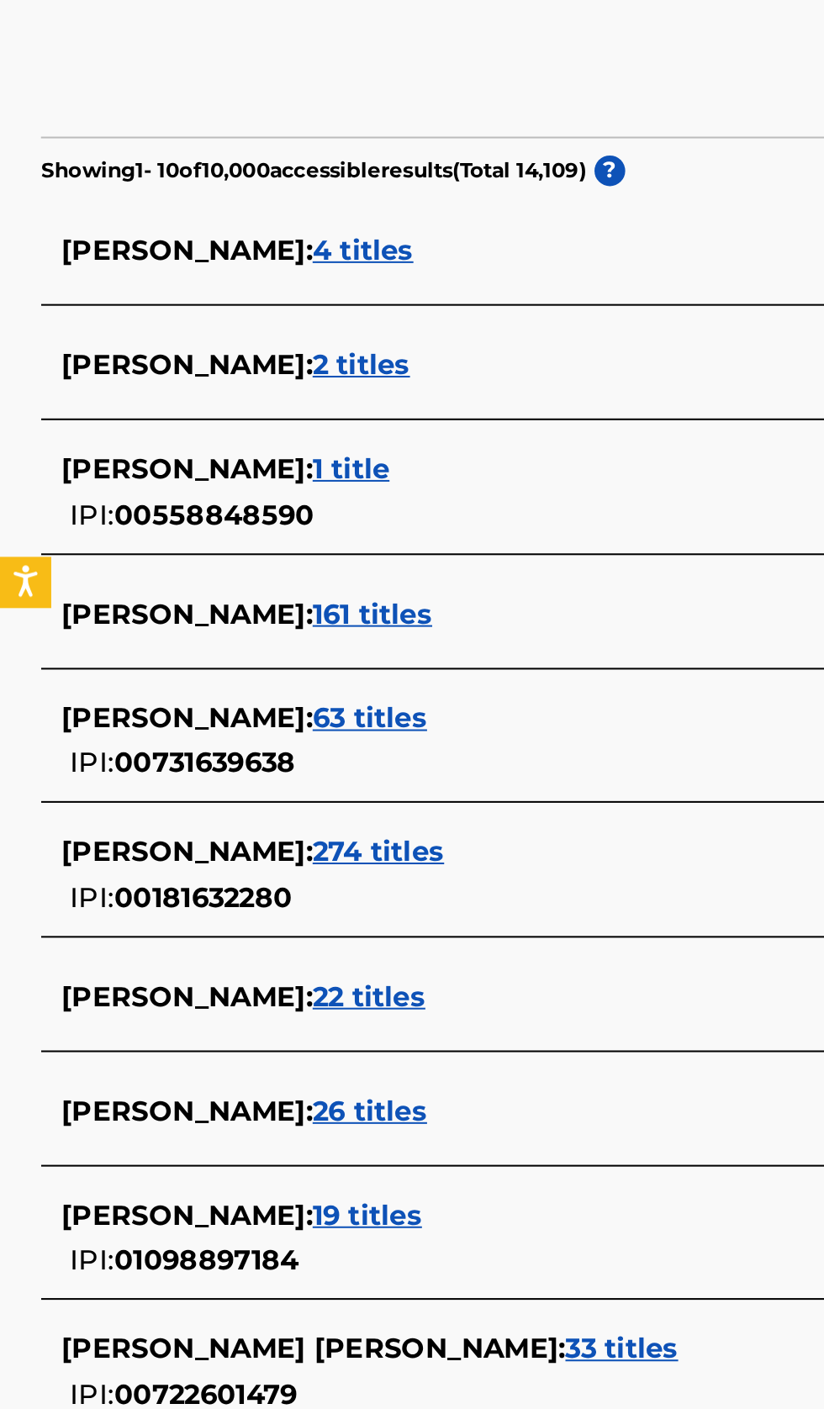
click at [279, 1025] on div "BENJAMIN WALSH : 19 titles IPI: 01098897184" at bounding box center [389, 1027] width 719 height 43
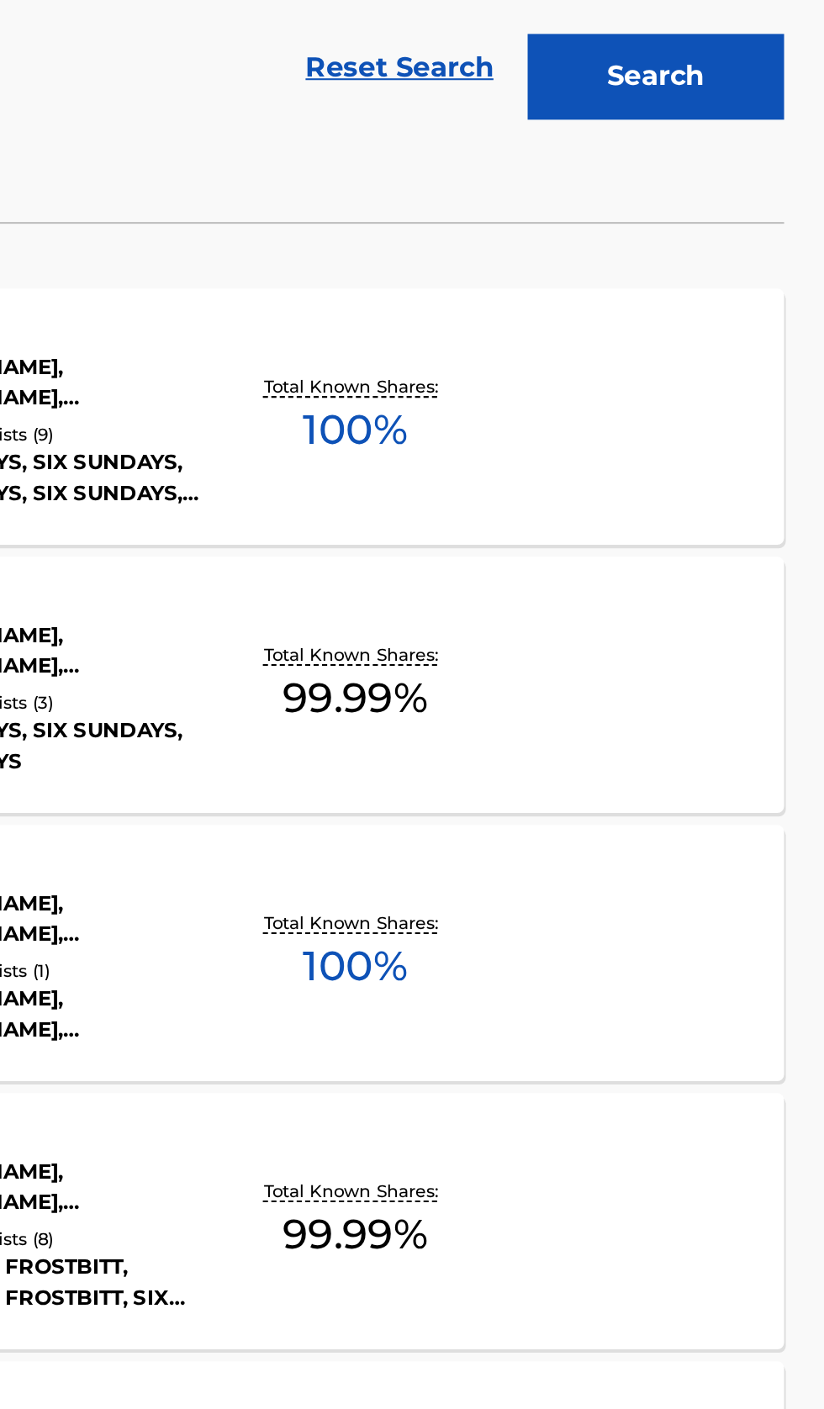
click at [737, 646] on div "HWY 26: 1988 MLC Song Code : HB38WP ISWC : T3122337188 Writers ( 3 ) BENJAMIN W…" at bounding box center [411, 623] width 783 height 126
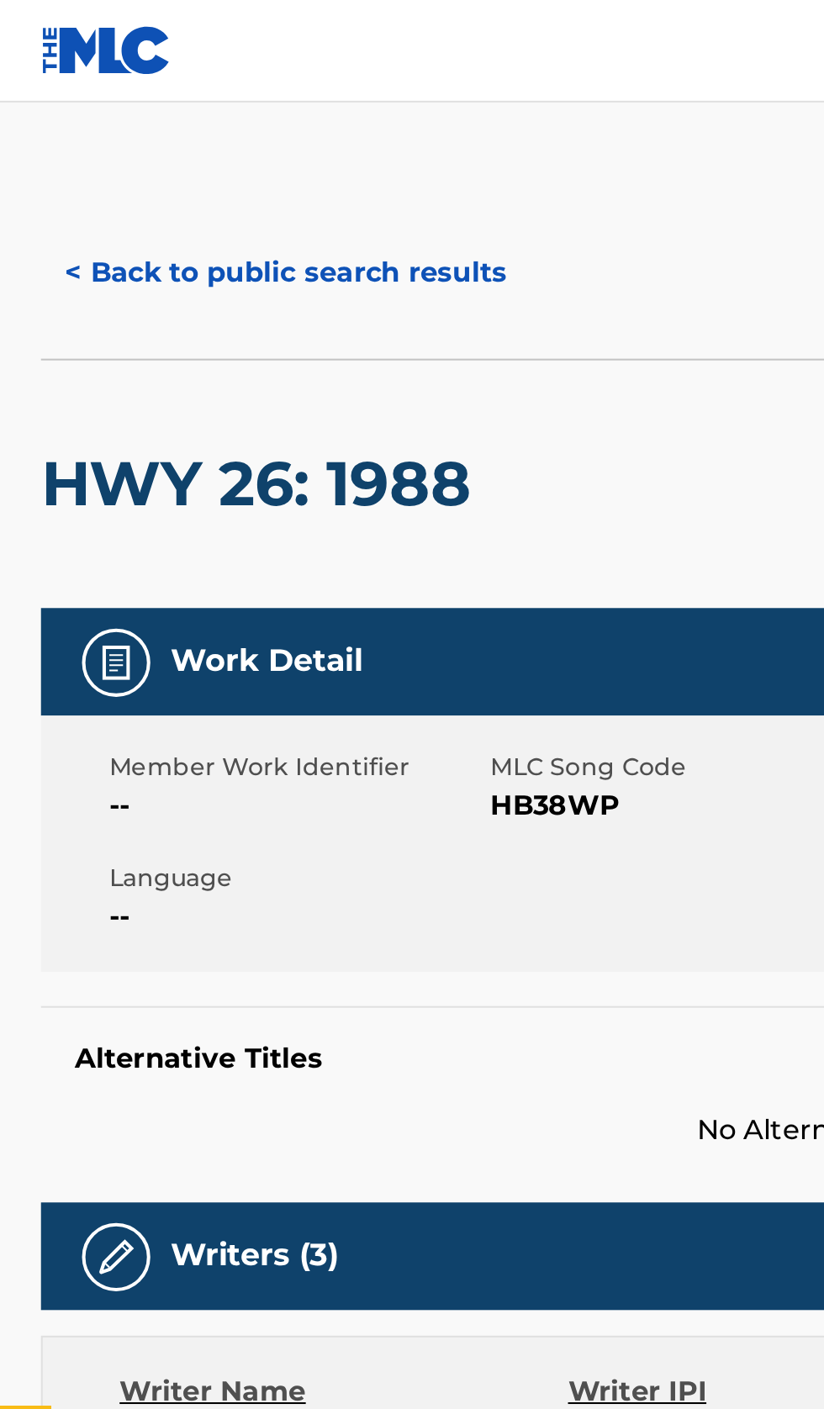
click at [201, 139] on button "< Back to public search results" at bounding box center [140, 134] width 241 height 42
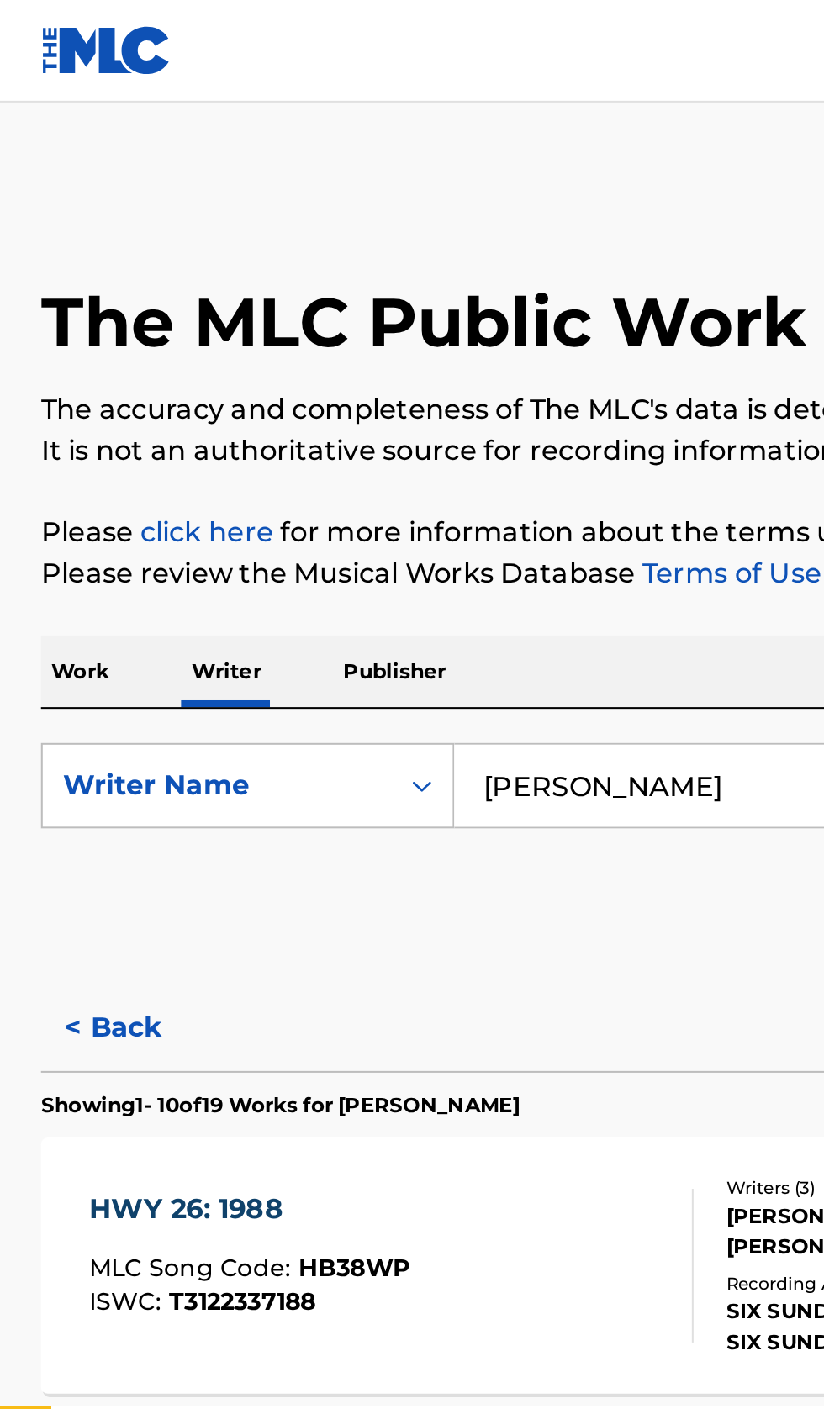
click at [375, 387] on input "Benjamin Walsh" at bounding box center [513, 386] width 579 height 40
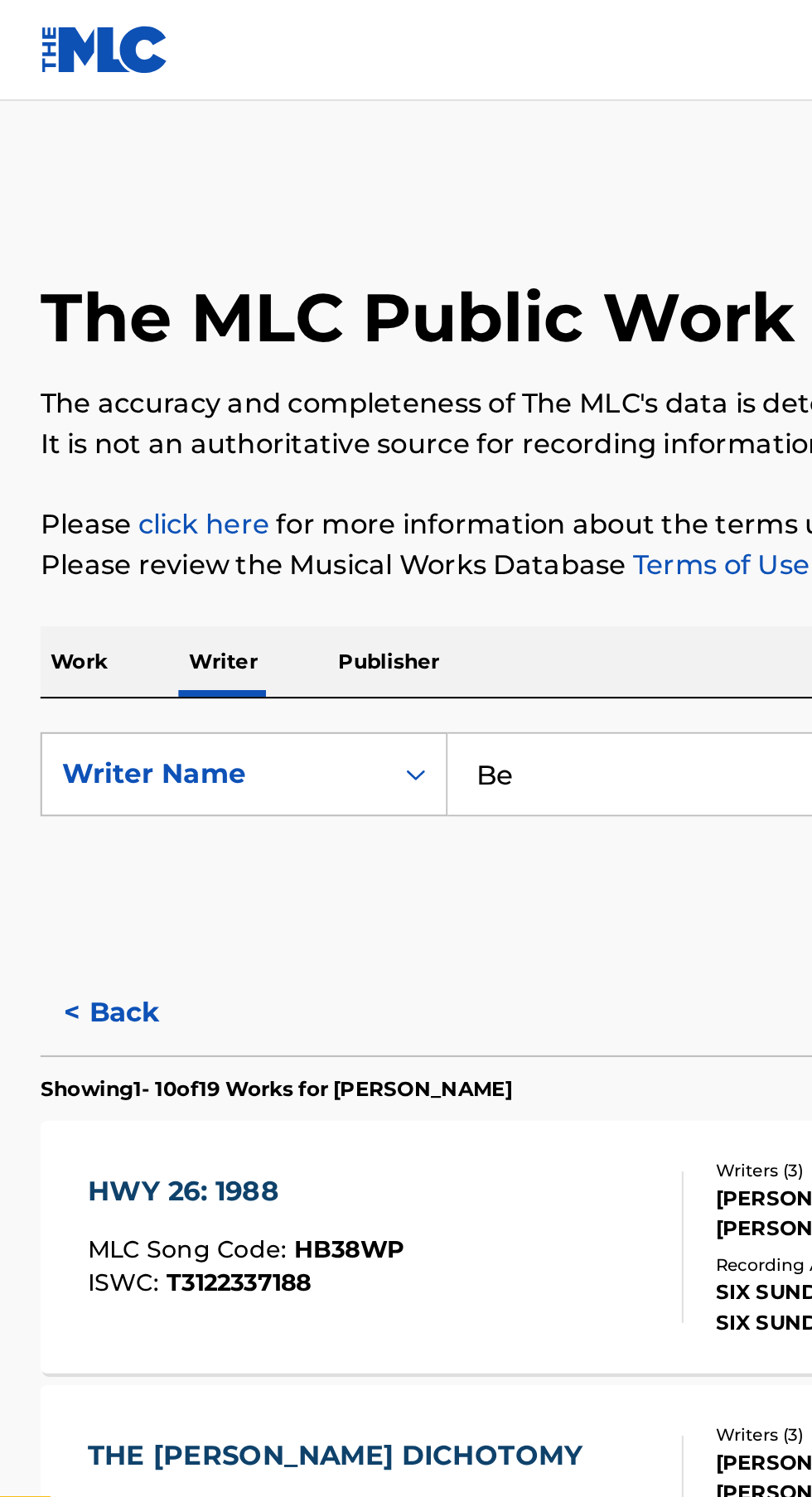
type input "B"
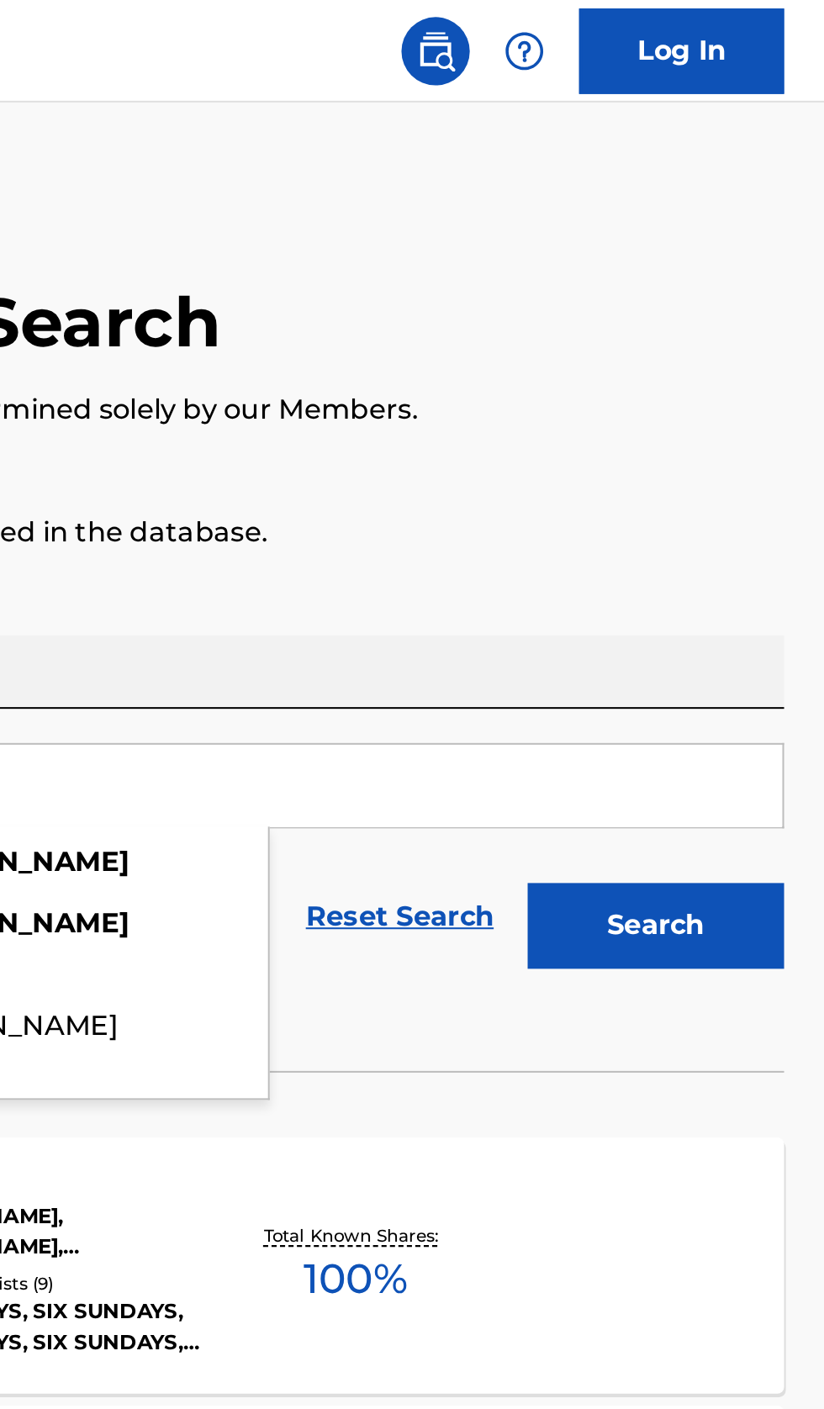
click at [777, 466] on button "Search" at bounding box center [740, 456] width 126 height 42
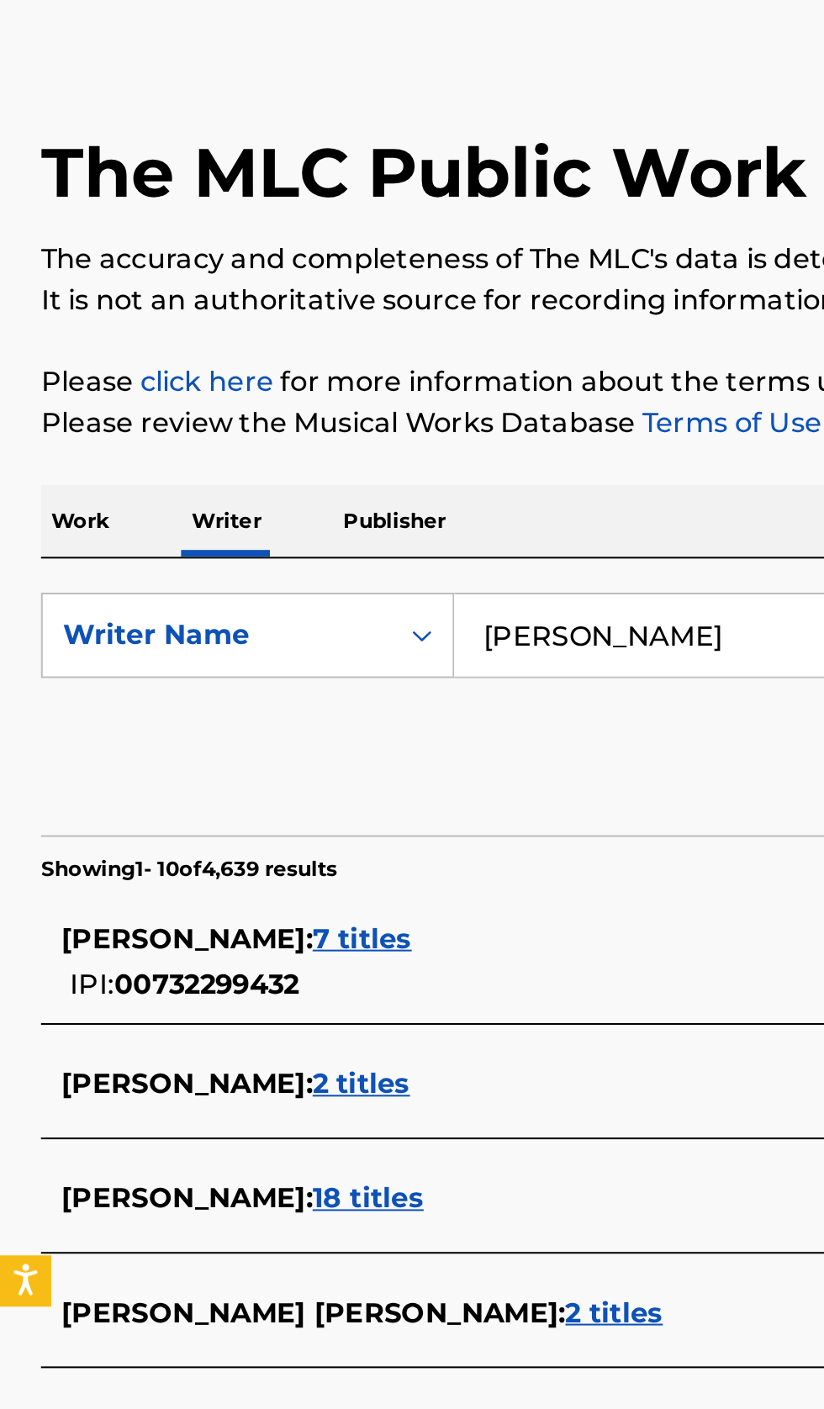
click at [304, 612] on div "THEODORE ROBERTS : 2 titles" at bounding box center [389, 608] width 719 height 20
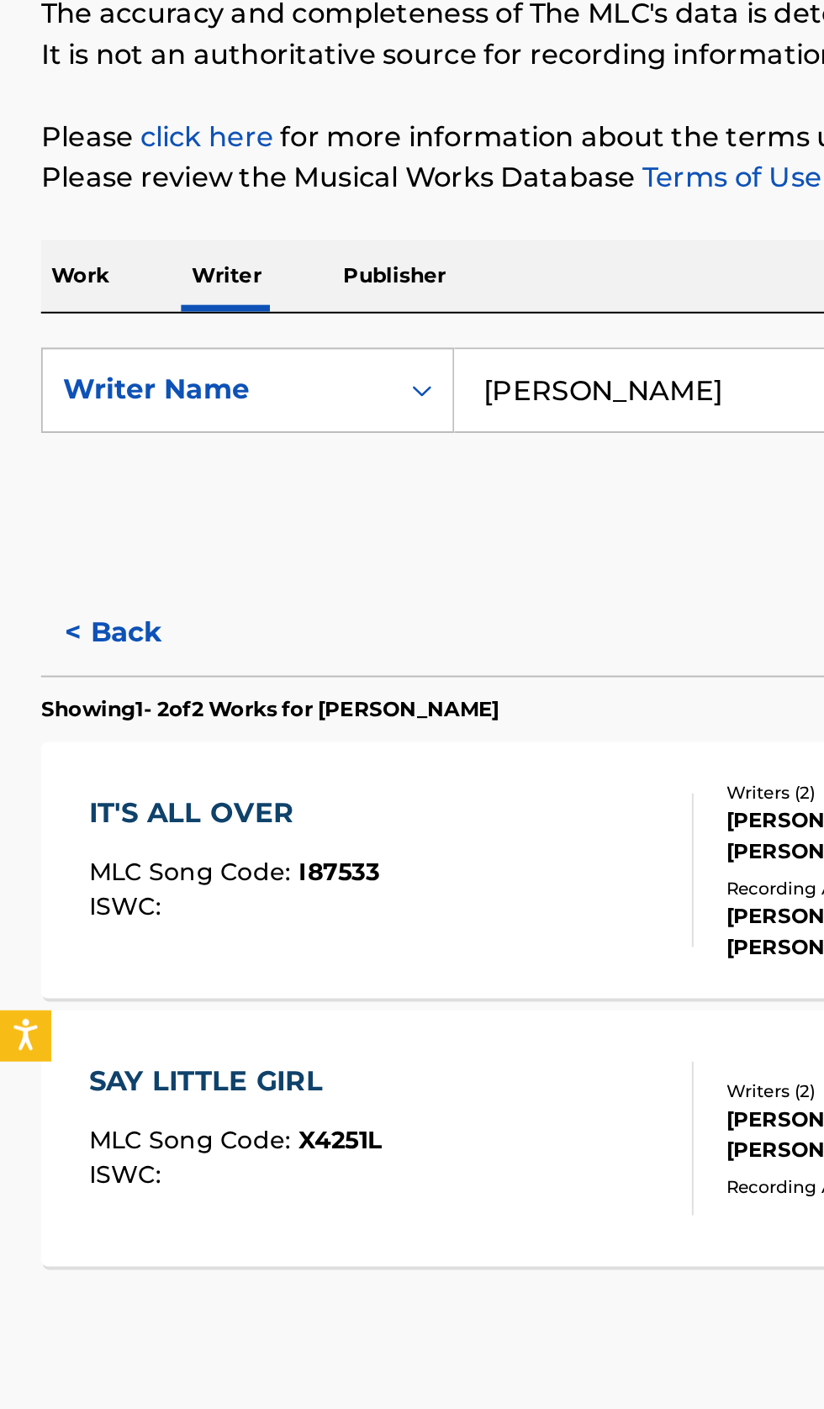
click at [71, 498] on button "< Back" at bounding box center [70, 506] width 101 height 42
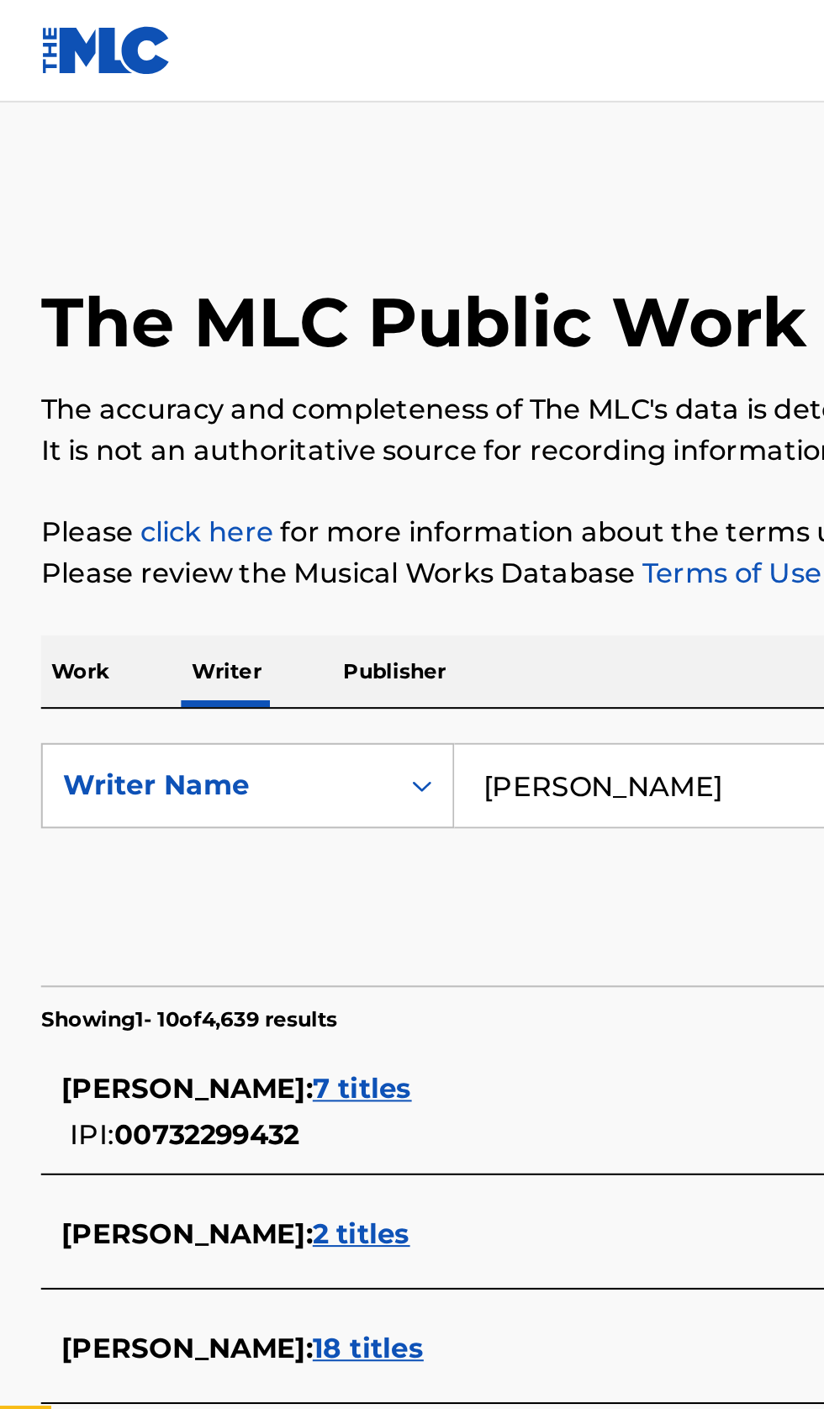
click at [382, 384] on input "Theodore Roberts" at bounding box center [513, 386] width 579 height 40
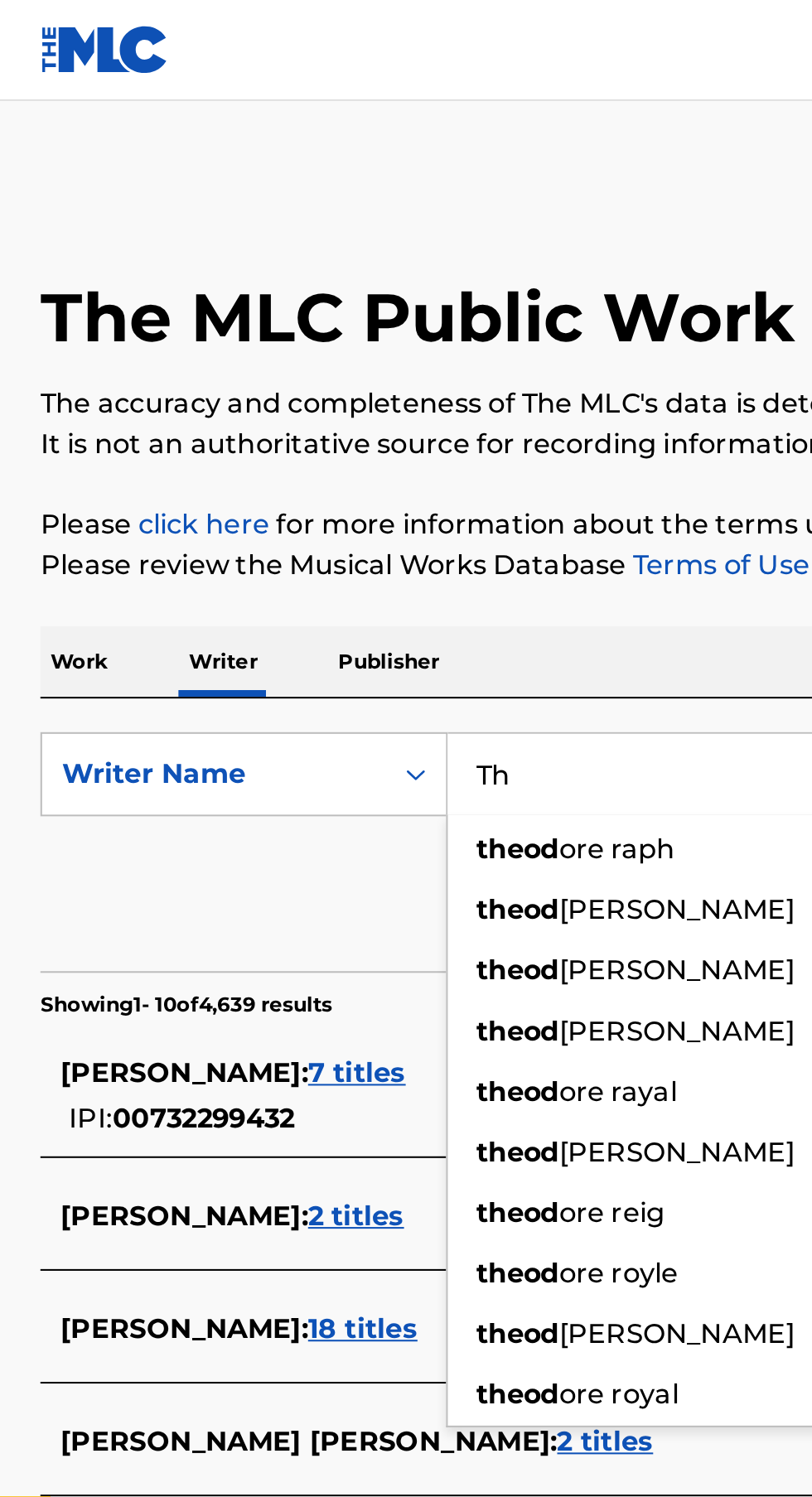
type input "T"
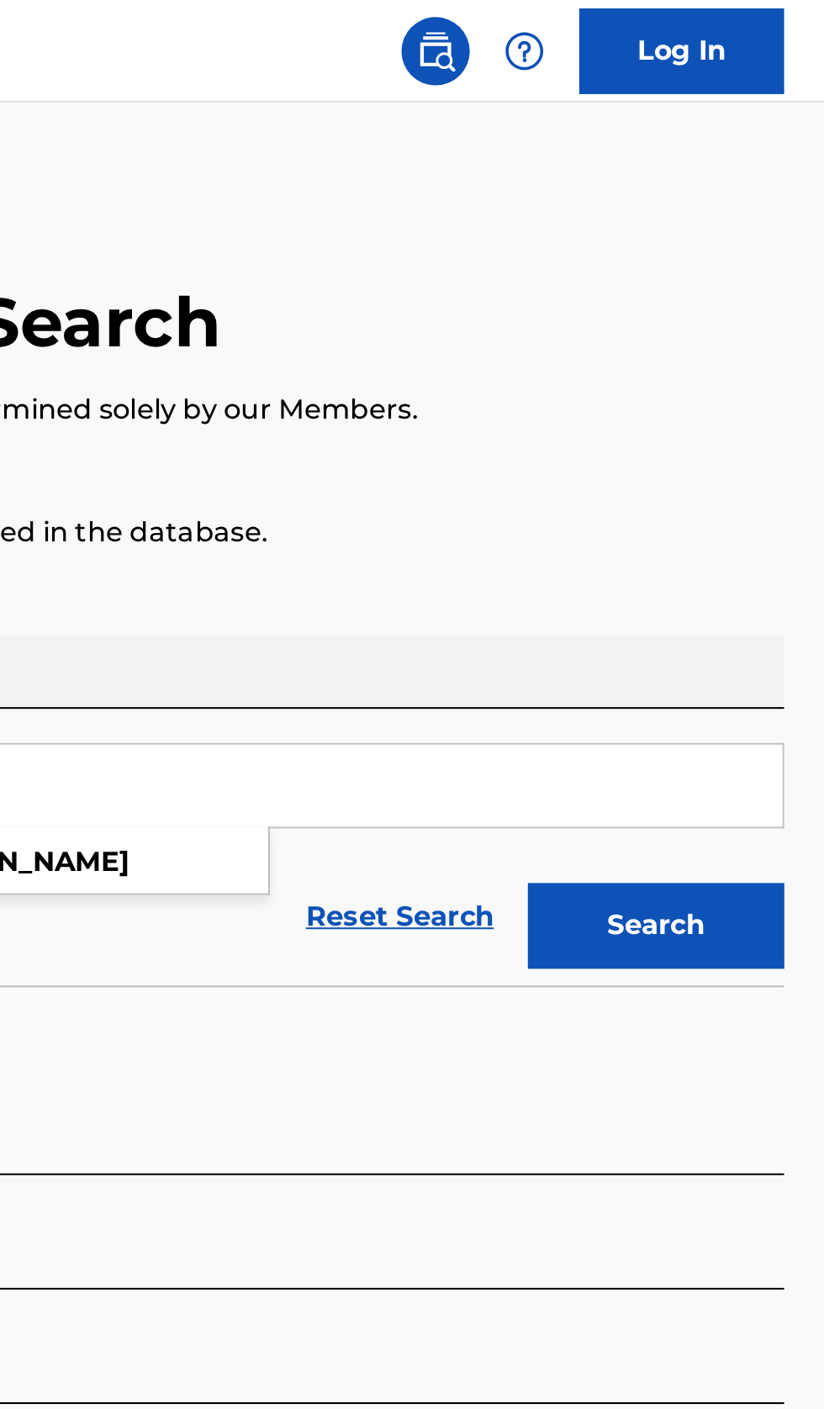
type input "COLIN GORMAN"
click at [768, 458] on button "Search" at bounding box center [740, 456] width 126 height 42
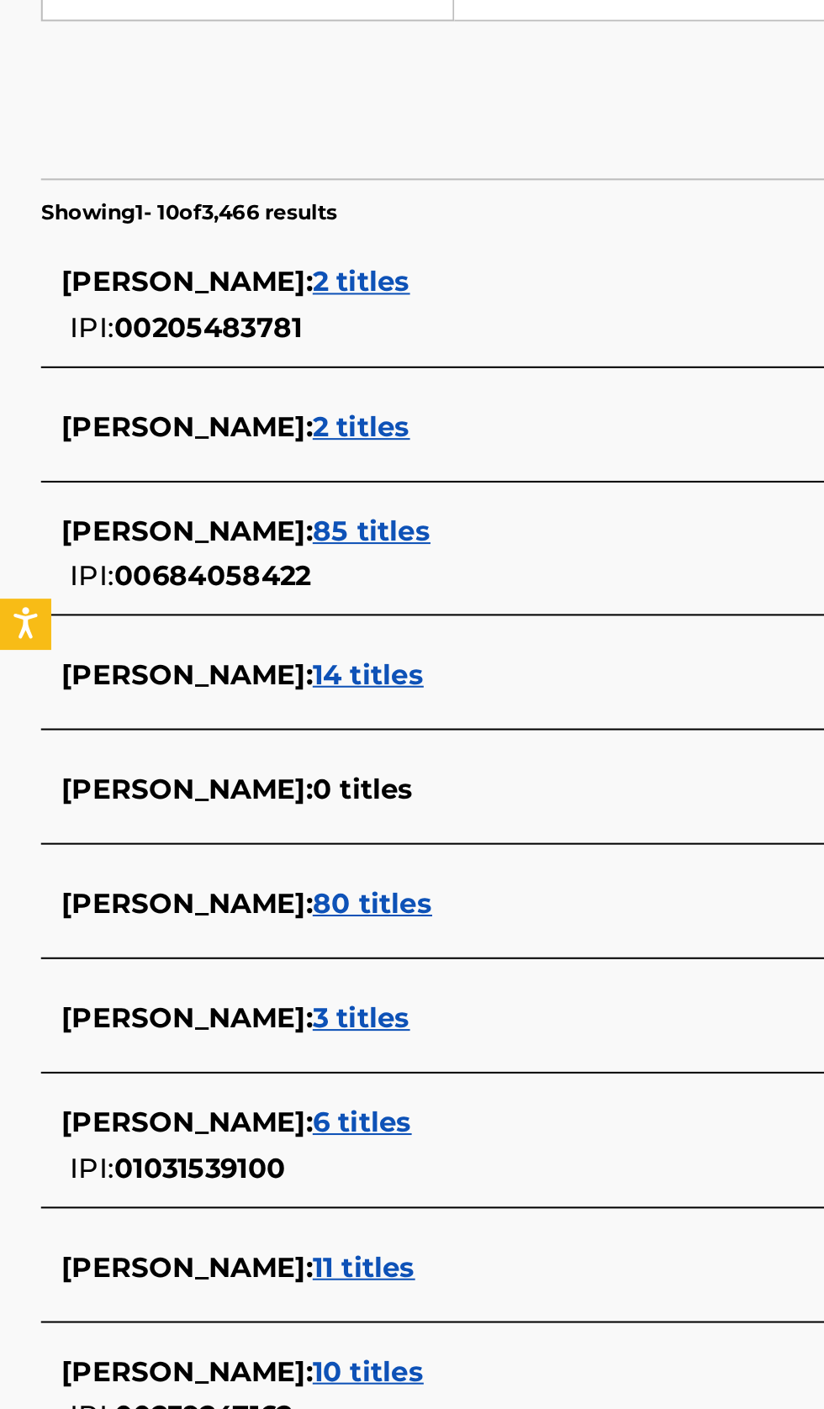
click at [271, 951] on div "COLIN GORMAN : 6 titles" at bounding box center [389, 950] width 719 height 20
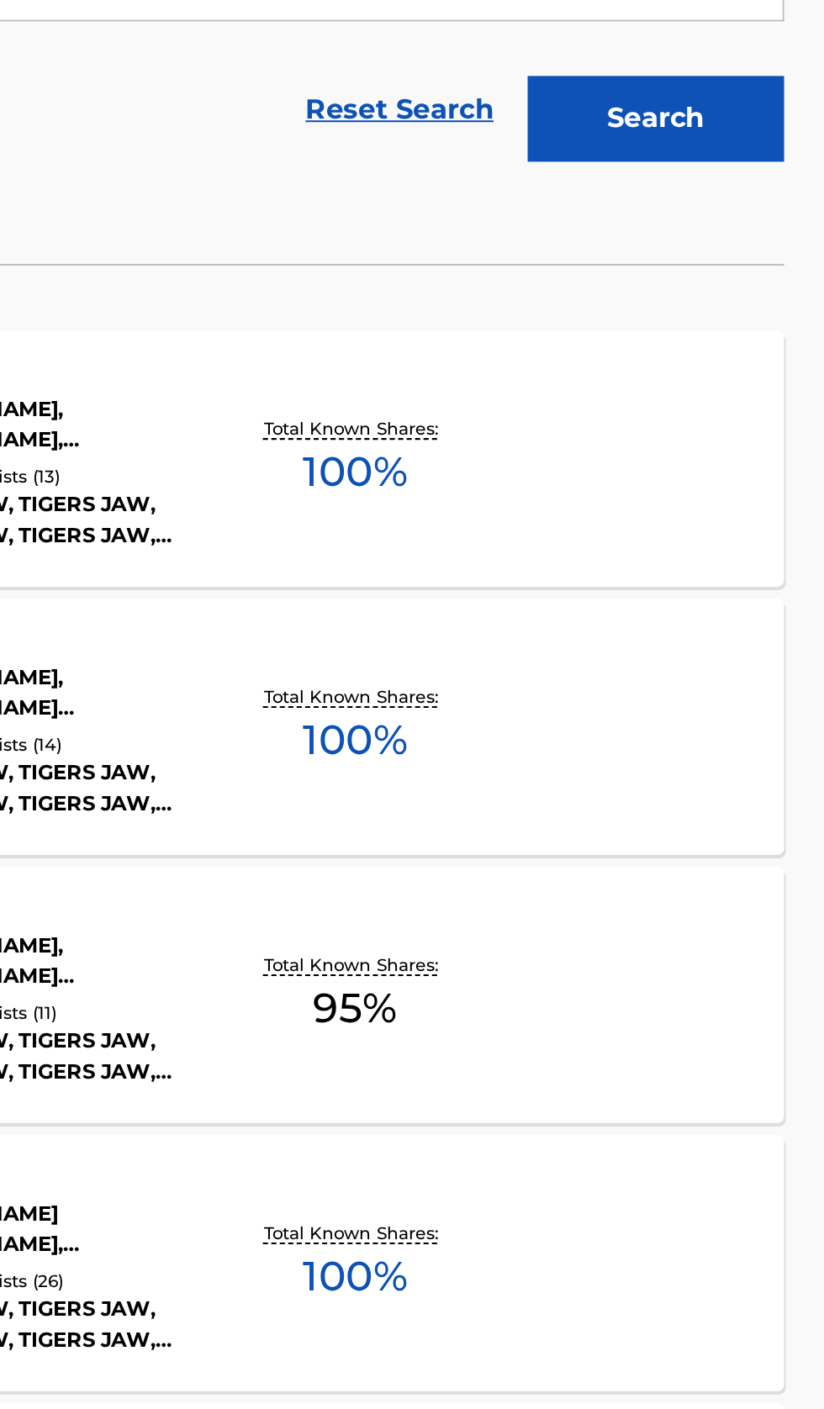
click at [722, 653] on div "RECKLESS MLC Song Code : RC419K ISWC : T3142025961 Writers ( 5 ) BENJAMIN FRANC…" at bounding box center [411, 623] width 783 height 126
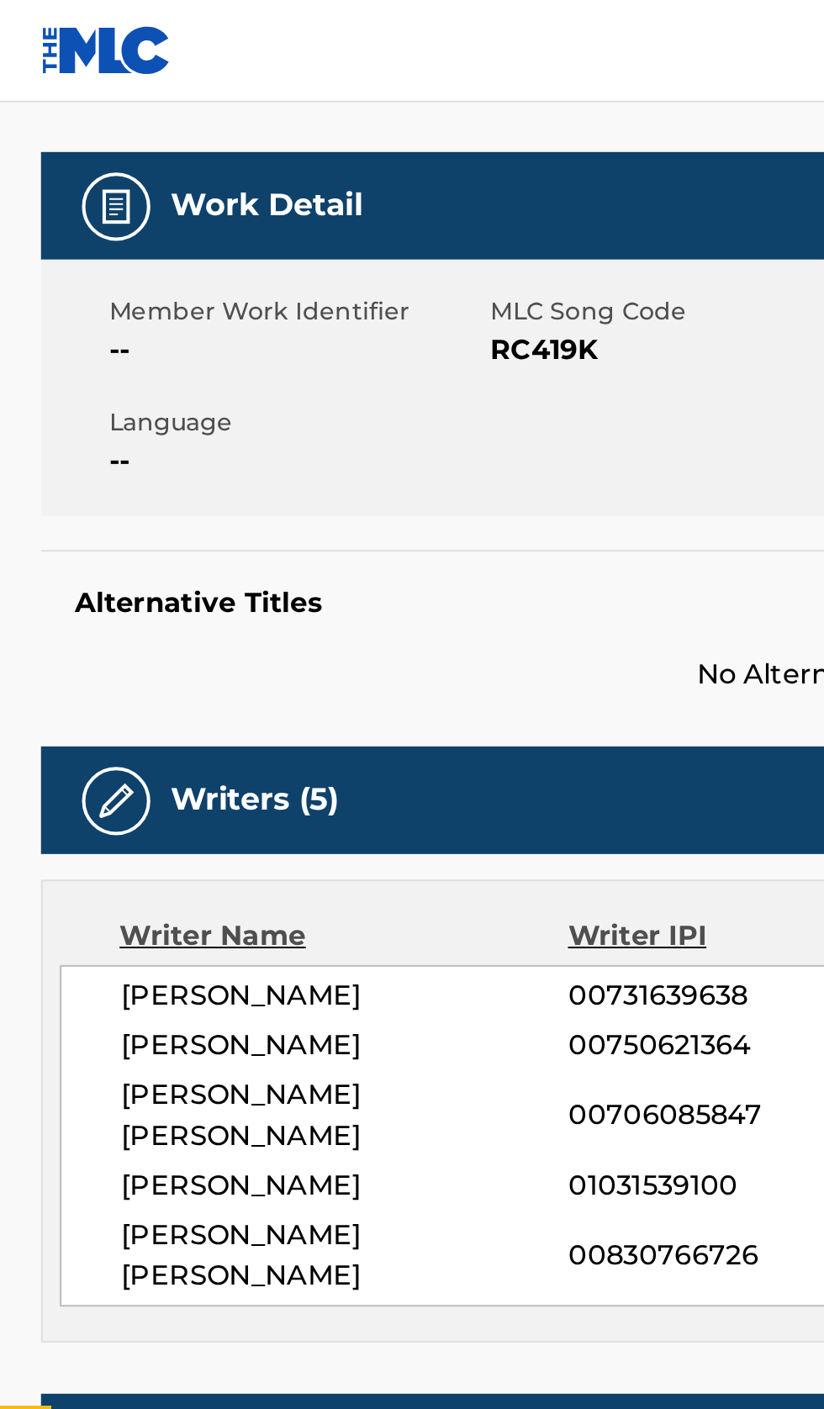
scroll to position [217, 0]
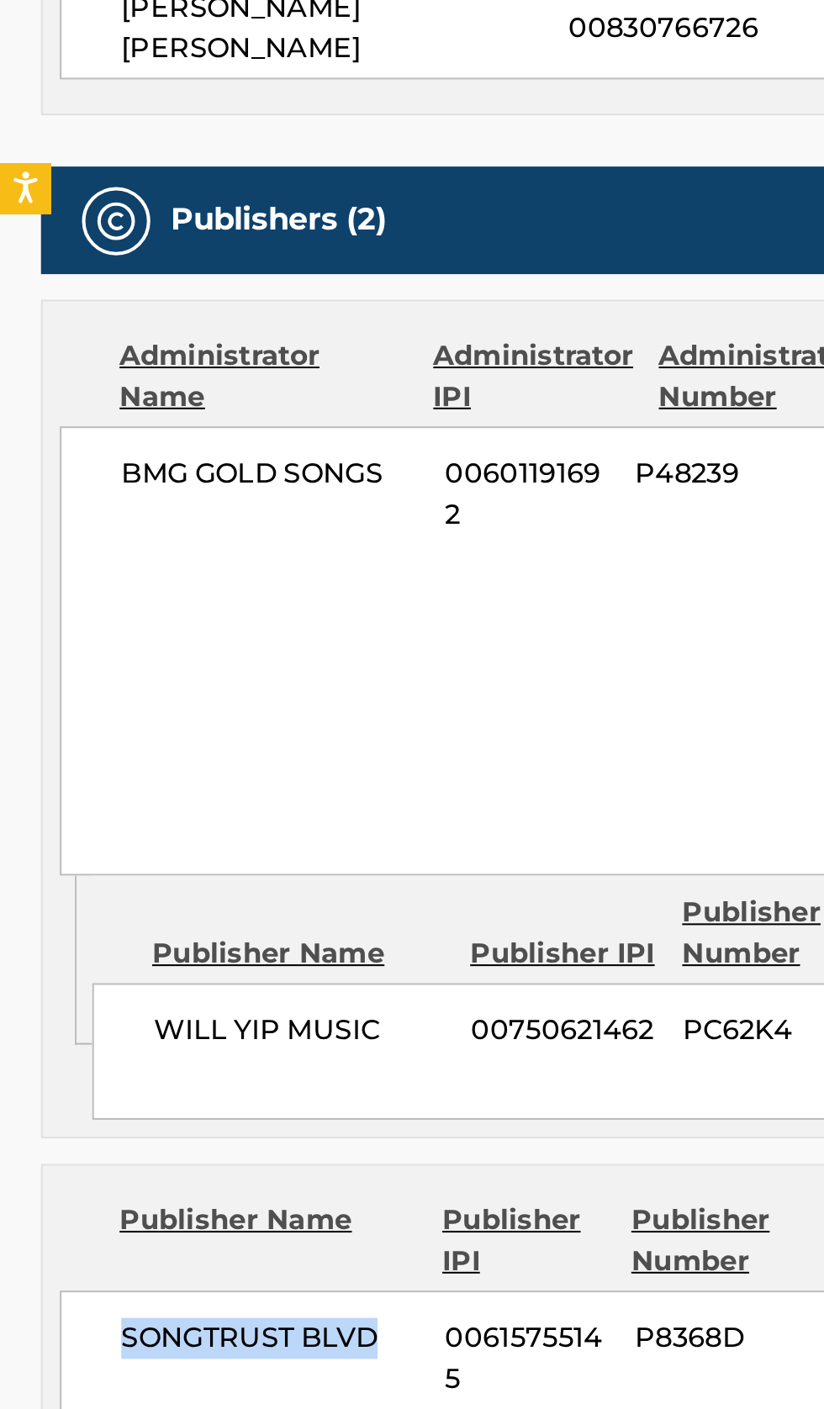
click at [140, 1260] on span "SONGTRUST BLVD" at bounding box center [133, 1270] width 147 height 20
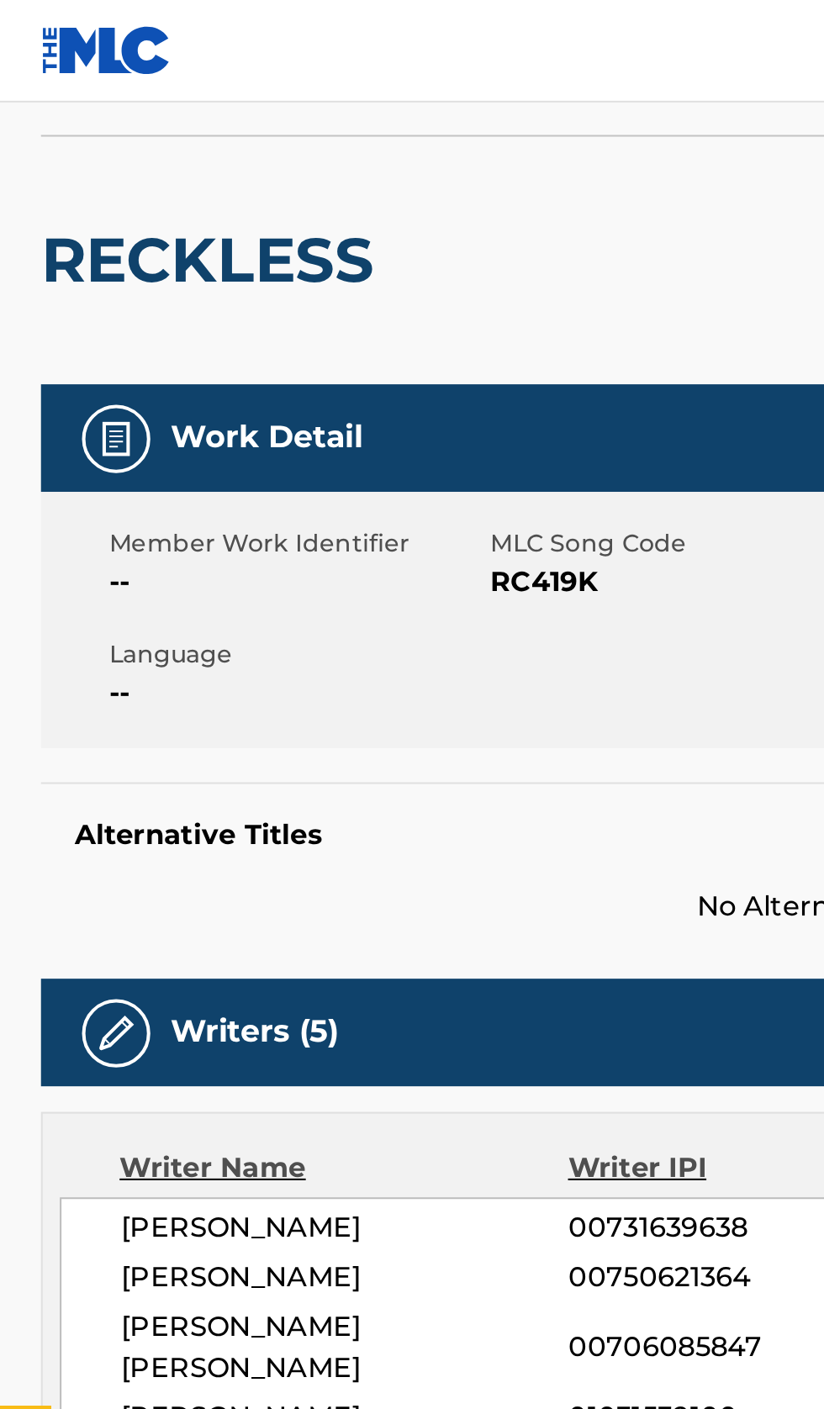
scroll to position [0, 0]
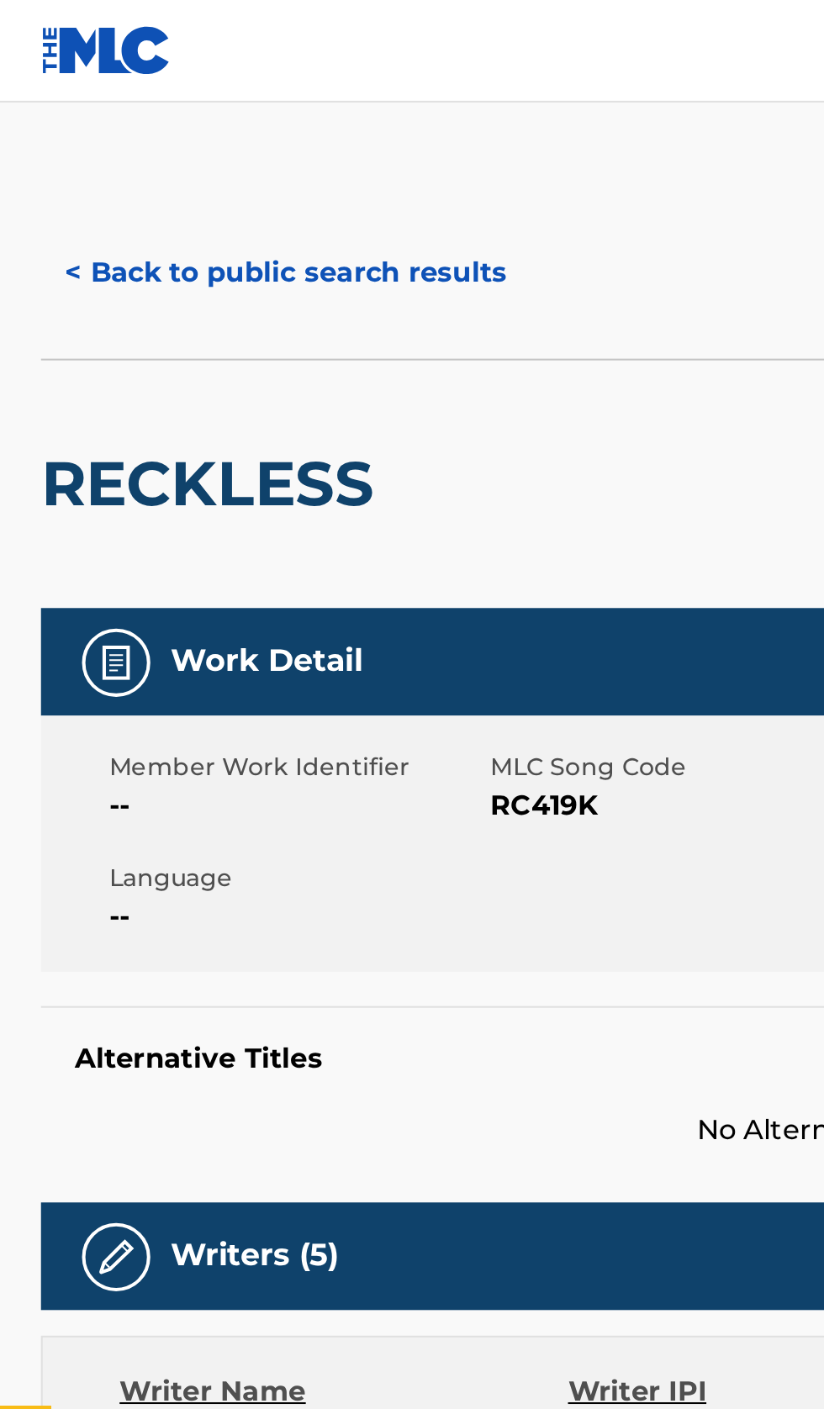
click at [156, 143] on button "< Back to public search results" at bounding box center [140, 134] width 241 height 42
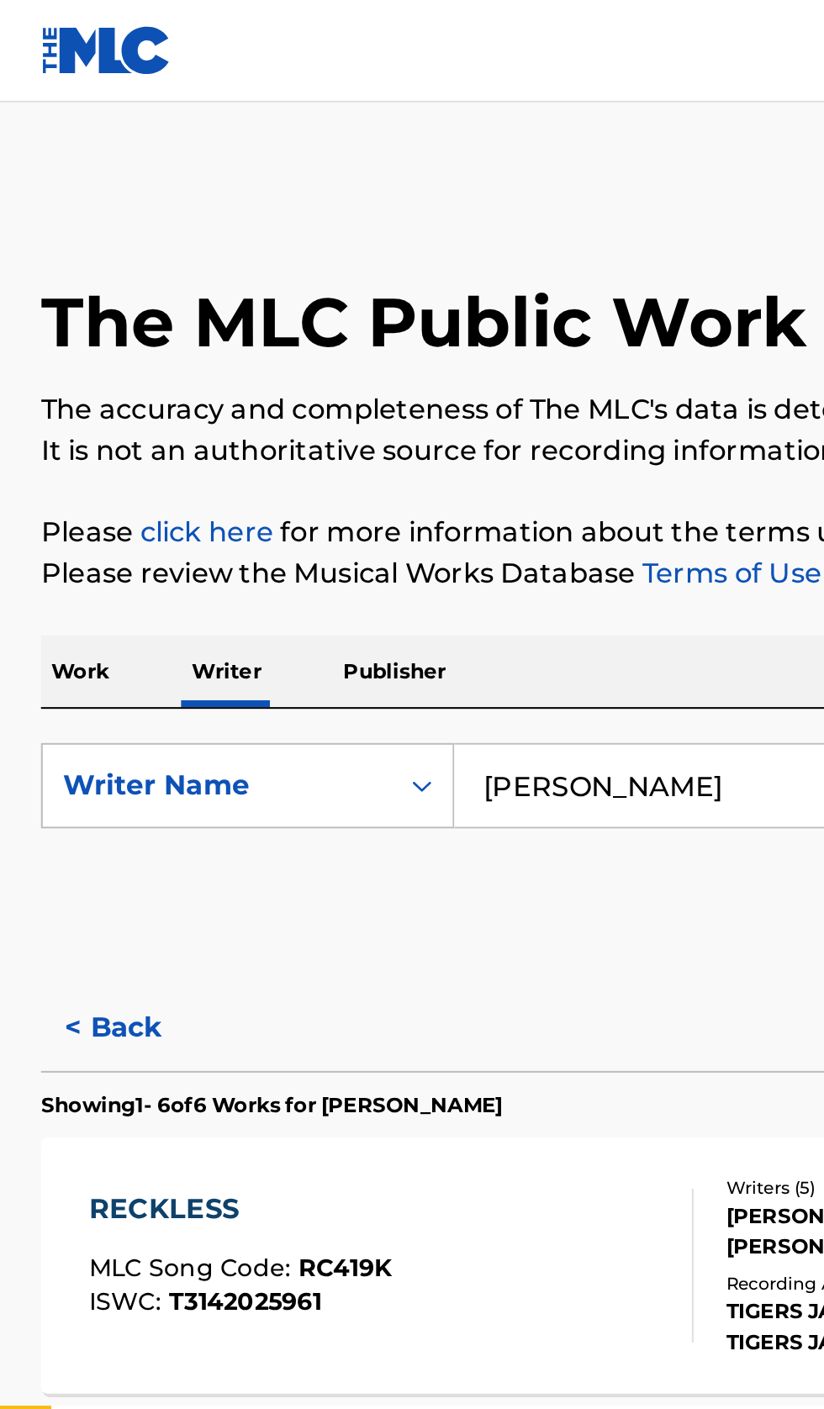
click at [373, 393] on input "COLIN GORMAN" at bounding box center [513, 386] width 579 height 40
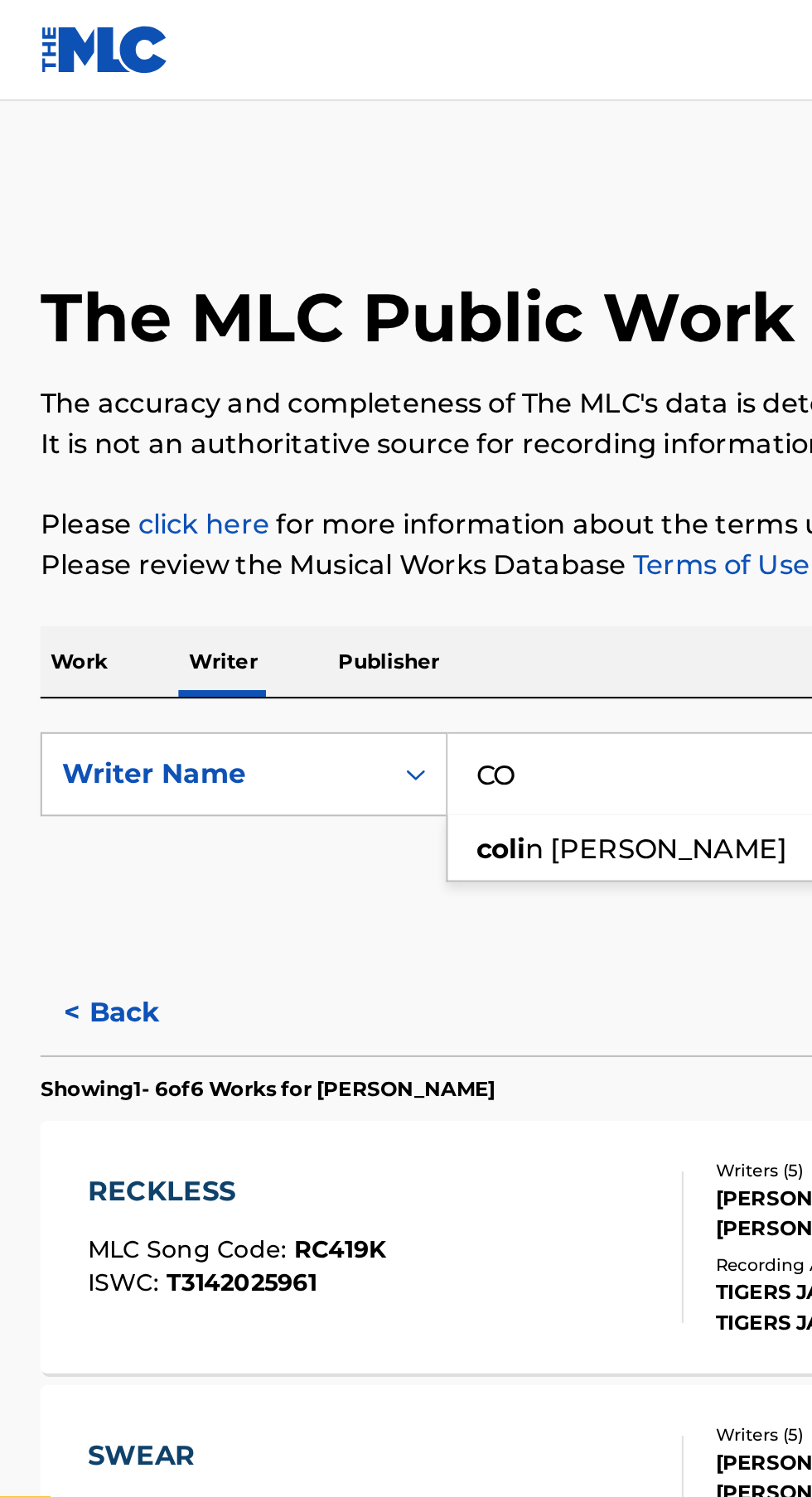
type input "C"
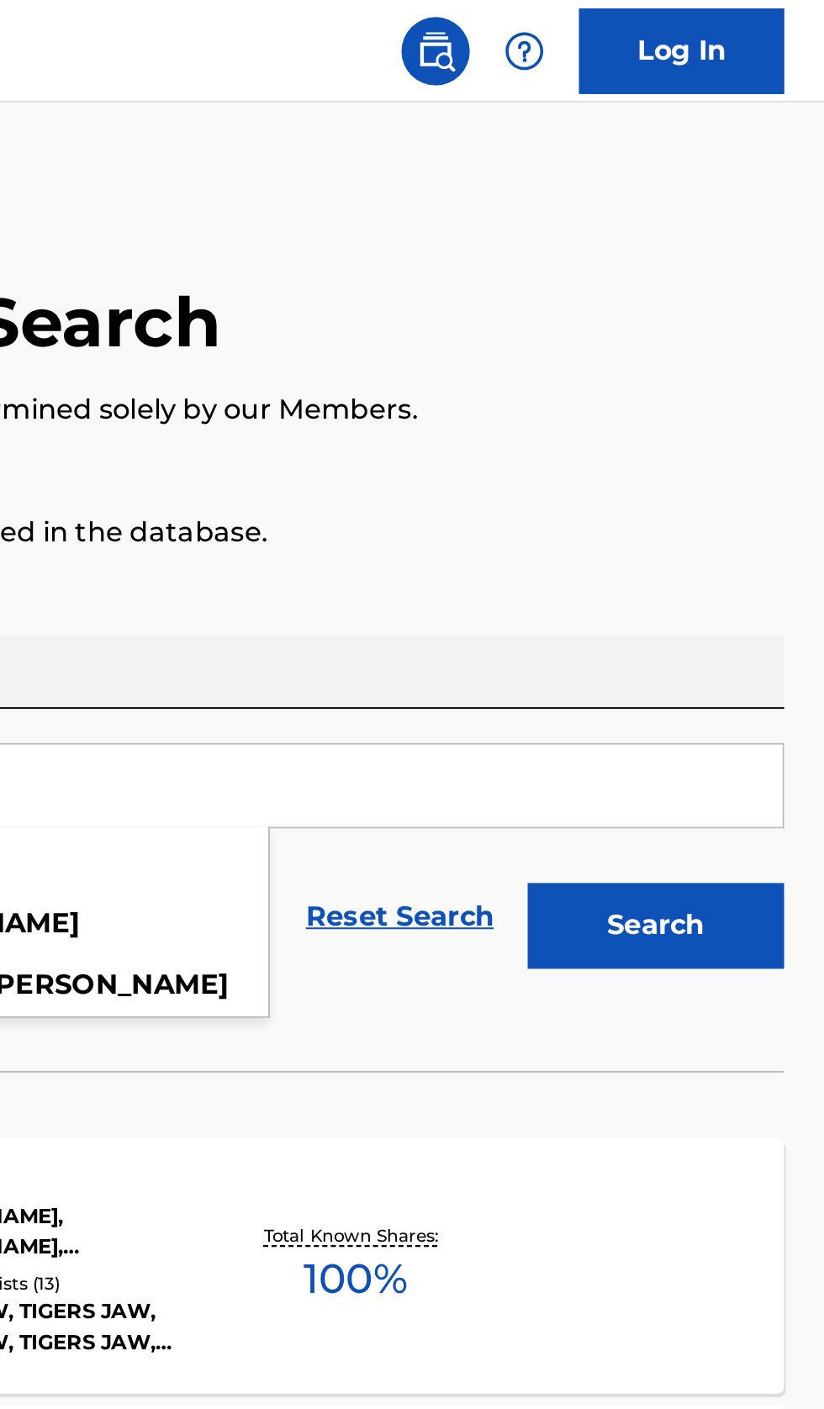
click at [774, 457] on button "Search" at bounding box center [740, 456] width 126 height 42
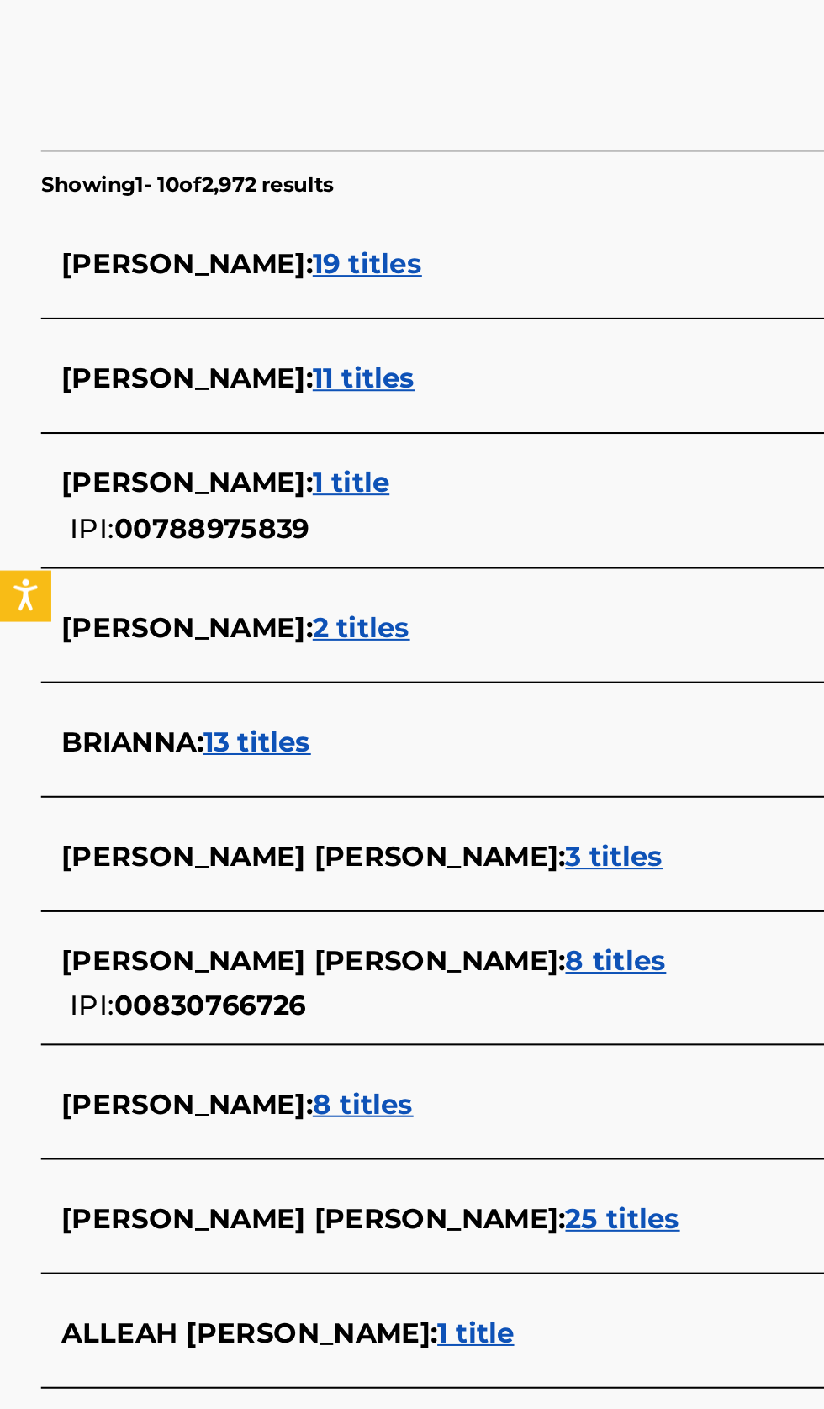
click at [279, 949] on div "BRIANNA COLLINS : 8 titles" at bounding box center [389, 955] width 719 height 20
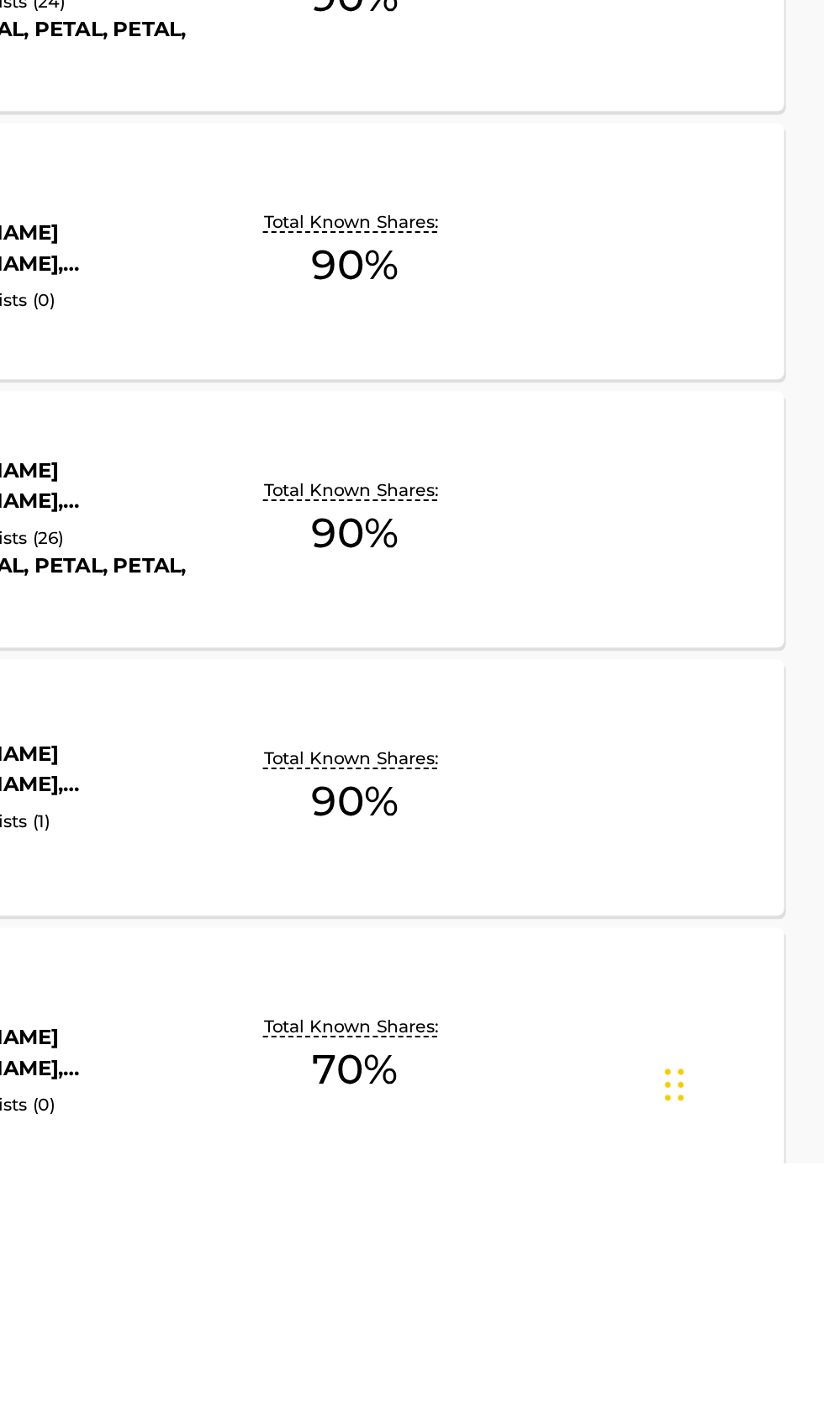
scroll to position [130, 0]
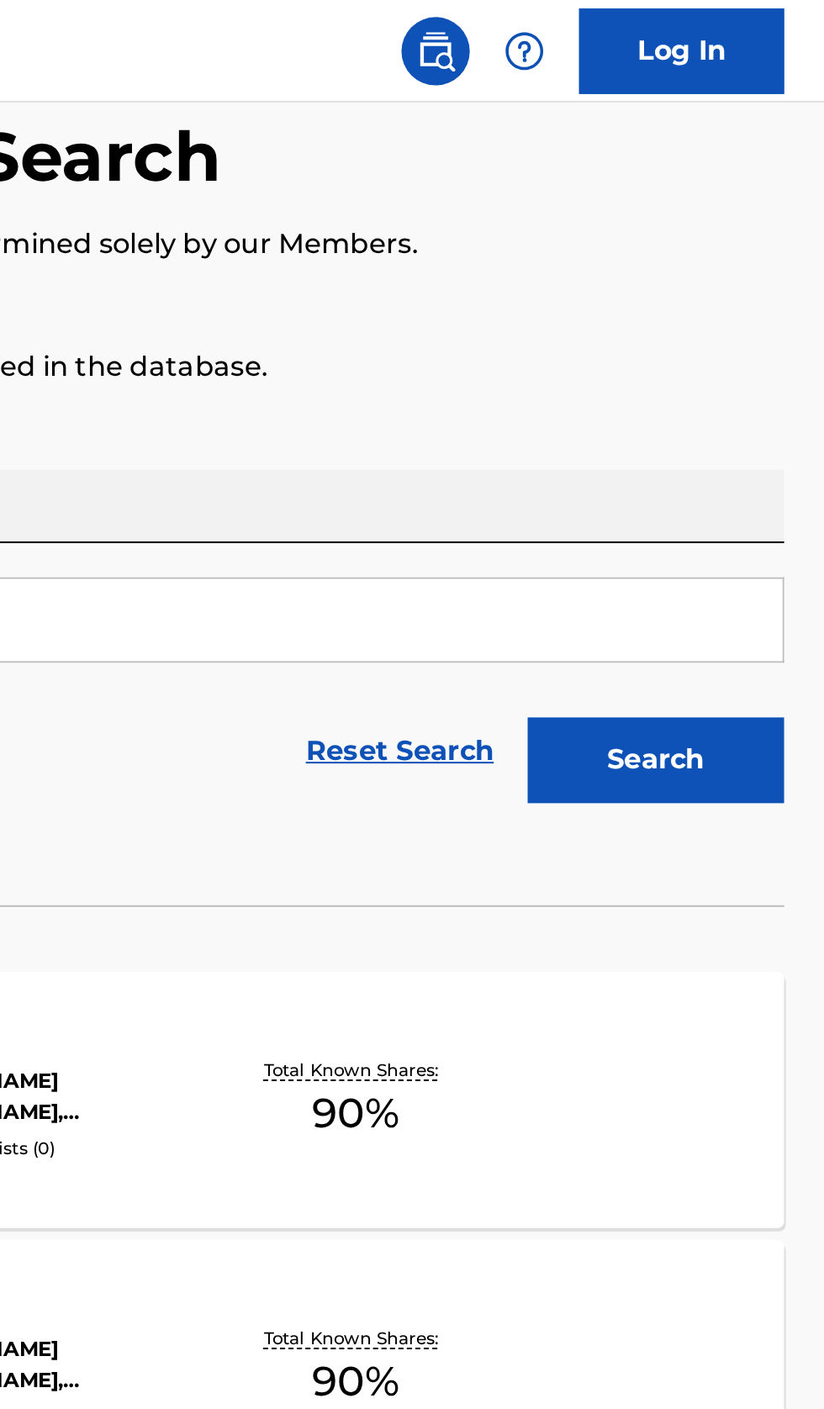
scroll to position [34, 0]
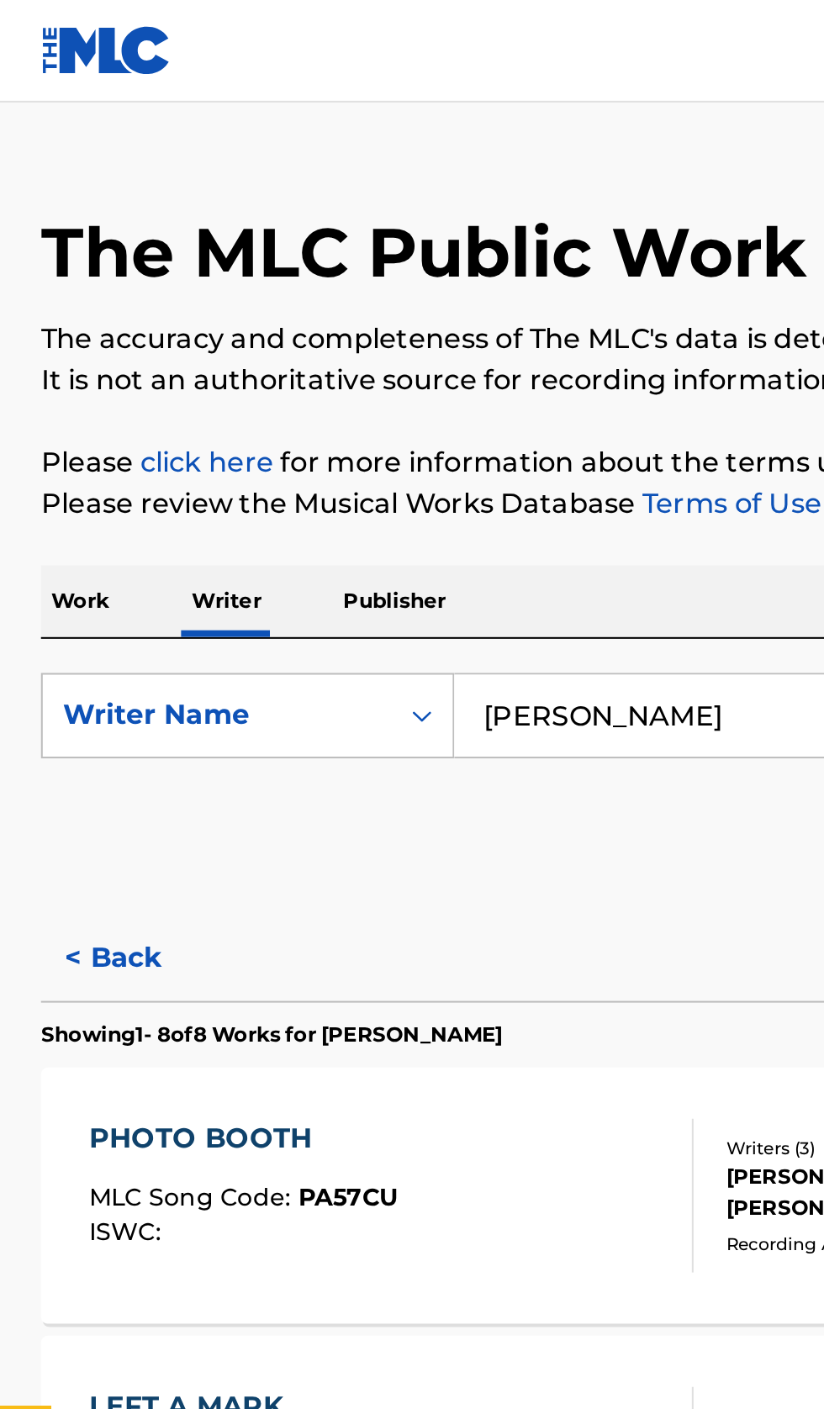
click at [64, 453] on button "< Back" at bounding box center [70, 472] width 101 height 42
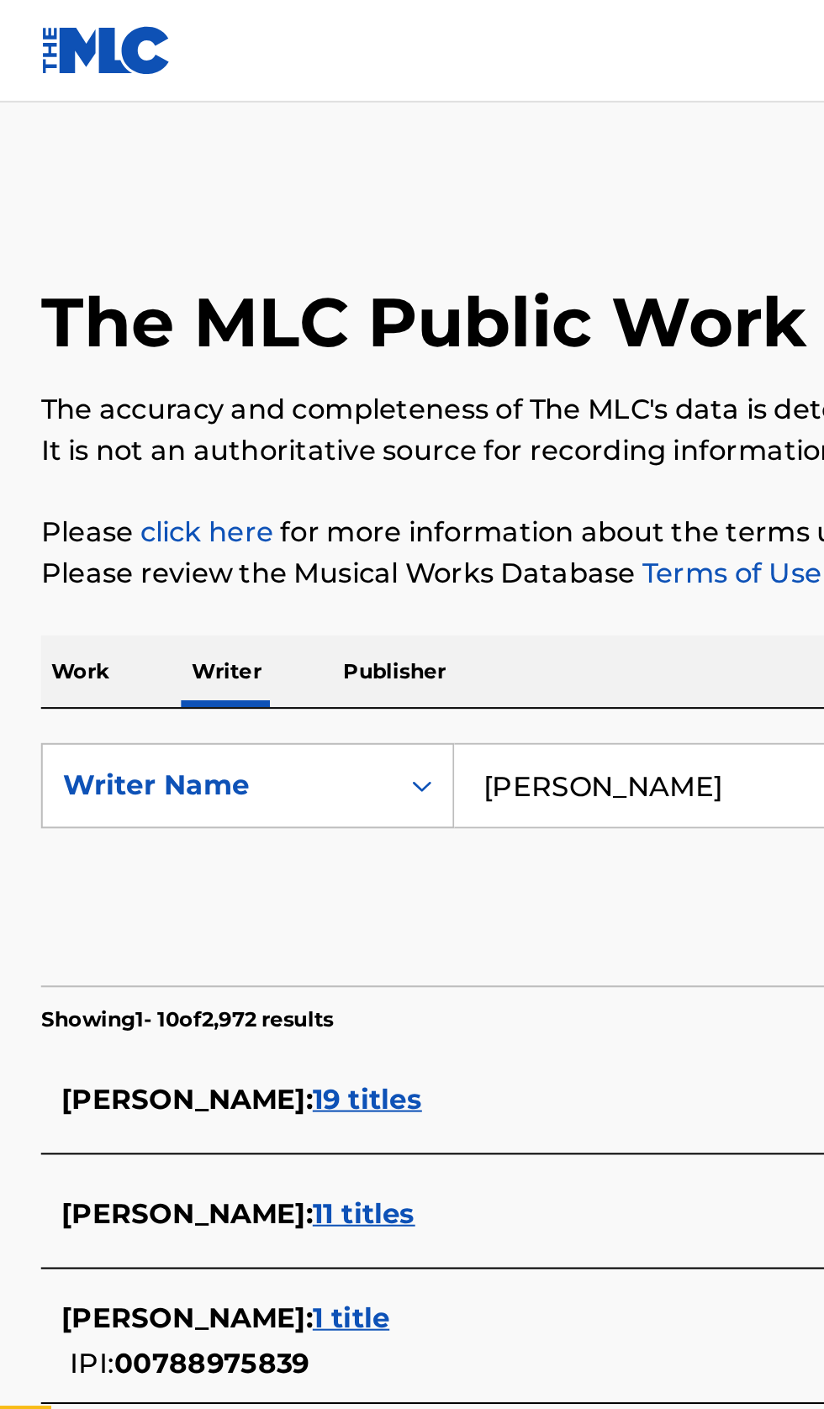
click at [371, 366] on input "Brianna Collins" at bounding box center [513, 386] width 579 height 40
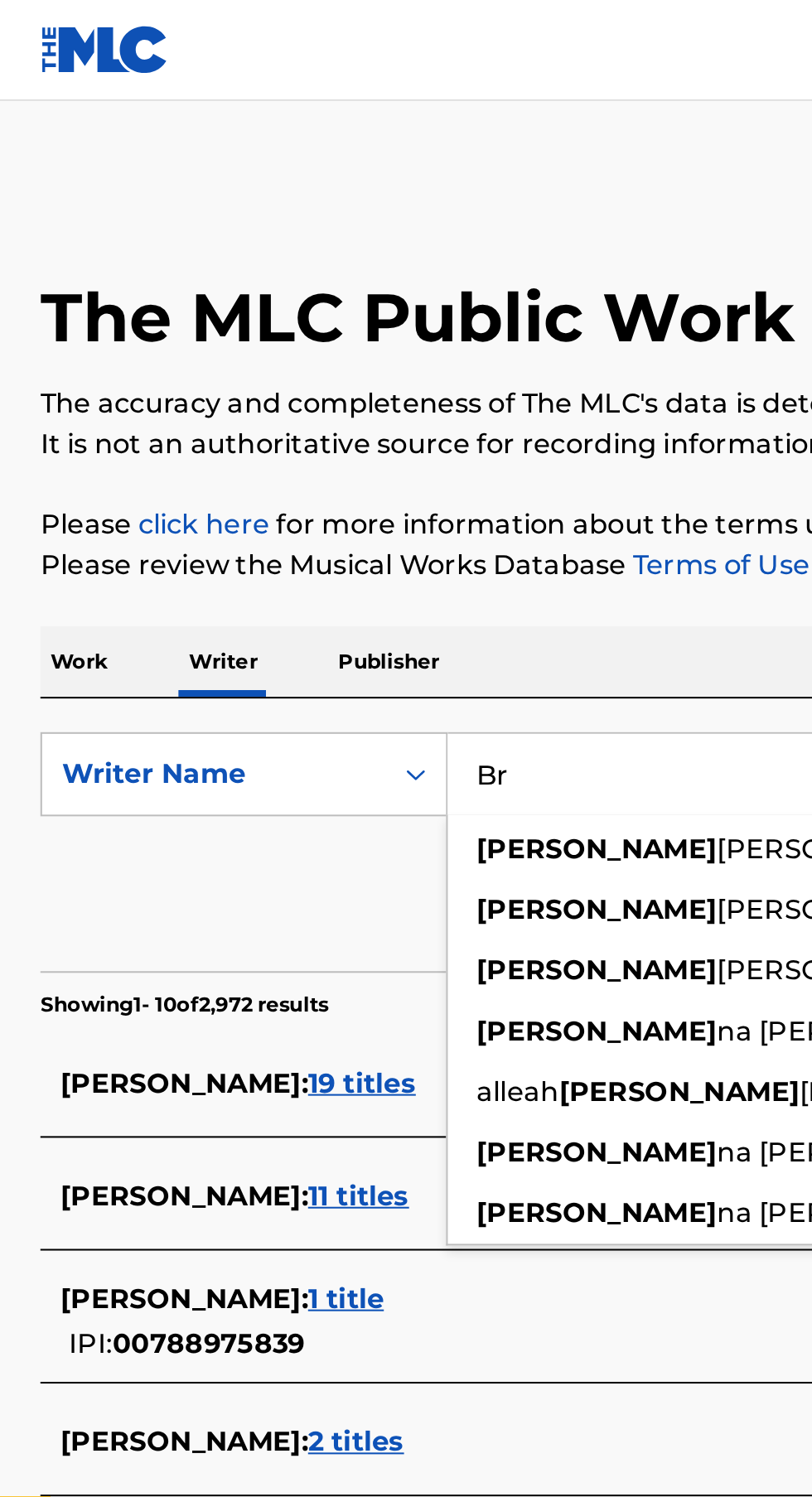
type input "B"
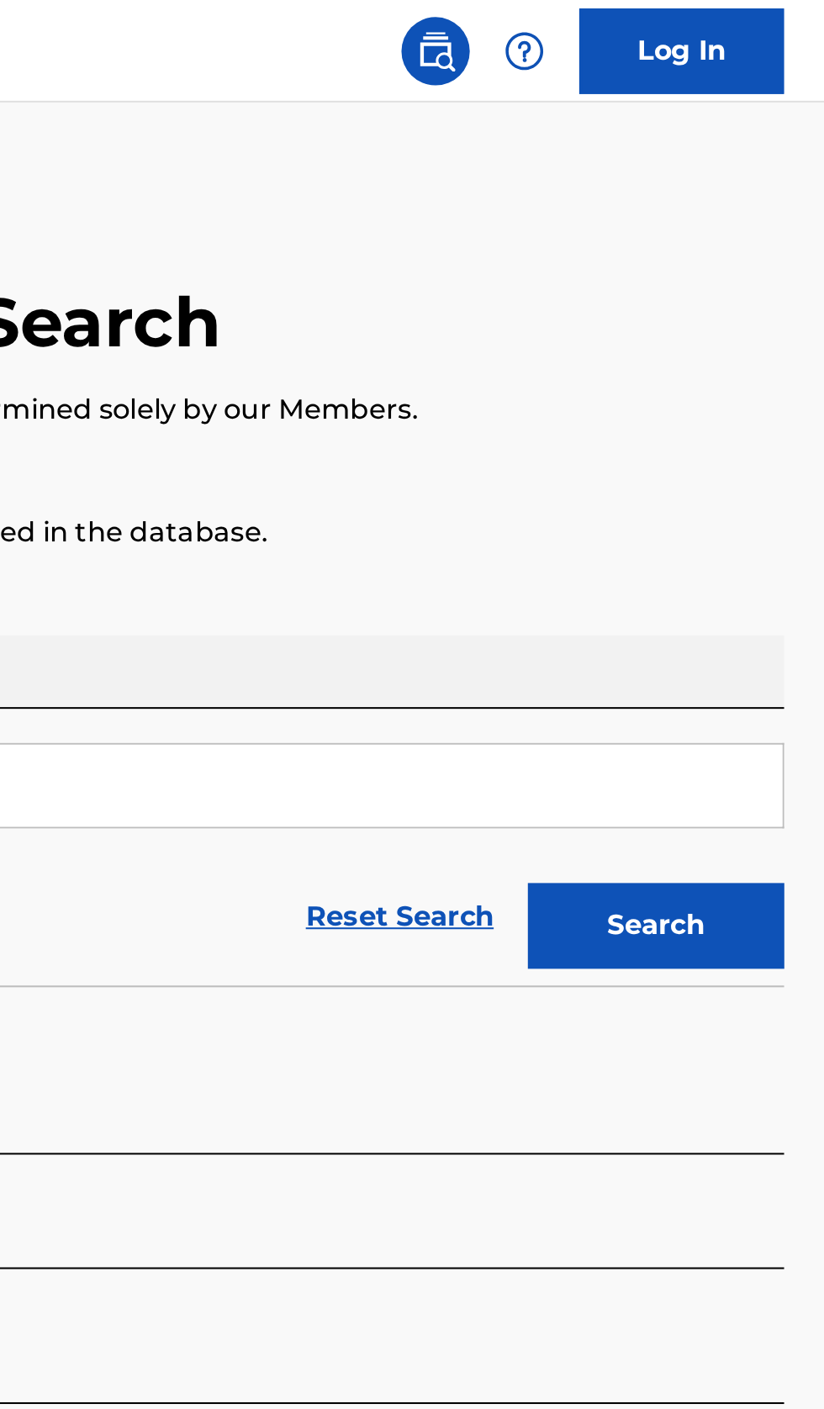
click at [769, 435] on button "Search" at bounding box center [740, 456] width 126 height 42
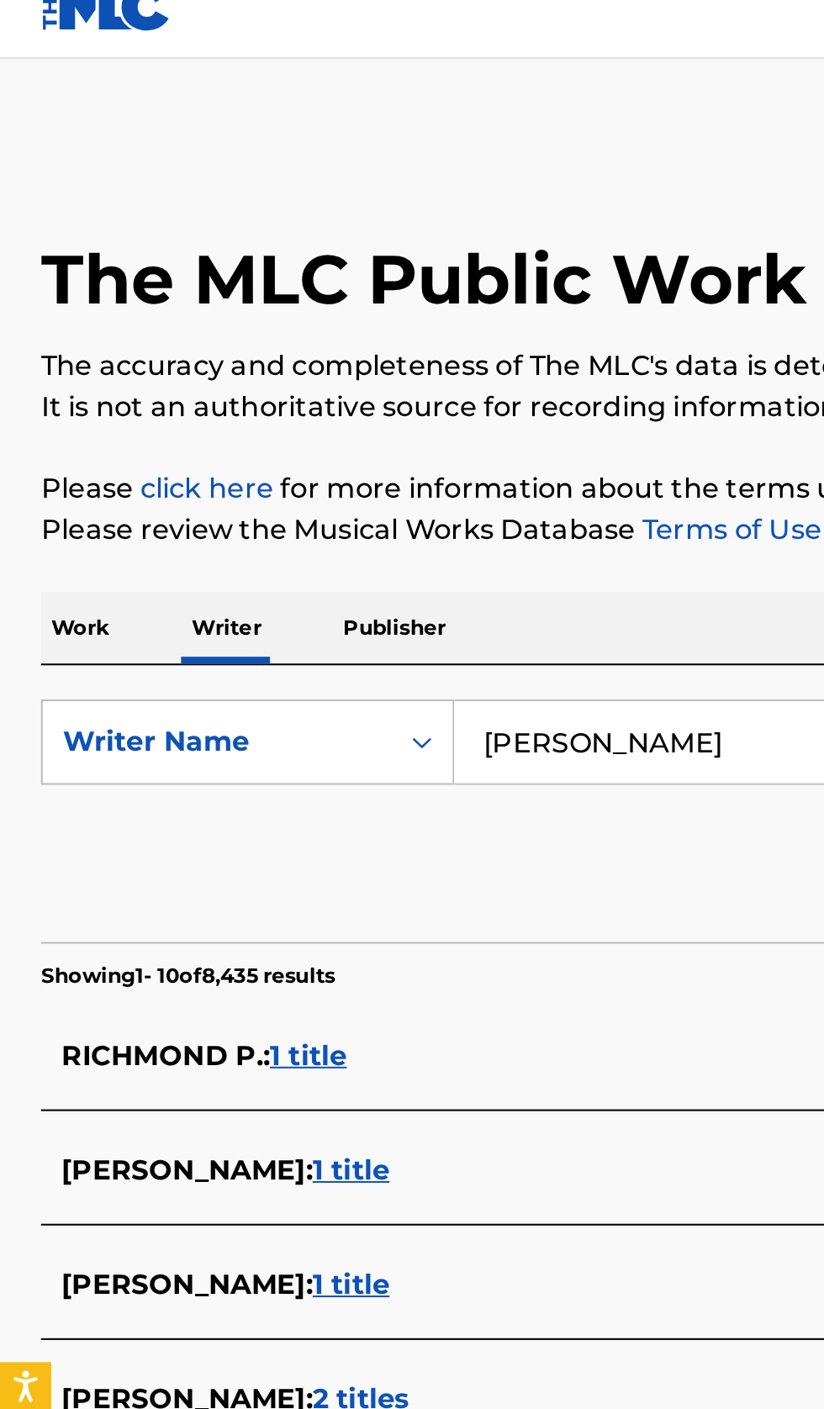
scroll to position [0, 0]
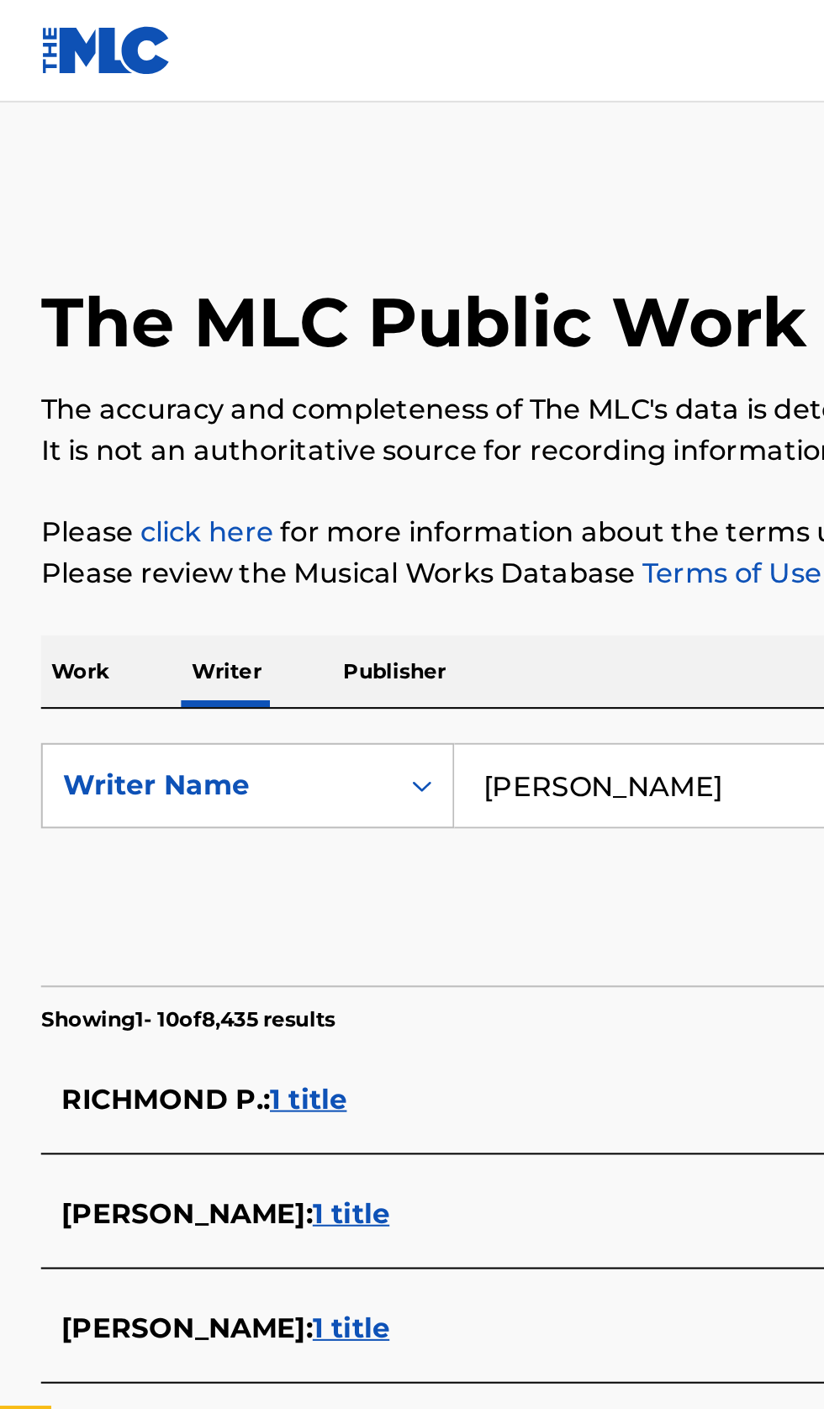
click at [382, 381] on input "Jacob Richmond" at bounding box center [513, 386] width 579 height 40
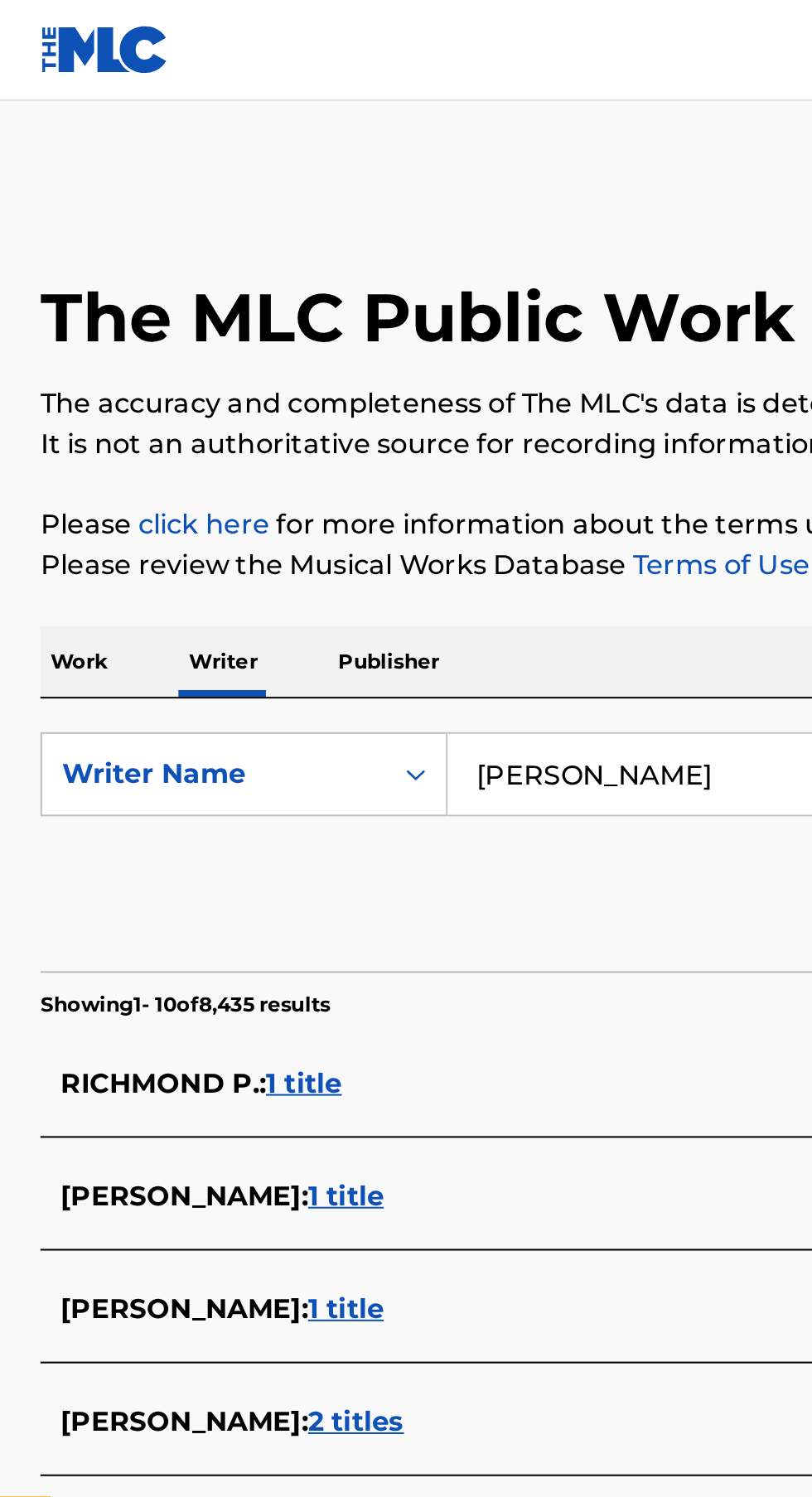
type input "J"
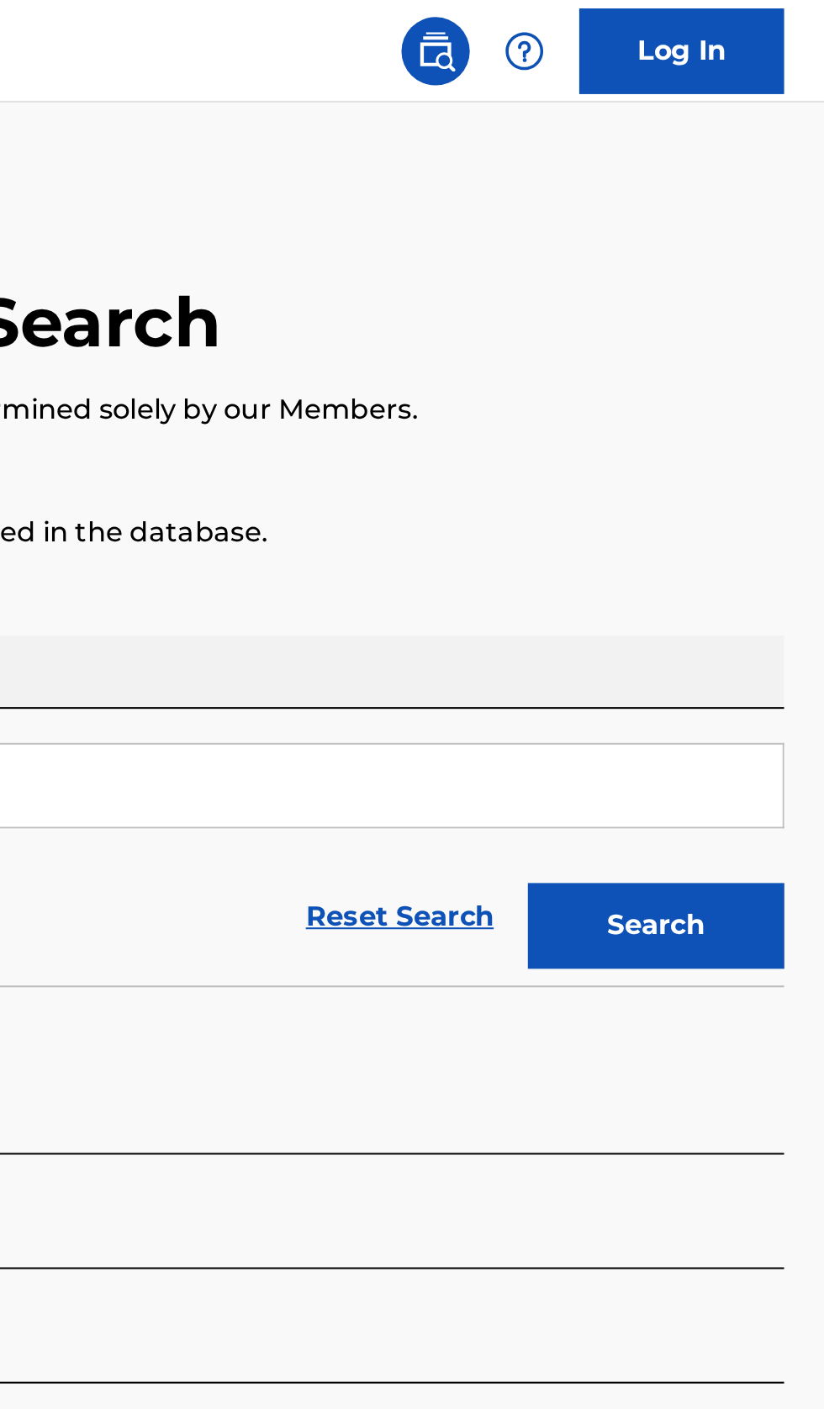
type input "Brooke Maxwell"
click at [777, 461] on button "Search" at bounding box center [740, 456] width 126 height 42
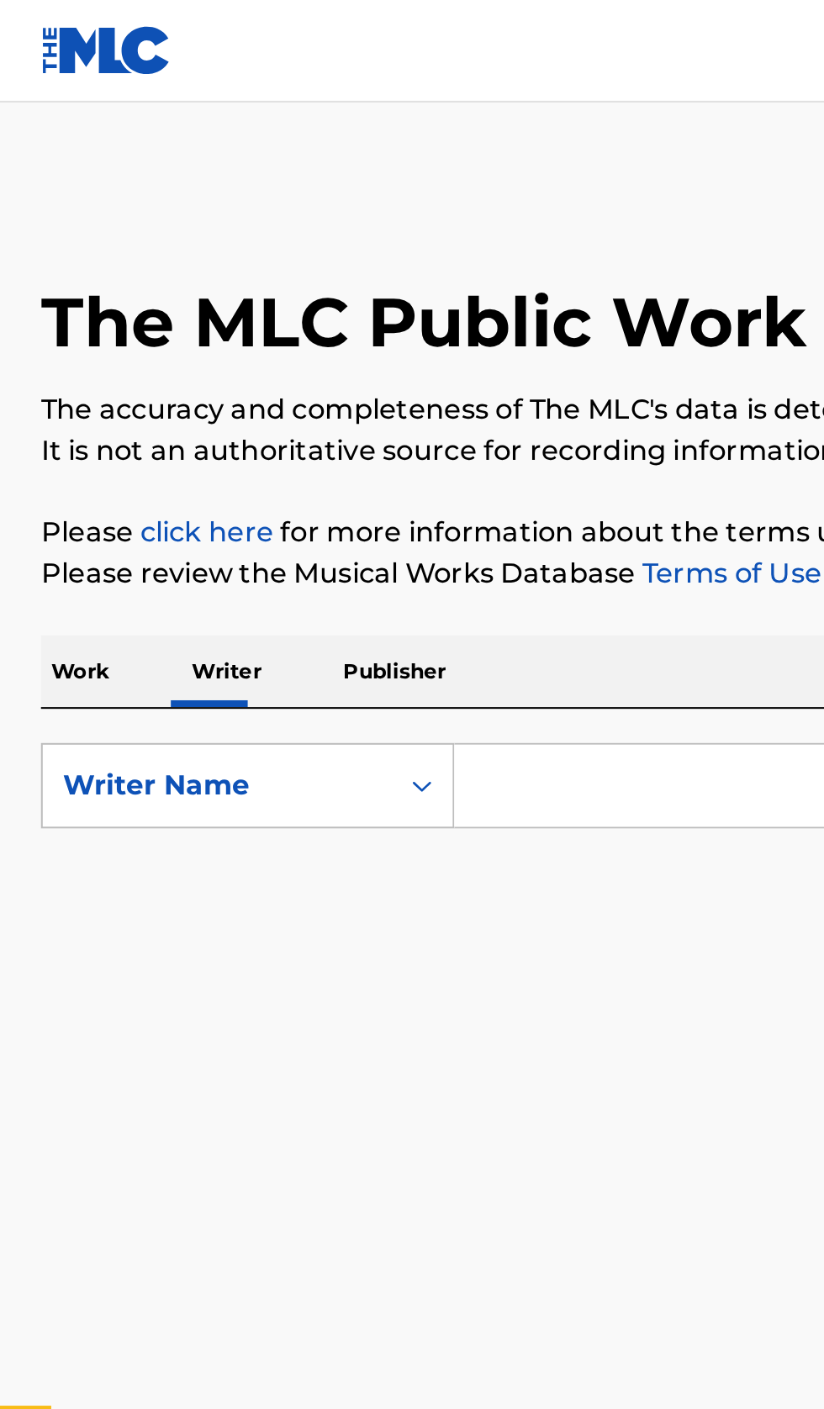
click at [296, 382] on input "Search Form" at bounding box center [513, 386] width 579 height 40
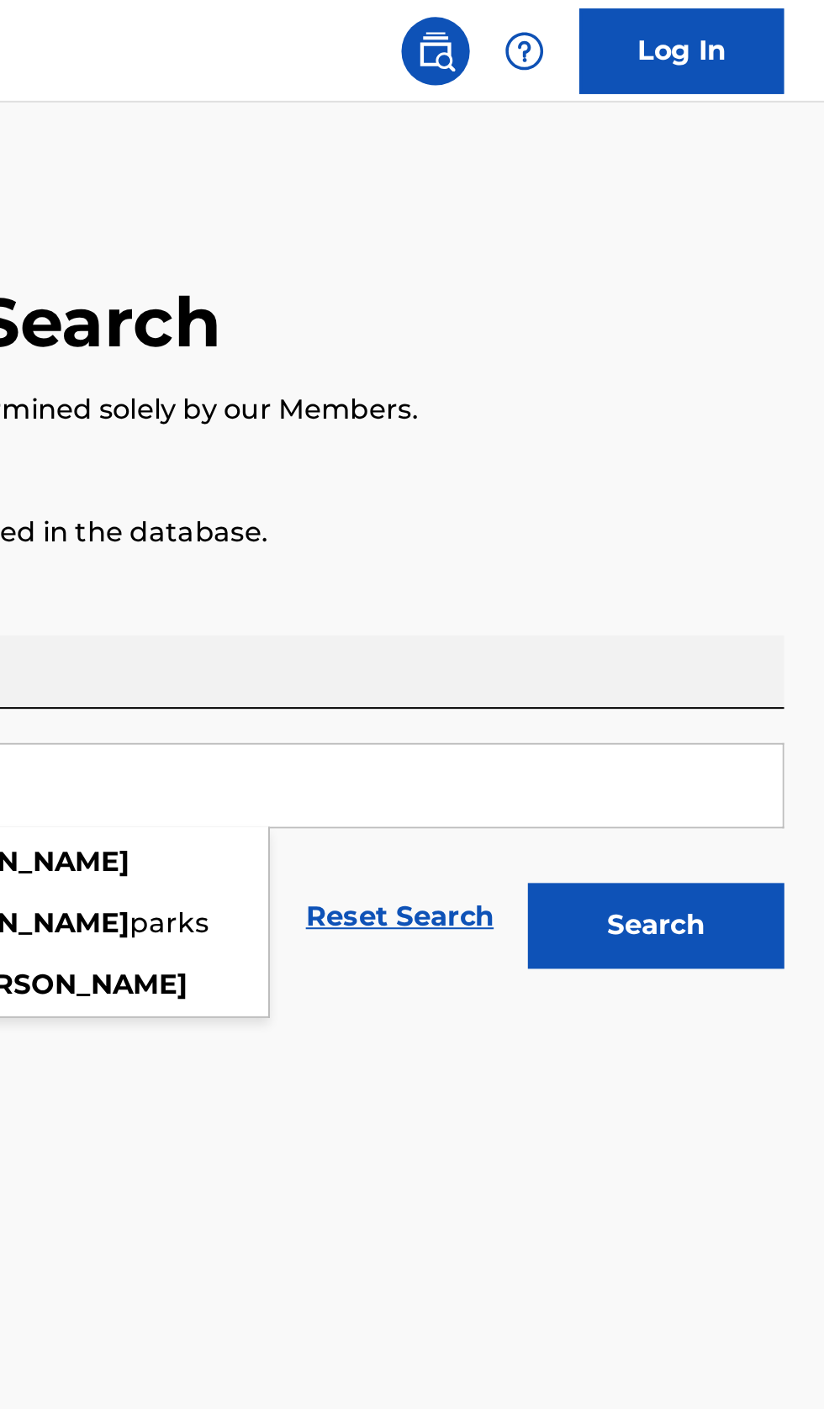
type input "[PERSON_NAME]"
click at [758, 466] on button "Search" at bounding box center [740, 456] width 126 height 42
